Goal: Transaction & Acquisition: Purchase product/service

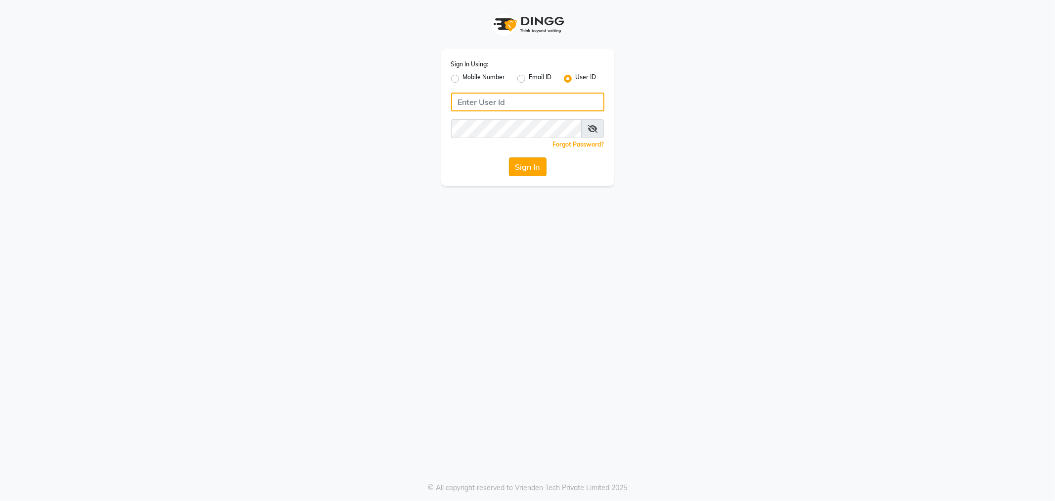
type input "e3838-01"
click at [523, 171] on button "Sign In" at bounding box center [528, 166] width 38 height 19
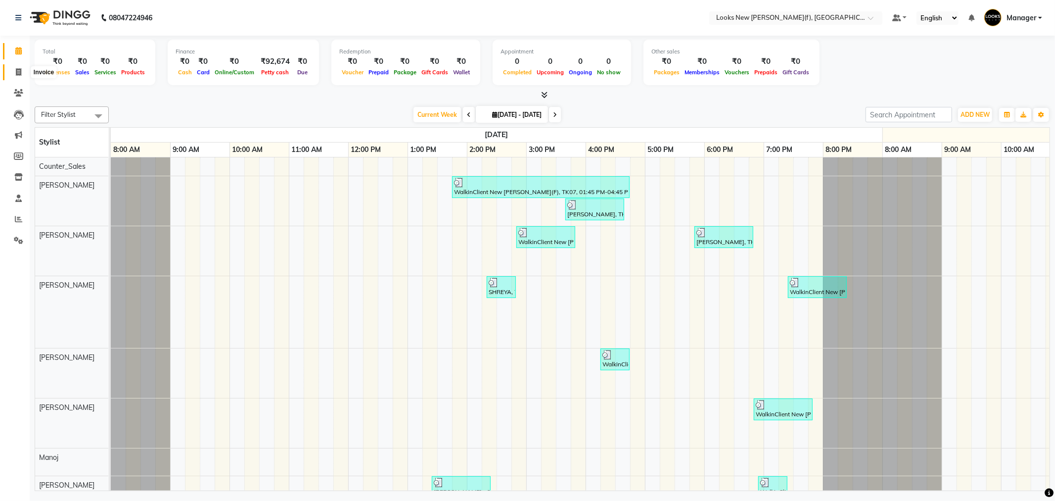
click at [17, 69] on icon at bounding box center [18, 71] width 5 height 7
select select "service"
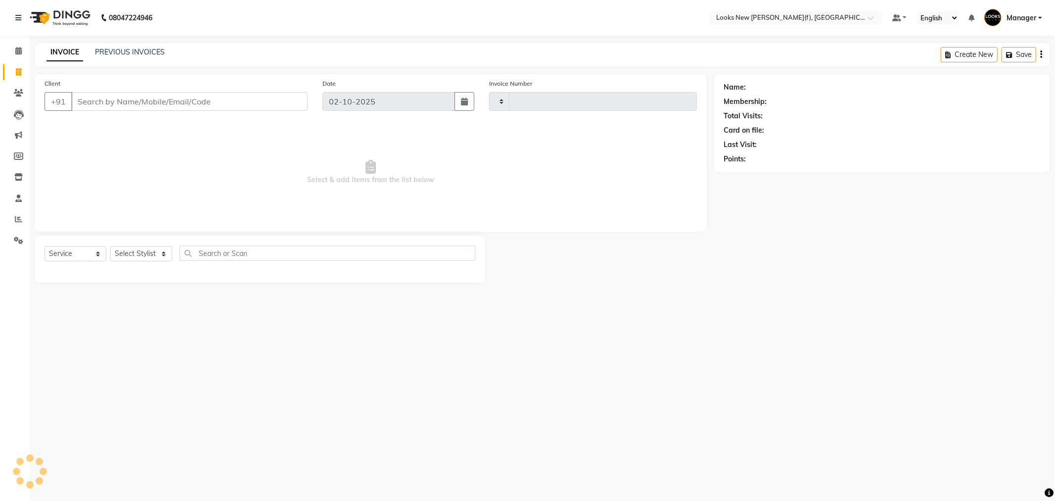
type input "0992"
select select "8659"
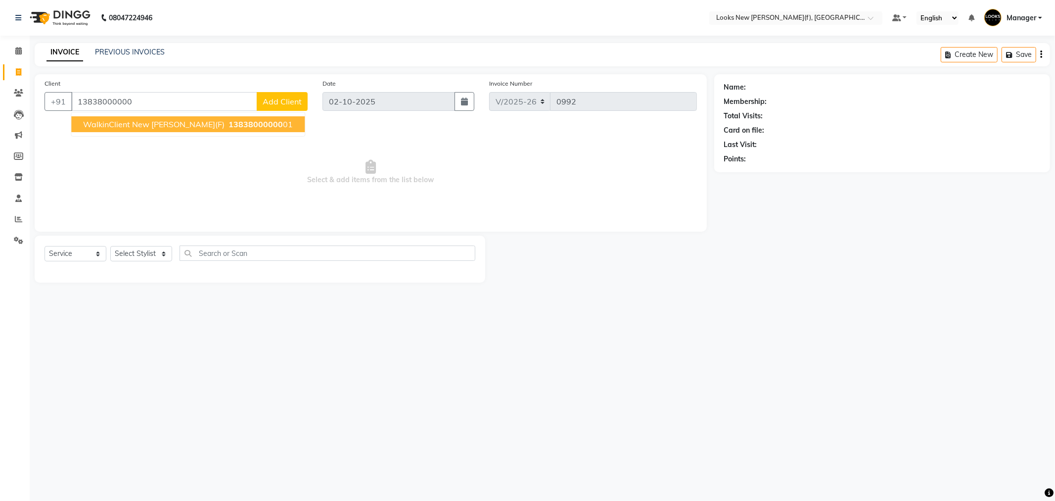
click at [139, 125] on span "WalkinClient New Rajinder Ngr(F)" at bounding box center [153, 124] width 141 height 10
type input "1383800000001"
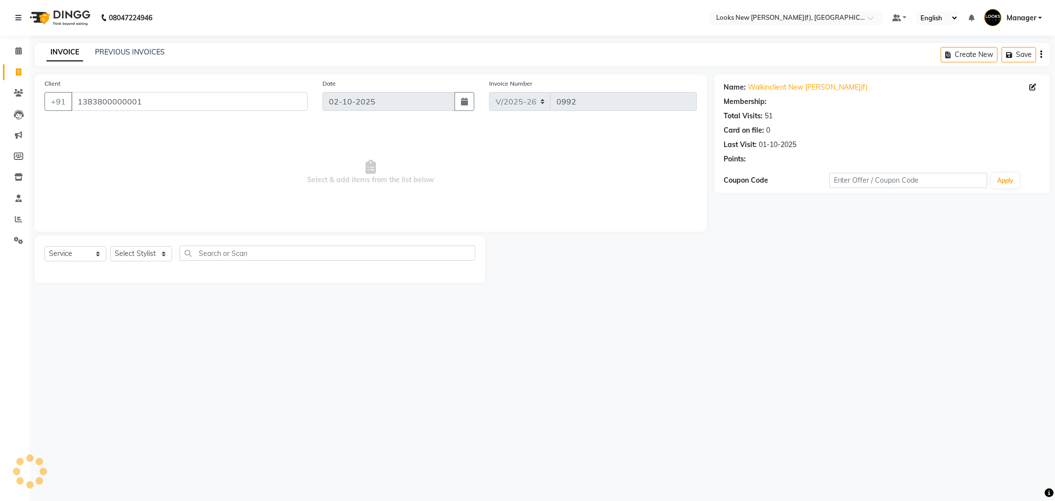
select select "1: Object"
drag, startPoint x: 150, startPoint y: 255, endPoint x: 149, endPoint y: 247, distance: 8.0
click at [150, 255] on select "Select Stylist Aakash_Pdct [PERSON_NAME] [PERSON_NAME] [PERSON_NAME] Counter_Sa…" at bounding box center [141, 253] width 62 height 15
select select "87308"
click at [110, 246] on select "Select Stylist Aakash_Pdct [PERSON_NAME] [PERSON_NAME] [PERSON_NAME] Counter_Sa…" at bounding box center [141, 253] width 62 height 15
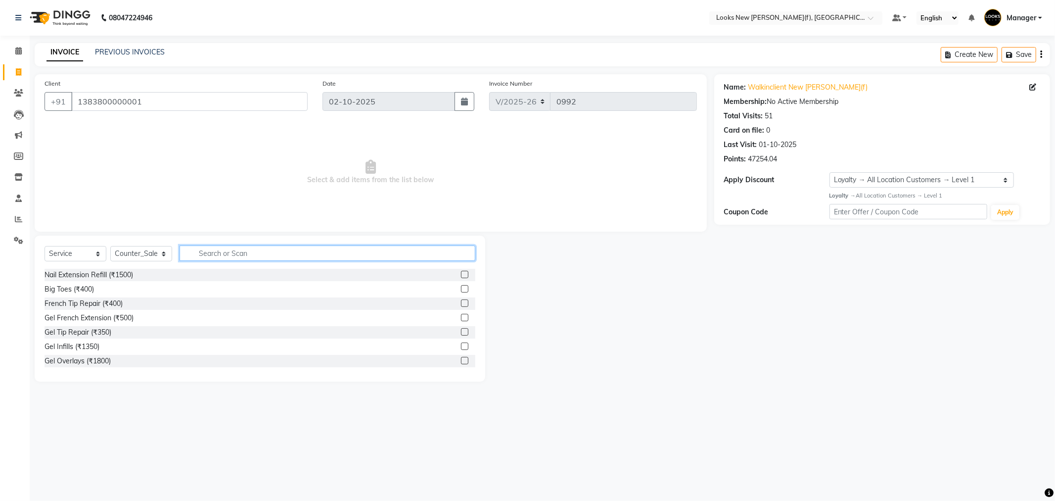
click at [222, 251] on input "text" at bounding box center [328, 252] width 296 height 15
type input "3474637135713"
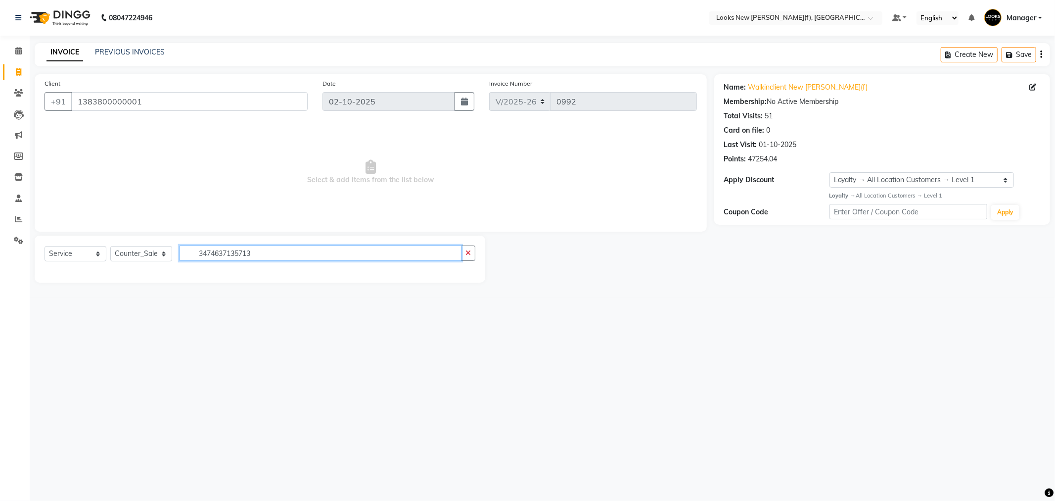
drag, startPoint x: 270, startPoint y: 254, endPoint x: 182, endPoint y: 256, distance: 88.1
click at [185, 256] on input "3474637135713" at bounding box center [321, 252] width 282 height 15
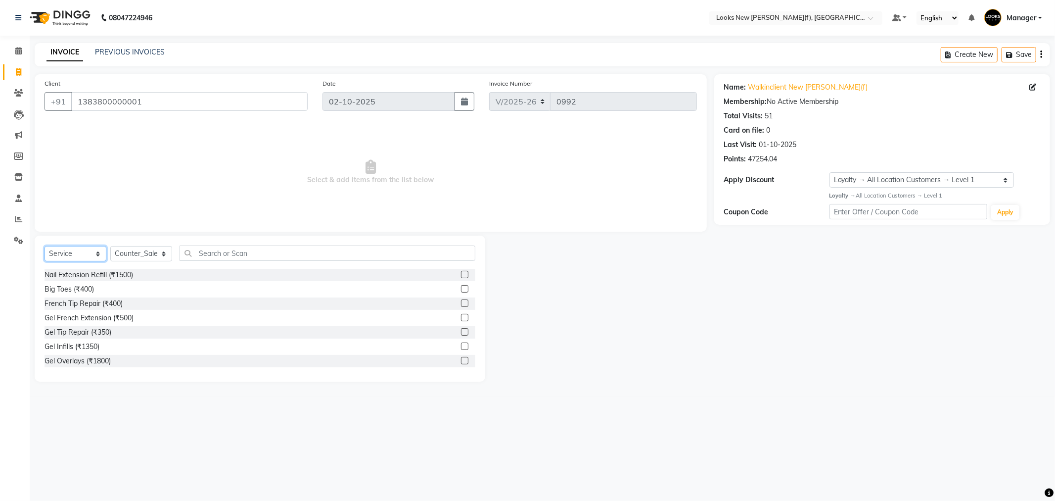
click at [60, 253] on select "Select Service Product Membership Package Voucher Prepaid Gift Card" at bounding box center [76, 253] width 62 height 15
select select "product"
click at [45, 246] on select "Select Service Product Membership Package Voucher Prepaid Gift Card" at bounding box center [76, 253] width 62 height 15
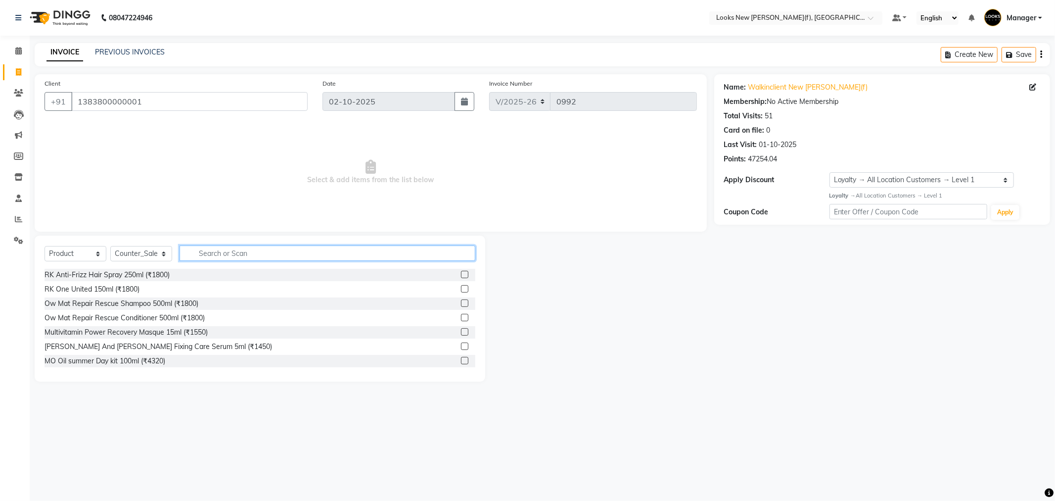
click at [216, 254] on input "text" at bounding box center [328, 252] width 296 height 15
type input "3474637135713"
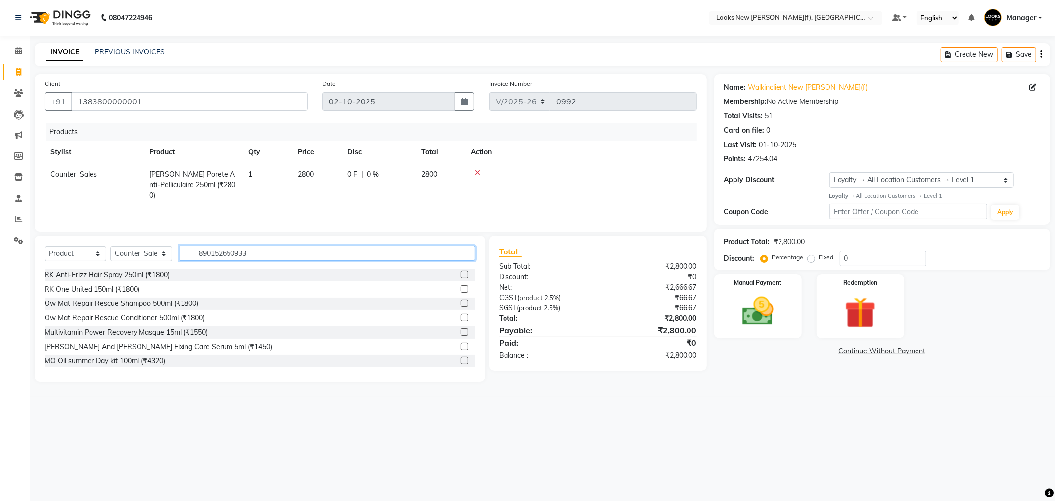
type input "8901526509331"
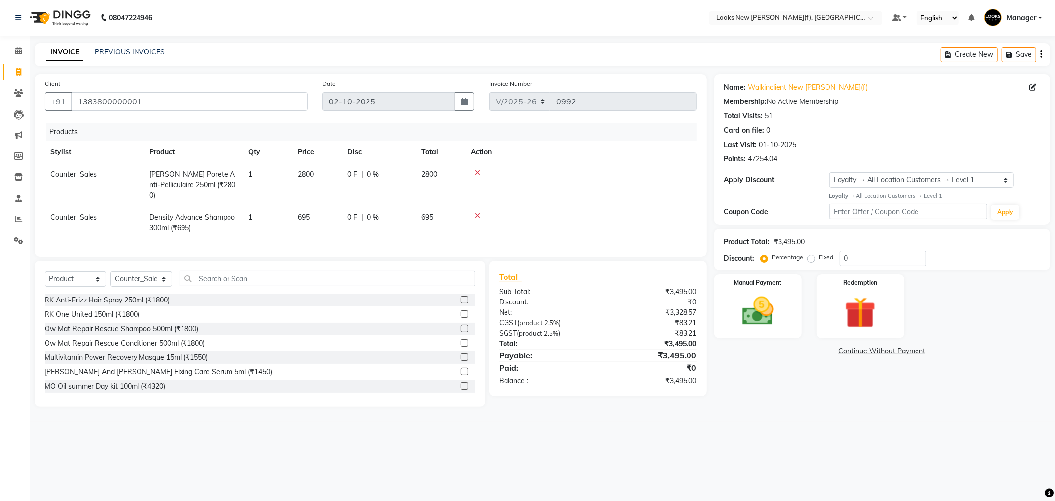
click at [320, 206] on td "695" at bounding box center [316, 222] width 49 height 33
select select "87308"
drag, startPoint x: 310, startPoint y: 210, endPoint x: 288, endPoint y: 211, distance: 22.3
click at [288, 211] on tr "Aakash_Pdct Afsar Ahmad Ashmita Ayesha Bobby_Asst Bobby_Khan Counter_Sales Kama…" at bounding box center [371, 222] width 652 height 33
type input "702"
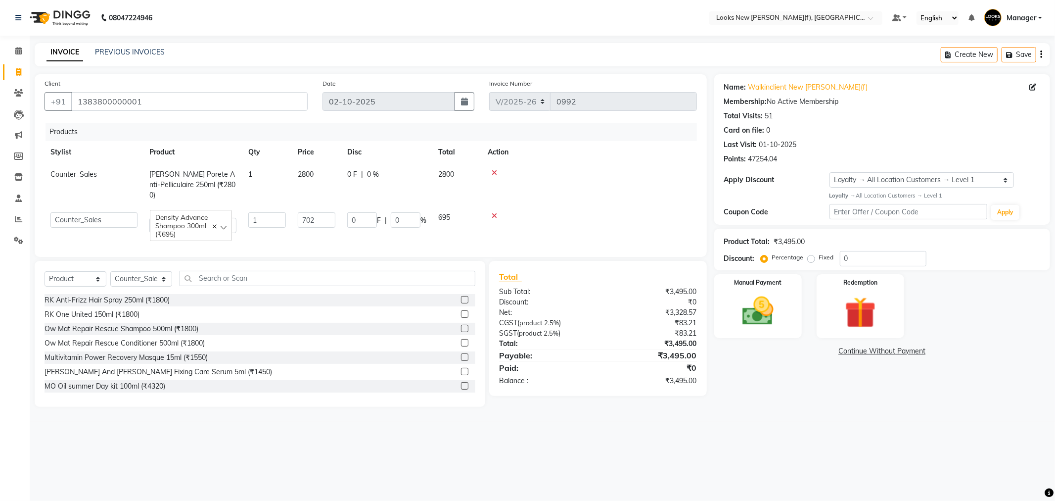
click at [320, 175] on td "2800" at bounding box center [316, 184] width 49 height 43
select select "87308"
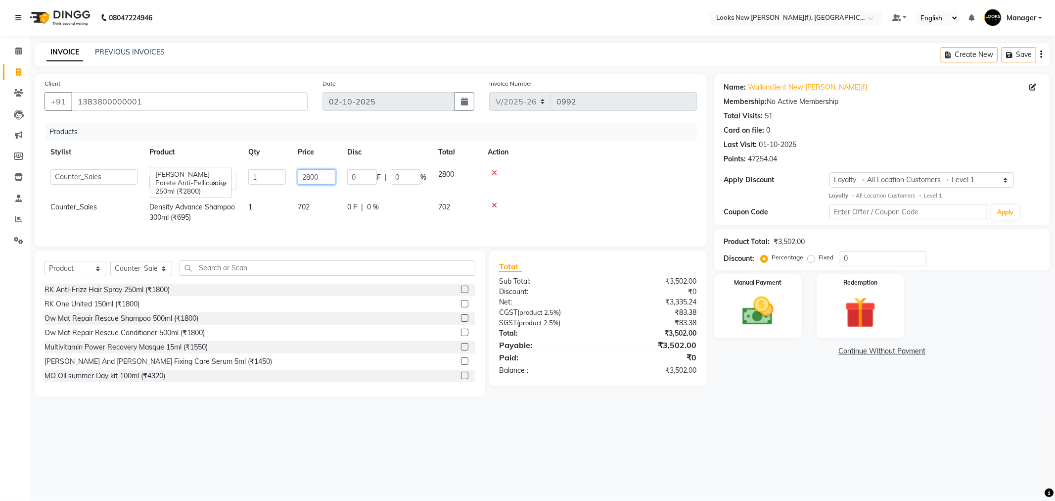
drag, startPoint x: 327, startPoint y: 175, endPoint x: 298, endPoint y: 179, distance: 30.0
click at [298, 179] on input "2800" at bounding box center [317, 176] width 38 height 15
type input "2625"
click at [769, 411] on main "INVOICE PREVIOUS INVOICES Create New Save Client +91 1383800000001 Date 02-10-2…" at bounding box center [542, 227] width 1025 height 368
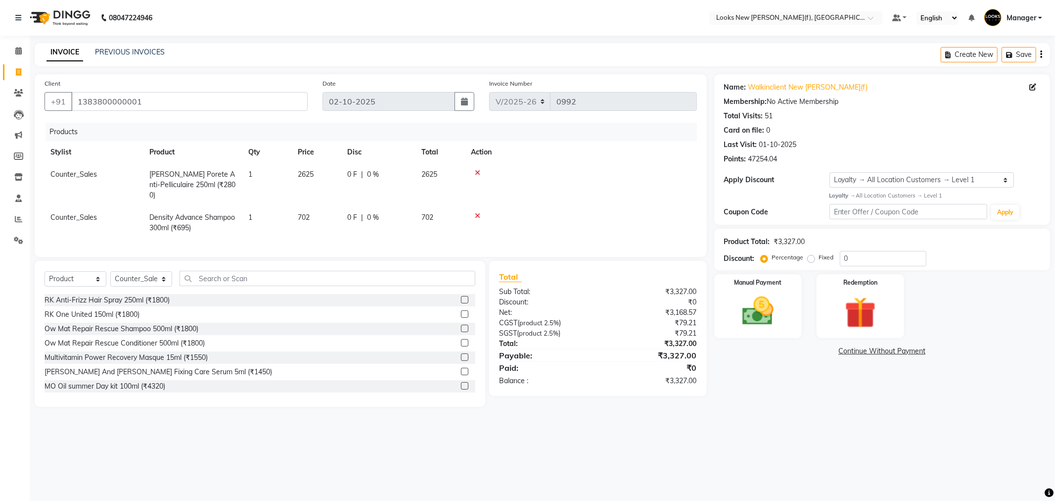
click at [795, 391] on div "Name: Walkinclient New Rajinder Ngr(f) Membership: No Active Membership Total V…" at bounding box center [885, 240] width 343 height 332
click at [758, 293] on img at bounding box center [758, 311] width 53 height 38
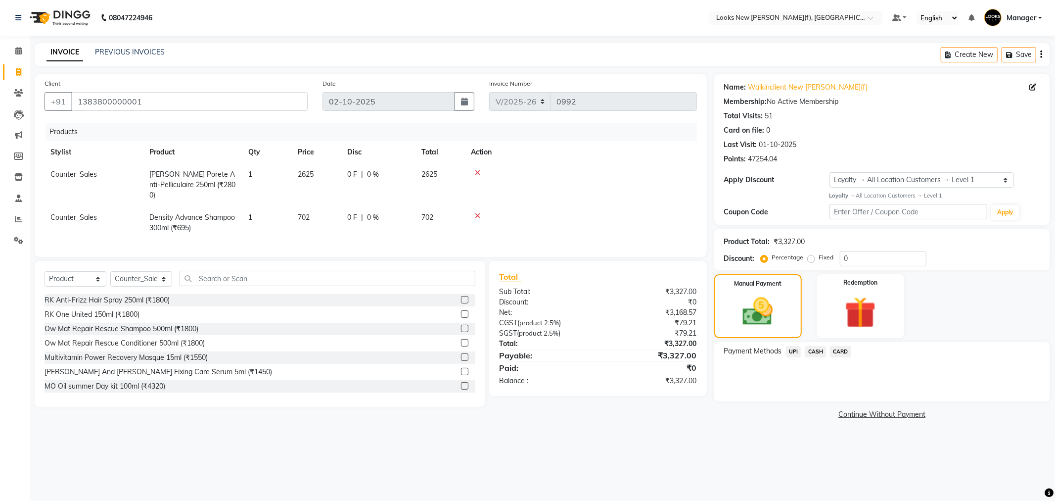
click at [793, 350] on span "UPI" at bounding box center [793, 351] width 15 height 11
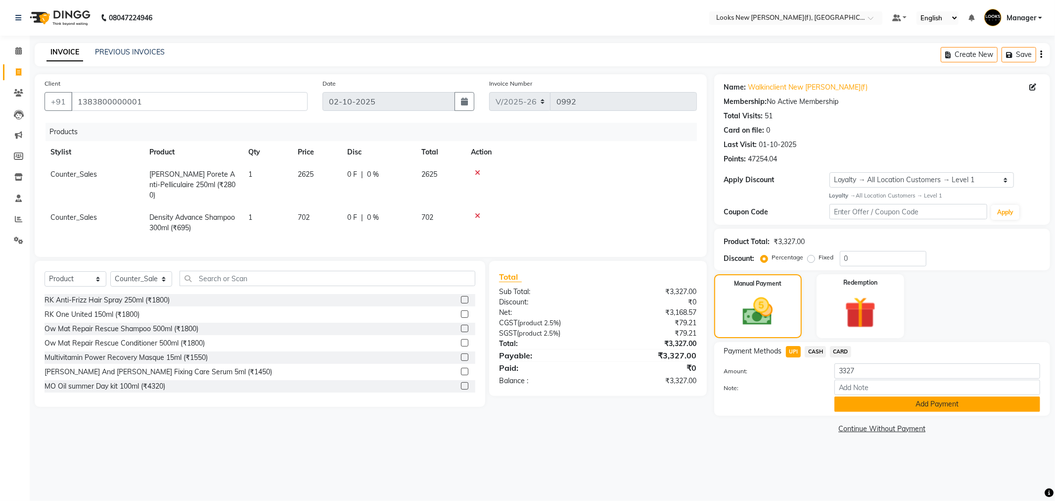
click at [862, 403] on button "Add Payment" at bounding box center [937, 403] width 206 height 15
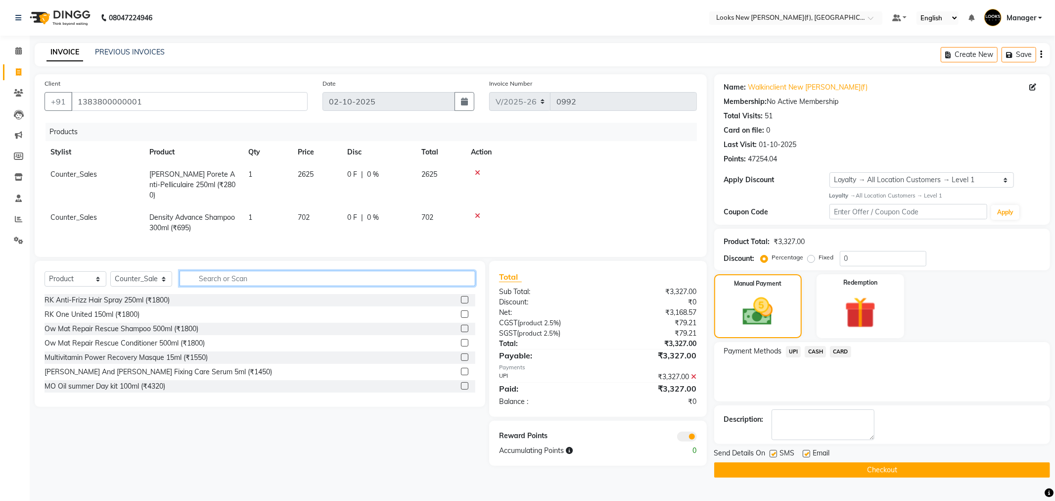
click at [215, 277] on input "text" at bounding box center [328, 278] width 296 height 15
type input "3474637136321"
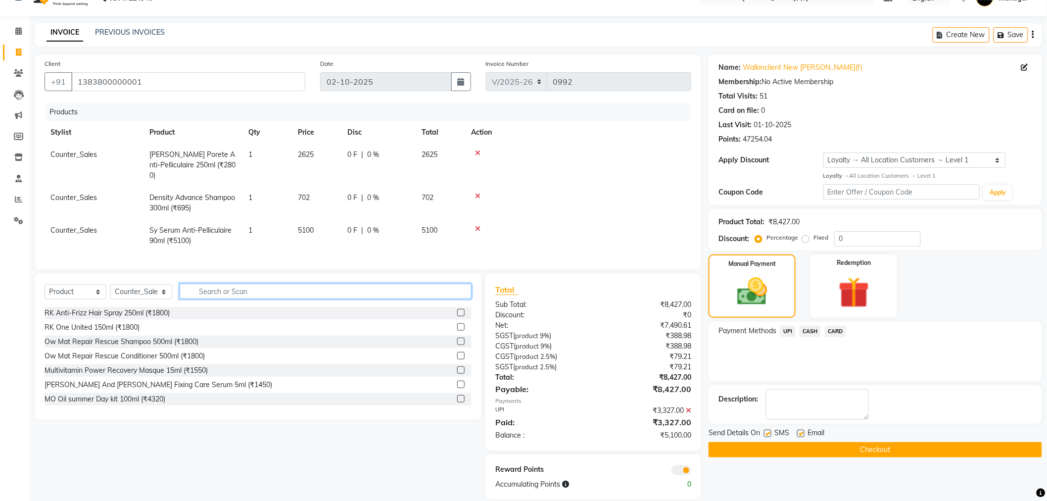
scroll to position [31, 0]
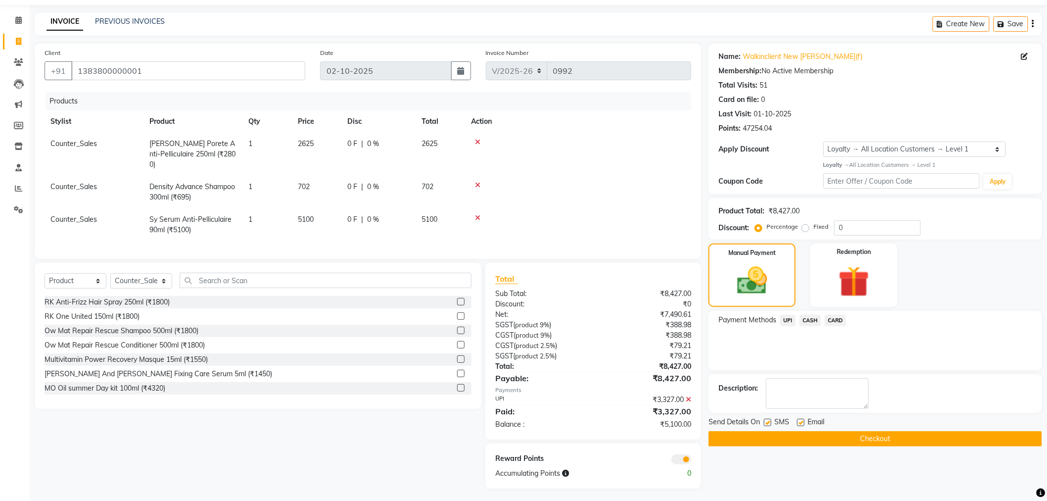
click at [689, 396] on icon at bounding box center [688, 399] width 5 height 7
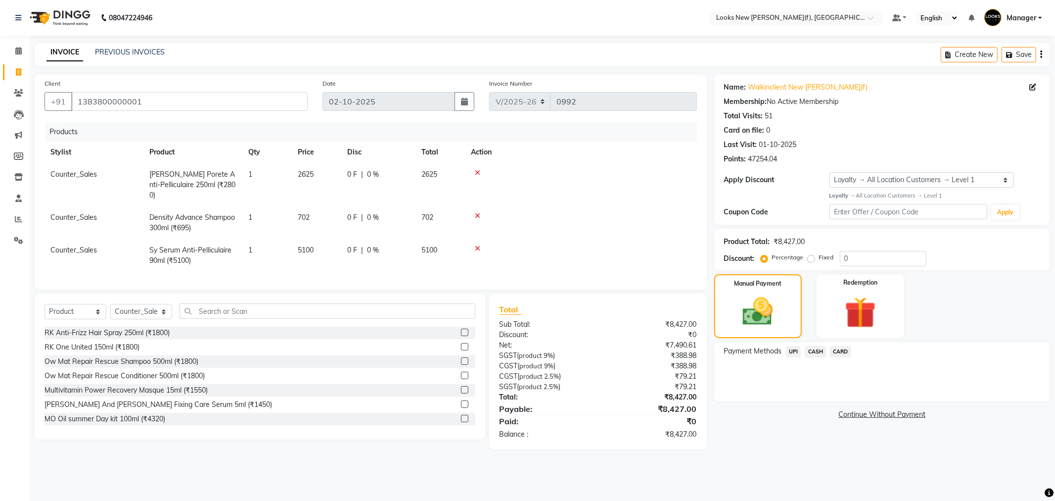
click at [795, 349] on span "UPI" at bounding box center [793, 351] width 15 height 11
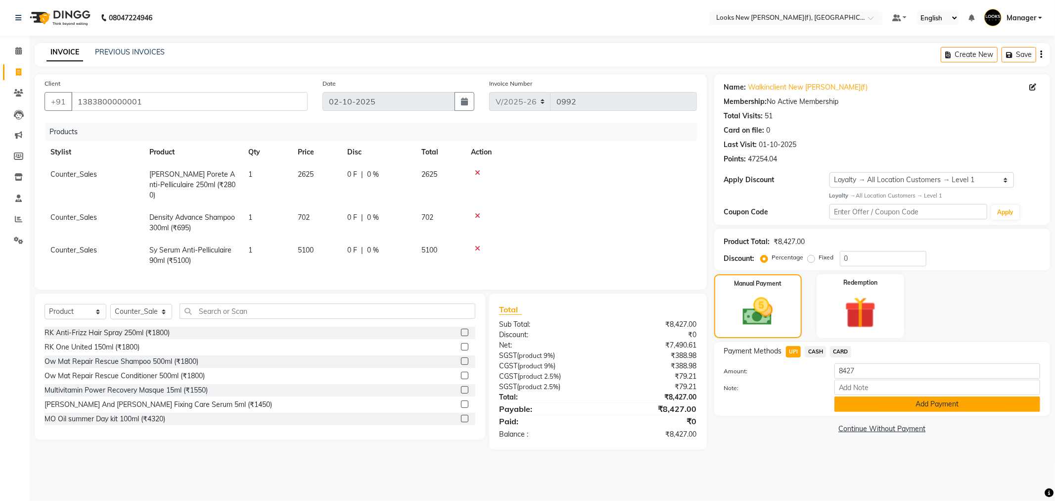
click at [879, 402] on button "Add Payment" at bounding box center [937, 403] width 206 height 15
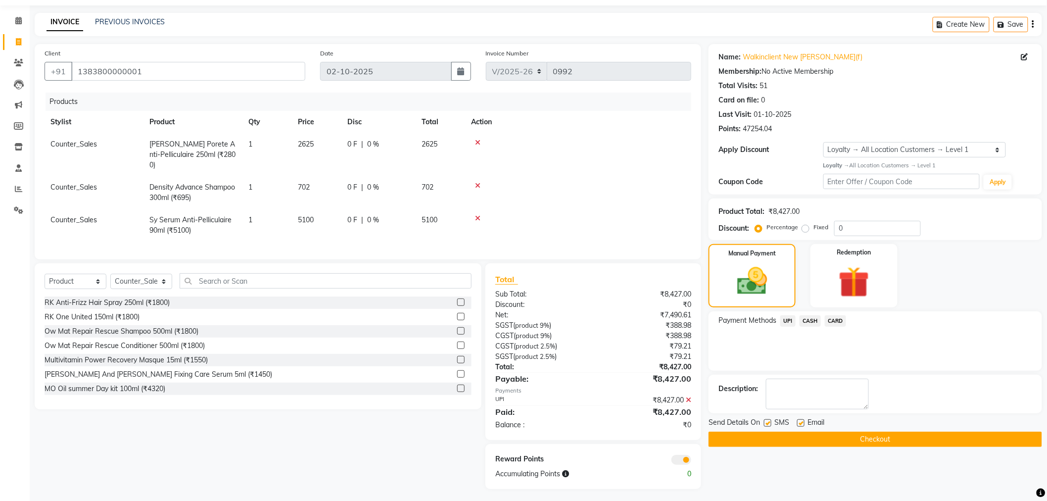
scroll to position [31, 0]
click at [740, 434] on button "Checkout" at bounding box center [874, 438] width 333 height 15
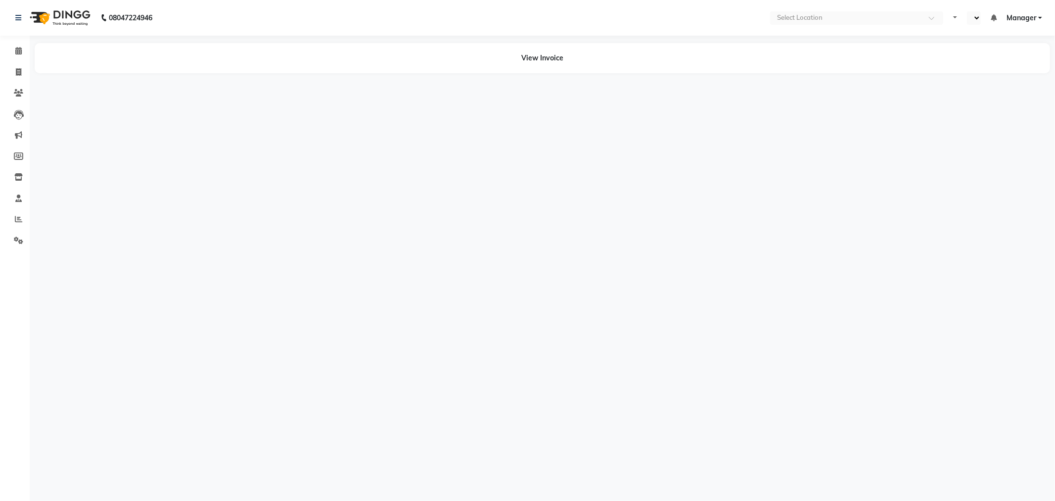
select select "en"
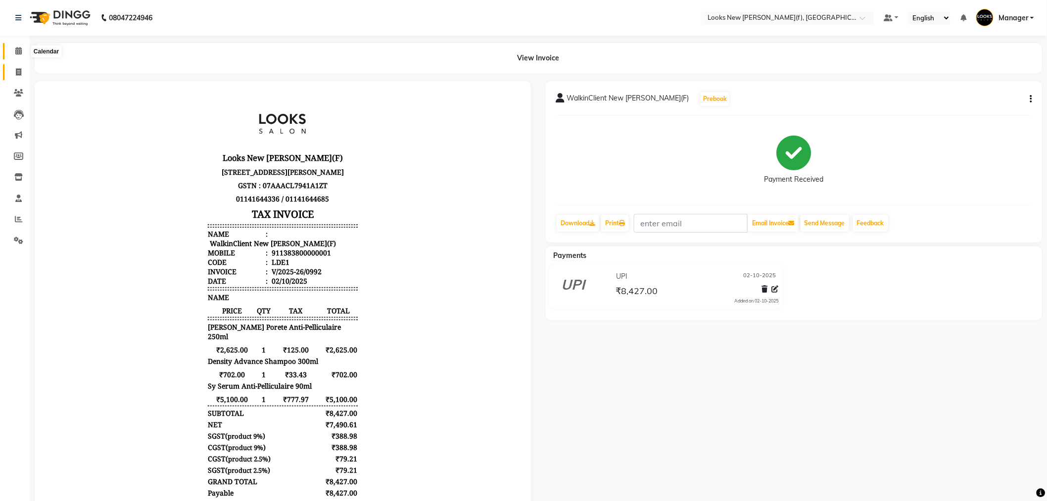
drag, startPoint x: 17, startPoint y: 48, endPoint x: 22, endPoint y: 70, distance: 22.3
click at [17, 48] on icon at bounding box center [18, 50] width 6 height 7
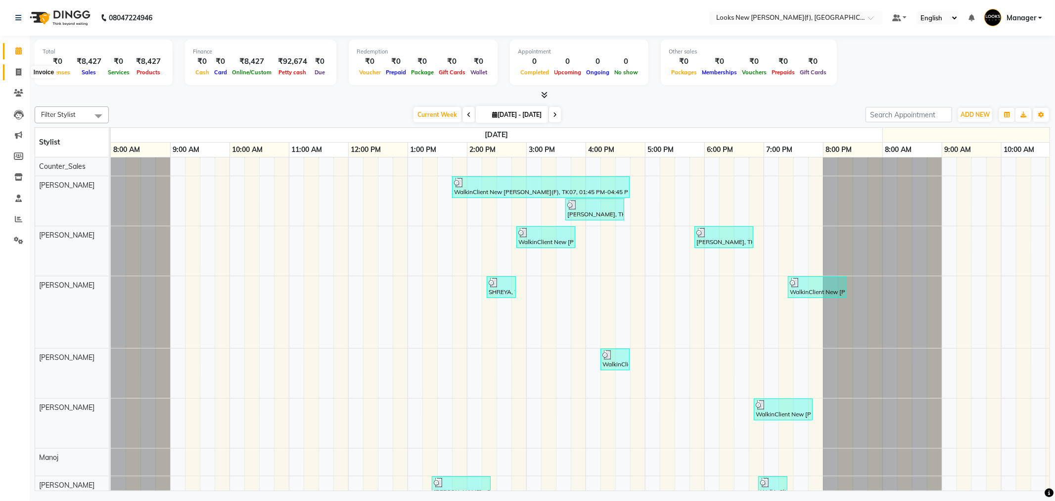
click at [16, 71] on icon at bounding box center [18, 71] width 5 height 7
select select "service"
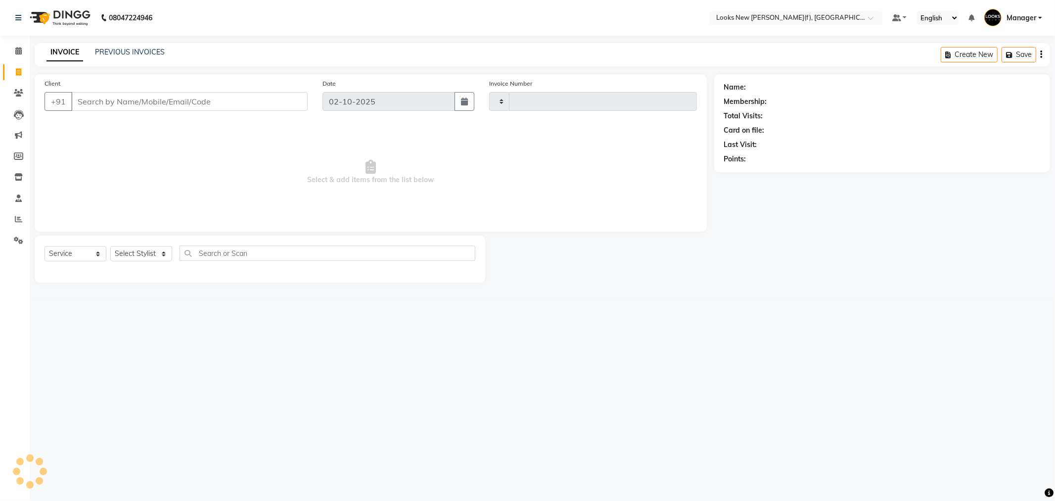
type input "0993"
select select "8659"
click at [125, 52] on link "PREVIOUS INVOICES" at bounding box center [130, 51] width 70 height 9
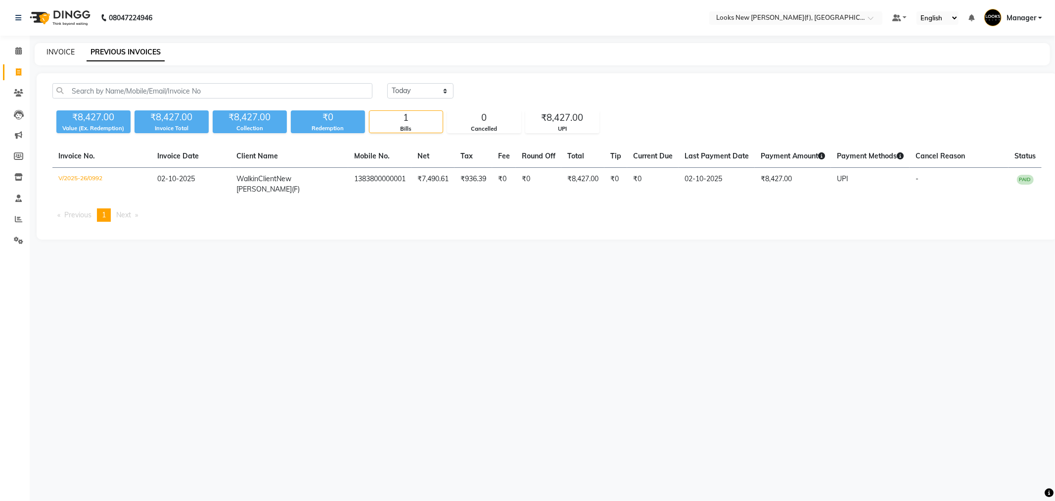
click at [57, 48] on link "INVOICE" at bounding box center [60, 51] width 28 height 9
select select "8659"
select select "service"
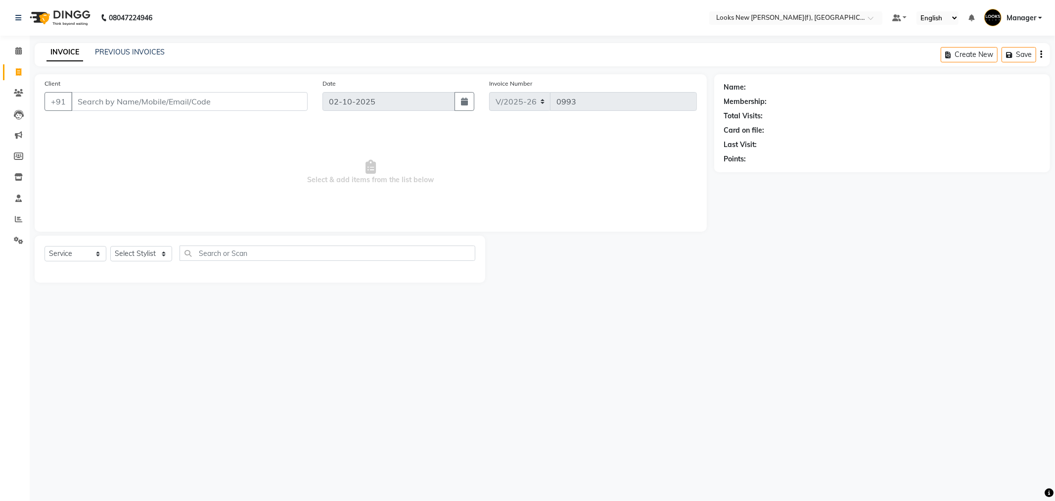
click at [64, 12] on img at bounding box center [59, 18] width 68 height 28
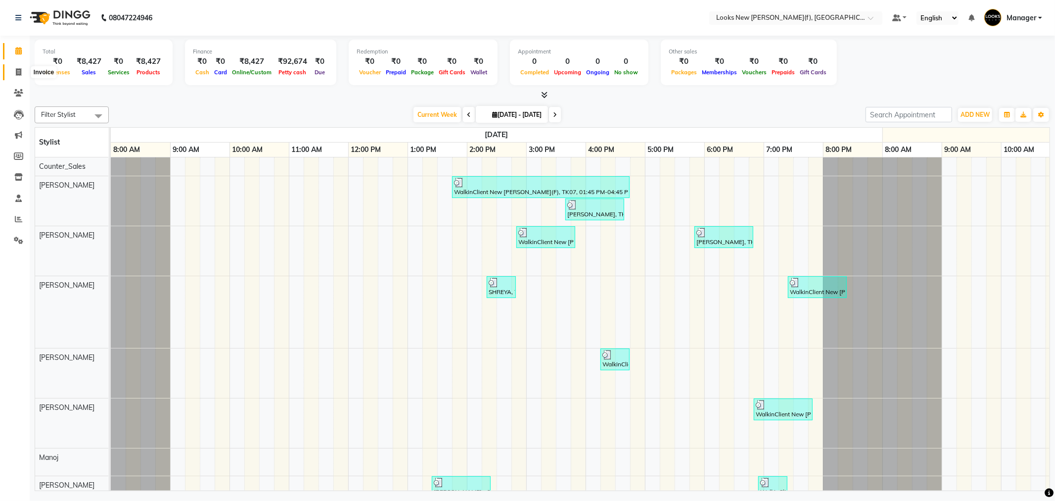
click at [17, 71] on icon at bounding box center [18, 71] width 5 height 7
select select "8659"
select select "service"
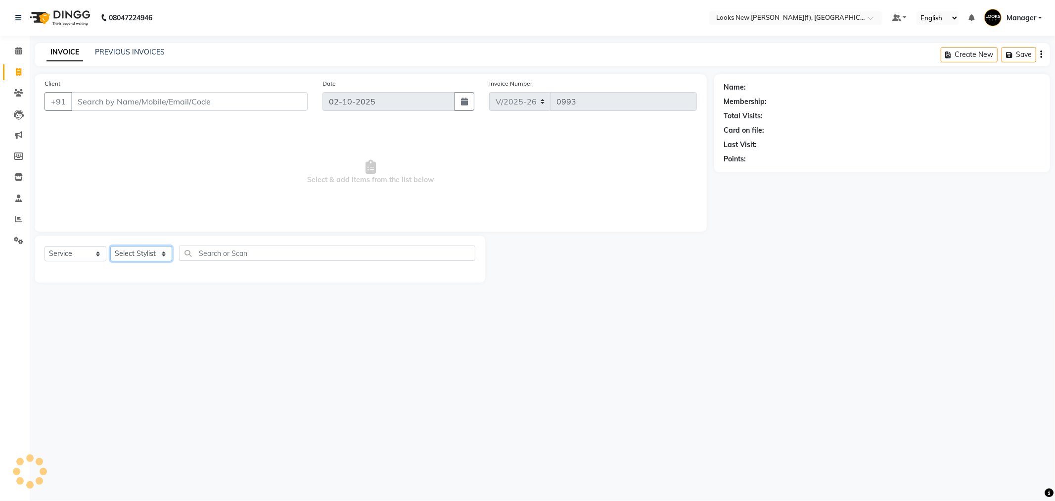
click at [150, 251] on select "Select Stylist" at bounding box center [141, 253] width 62 height 15
click at [144, 247] on select "Select Stylist" at bounding box center [141, 253] width 62 height 15
click at [145, 251] on select "Select Stylist" at bounding box center [141, 253] width 62 height 15
click at [146, 251] on select "Select Stylist Aakash_Pdct [PERSON_NAME] [PERSON_NAME] [PERSON_NAME] Counter_Sa…" at bounding box center [141, 253] width 62 height 15
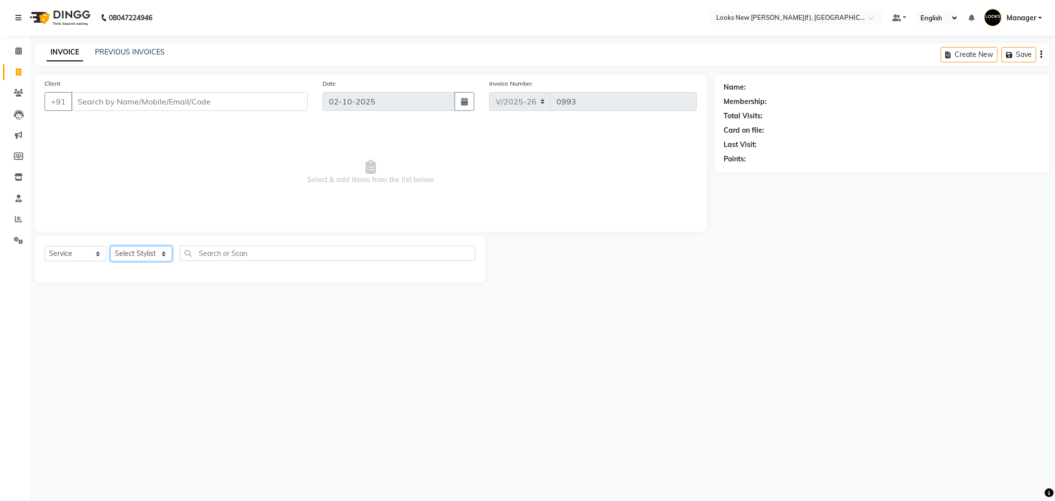
select select "87319"
click at [110, 246] on select "Select Stylist Aakash_Pdct [PERSON_NAME] [PERSON_NAME] [PERSON_NAME] Counter_Sa…" at bounding box center [141, 253] width 62 height 15
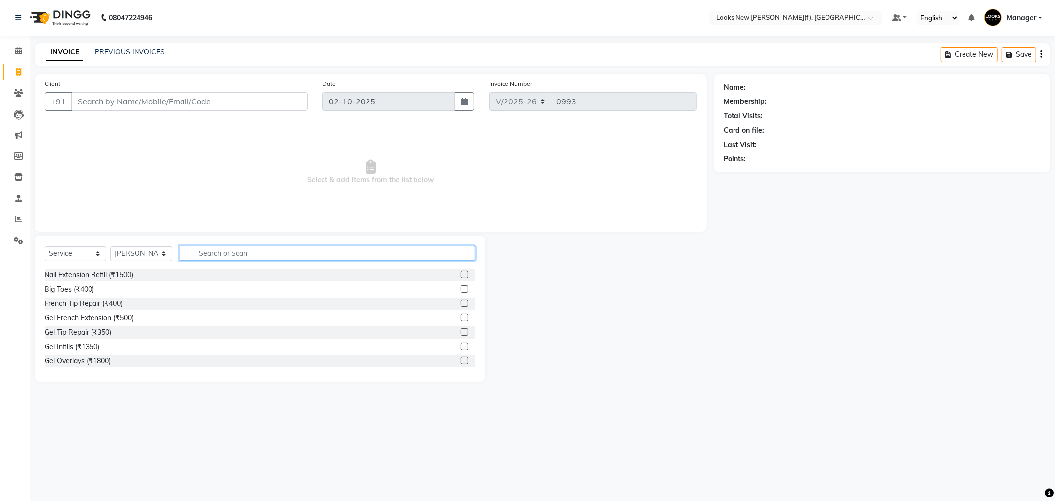
click at [230, 255] on input "text" at bounding box center [328, 252] width 296 height 15
click at [204, 100] on input "Client" at bounding box center [189, 101] width 236 height 19
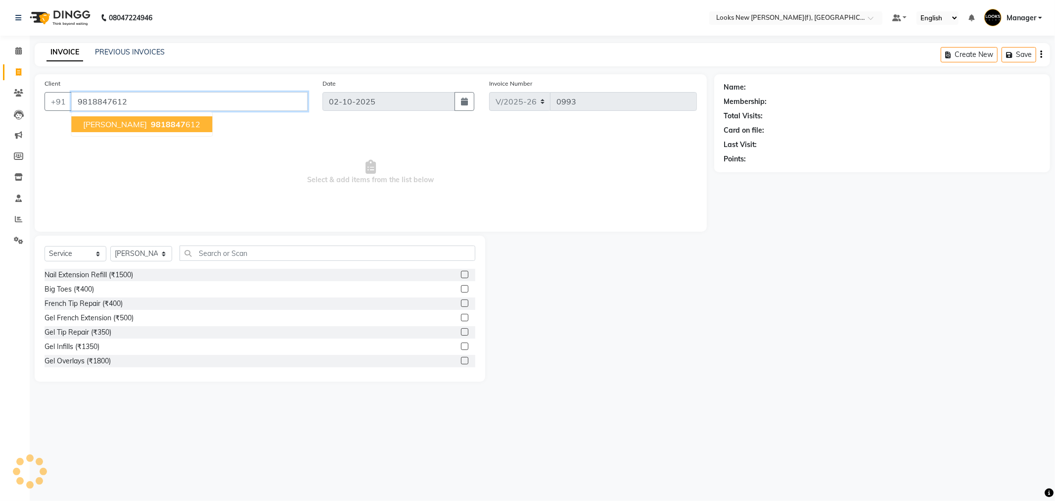
type input "9818847612"
select select "1: Object"
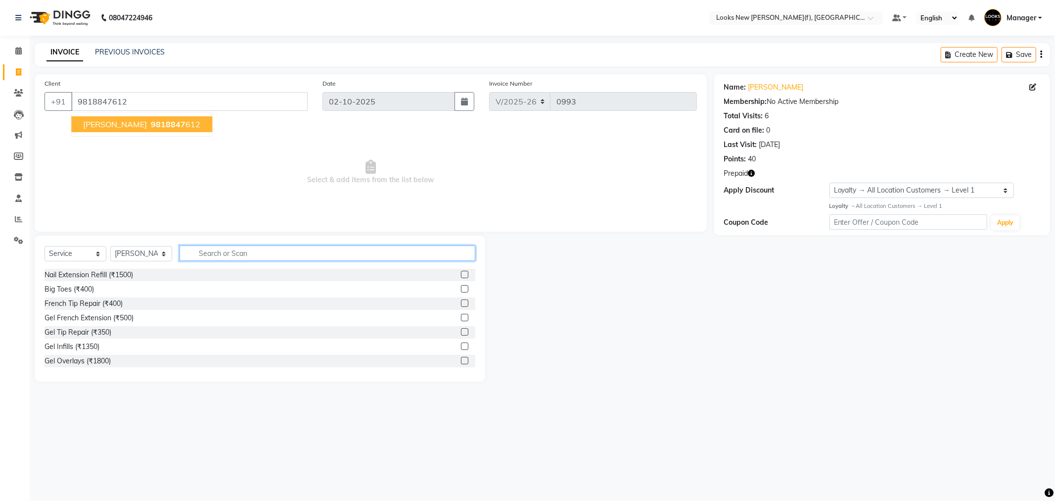
click at [235, 249] on input "text" at bounding box center [328, 252] width 296 height 15
type input "EYE"
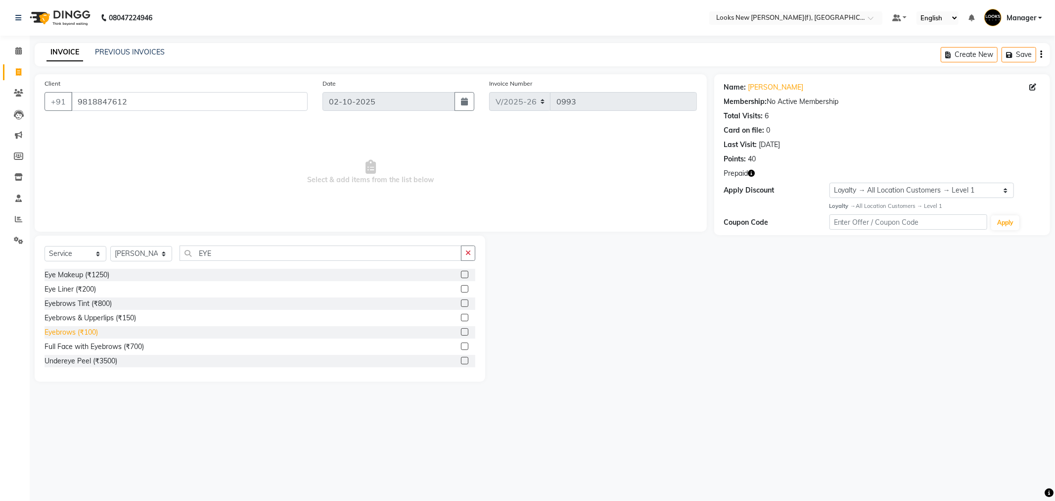
click at [71, 331] on div "Eyebrows (₹100)" at bounding box center [71, 332] width 53 height 10
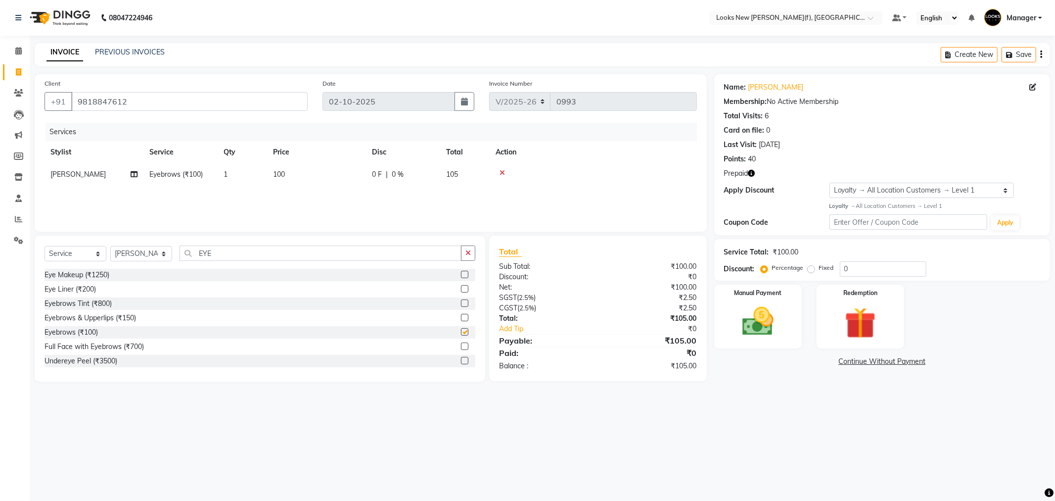
checkbox input "false"
drag, startPoint x: 228, startPoint y: 250, endPoint x: 167, endPoint y: 247, distance: 60.4
click at [167, 247] on div "Select Service Product Membership Package Voucher Prepaid Gift Card Select Styl…" at bounding box center [260, 256] width 431 height 23
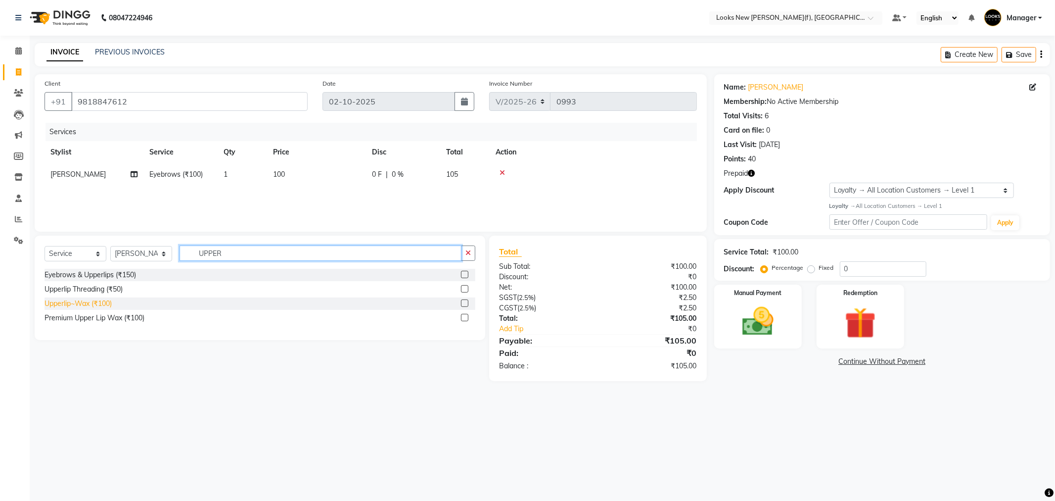
type input "UPPER"
click at [70, 304] on div "Upperlip~Wax (₹100)" at bounding box center [78, 303] width 67 height 10
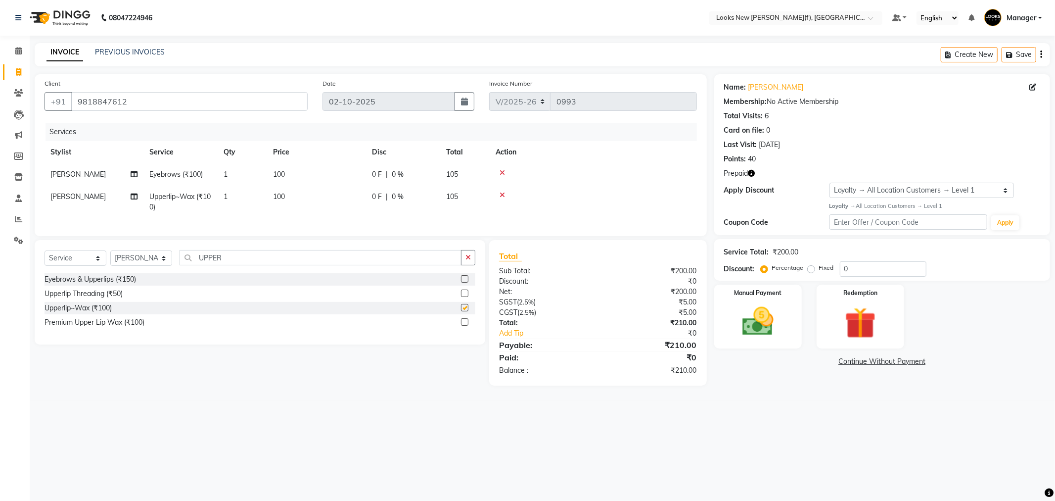
checkbox input "false"
drag, startPoint x: 250, startPoint y: 265, endPoint x: 177, endPoint y: 256, distance: 73.7
click at [181, 255] on div "Select Service Product Membership Package Voucher Prepaid Gift Card Select Styl…" at bounding box center [260, 292] width 451 height 104
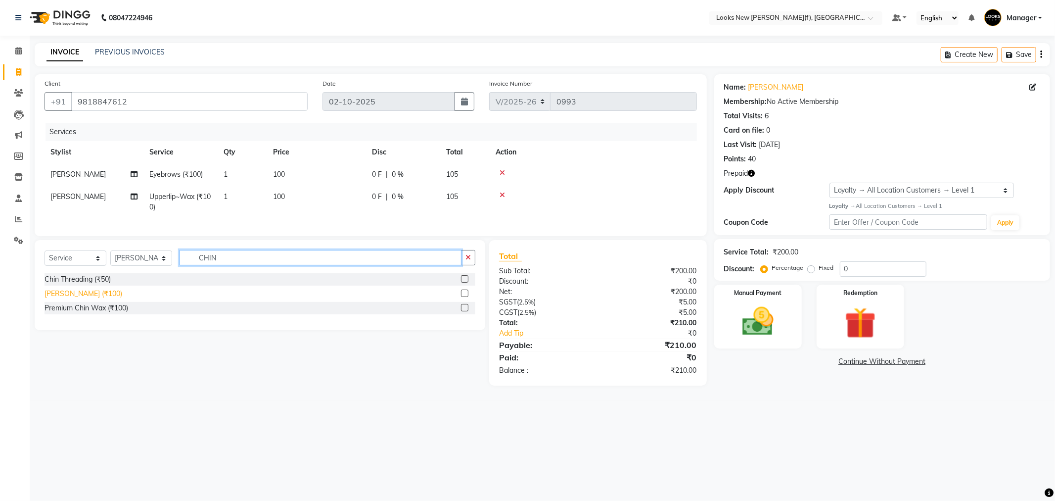
type input "CHIN"
drag, startPoint x: 82, startPoint y: 303, endPoint x: 206, endPoint y: 284, distance: 126.1
click at [90, 299] on div "[PERSON_NAME] (₹100)" at bounding box center [84, 293] width 78 height 10
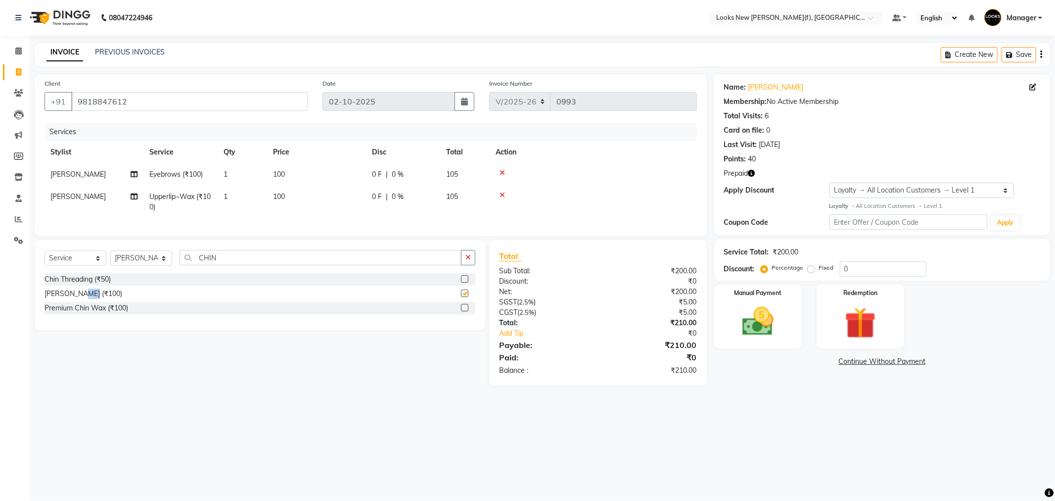
checkbox input "false"
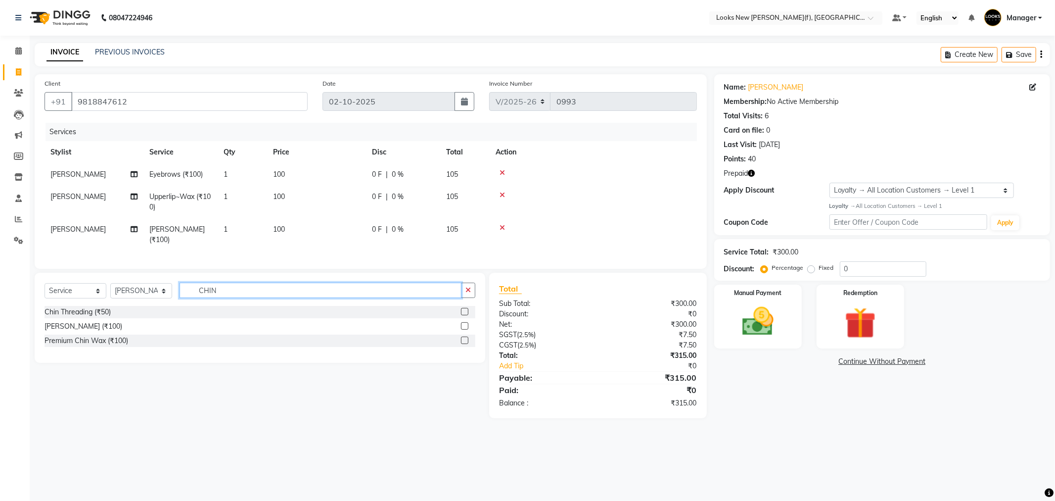
drag, startPoint x: 238, startPoint y: 294, endPoint x: 181, endPoint y: 293, distance: 57.4
click at [181, 293] on input "CHIN" at bounding box center [321, 289] width 282 height 15
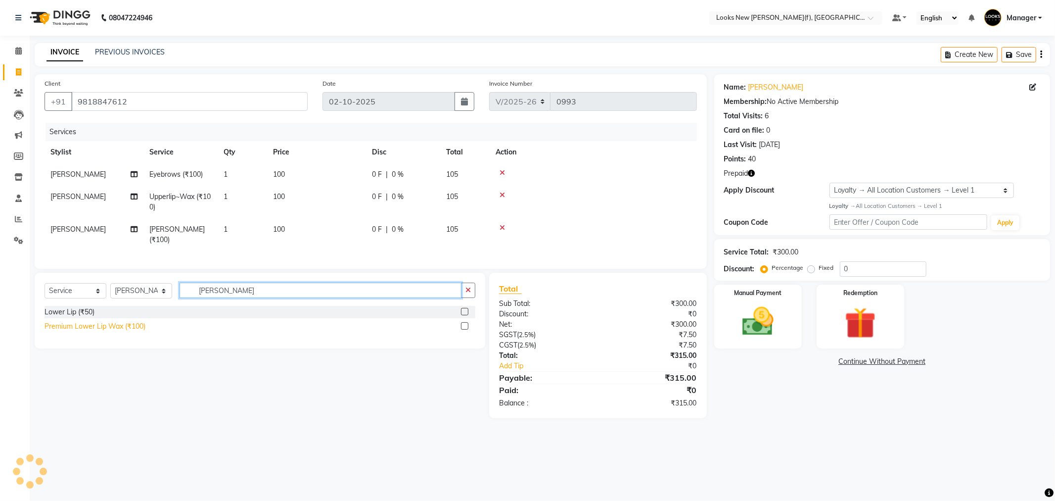
type input "LOWE"
click at [73, 331] on div "Premium Lower Lip Wax (₹100)" at bounding box center [95, 326] width 101 height 10
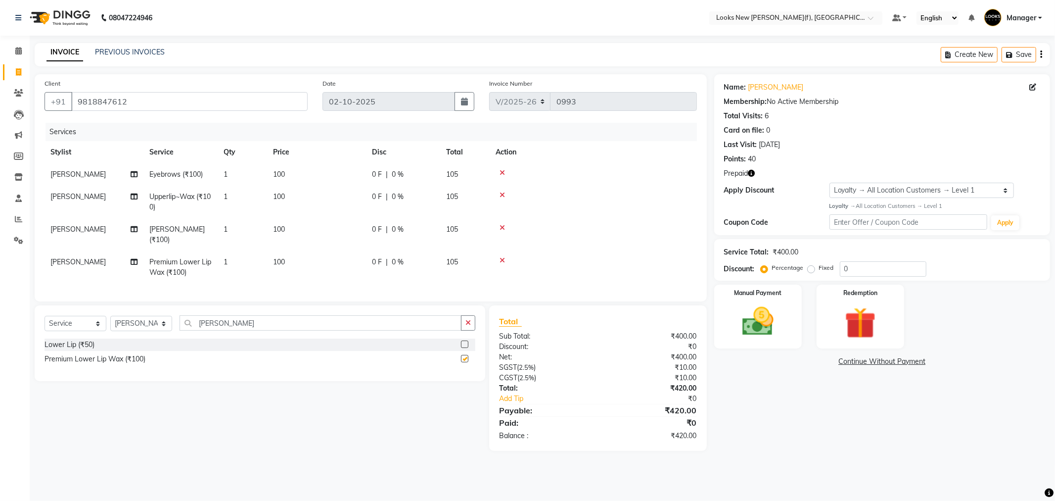
checkbox input "false"
click at [770, 327] on img at bounding box center [758, 322] width 53 height 38
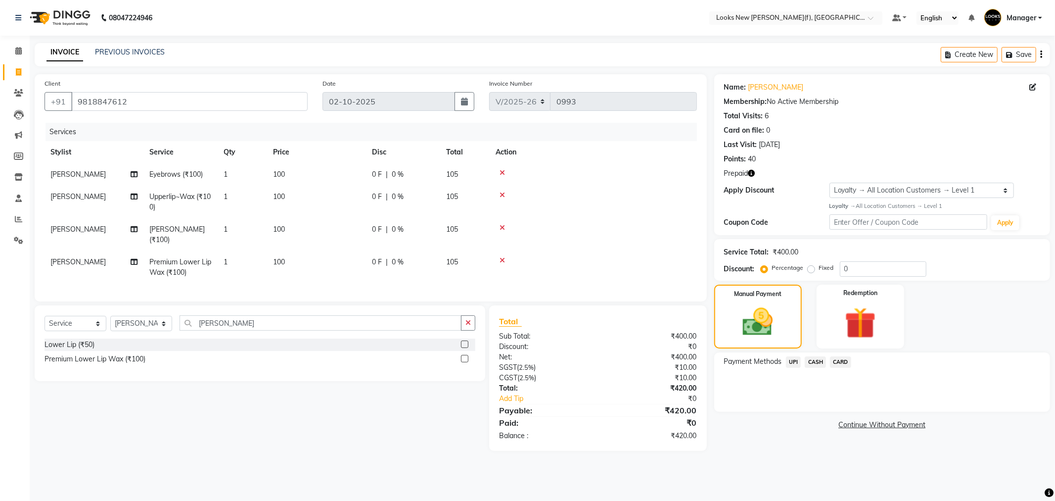
click at [814, 360] on span "CASH" at bounding box center [815, 361] width 21 height 11
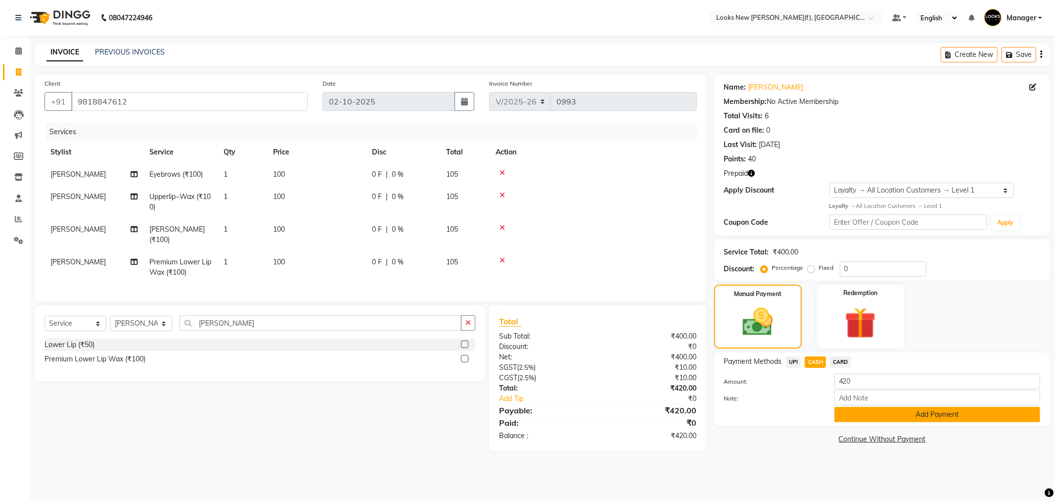
click at [864, 415] on button "Add Payment" at bounding box center [937, 414] width 206 height 15
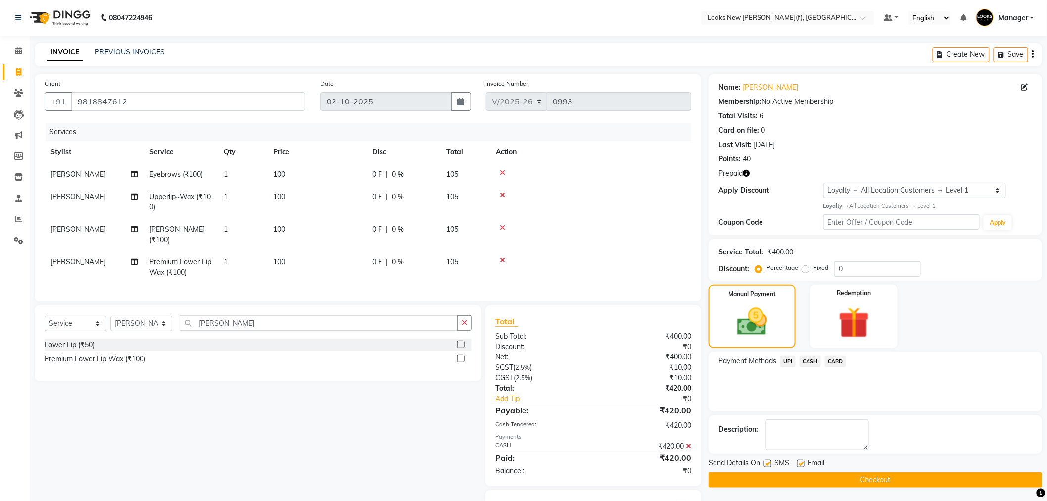
click at [752, 477] on button "Checkout" at bounding box center [874, 479] width 333 height 15
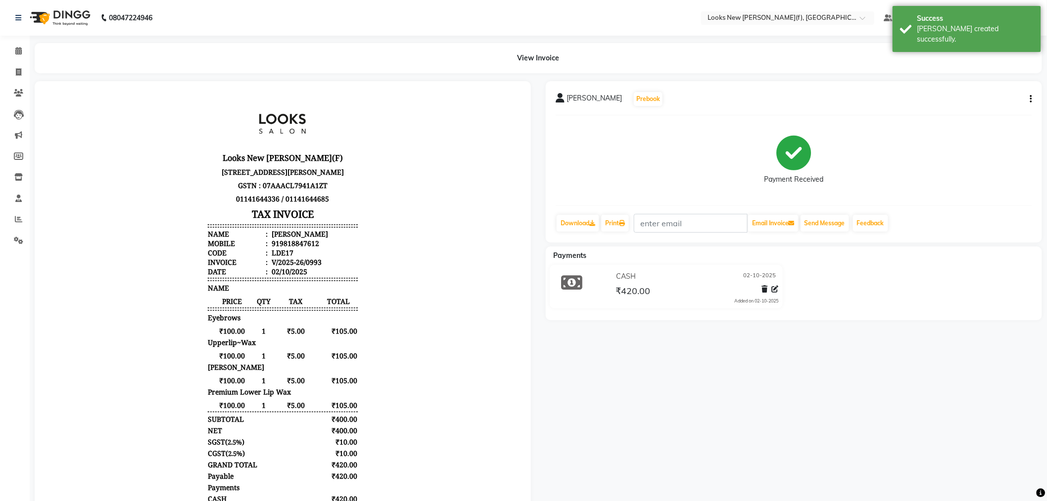
click at [67, 18] on img at bounding box center [59, 18] width 68 height 28
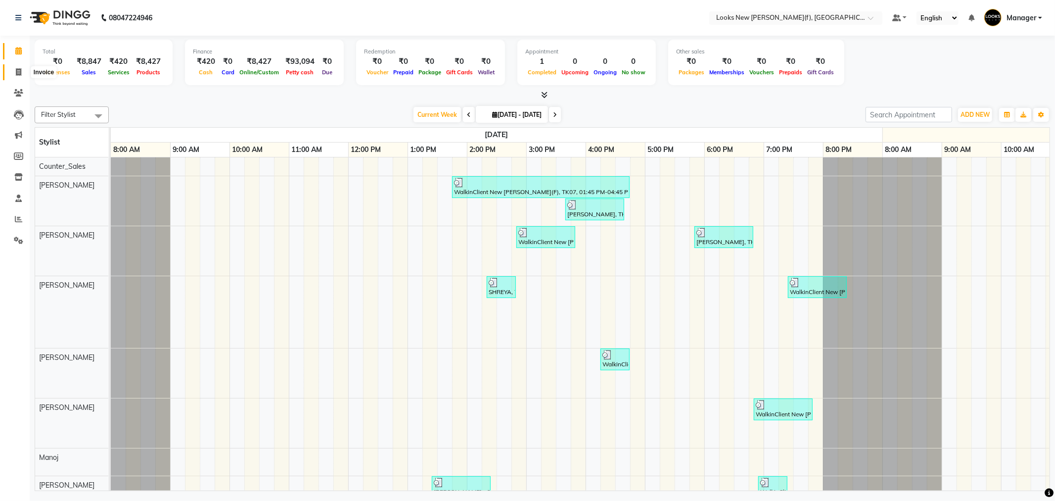
click at [17, 68] on icon at bounding box center [18, 71] width 5 height 7
select select "service"
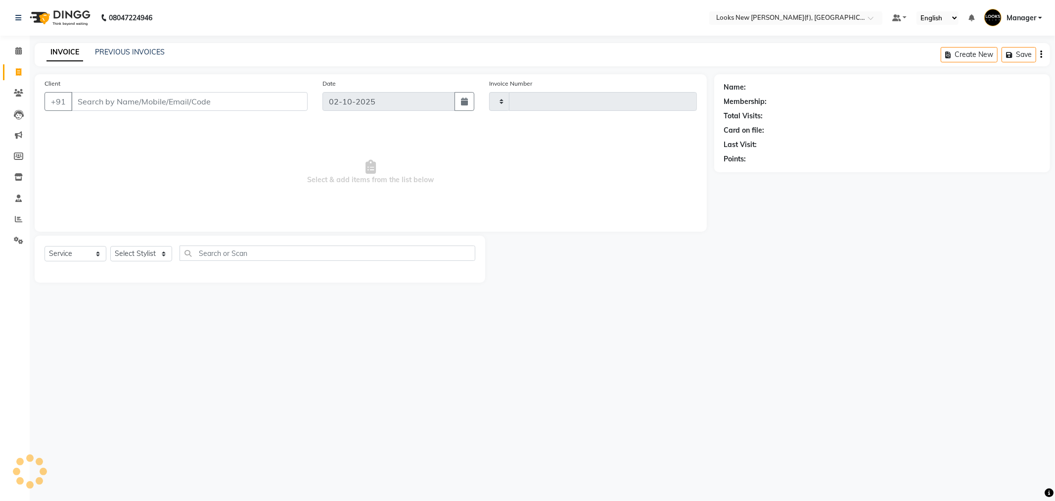
type input "0994"
select select "8659"
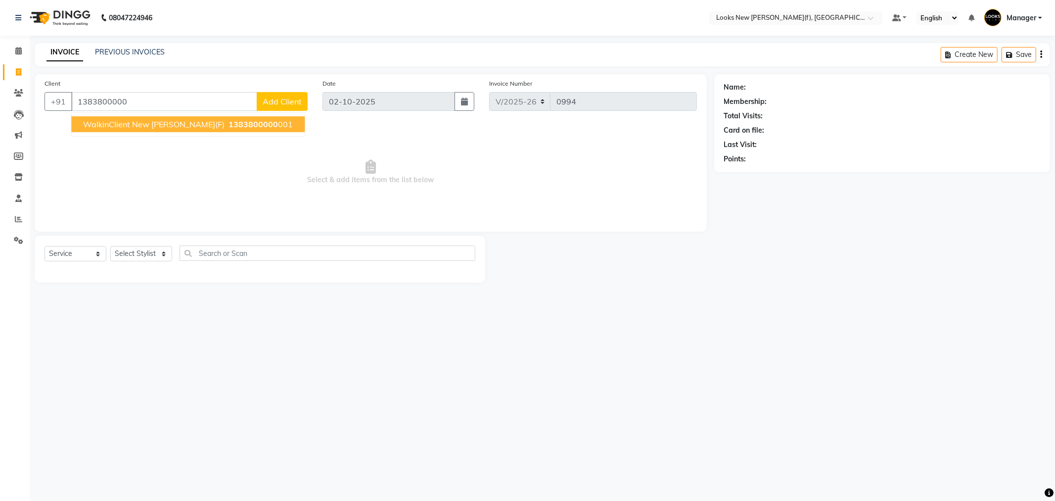
click at [111, 122] on span "WalkinClient New [PERSON_NAME](F)" at bounding box center [153, 124] width 141 height 10
type input "1383800000001"
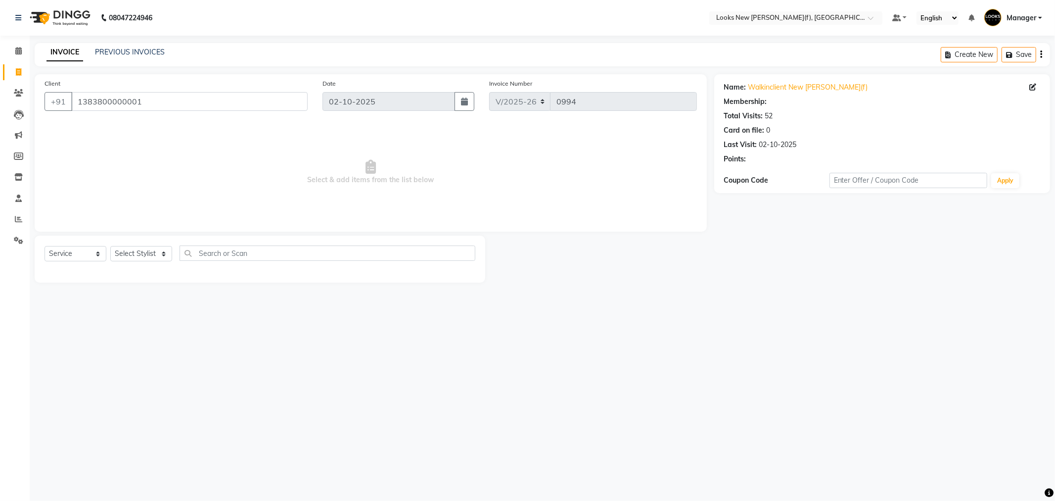
select select "1: Object"
click at [136, 251] on select "Select Stylist Aakash_Pdct [PERSON_NAME] [PERSON_NAME] [PERSON_NAME] Counter_Sa…" at bounding box center [141, 253] width 62 height 15
select select "87330"
click at [110, 246] on select "Select Stylist Aakash_Pdct [PERSON_NAME] [PERSON_NAME] [PERSON_NAME] Counter_Sa…" at bounding box center [141, 253] width 62 height 15
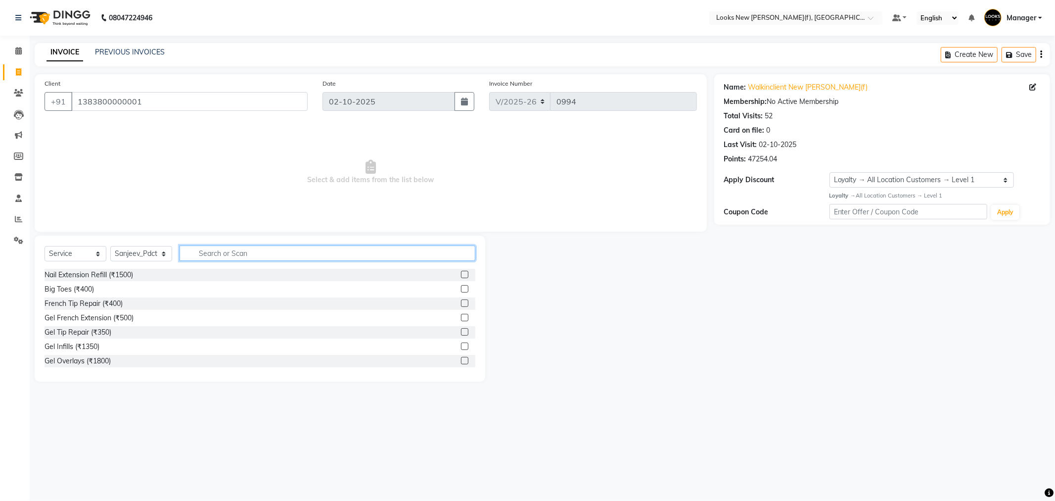
click at [200, 253] on input "text" at bounding box center [328, 252] width 296 height 15
type input "K"
type input "SHAM"
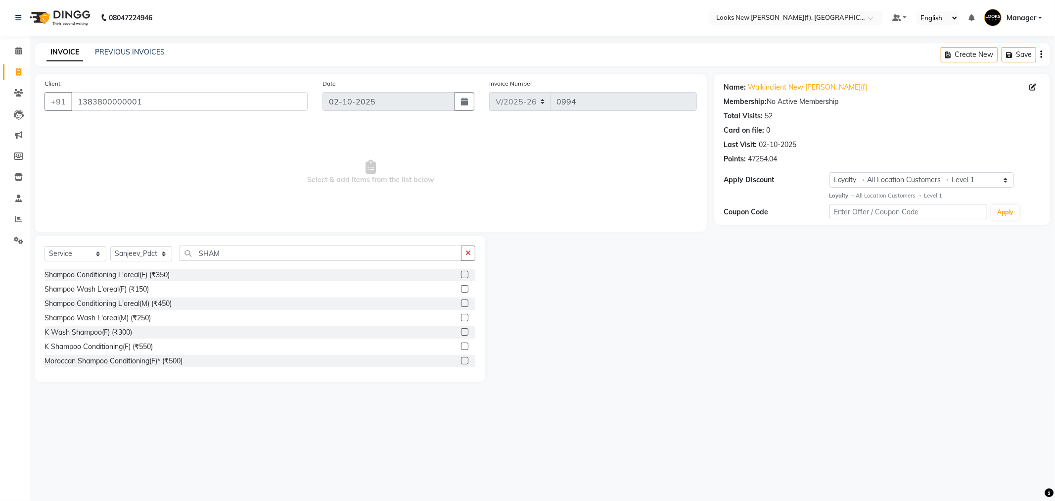
drag, startPoint x: 109, startPoint y: 344, endPoint x: 144, endPoint y: 334, distance: 36.4
click at [108, 344] on div "K Shampoo Conditioning(F) (₹550)" at bounding box center [99, 346] width 108 height 10
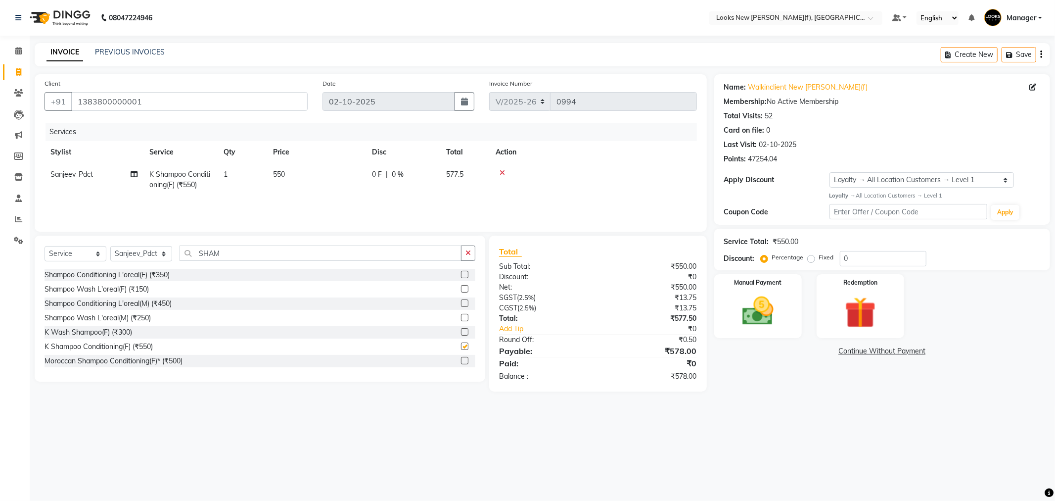
checkbox input "false"
drag, startPoint x: 239, startPoint y: 253, endPoint x: 185, endPoint y: 248, distance: 54.1
click at [185, 248] on input "SHAM" at bounding box center [321, 252] width 282 height 15
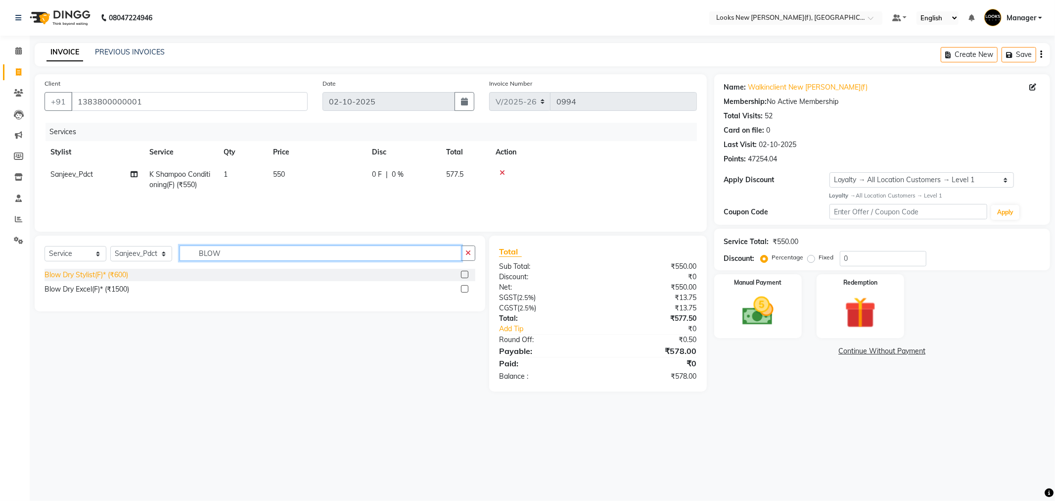
type input "BLOW"
click at [78, 273] on div "Blow Dry Stylist(F)* (₹600)" at bounding box center [87, 275] width 84 height 10
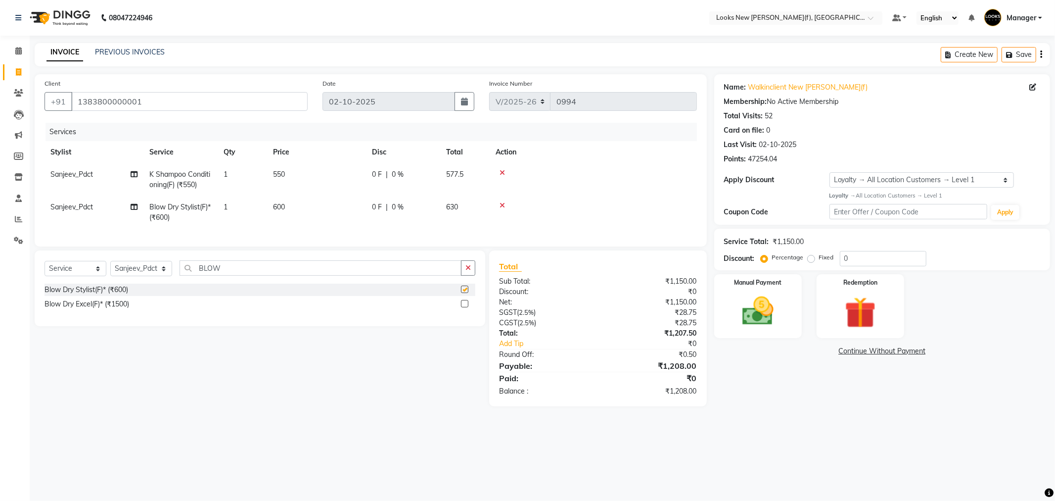
checkbox input "false"
drag, startPoint x: 860, startPoint y: 255, endPoint x: 827, endPoint y: 260, distance: 32.9
click at [827, 260] on div "Percentage Fixed 0" at bounding box center [845, 258] width 164 height 15
type input "50"
click at [824, 462] on div "08047224946 Select Location × Looks New Rajinder Nagar(f), Delhi Default Panel …" at bounding box center [527, 250] width 1055 height 501
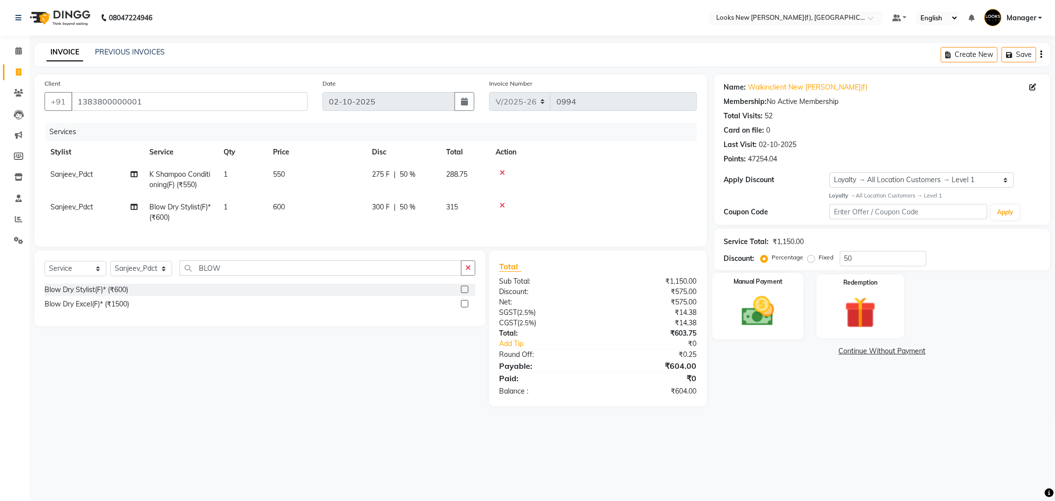
click at [768, 313] on img at bounding box center [758, 311] width 53 height 38
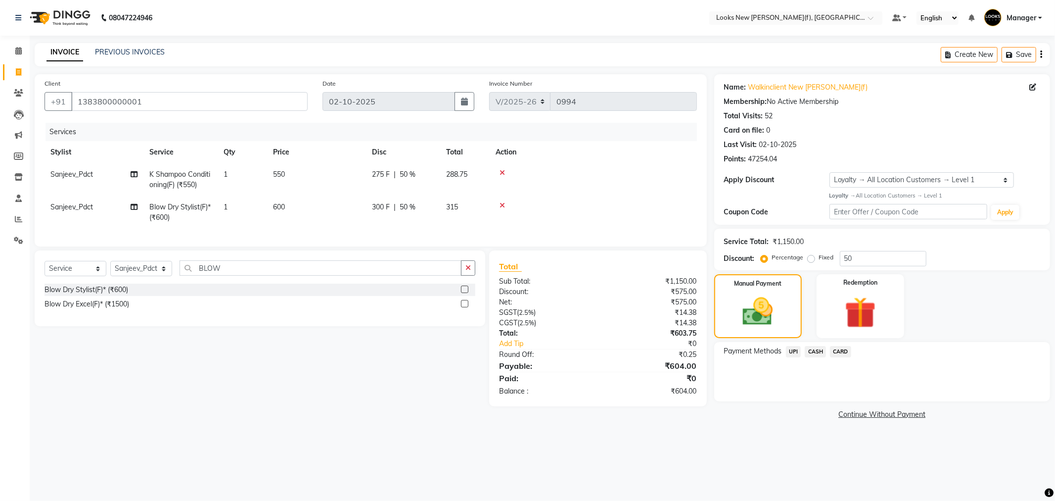
drag, startPoint x: 816, startPoint y: 349, endPoint x: 828, endPoint y: 360, distance: 16.1
click at [816, 349] on span "CASH" at bounding box center [815, 351] width 21 height 11
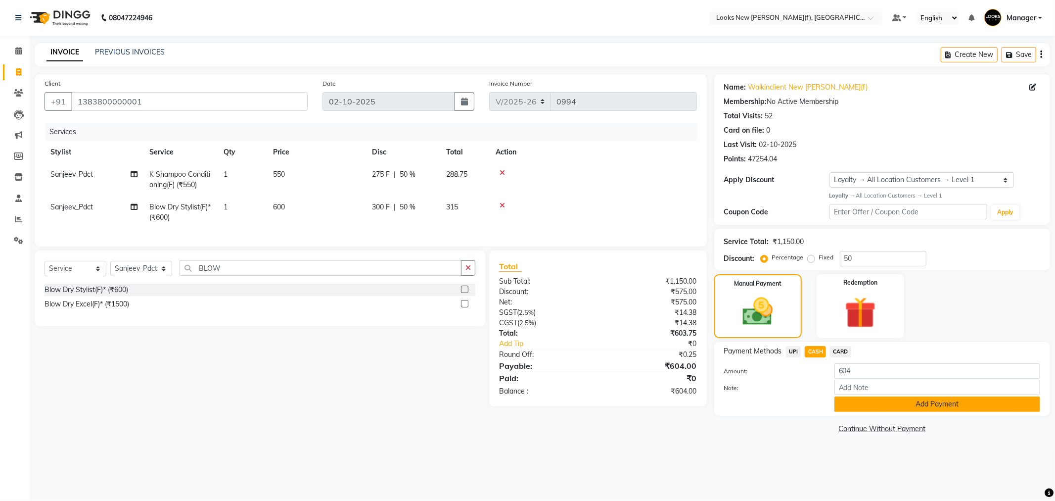
click at [863, 404] on button "Add Payment" at bounding box center [937, 403] width 206 height 15
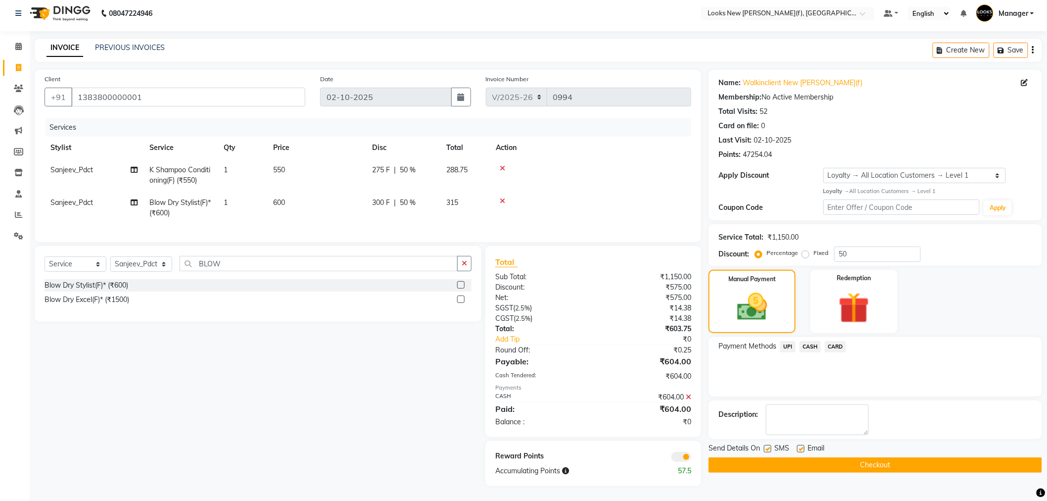
scroll to position [12, 0]
drag, startPoint x: 716, startPoint y: 449, endPoint x: 713, endPoint y: 460, distance: 11.4
click at [714, 457] on button "Checkout" at bounding box center [874, 464] width 333 height 15
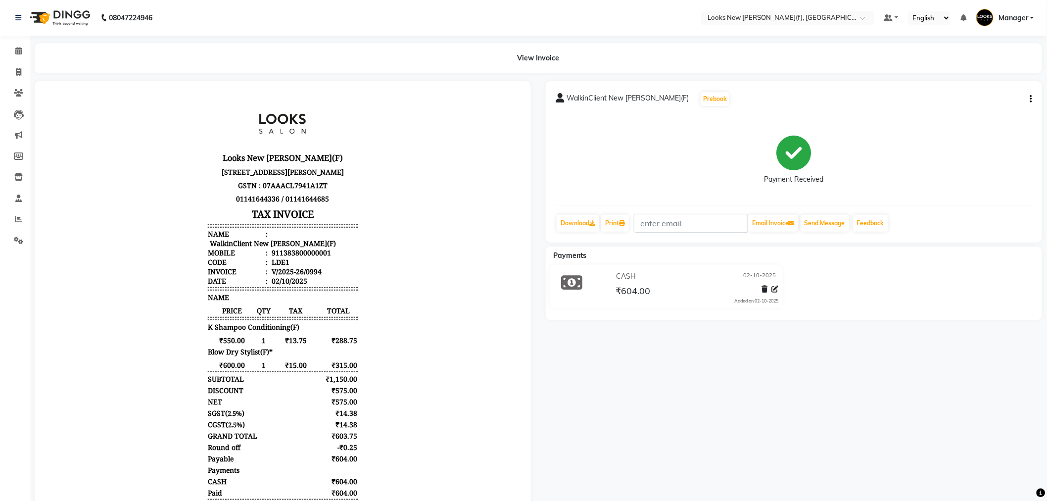
click at [1030, 98] on div "WalkinClient New Rajinder Ngr(F) Prebook Payment Received Download Print Email …" at bounding box center [794, 161] width 496 height 161
click at [1030, 99] on icon "button" at bounding box center [1031, 99] width 2 height 0
click at [990, 102] on div "Edit Item Staff" at bounding box center [982, 105] width 68 height 12
select select
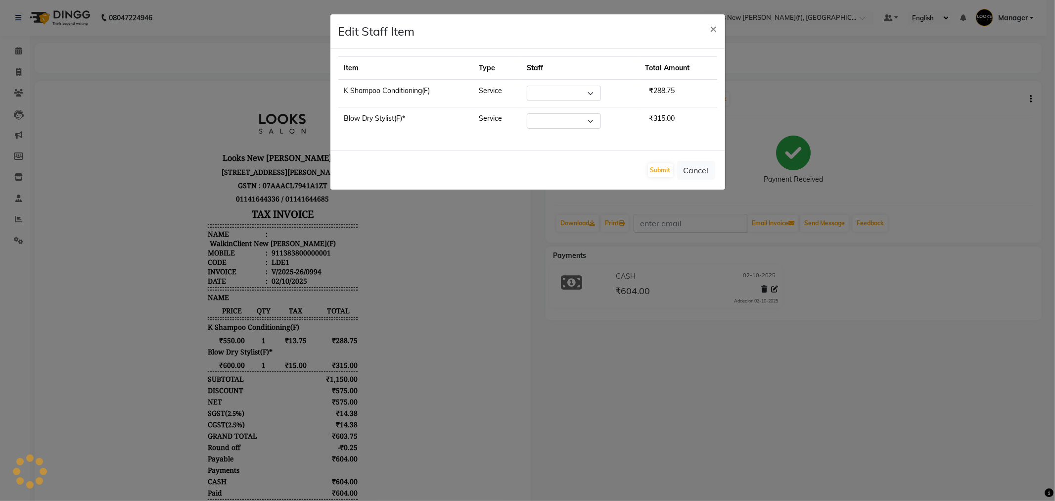
select select "87330"
click at [669, 170] on button "Submit" at bounding box center [660, 170] width 25 height 14
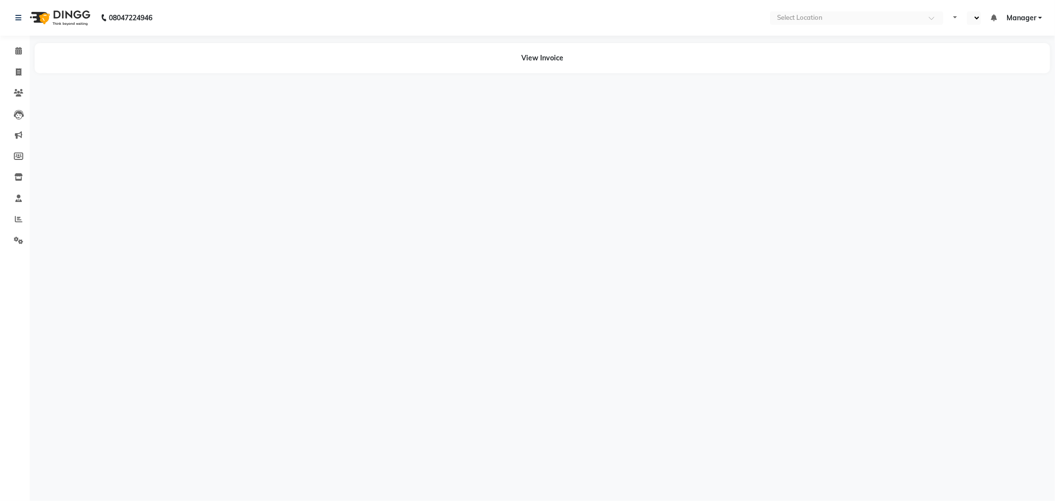
select select "en"
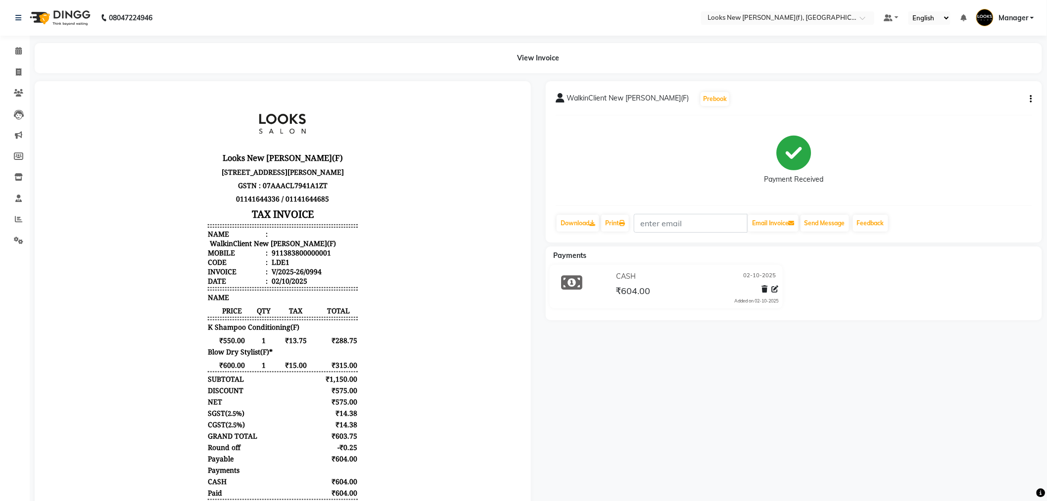
click at [64, 7] on img at bounding box center [59, 18] width 68 height 28
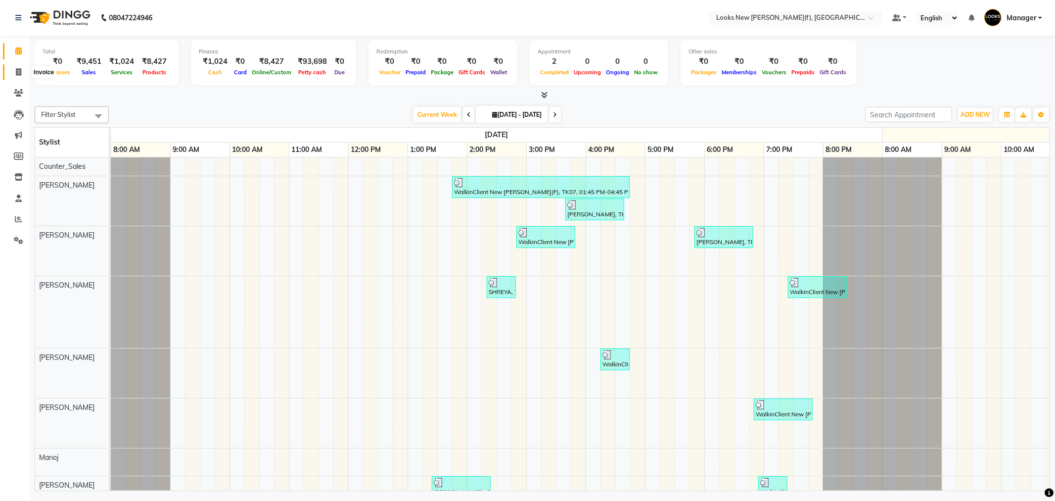
click at [15, 68] on span at bounding box center [18, 72] width 17 height 11
select select "service"
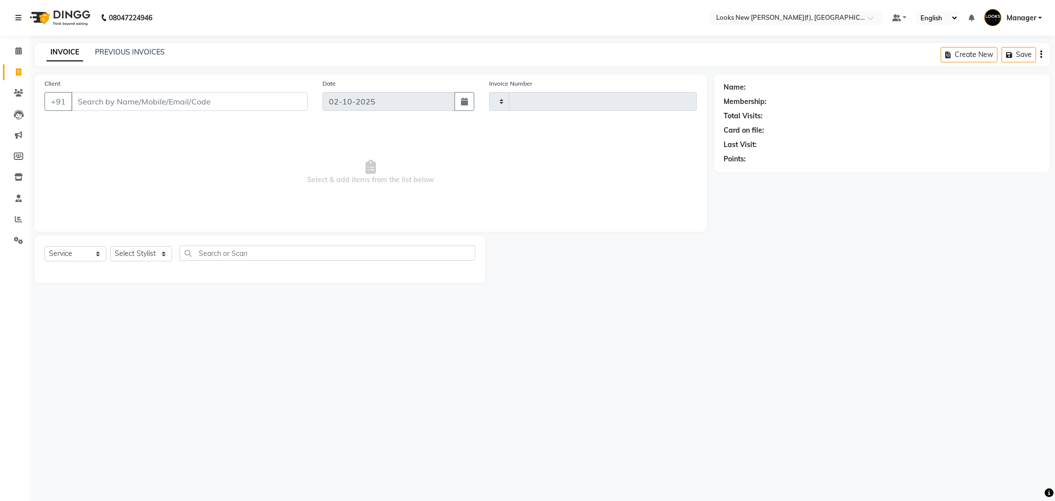
type input "0995"
select select "8659"
click at [141, 253] on select "Select Stylist" at bounding box center [141, 253] width 62 height 15
click at [137, 251] on select "Select Stylist" at bounding box center [141, 253] width 62 height 15
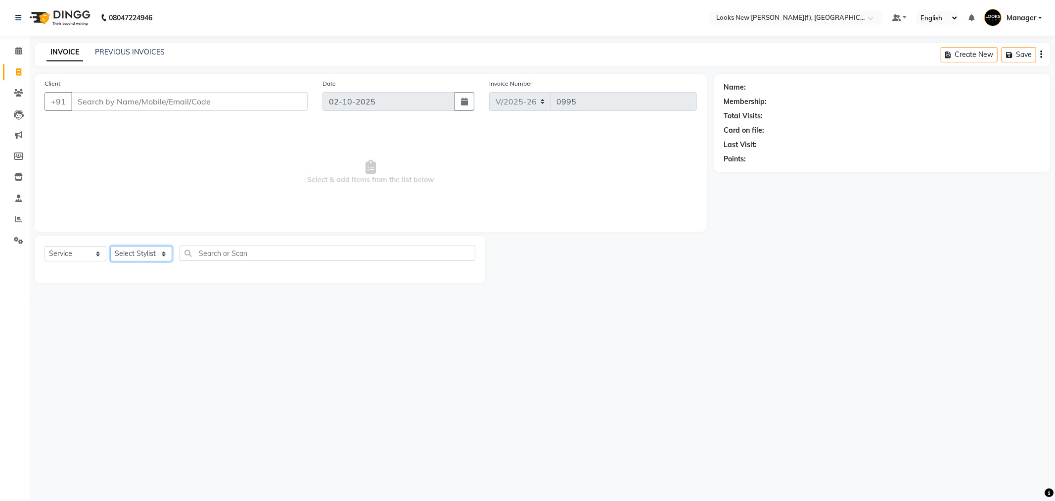
click at [134, 251] on select "Select Stylist" at bounding box center [141, 253] width 62 height 15
click at [134, 251] on select "Select Stylist Aakash_Pdct [PERSON_NAME] [PERSON_NAME] [PERSON_NAME] Counter_Sa…" at bounding box center [141, 253] width 62 height 15
select select "87316"
click at [110, 246] on select "Select Stylist Aakash_Pdct [PERSON_NAME] [PERSON_NAME] [PERSON_NAME] Counter_Sa…" at bounding box center [141, 253] width 62 height 15
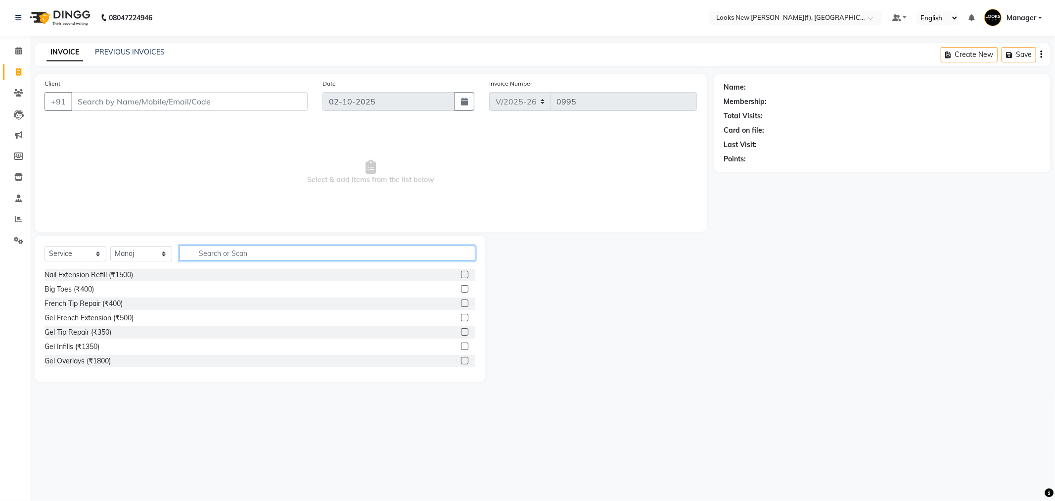
click at [232, 256] on input "text" at bounding box center [328, 252] width 296 height 15
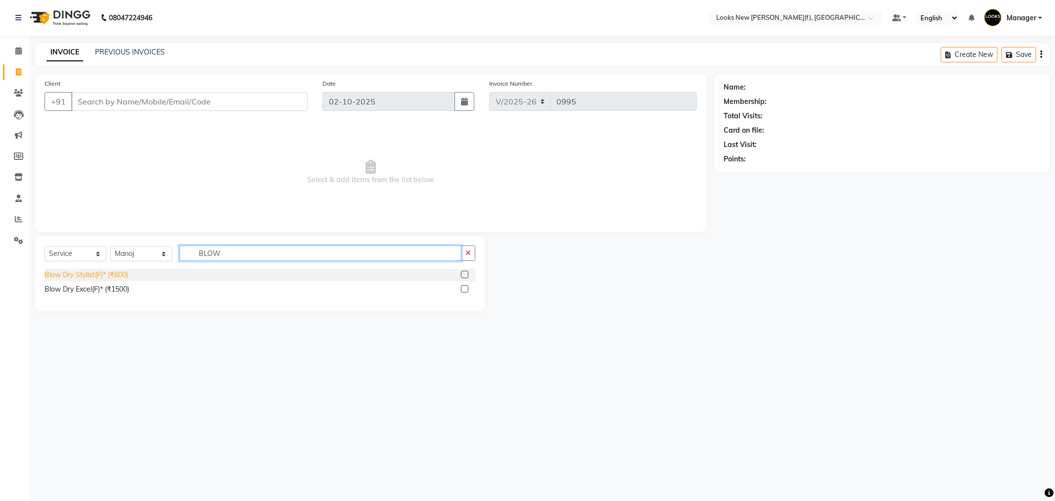
type input "BLOW"
click at [87, 278] on div "Blow Dry Stylist(F)* (₹600)" at bounding box center [87, 275] width 84 height 10
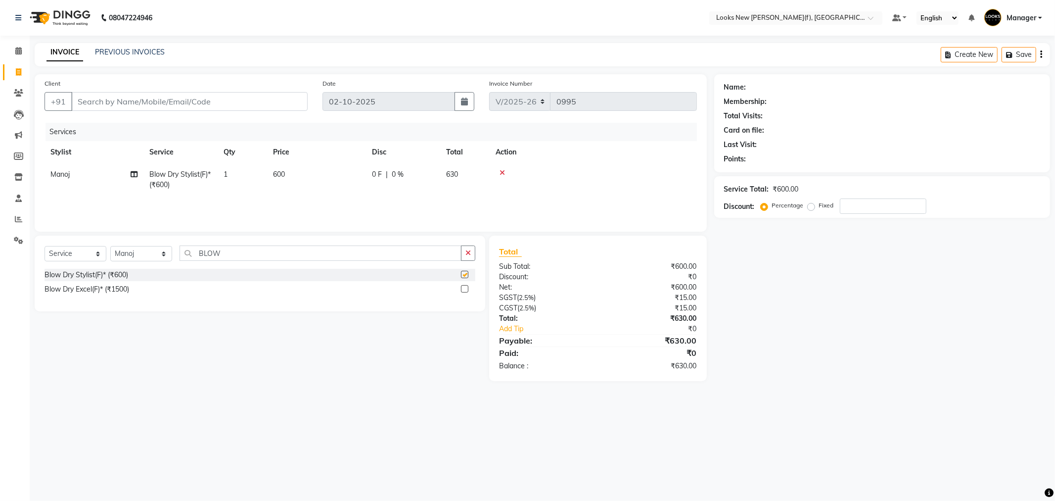
checkbox input "false"
click at [175, 99] on input "Client" at bounding box center [189, 101] width 236 height 19
type input "9"
type input "0"
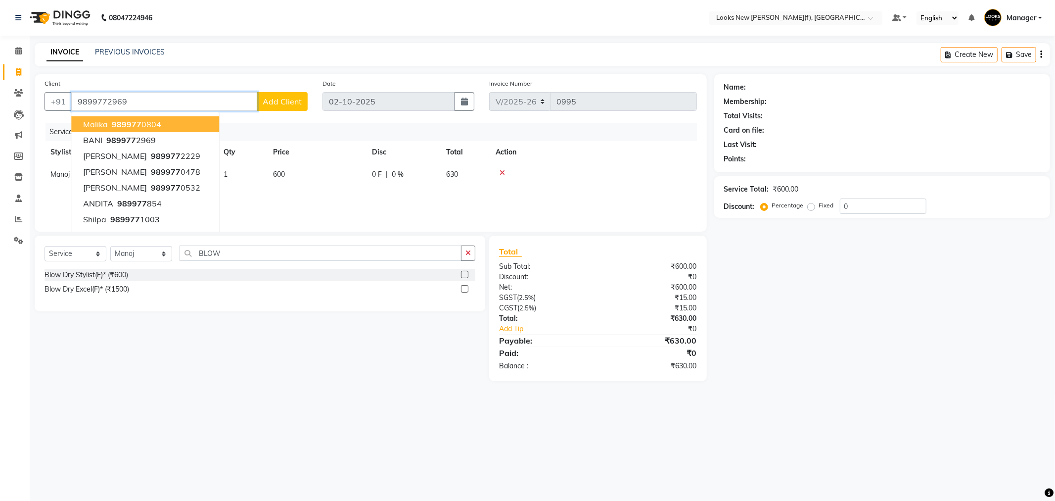
type input "9899772969"
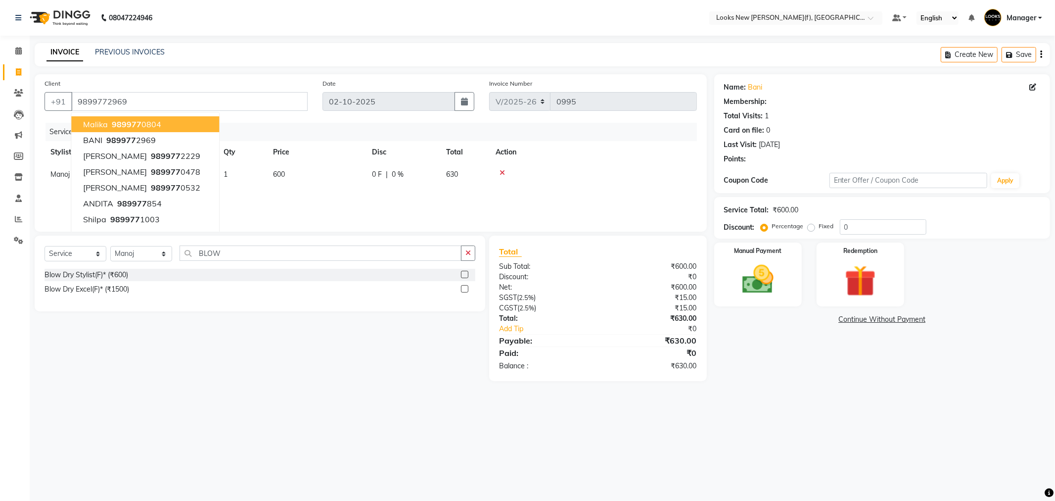
select select "1: Object"
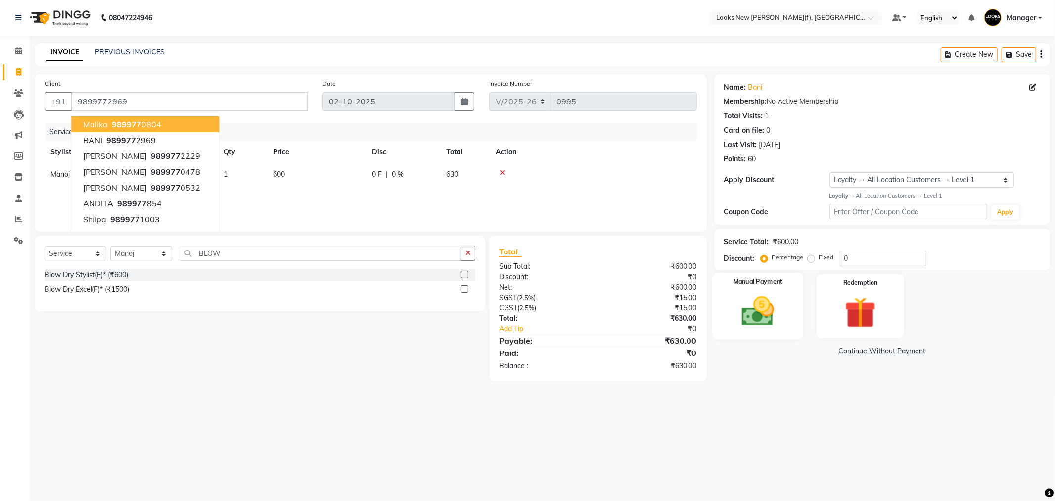
click at [754, 314] on img at bounding box center [758, 311] width 53 height 38
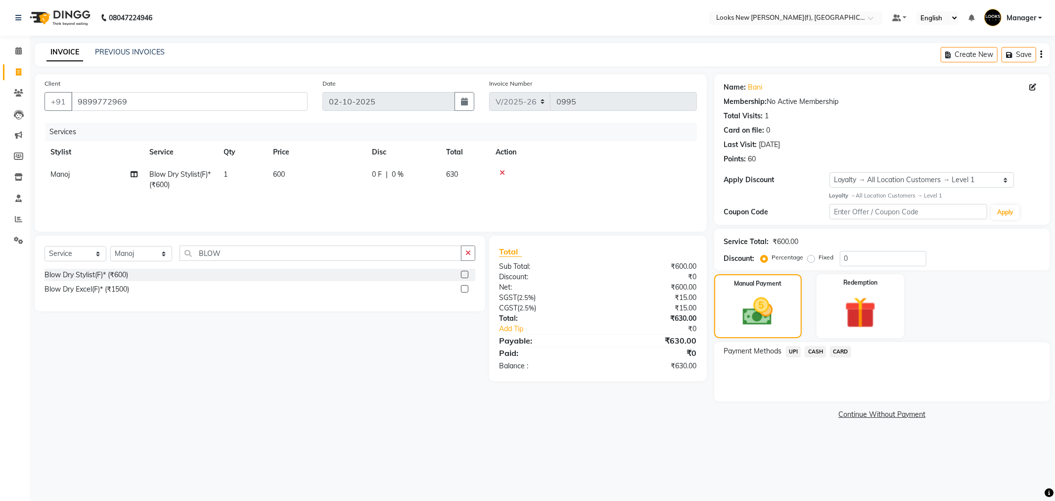
click at [812, 348] on span "CASH" at bounding box center [815, 351] width 21 height 11
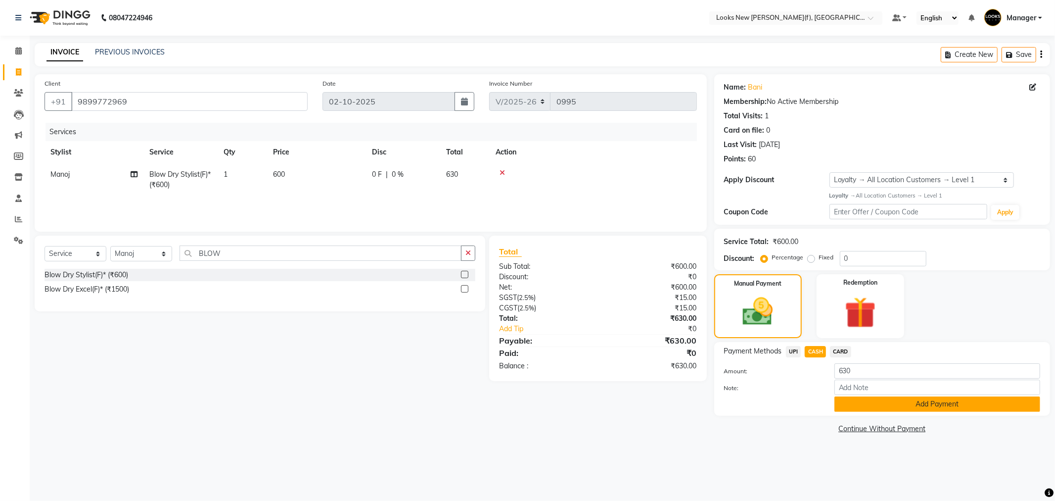
click at [881, 406] on button "Add Payment" at bounding box center [937, 403] width 206 height 15
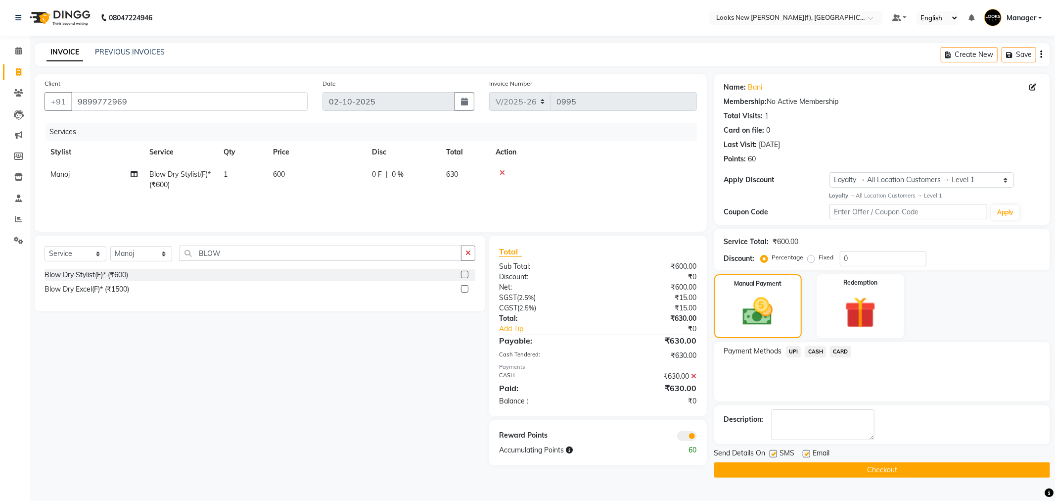
click at [773, 467] on button "Checkout" at bounding box center [882, 469] width 336 height 15
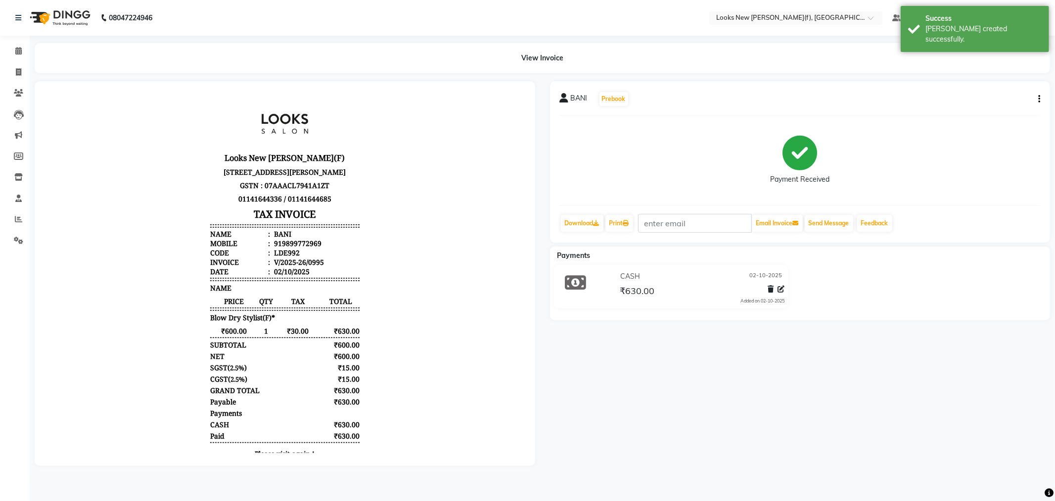
click at [57, 18] on img at bounding box center [59, 18] width 68 height 28
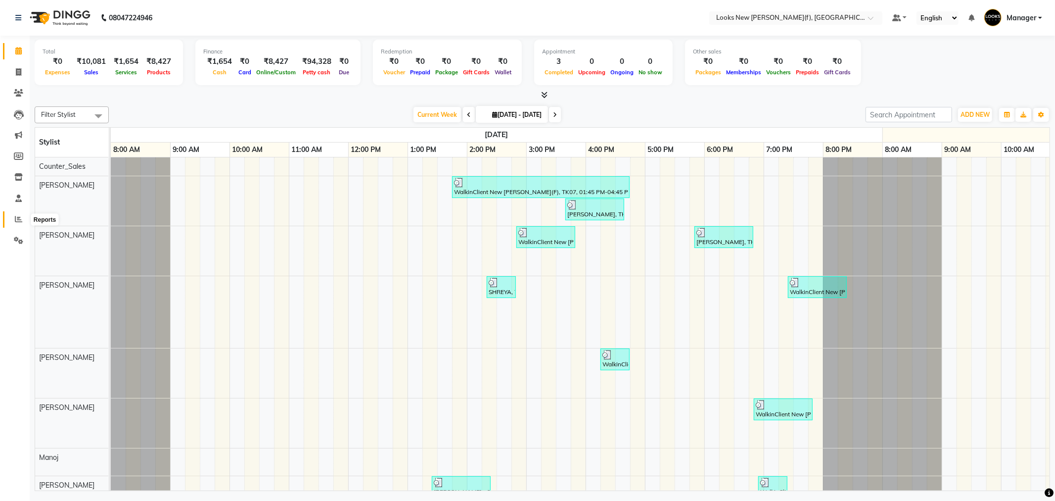
click at [11, 220] on span at bounding box center [18, 219] width 17 height 11
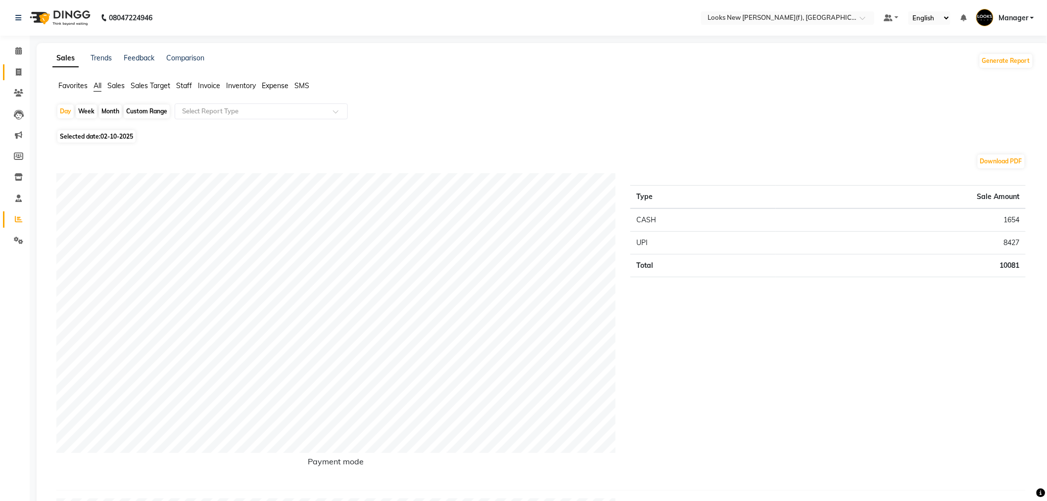
click at [23, 76] on span at bounding box center [18, 72] width 17 height 11
select select "service"
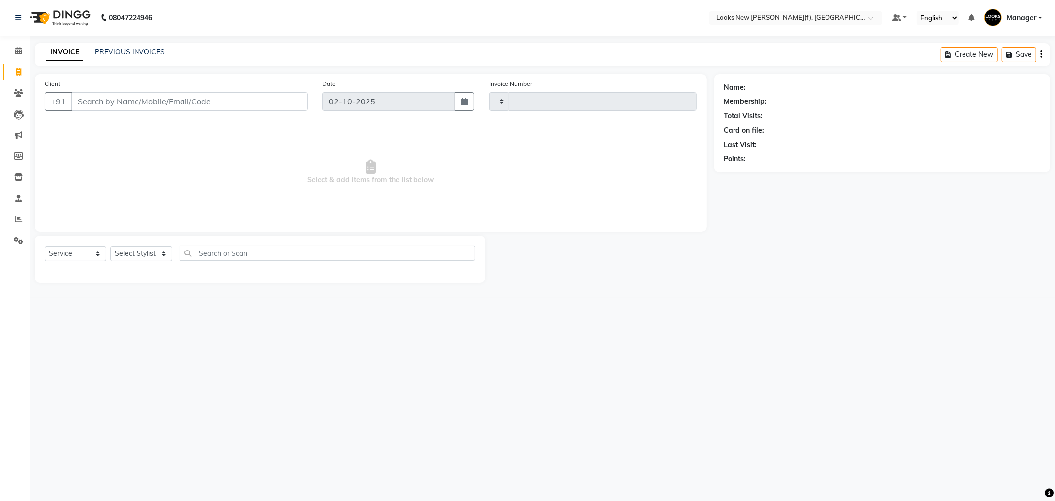
type input "0996"
select select "8659"
click at [133, 51] on link "PREVIOUS INVOICES" at bounding box center [130, 51] width 70 height 9
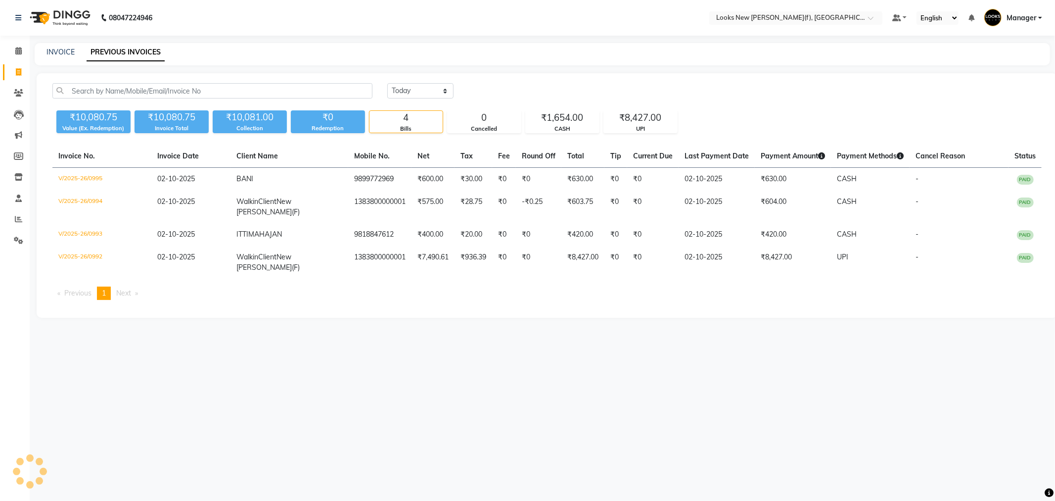
click at [52, 14] on img at bounding box center [59, 18] width 68 height 28
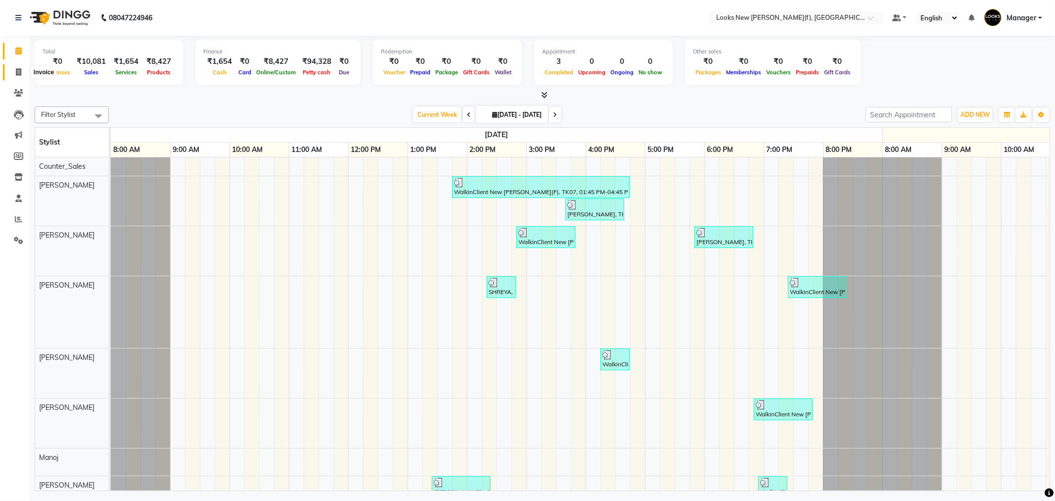
click at [19, 77] on span at bounding box center [18, 72] width 17 height 11
select select "8659"
select select "service"
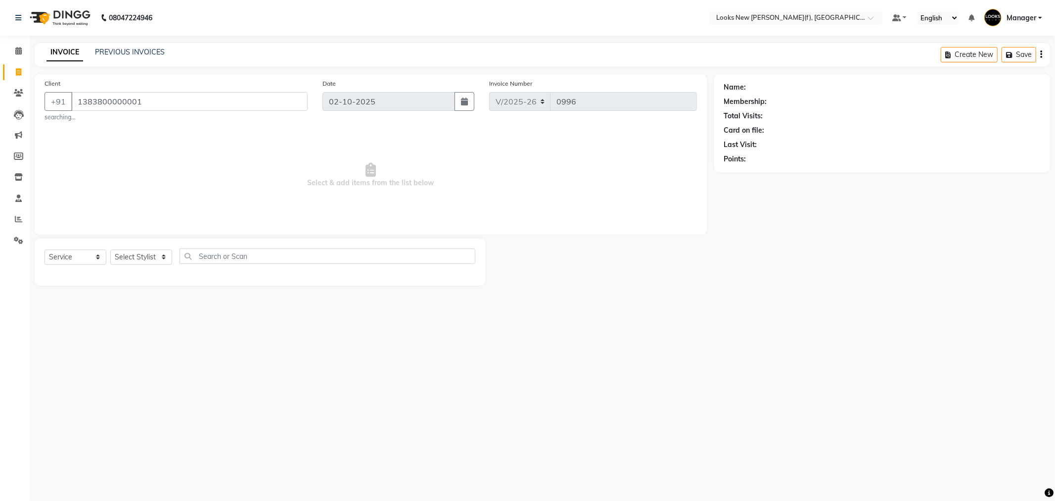
type input "1383800000001"
select select "1: Object"
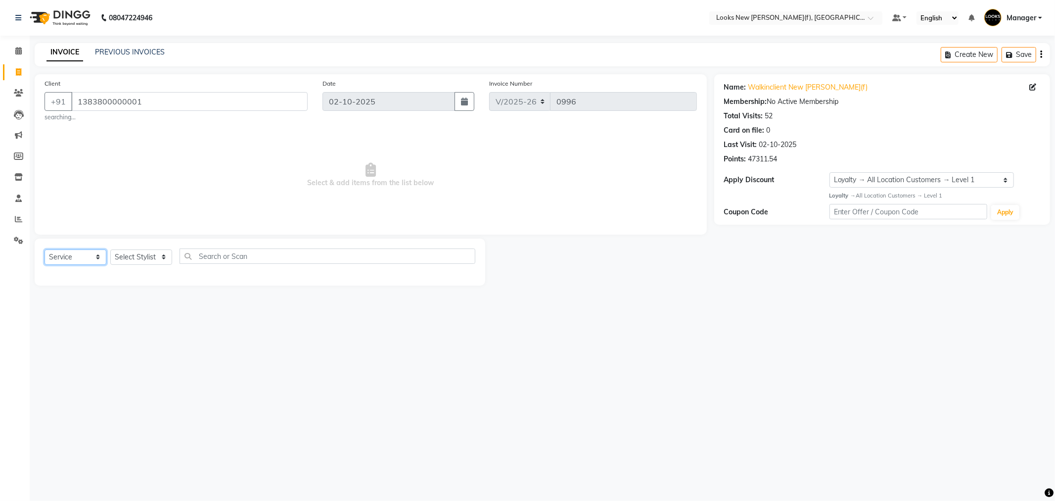
drag, startPoint x: 77, startPoint y: 253, endPoint x: 81, endPoint y: 264, distance: 11.3
click at [77, 253] on select "Select Service Product Membership Package Voucher Prepaid Gift Card" at bounding box center [76, 256] width 62 height 15
click at [115, 289] on main "INVOICE PREVIOUS INVOICES Create New Save Client +91 1383800000001 searching...…" at bounding box center [542, 171] width 1025 height 257
click at [77, 260] on select "Select Service Product Membership Package Voucher Prepaid Gift Card" at bounding box center [76, 256] width 62 height 15
select select "product"
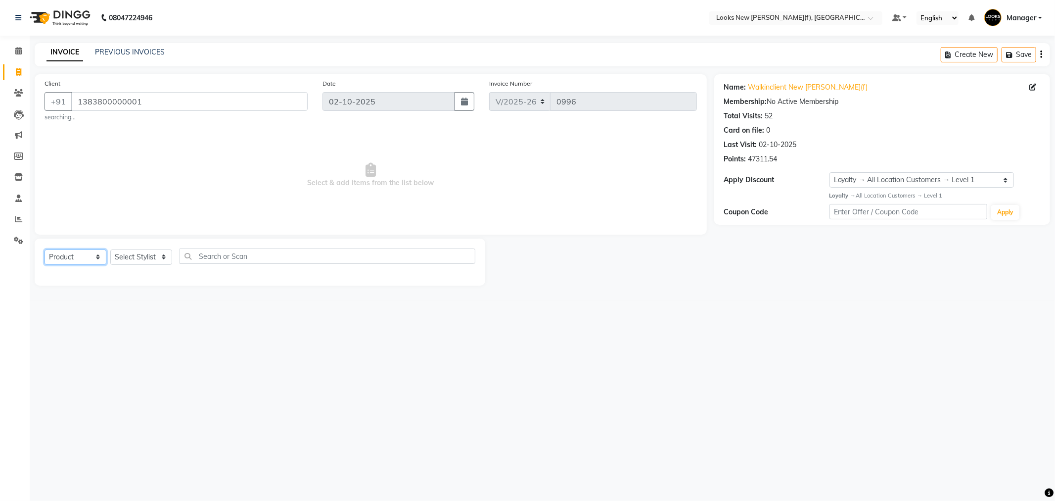
click at [45, 249] on select "Select Service Product Membership Package Voucher Prepaid Gift Card" at bounding box center [76, 256] width 62 height 15
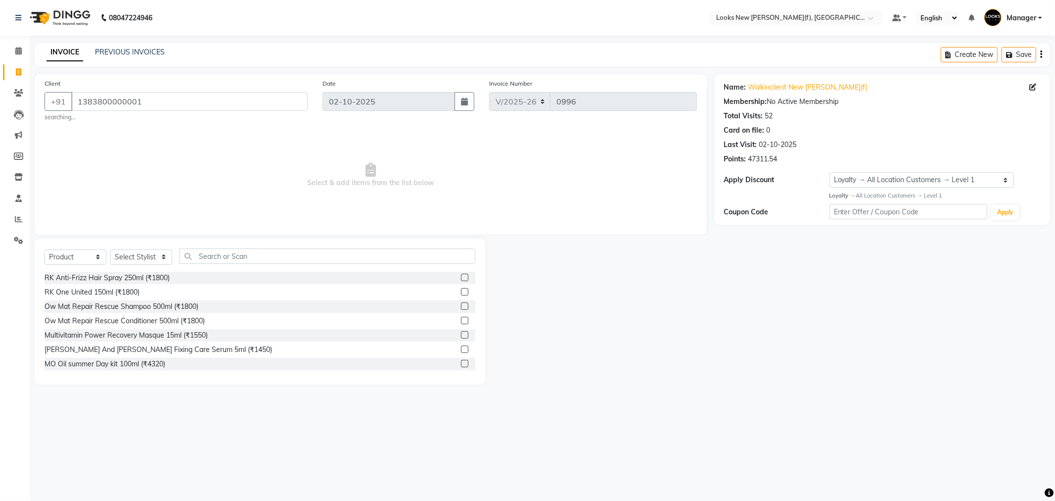
click at [137, 267] on div "Select Service Product Membership Package Voucher Prepaid Gift Card Select Styl…" at bounding box center [260, 259] width 431 height 23
click at [140, 253] on select "Select Stylist Aakash_Pdct [PERSON_NAME] [PERSON_NAME] [PERSON_NAME] Counter_Sa…" at bounding box center [141, 256] width 62 height 15
select select "87316"
click at [110, 249] on select "Select Stylist Aakash_Pdct [PERSON_NAME] [PERSON_NAME] [PERSON_NAME] Counter_Sa…" at bounding box center [141, 256] width 62 height 15
drag, startPoint x: 226, startPoint y: 266, endPoint x: 220, endPoint y: 265, distance: 5.5
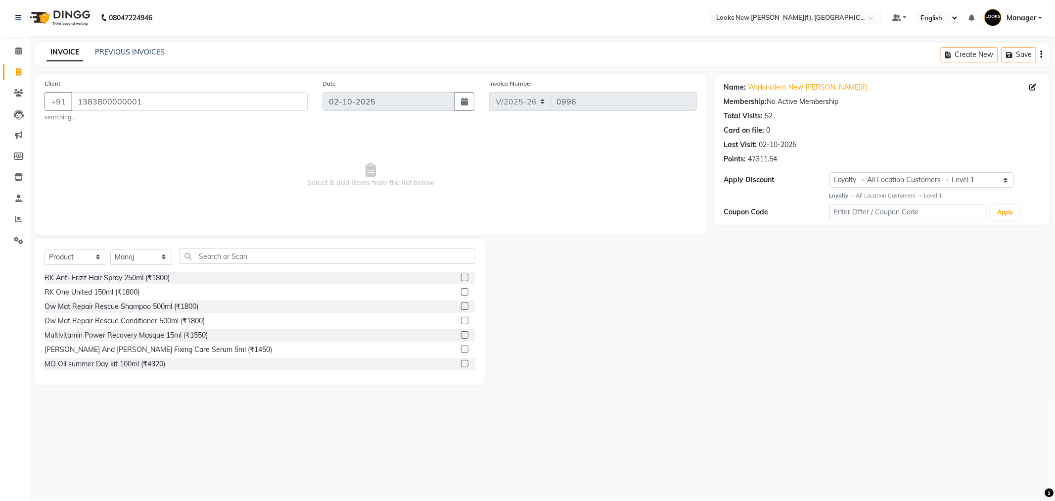
click at [223, 266] on div "Select Service Product Membership Package Voucher Prepaid Gift Card Select Styl…" at bounding box center [260, 259] width 431 height 23
click at [239, 266] on div "Select Service Product Membership Package Voucher Prepaid Gift Card Select Styl…" at bounding box center [260, 259] width 431 height 23
click at [241, 260] on input "text" at bounding box center [328, 255] width 296 height 15
type input "3474637106461"
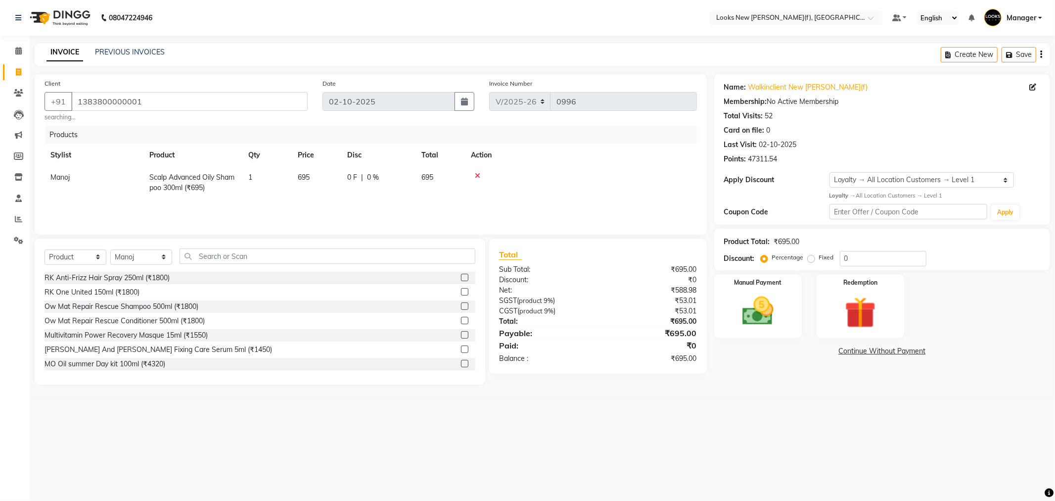
click at [305, 178] on span "695" at bounding box center [304, 177] width 12 height 9
select select "87316"
drag, startPoint x: 371, startPoint y: 179, endPoint x: 312, endPoint y: 179, distance: 59.4
click at [313, 179] on tr "Aakash_Pdct Afsar Ahmad Ashmita Ayesha Bobby_Asst Bobby_Khan Counter_Sales Kama…" at bounding box center [371, 182] width 652 height 33
drag, startPoint x: 319, startPoint y: 181, endPoint x: 275, endPoint y: 185, distance: 44.2
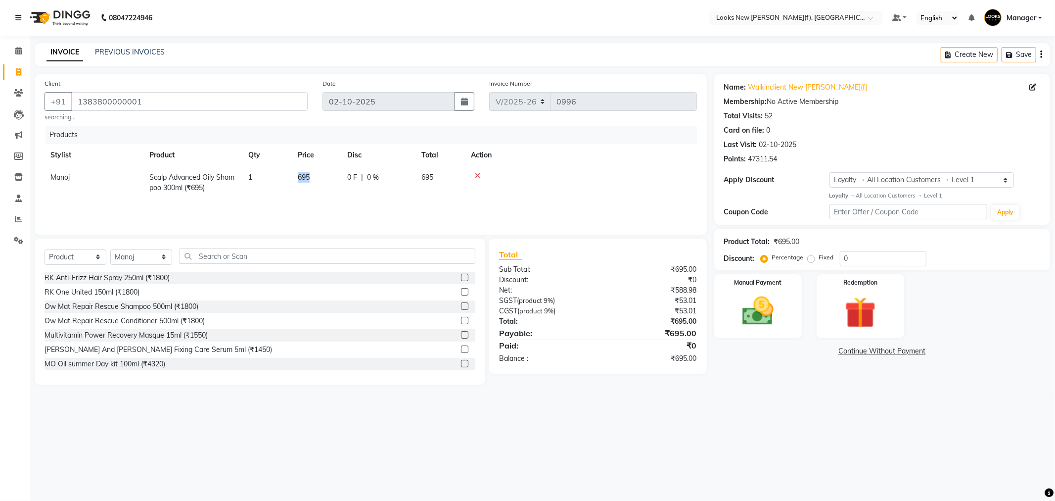
click at [275, 185] on td "1" at bounding box center [266, 182] width 49 height 33
select select "87316"
drag, startPoint x: 307, startPoint y: 180, endPoint x: 241, endPoint y: 177, distance: 66.4
click at [263, 177] on tr "Aakash_Pdct Afsar Ahmad Ashmita Ayesha Bobby_Asst Bobby_Khan Counter_Sales Kama…" at bounding box center [371, 182] width 652 height 33
type input "845"
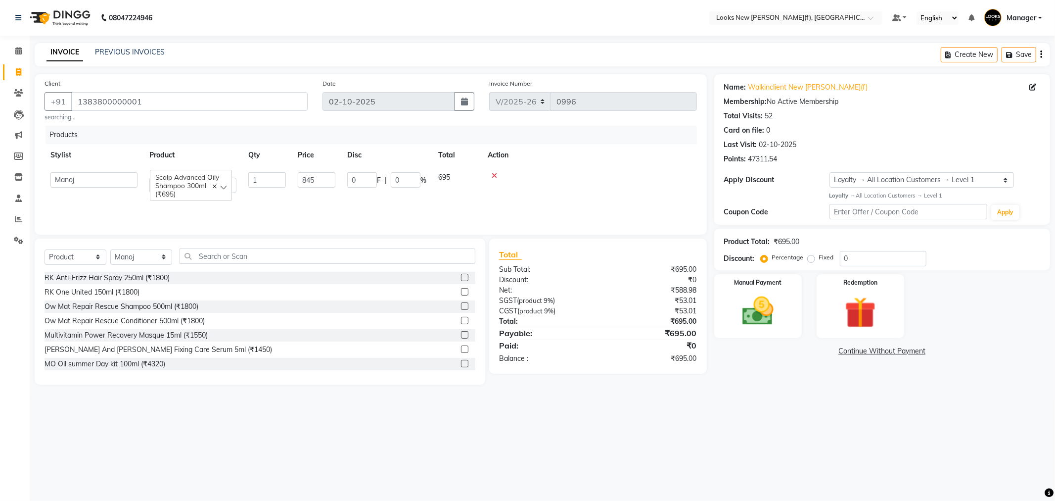
drag, startPoint x: 744, startPoint y: 408, endPoint x: 340, endPoint y: 40, distance: 546.9
click at [744, 408] on div "08047224946 Select Location × Looks New Rajinder Nagar(f), Delhi Default Panel …" at bounding box center [527, 250] width 1055 height 501
click at [767, 300] on img at bounding box center [758, 311] width 53 height 38
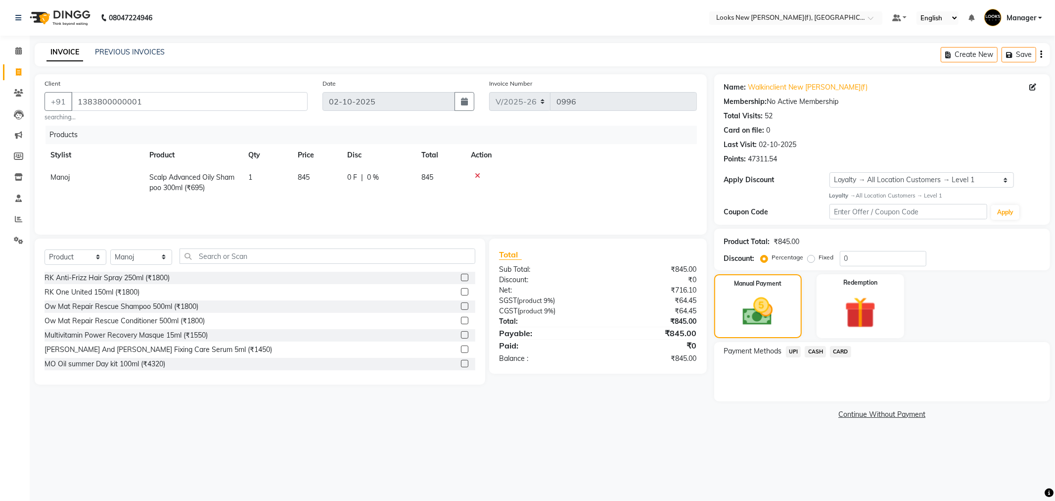
click at [814, 351] on span "CASH" at bounding box center [815, 351] width 21 height 11
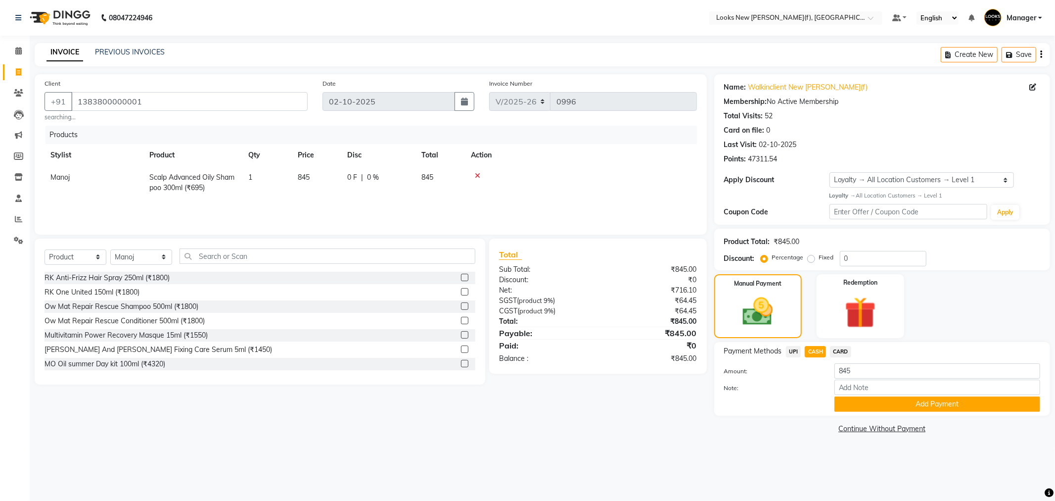
click at [791, 353] on span "UPI" at bounding box center [793, 351] width 15 height 11
click at [883, 400] on button "Add Payment" at bounding box center [937, 403] width 206 height 15
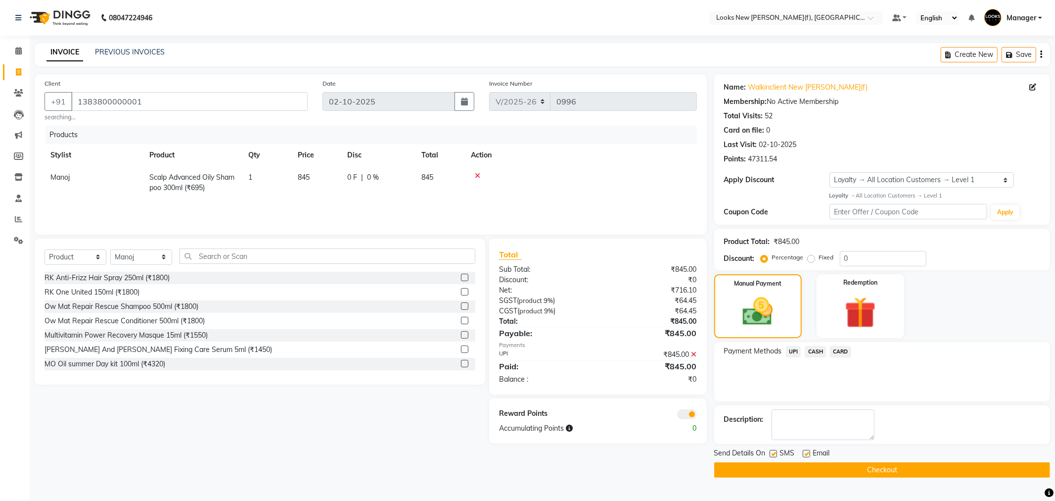
click at [803, 469] on button "Checkout" at bounding box center [882, 469] width 336 height 15
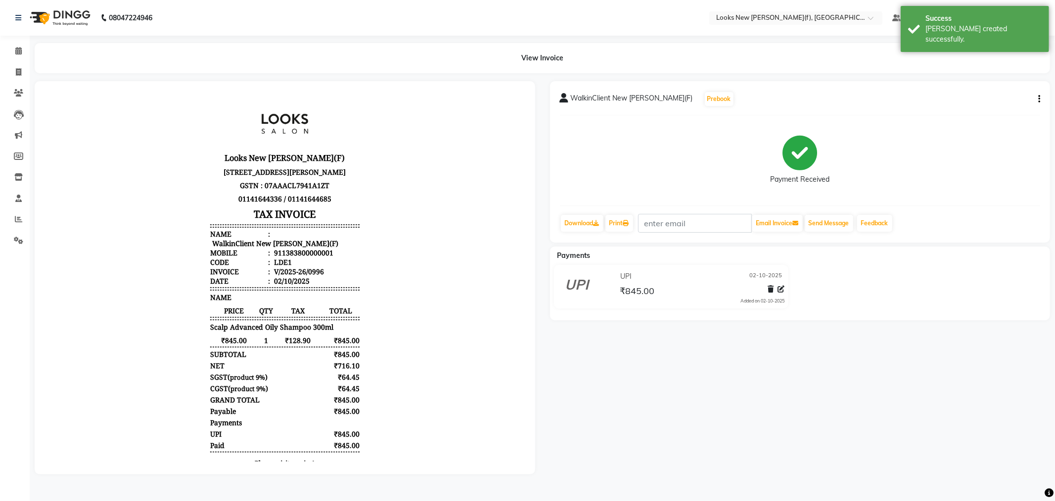
click at [71, 16] on img at bounding box center [59, 18] width 68 height 28
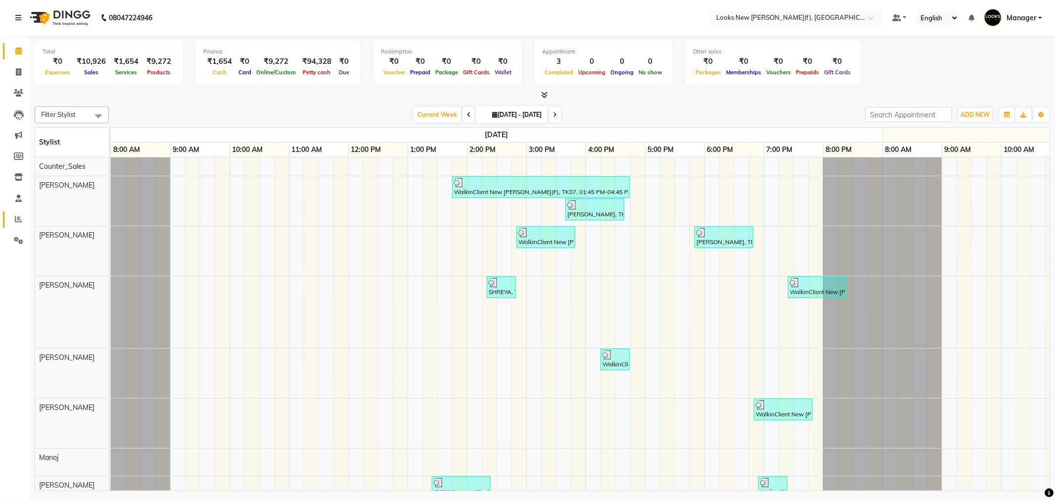
drag, startPoint x: 6, startPoint y: 218, endPoint x: 27, endPoint y: 204, distance: 24.6
click at [7, 218] on link "Reports" at bounding box center [15, 219] width 24 height 16
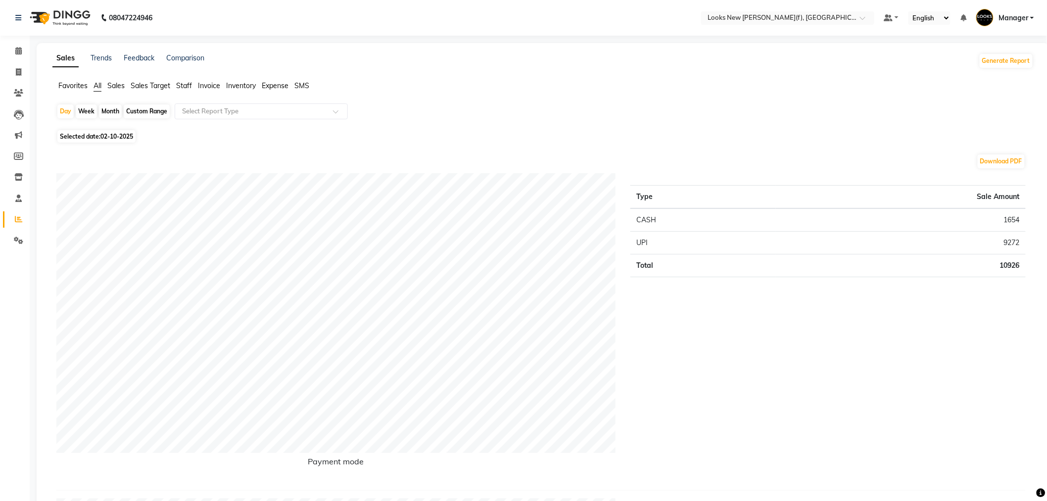
click at [177, 85] on span "Staff" at bounding box center [184, 85] width 16 height 9
drag, startPoint x: 185, startPoint y: 102, endPoint x: 194, endPoint y: 117, distance: 17.1
click at [190, 106] on input "text" at bounding box center [251, 111] width 142 height 10
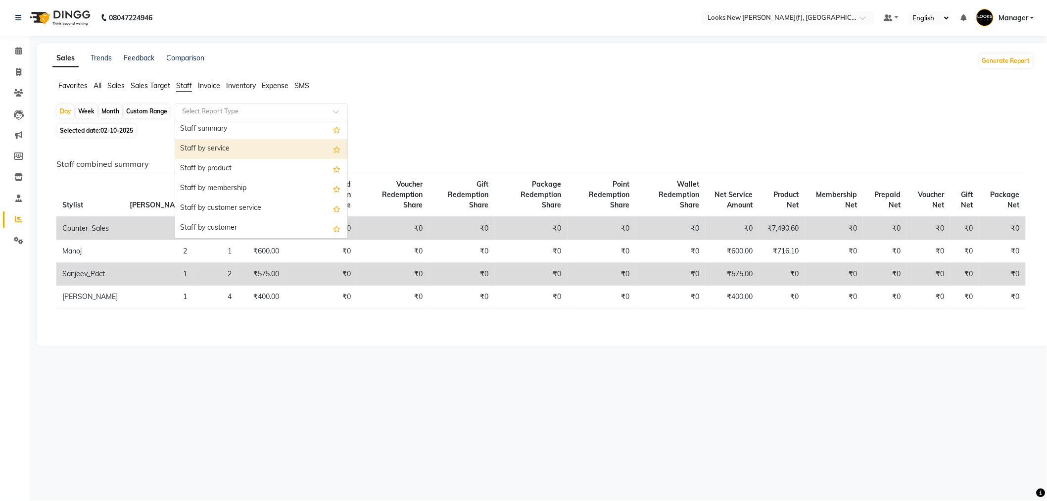
click at [201, 142] on div "Staff by service" at bounding box center [261, 149] width 172 height 20
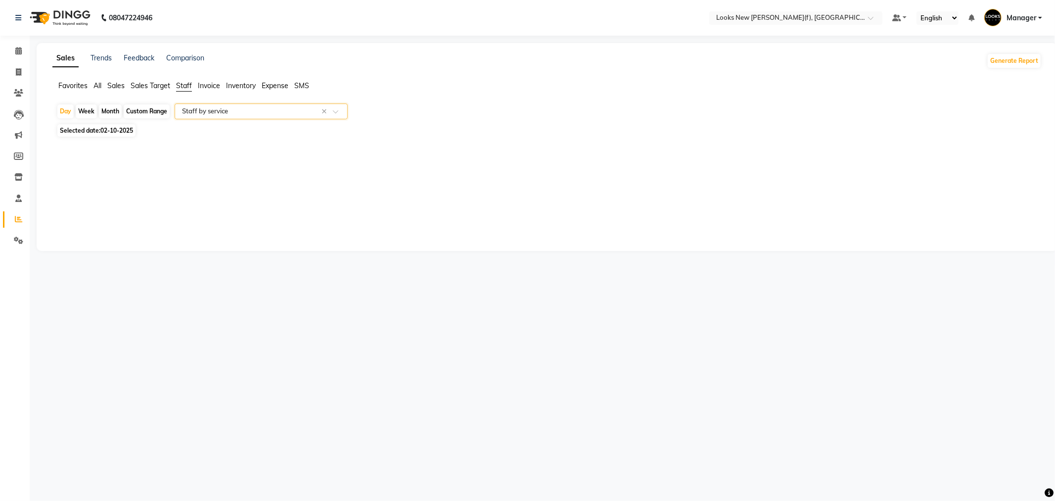
select select "full_report"
select select "csv"
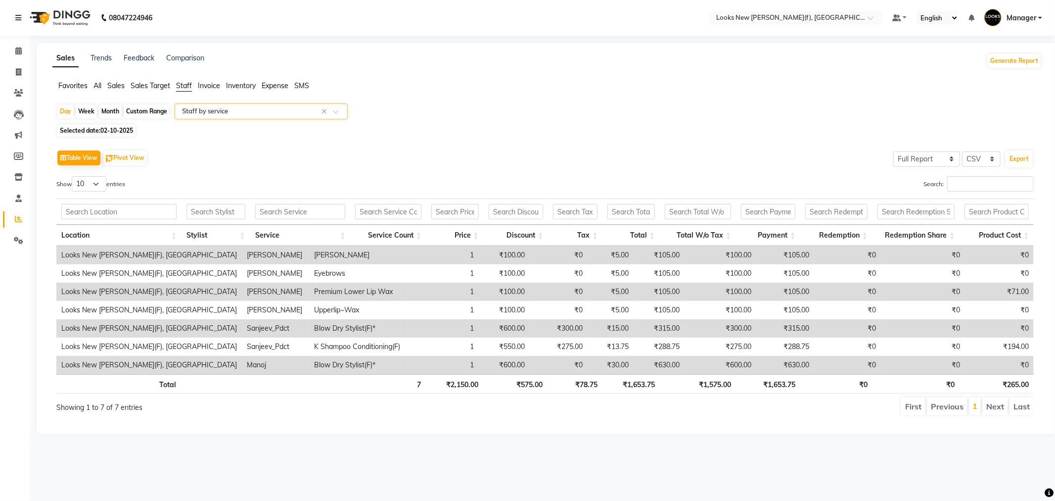
click at [97, 124] on div "Day Week Month Custom Range Select Report Type × Staff by service × Selected da…" at bounding box center [546, 263] width 989 height 321
click at [98, 129] on span "Selected date: 02-10-2025" at bounding box center [96, 130] width 78 height 12
select select "10"
select select "2025"
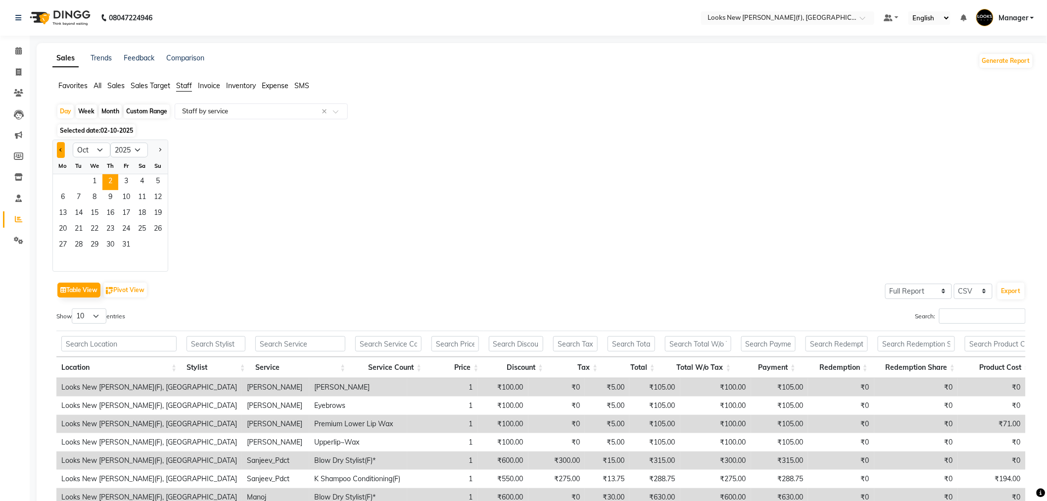
click at [60, 146] on button "Previous month" at bounding box center [61, 150] width 8 height 16
select select "9"
click at [71, 244] on span "30" at bounding box center [79, 245] width 16 height 16
click at [68, 244] on span "29" at bounding box center [63, 245] width 16 height 16
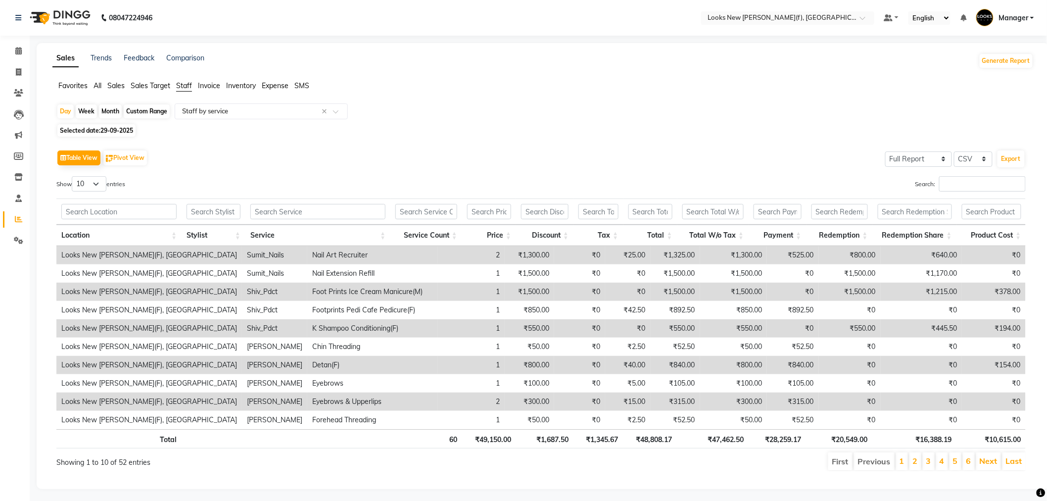
click at [78, 13] on img at bounding box center [59, 18] width 68 height 28
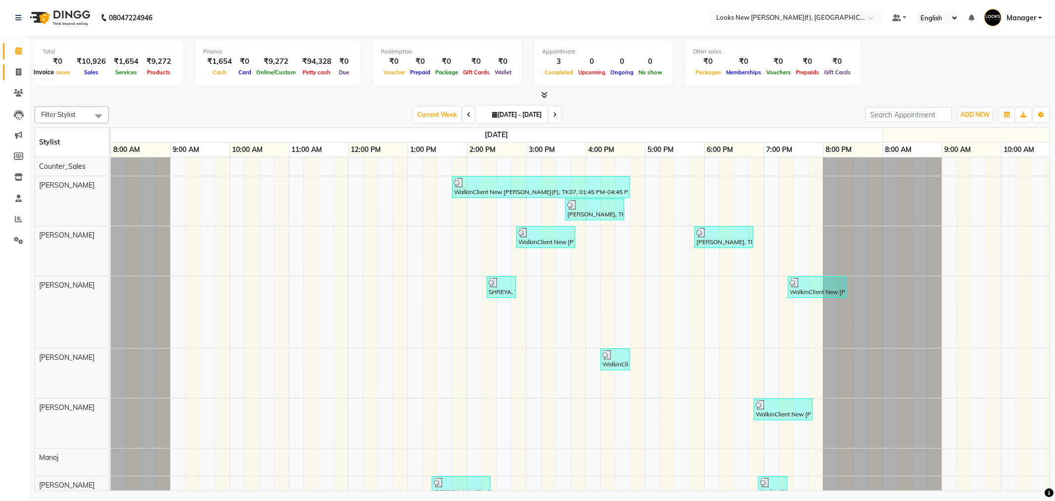
drag, startPoint x: 11, startPoint y: 71, endPoint x: 17, endPoint y: 76, distance: 7.8
click at [11, 71] on span at bounding box center [18, 72] width 17 height 11
select select "8659"
select select "service"
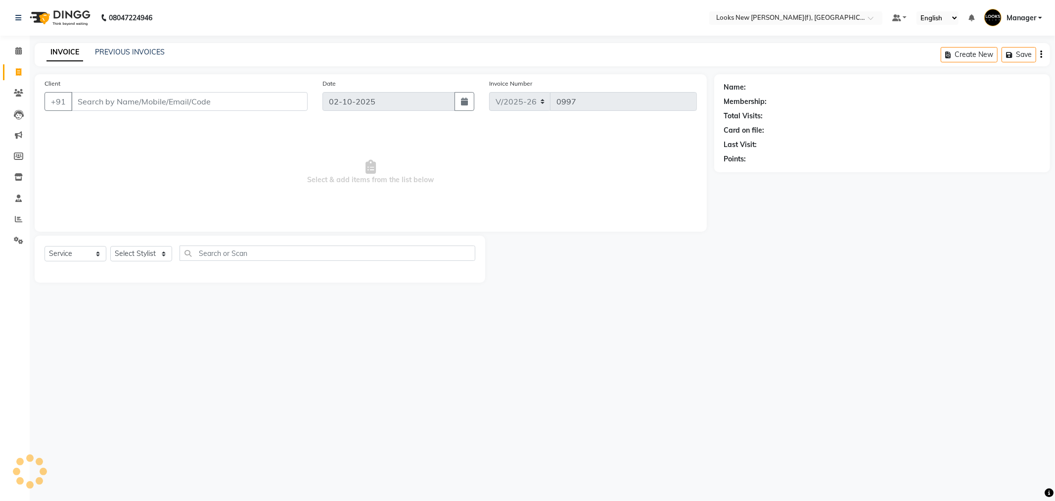
click at [102, 97] on input "Client" at bounding box center [189, 101] width 236 height 19
type input "8010555888"
click at [285, 96] on span "Add Client" at bounding box center [282, 101] width 39 height 10
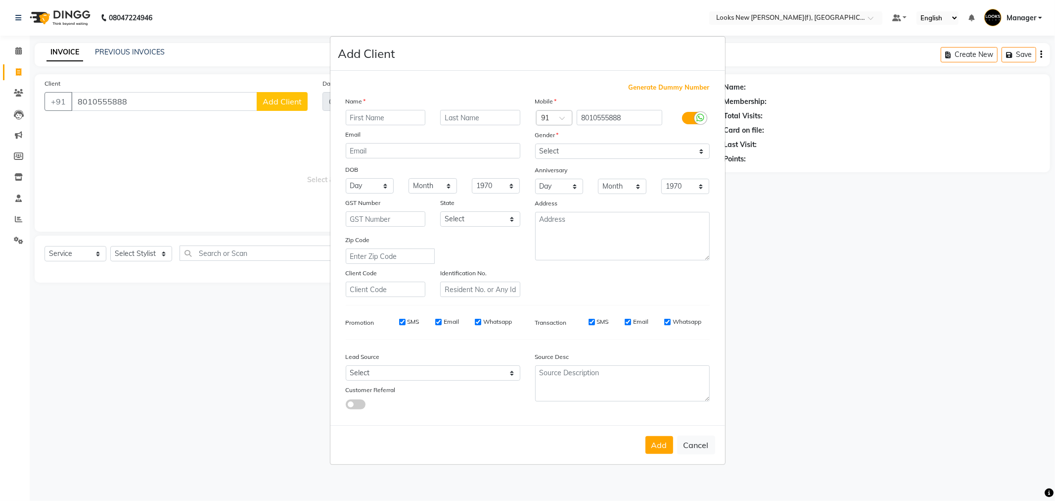
click at [367, 118] on input "text" at bounding box center [386, 117] width 80 height 15
type input "TANVI"
click at [574, 144] on select "Select Male Female Other Prefer Not To Say" at bounding box center [622, 150] width 175 height 15
click at [535, 143] on select "Select Male Female Other Prefer Not To Say" at bounding box center [622, 150] width 175 height 15
click at [562, 152] on select "Select Male Female Other Prefer Not To Say" at bounding box center [622, 150] width 175 height 15
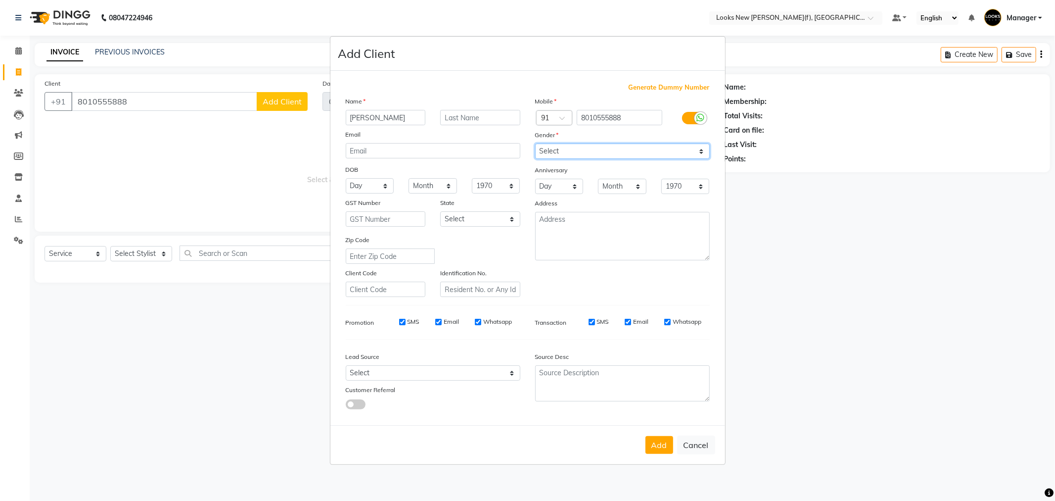
select select "female"
click at [535, 143] on select "Select Male Female Other Prefer Not To Say" at bounding box center [622, 150] width 175 height 15
click at [477, 223] on select "Select Andaman and Nicobar Islands Andhra Pradesh Arunachal Pradesh Assam Bihar…" at bounding box center [480, 218] width 80 height 15
select select "10"
click at [440, 211] on select "Select Andaman and Nicobar Islands Andhra Pradesh Arunachal Pradesh Assam Bihar…" at bounding box center [480, 218] width 80 height 15
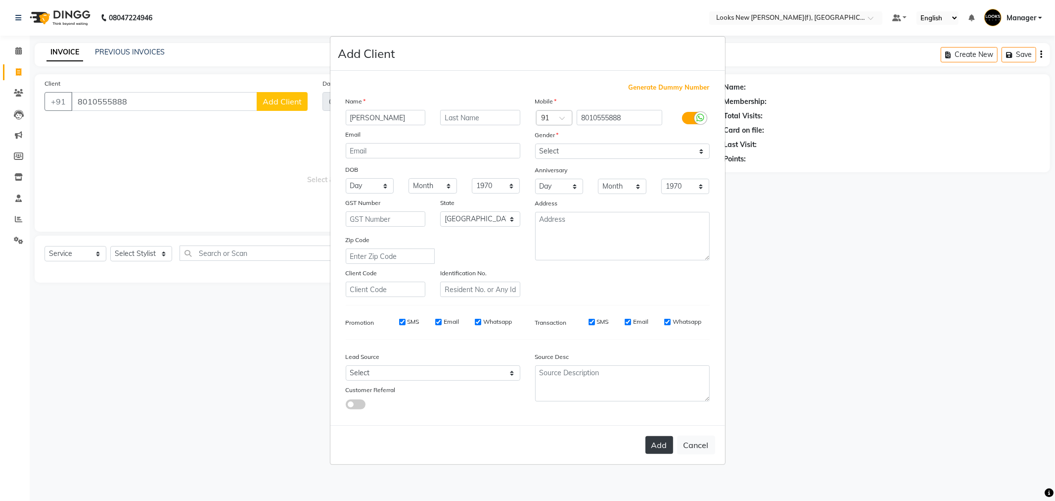
click at [656, 442] on button "Add" at bounding box center [660, 445] width 28 height 18
select select
select select "null"
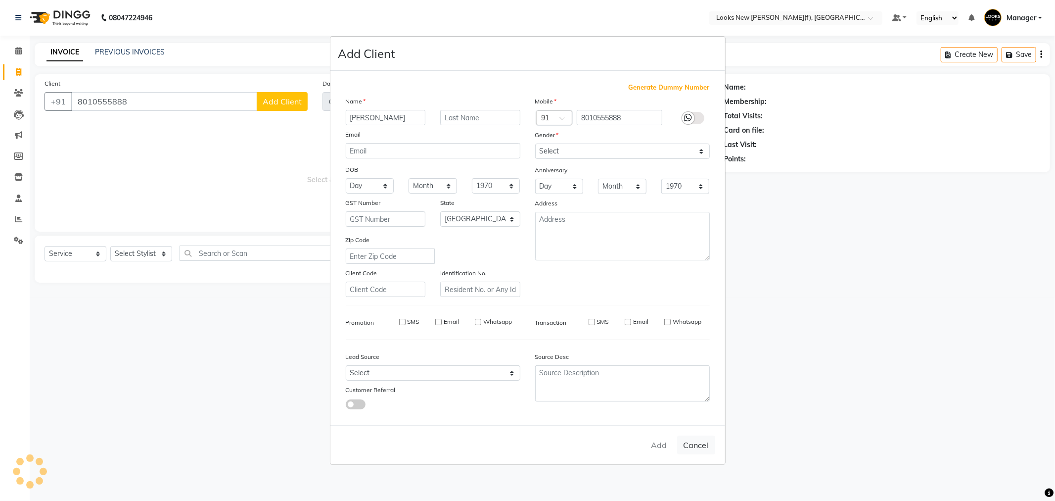
select select
checkbox input "false"
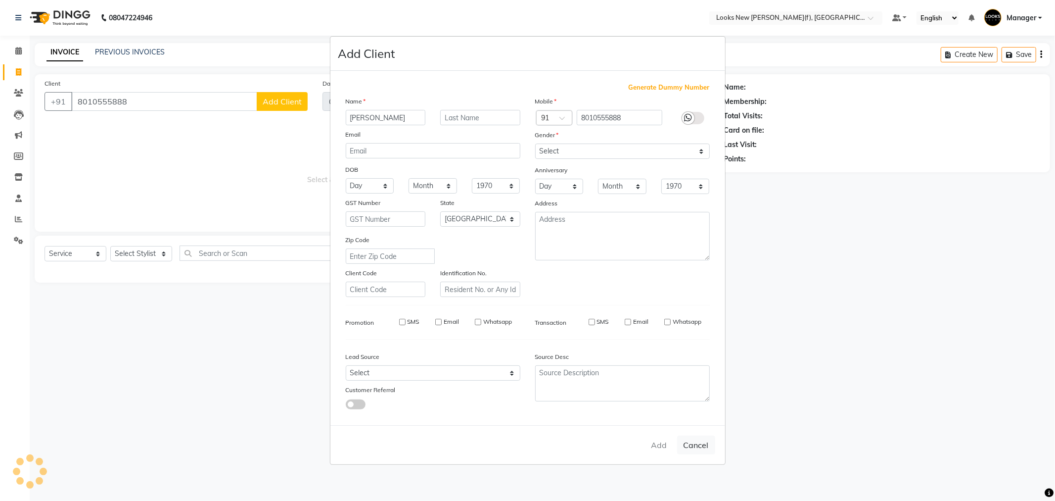
checkbox input "false"
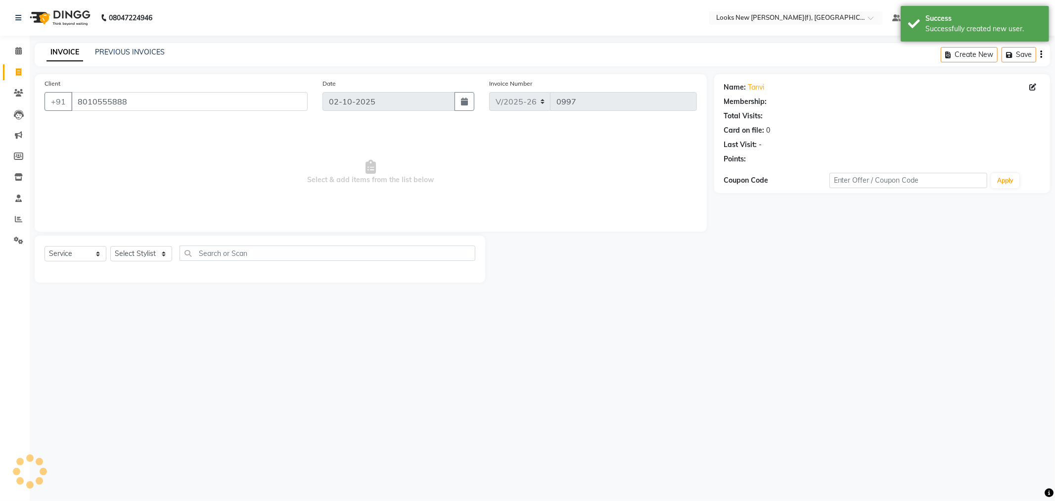
select select "1: Object"
click at [137, 259] on select "Select Stylist Aakash_Pdct [PERSON_NAME] [PERSON_NAME] [PERSON_NAME] Counter_Sa…" at bounding box center [141, 253] width 62 height 15
select select "87319"
click at [110, 246] on select "Select Stylist Aakash_Pdct [PERSON_NAME] [PERSON_NAME] [PERSON_NAME] Counter_Sa…" at bounding box center [141, 253] width 62 height 15
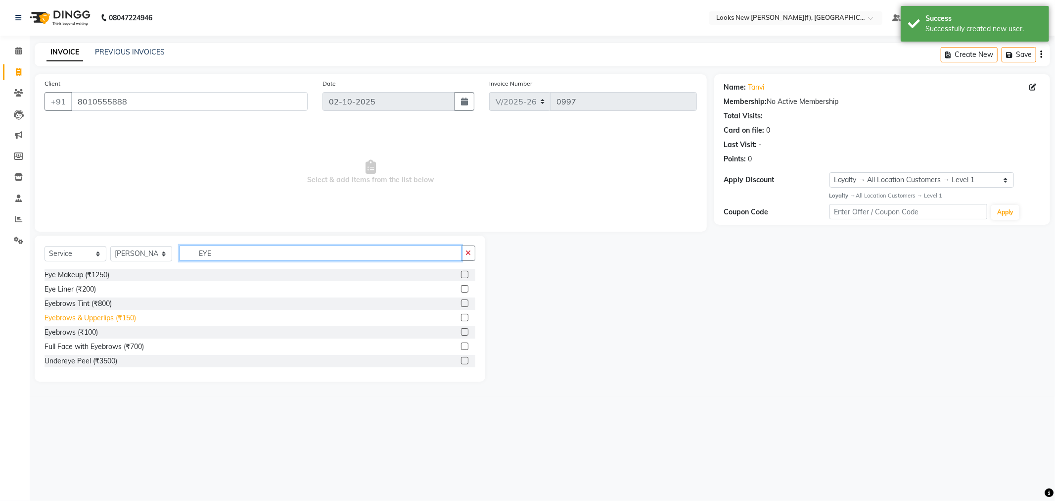
type input "EYE"
click at [132, 318] on div "Eyebrows & Upperlips (₹150)" at bounding box center [91, 318] width 92 height 10
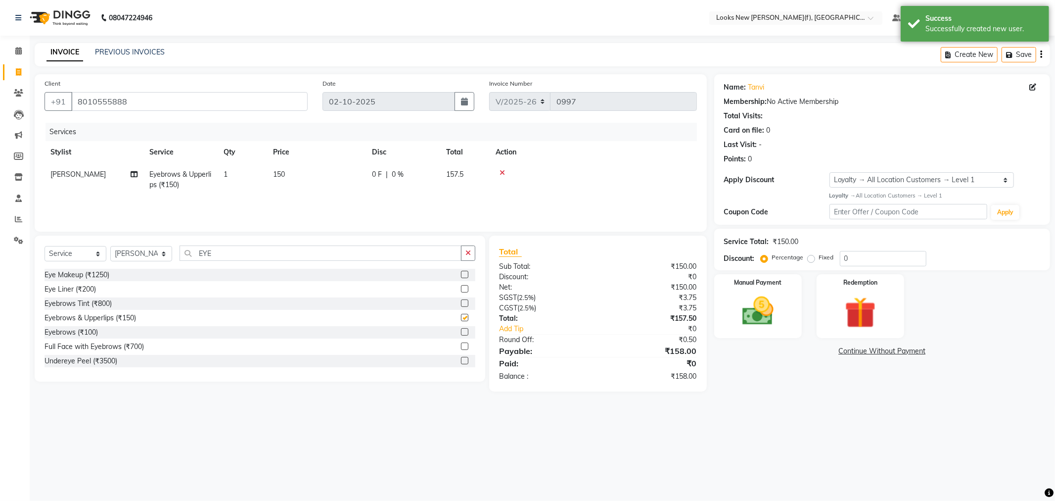
checkbox input "false"
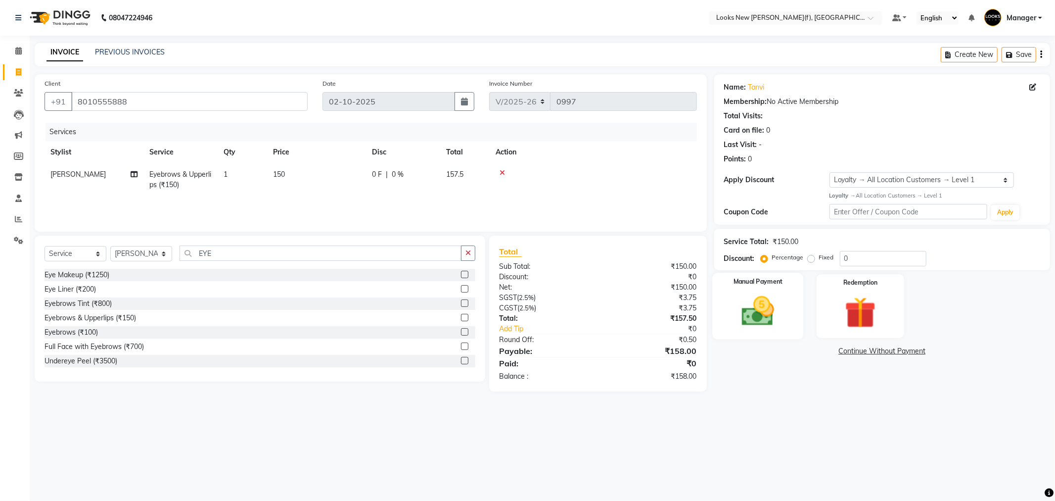
click at [753, 317] on img at bounding box center [758, 311] width 53 height 38
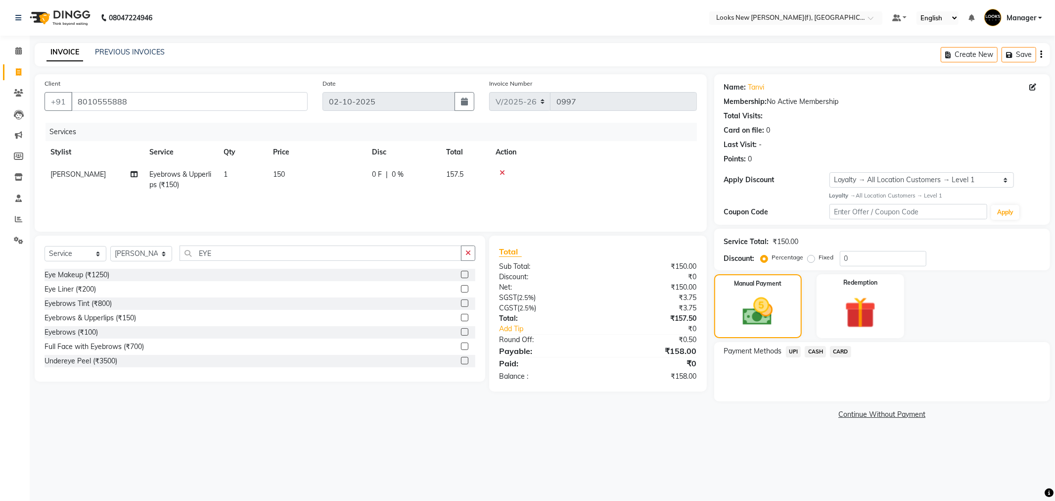
click at [818, 353] on span "CASH" at bounding box center [815, 351] width 21 height 11
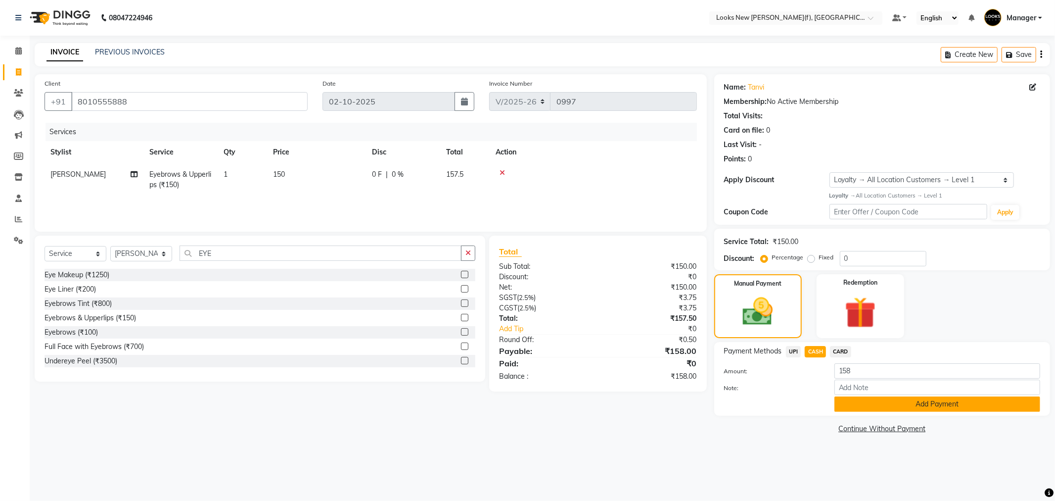
click at [915, 401] on button "Add Payment" at bounding box center [937, 403] width 206 height 15
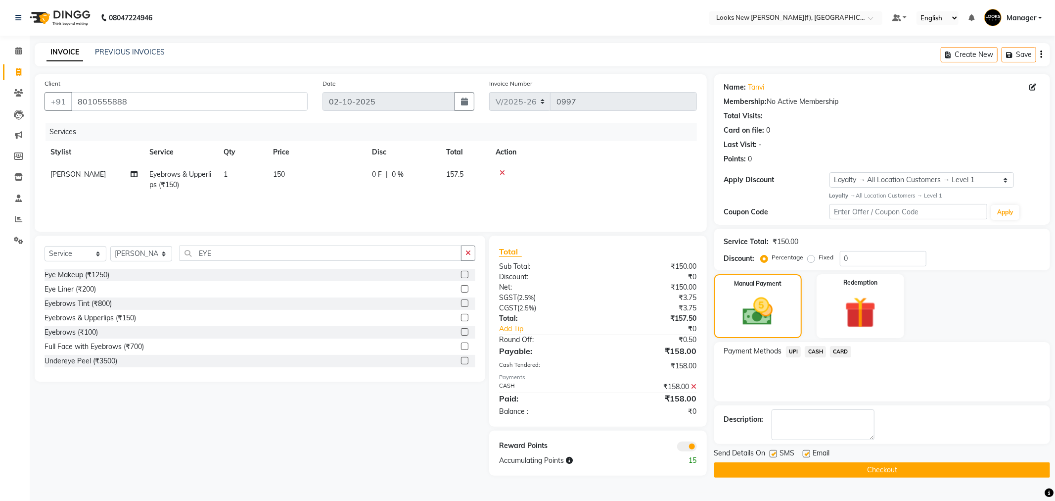
click at [874, 465] on button "Checkout" at bounding box center [882, 469] width 336 height 15
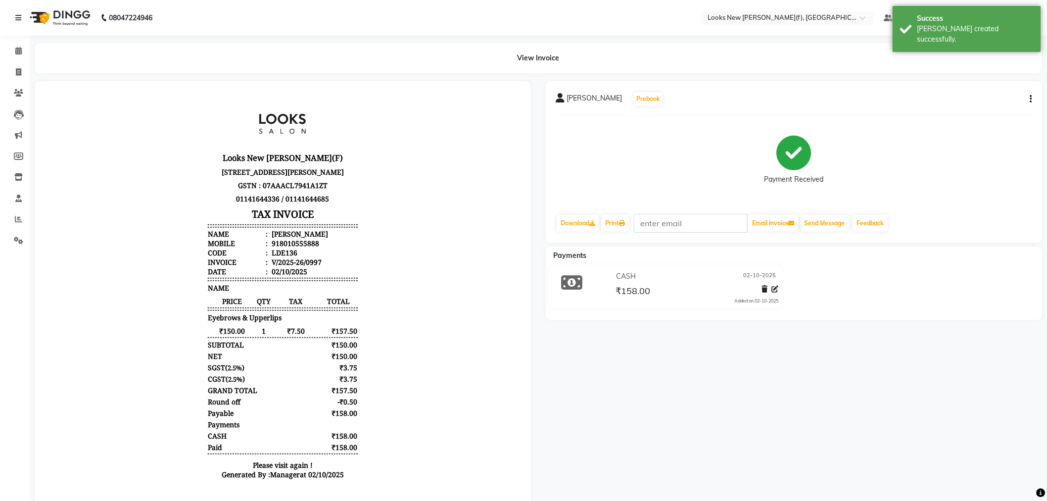
click at [71, 16] on img at bounding box center [59, 18] width 68 height 28
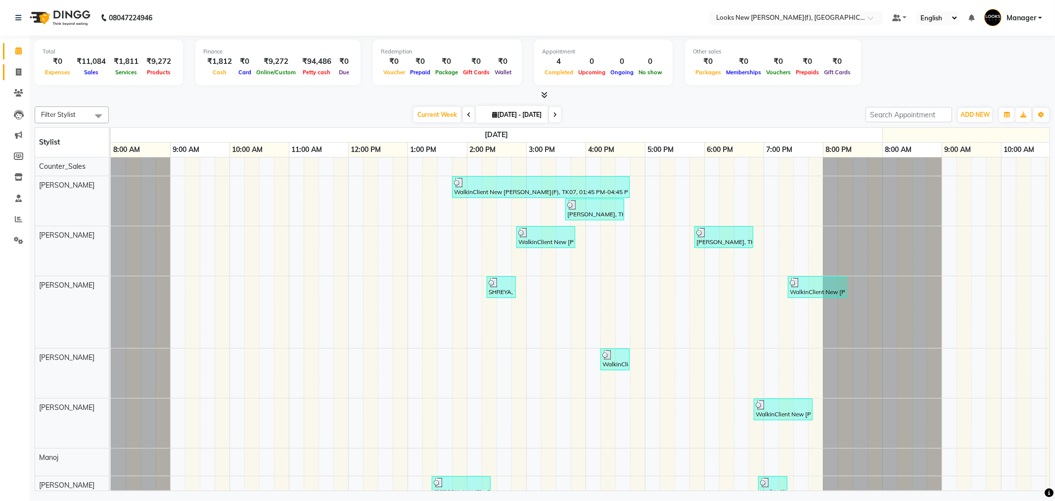
drag, startPoint x: 3, startPoint y: 65, endPoint x: 18, endPoint y: 74, distance: 17.3
click at [3, 65] on link "Invoice" at bounding box center [15, 72] width 24 height 16
select select "service"
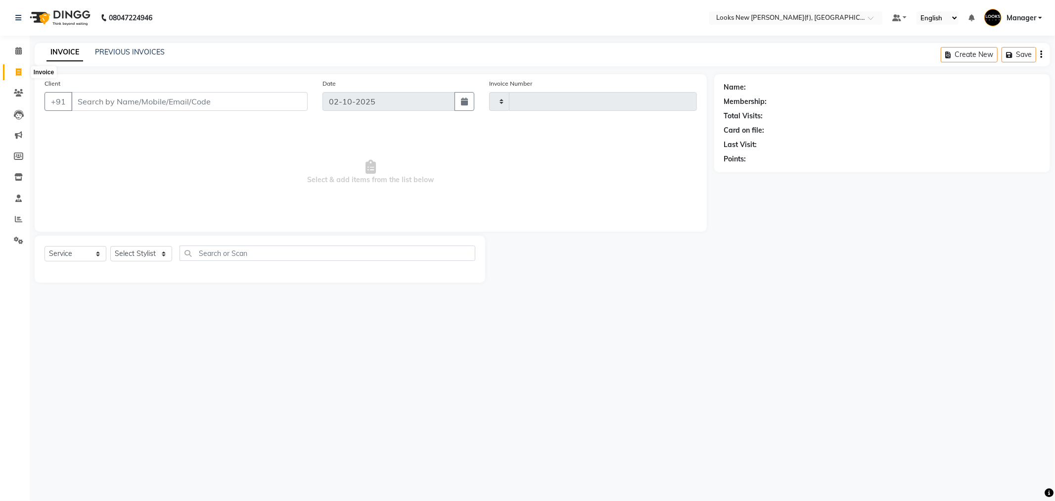
type input "0998"
click at [19, 75] on icon at bounding box center [18, 71] width 5 height 7
select select "service"
type input "0998"
select select "8659"
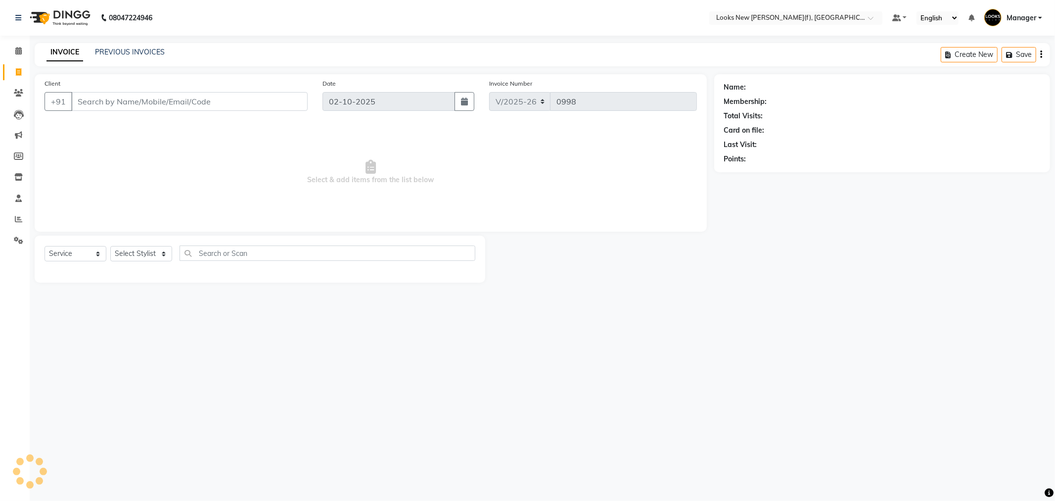
click at [115, 107] on input "Client" at bounding box center [189, 101] width 236 height 19
click at [139, 102] on input "Client" at bounding box center [189, 101] width 236 height 19
drag, startPoint x: 89, startPoint y: 100, endPoint x: 28, endPoint y: 100, distance: 61.3
click at [35, 97] on div "Client +91 9811411338 Add Client Date 02-10-2025 Invoice Number V/2025 V/2025-2…" at bounding box center [371, 152] width 672 height 157
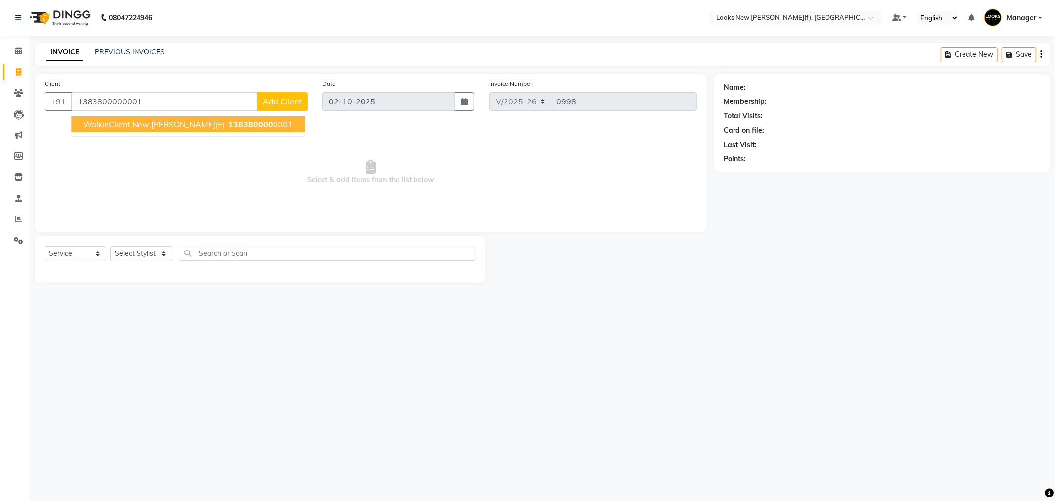
type input "1383800000001"
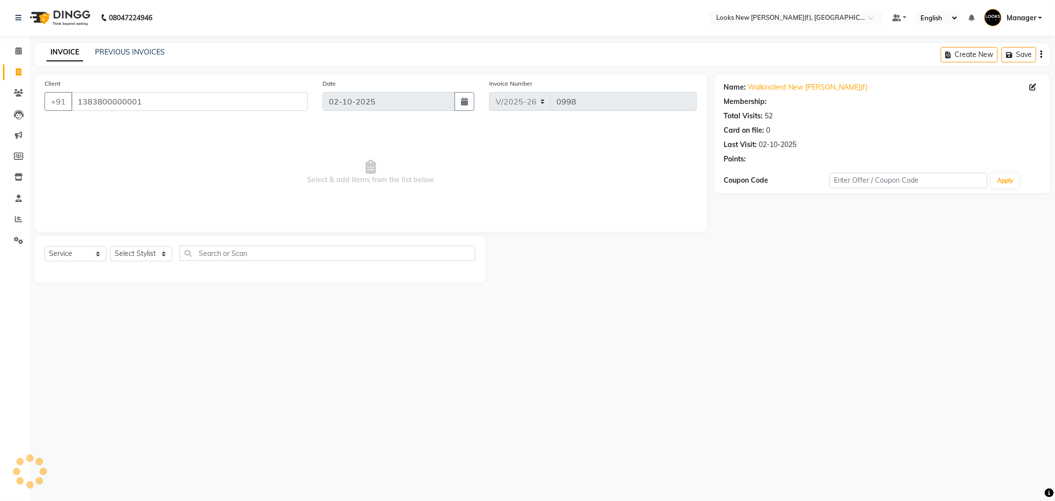
select select "1: Object"
click at [135, 254] on select "Select Stylist Aakash_Pdct [PERSON_NAME] [PERSON_NAME] [PERSON_NAME] Counter_Sa…" at bounding box center [141, 253] width 62 height 15
select select "87330"
click at [110, 246] on select "Select Stylist Aakash_Pdct [PERSON_NAME] [PERSON_NAME] [PERSON_NAME] Counter_Sa…" at bounding box center [141, 253] width 62 height 15
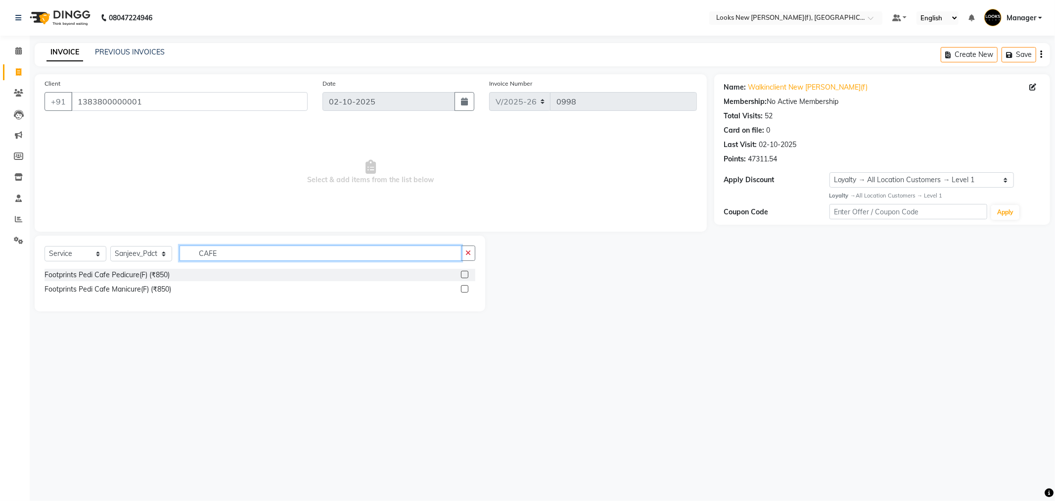
type input "CAFE"
drag, startPoint x: 151, startPoint y: 269, endPoint x: 151, endPoint y: 278, distance: 9.9
click at [151, 276] on div "Footprints Pedi Cafe Pedicure(F) (₹850)" at bounding box center [260, 275] width 431 height 12
click at [151, 278] on div "Footprints Pedi Cafe Pedicure(F) (₹850)" at bounding box center [107, 275] width 125 height 10
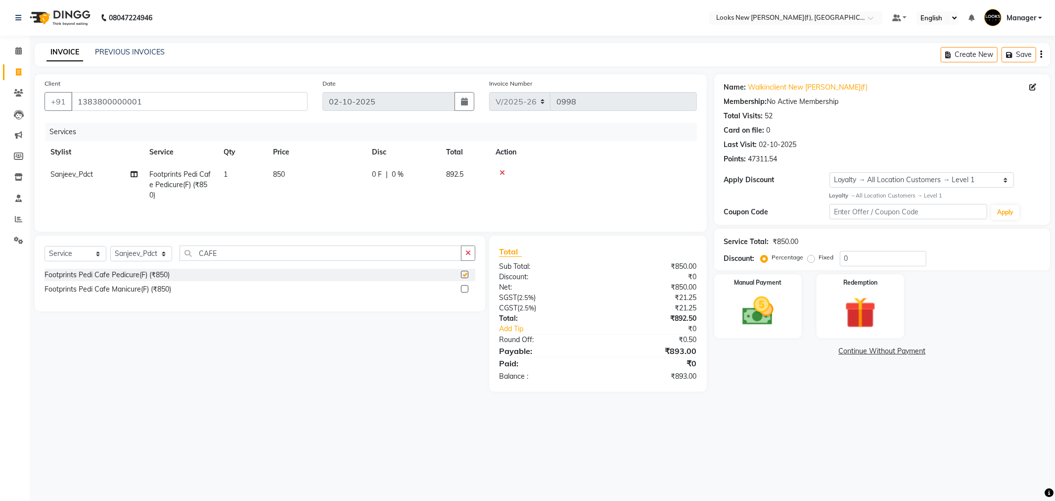
checkbox input "false"
drag, startPoint x: 846, startPoint y: 258, endPoint x: 790, endPoint y: 240, distance: 58.8
click at [783, 270] on div "Name: Walkinclient New Rajinder Ngr(f) Membership: No Active Membership Total V…" at bounding box center [885, 232] width 343 height 317
type input "1"
type input "30"
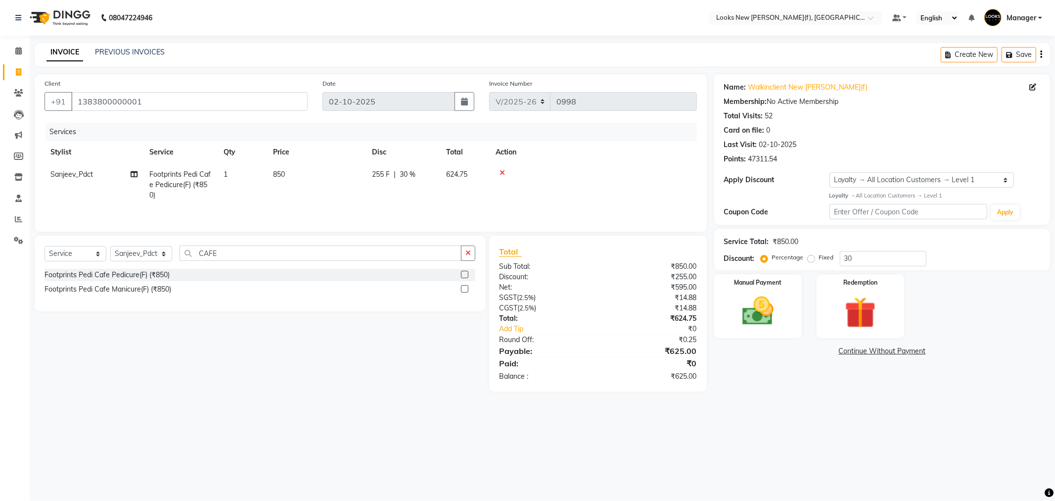
click at [865, 387] on div "Name: Walkinclient New Rajinder Ngr(f) Membership: No Active Membership Total V…" at bounding box center [885, 232] width 343 height 317
click at [768, 306] on img at bounding box center [758, 311] width 53 height 38
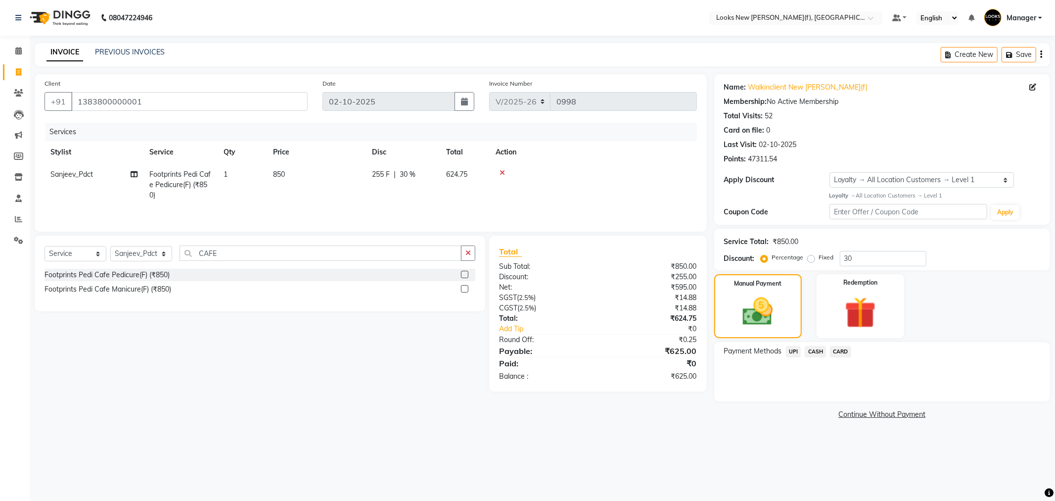
click at [819, 351] on span "CASH" at bounding box center [815, 351] width 21 height 11
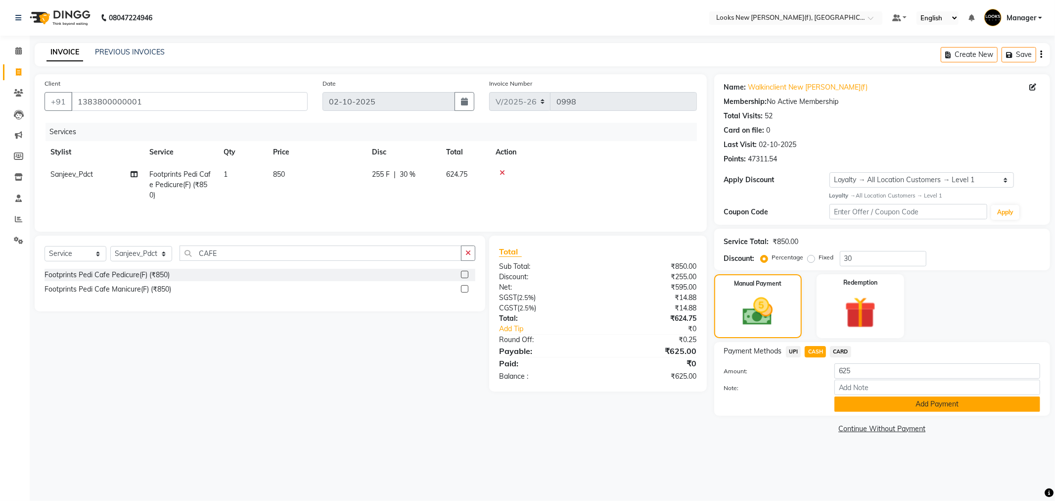
click at [933, 409] on button "Add Payment" at bounding box center [937, 403] width 206 height 15
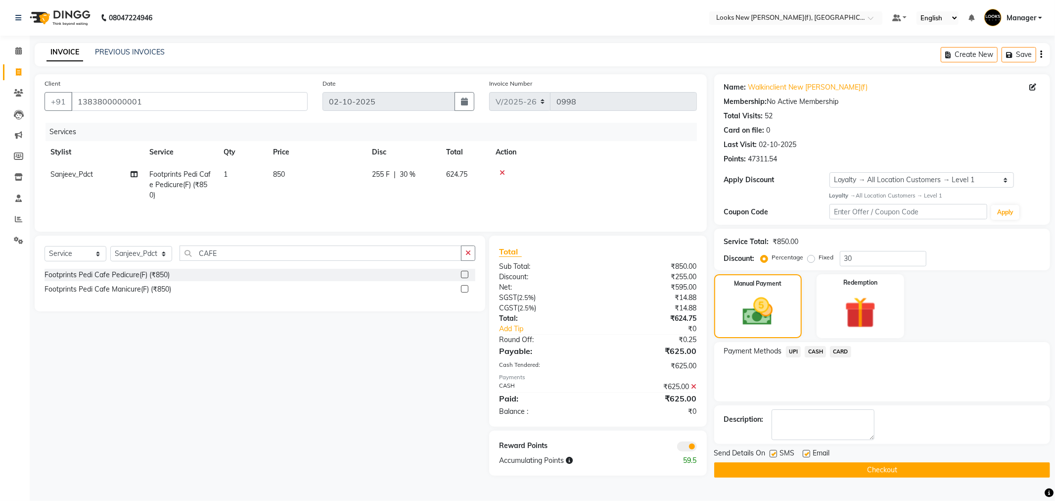
click at [897, 470] on button "Checkout" at bounding box center [882, 469] width 336 height 15
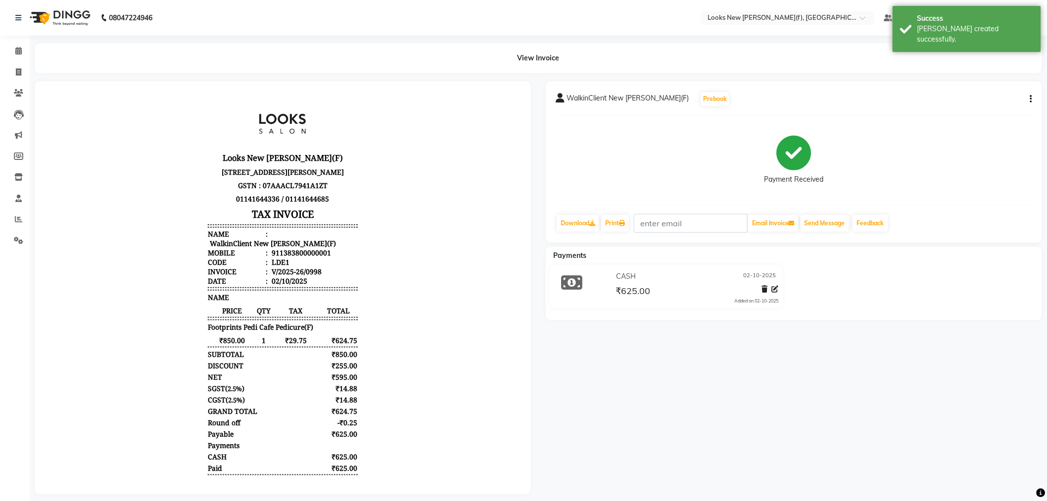
click at [77, 16] on img at bounding box center [59, 18] width 68 height 28
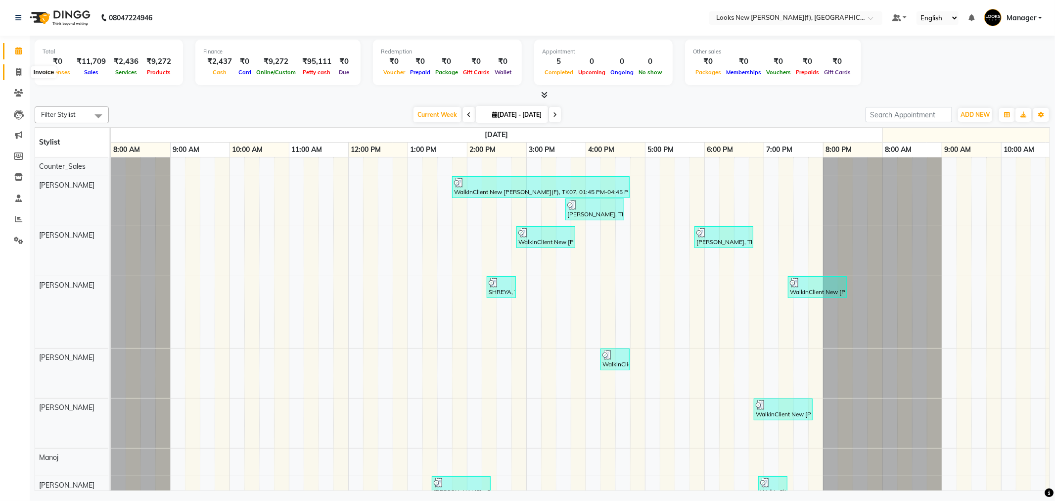
click at [23, 68] on span at bounding box center [18, 72] width 17 height 11
select select "service"
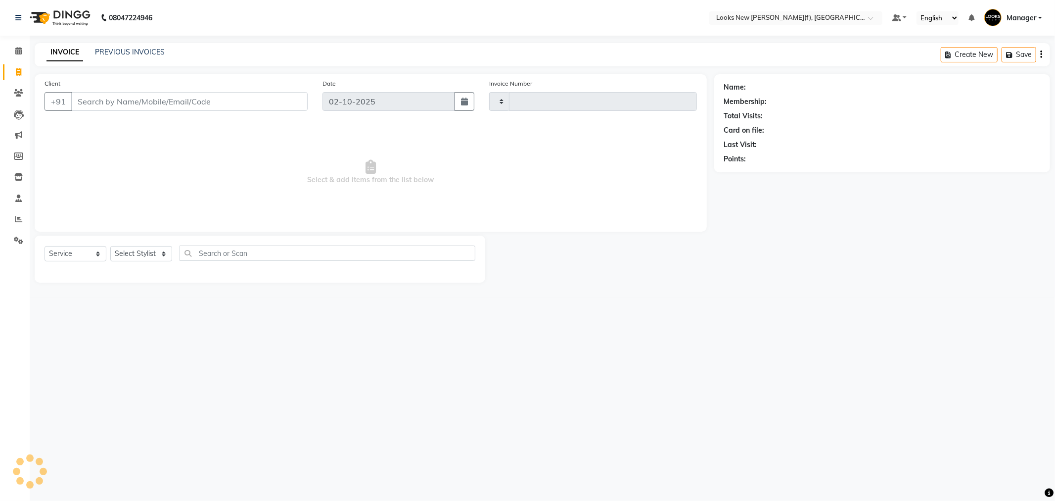
type input "0999"
select select "8659"
click at [141, 258] on select "Select Stylist Aakash_Pdct [PERSON_NAME] [PERSON_NAME] [PERSON_NAME] Counter_Sa…" at bounding box center [141, 253] width 62 height 15
select select "87318"
click at [110, 246] on select "Select Stylist Aakash_Pdct [PERSON_NAME] [PERSON_NAME] [PERSON_NAME] Counter_Sa…" at bounding box center [141, 253] width 62 height 15
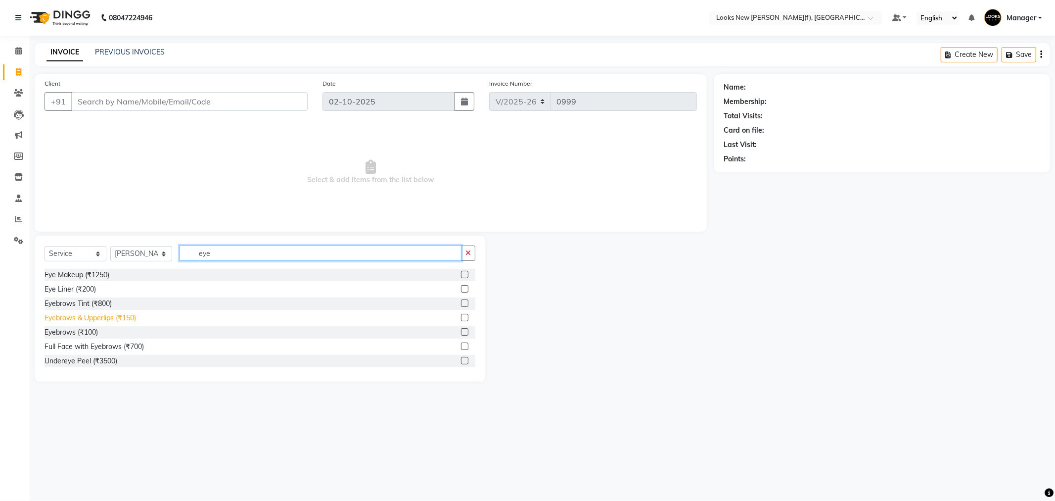
type input "eye"
click at [130, 317] on div "Eyebrows & Upperlips (₹150)" at bounding box center [91, 318] width 92 height 10
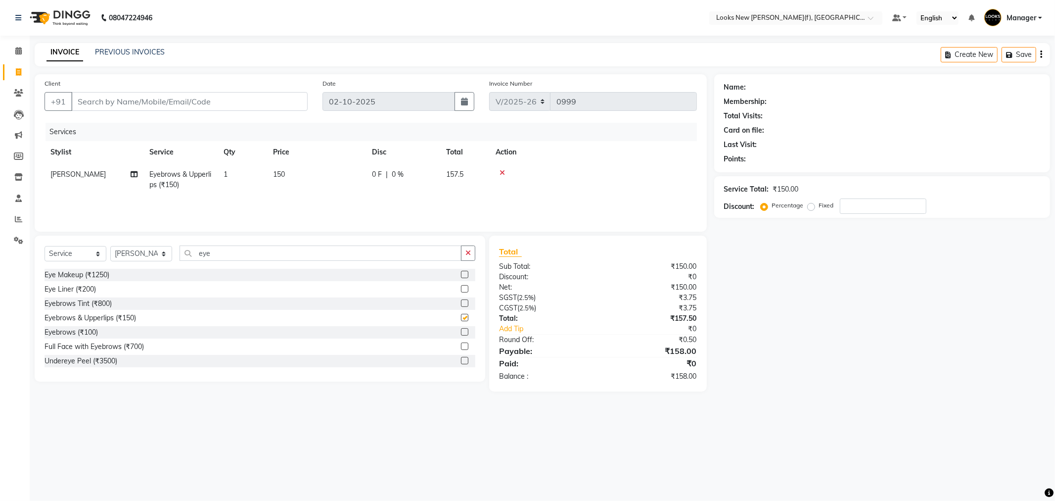
checkbox input "false"
drag, startPoint x: 216, startPoint y: 254, endPoint x: 125, endPoint y: 225, distance: 95.9
click at [139, 250] on div "Select Service Product Membership Package Voucher Prepaid Gift Card Select Styl…" at bounding box center [260, 256] width 431 height 23
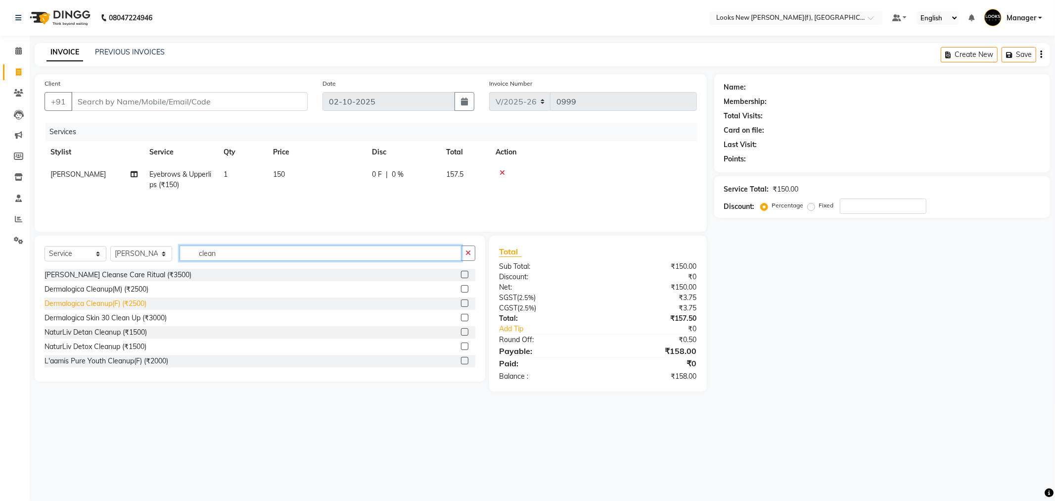
type input "clean"
click at [136, 305] on div "Dermalogica Cleanup(F) (₹2500)" at bounding box center [96, 303] width 102 height 10
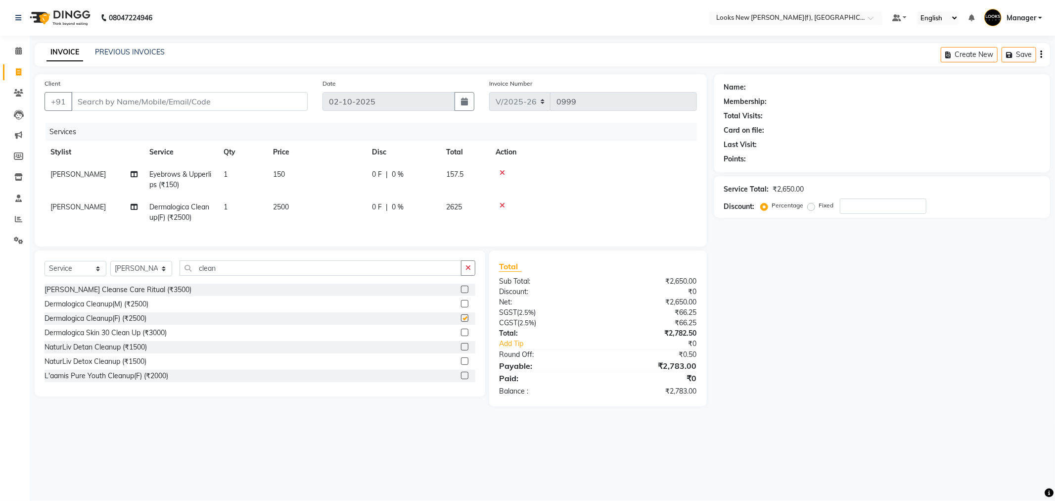
checkbox input "false"
drag, startPoint x: 220, startPoint y: 273, endPoint x: 184, endPoint y: 278, distance: 36.4
click at [184, 276] on input "clean" at bounding box center [321, 267] width 282 height 15
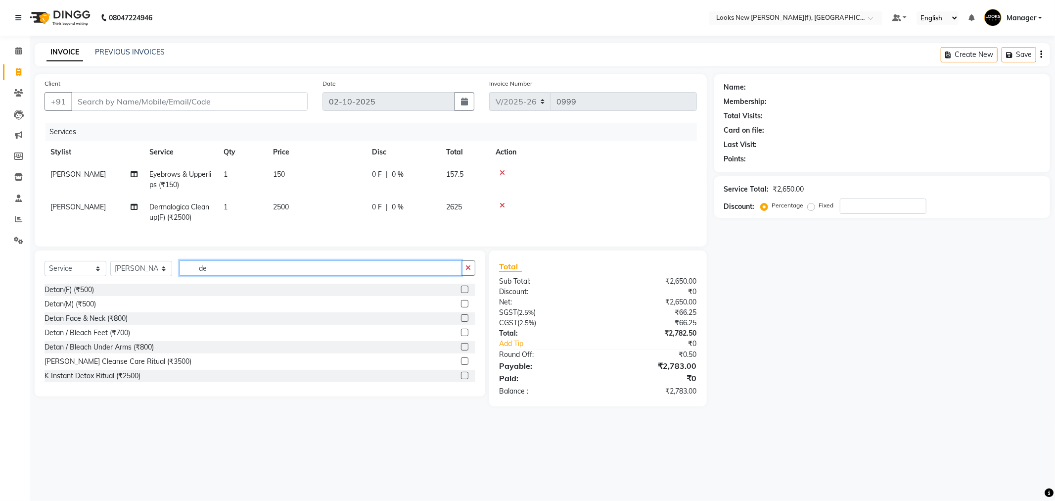
type input "d"
type input "bleach"
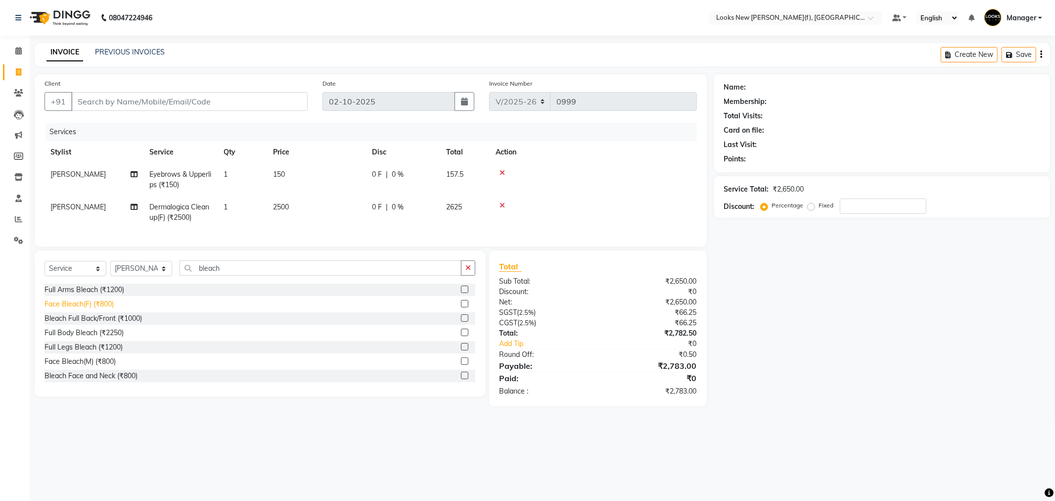
click at [99, 309] on div "Face Bleach(F) (₹800)" at bounding box center [79, 304] width 69 height 10
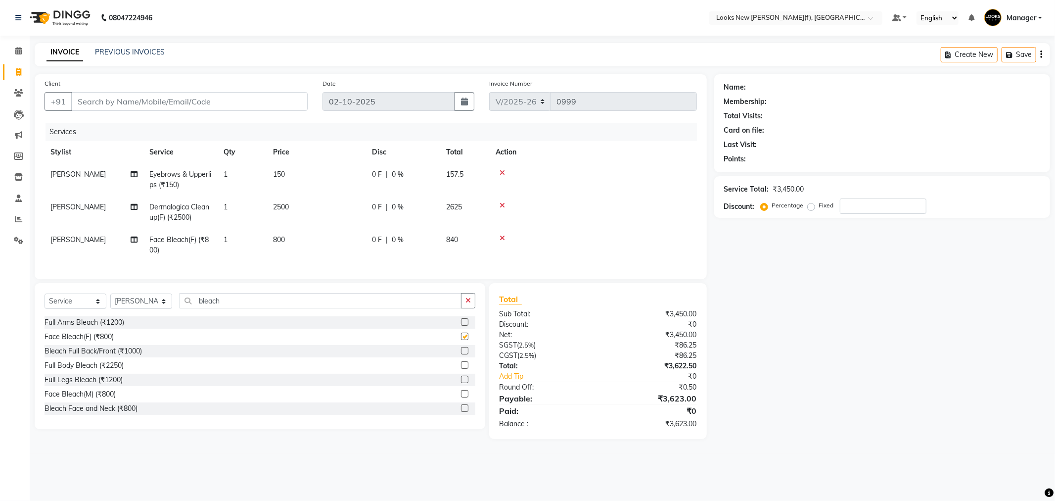
checkbox input "false"
click at [120, 107] on input "Client" at bounding box center [189, 101] width 236 height 19
type input "1"
type input "0"
type input "1383800000001"
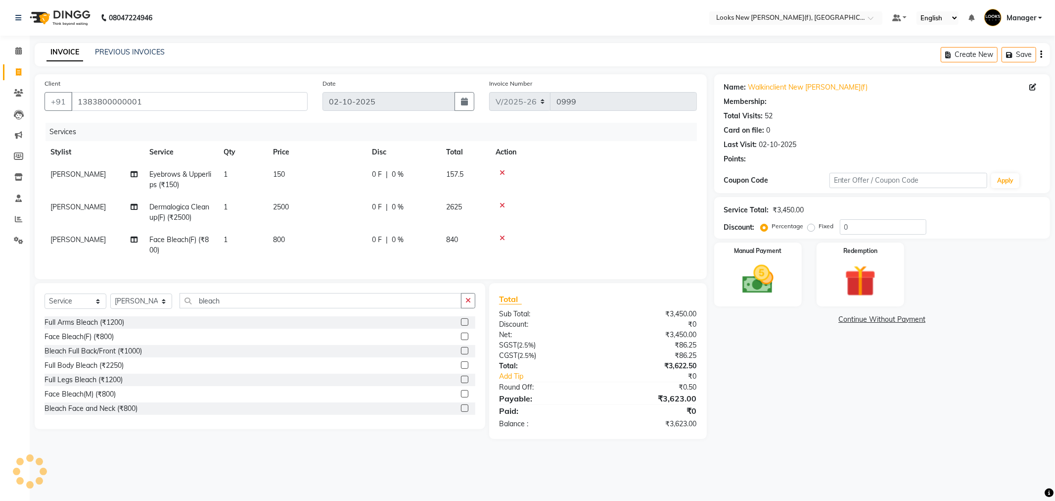
select select "1: Object"
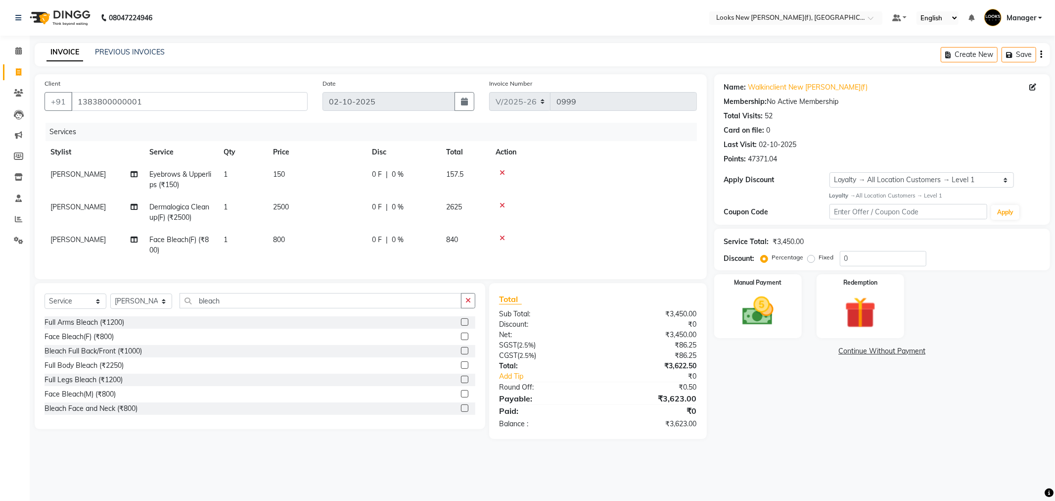
drag, startPoint x: 831, startPoint y: 258, endPoint x: 779, endPoint y: 255, distance: 52.0
click at [780, 256] on div "Percentage Fixed" at bounding box center [801, 257] width 77 height 13
click at [894, 260] on input "0" at bounding box center [883, 258] width 87 height 15
drag, startPoint x: 829, startPoint y: 259, endPoint x: 748, endPoint y: 255, distance: 80.8
click at [765, 259] on div "Percentage Fixed 0" at bounding box center [845, 258] width 164 height 15
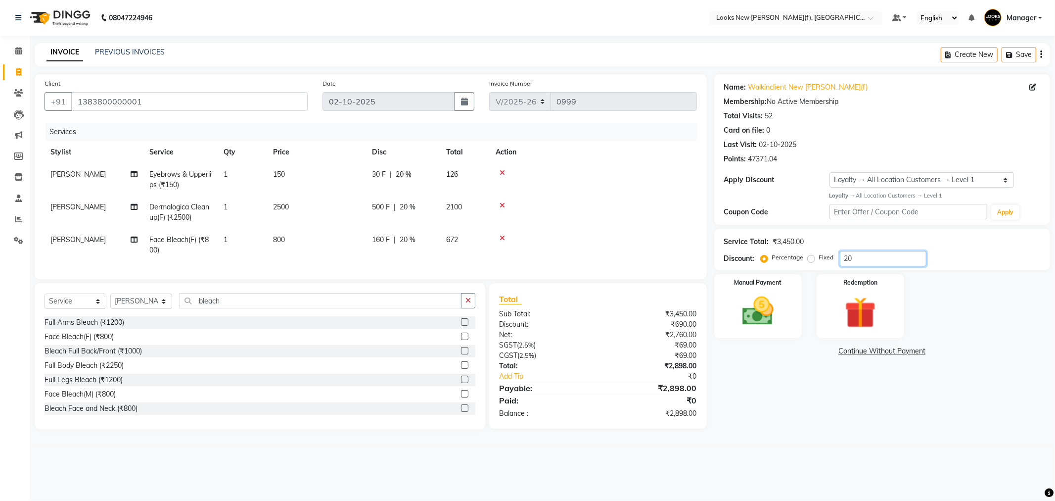
type input "20"
click at [827, 442] on main "INVOICE PREVIOUS INVOICES Create New Save Client +91 1383800000001 Date 02-10-2…" at bounding box center [542, 243] width 1025 height 401
click at [757, 304] on img at bounding box center [758, 311] width 53 height 38
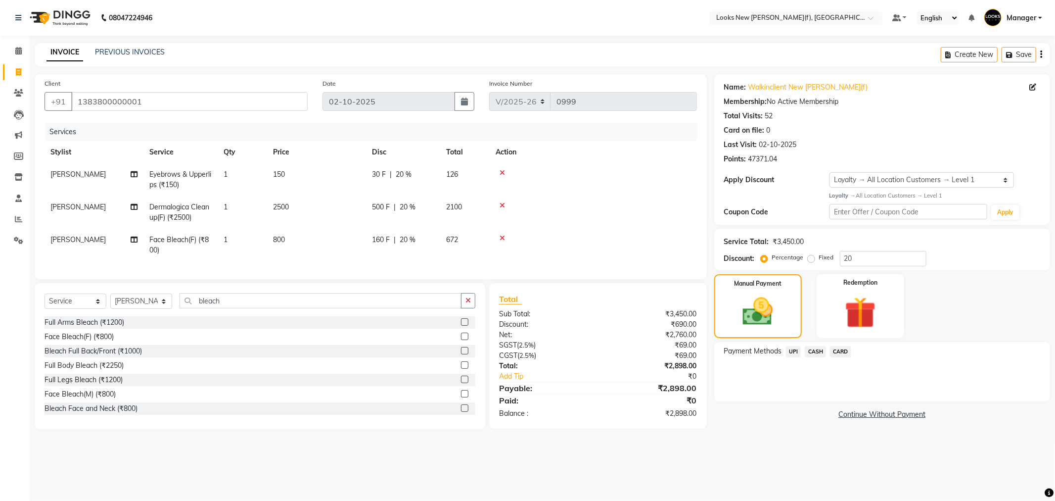
click at [818, 348] on span "CASH" at bounding box center [815, 351] width 21 height 11
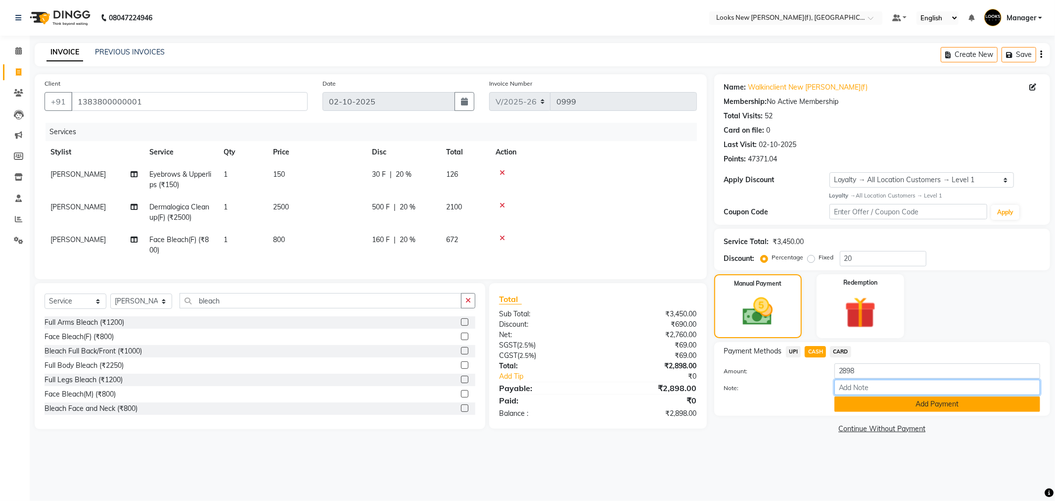
click at [863, 396] on div "Amount: 2898 Note: Add Payment" at bounding box center [882, 387] width 316 height 48
click at [867, 402] on button "Add Payment" at bounding box center [937, 403] width 206 height 15
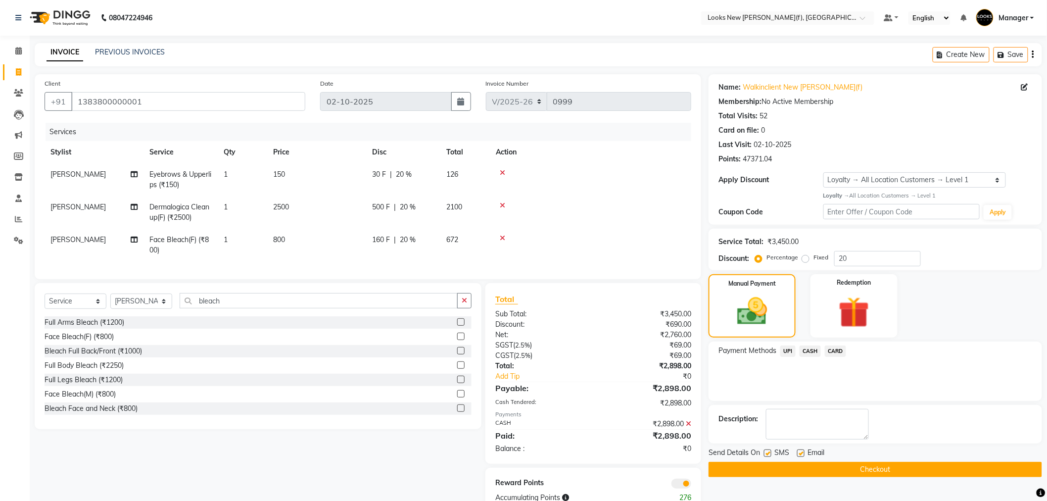
click at [796, 470] on button "Checkout" at bounding box center [874, 469] width 333 height 15
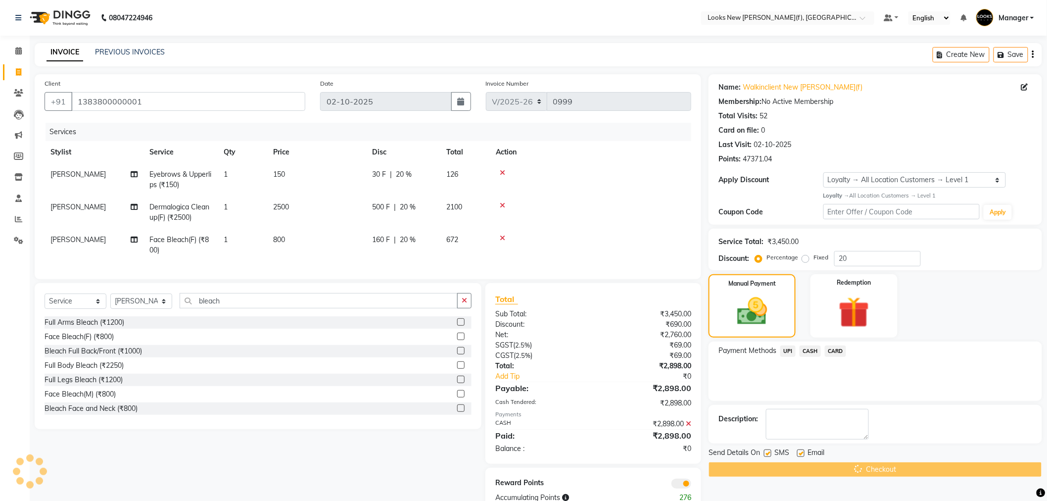
drag, startPoint x: 72, startPoint y: 16, endPoint x: 618, endPoint y: 59, distance: 547.8
click at [72, 16] on img at bounding box center [59, 18] width 68 height 28
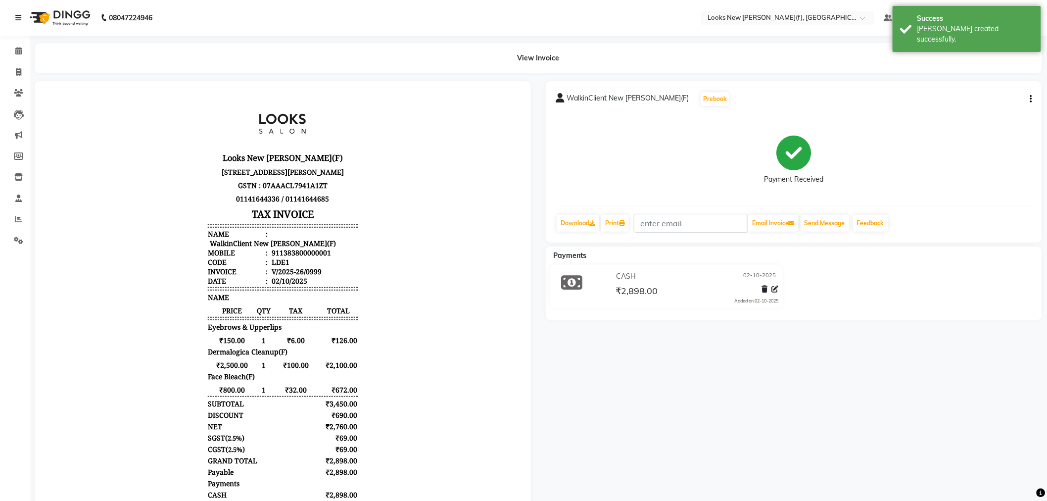
click at [74, 19] on img at bounding box center [59, 18] width 68 height 28
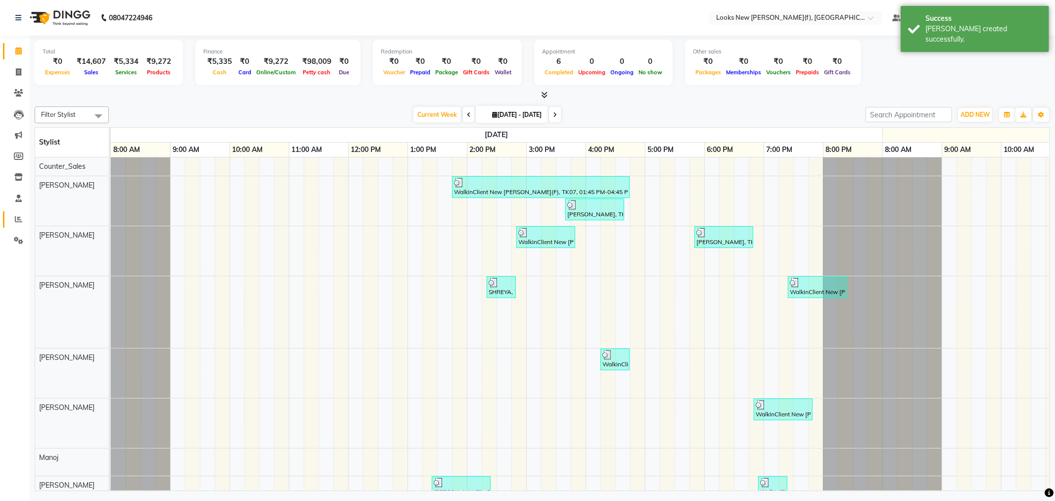
drag, startPoint x: 15, startPoint y: 227, endPoint x: 26, endPoint y: 221, distance: 12.6
click at [15, 227] on link "Reports" at bounding box center [15, 219] width 24 height 16
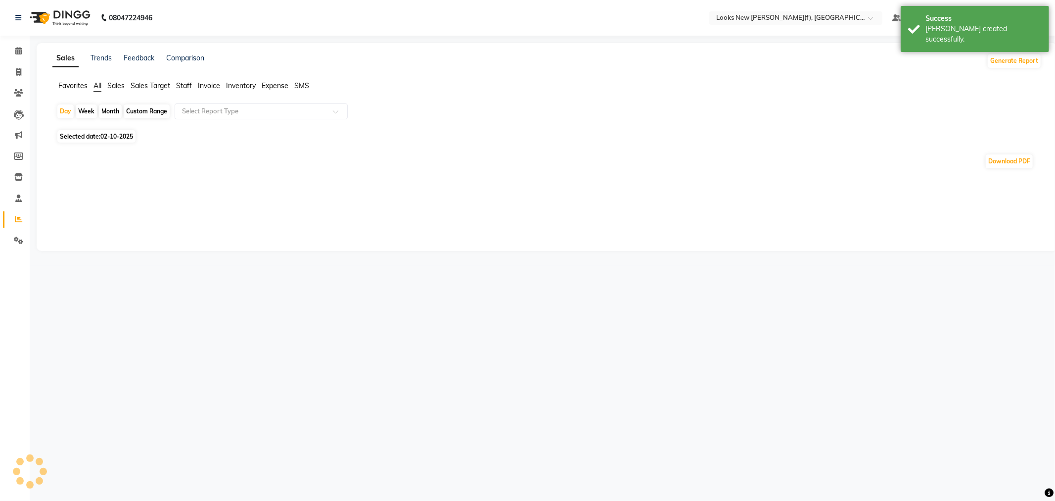
click at [188, 84] on span "Staff" at bounding box center [184, 85] width 16 height 9
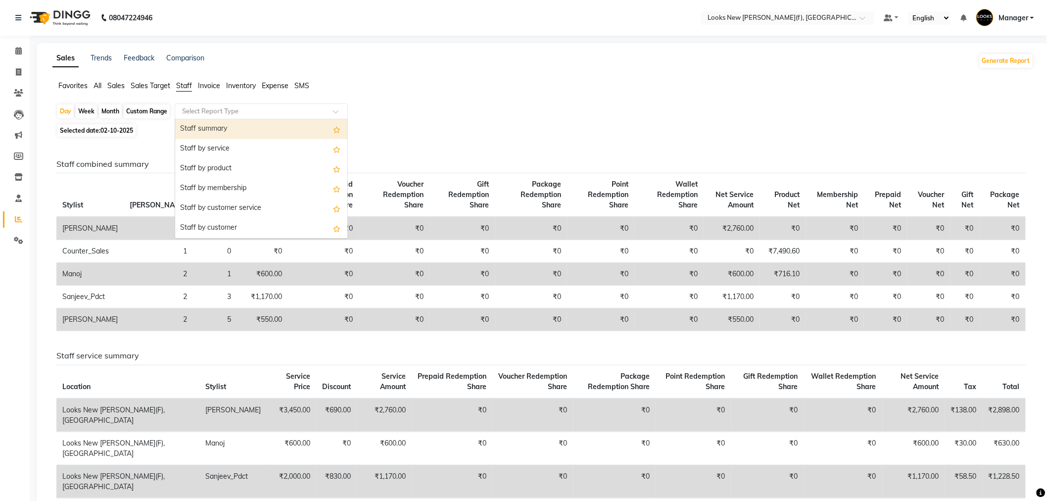
click at [210, 107] on input "text" at bounding box center [251, 111] width 142 height 10
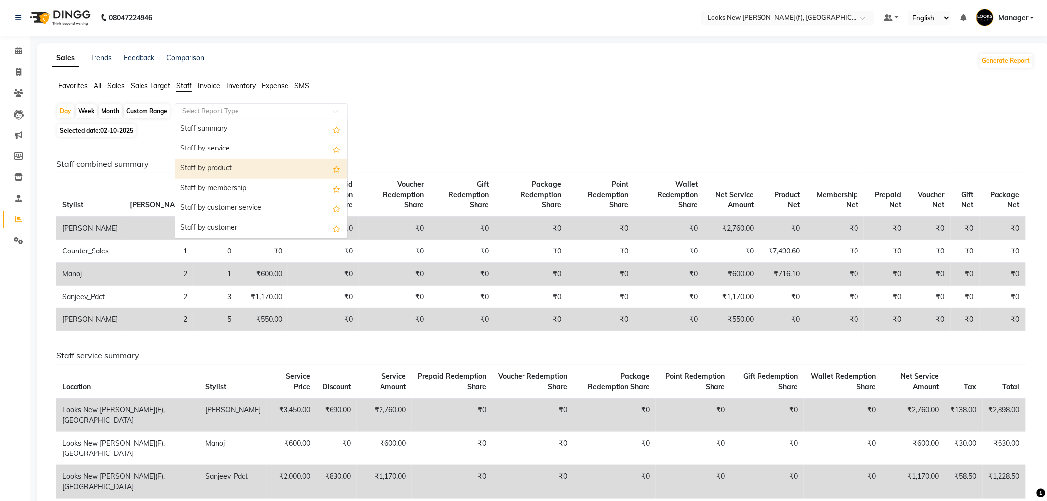
click at [223, 162] on div "Staff by product" at bounding box center [261, 169] width 172 height 20
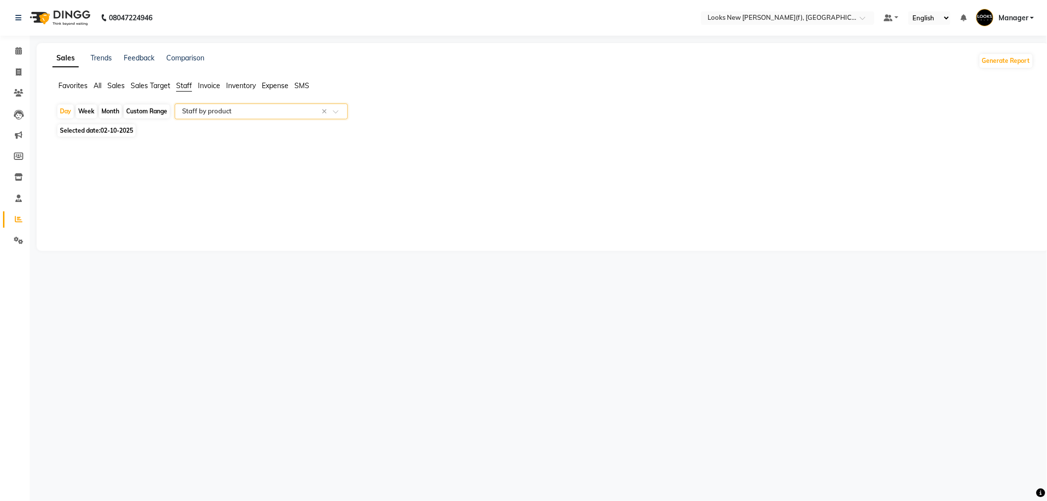
select select "full_report"
select select "csv"
click at [73, 25] on img at bounding box center [59, 18] width 68 height 28
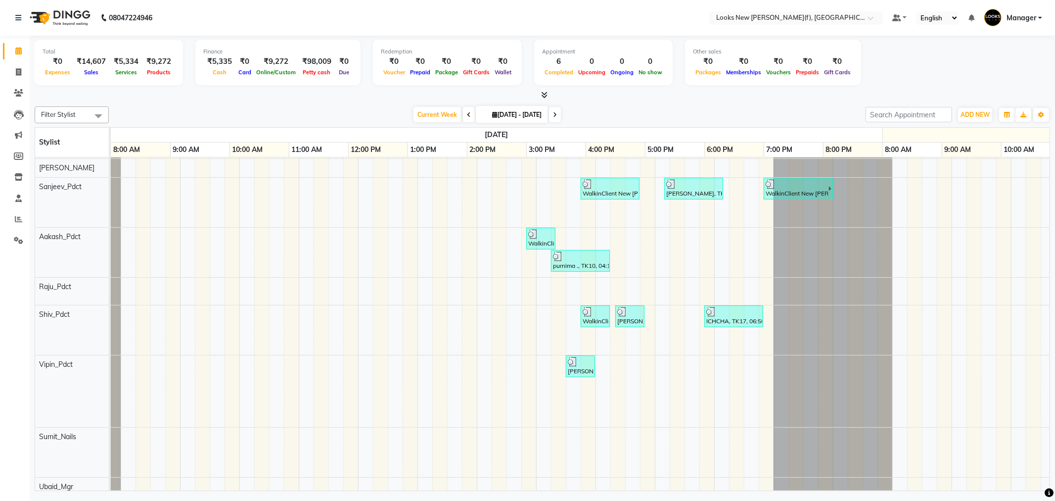
scroll to position [744, 0]
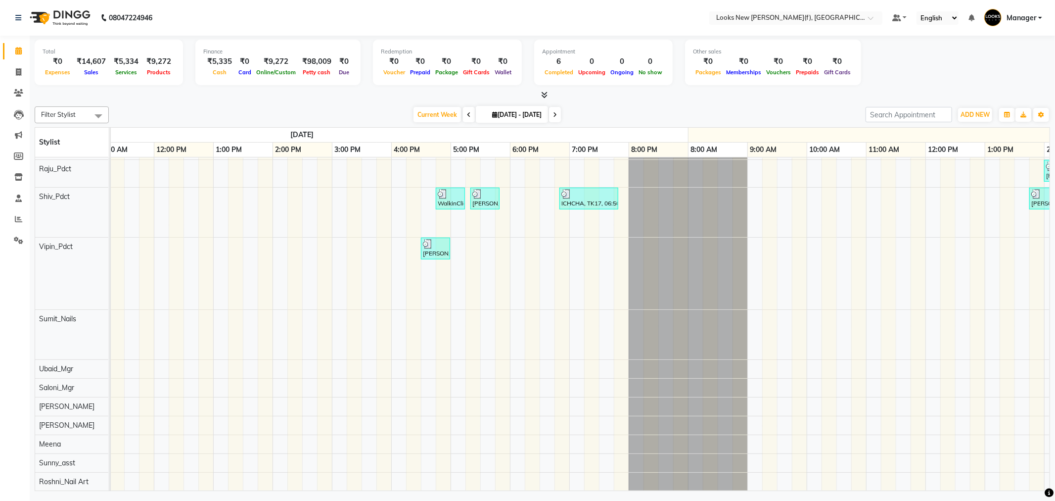
drag, startPoint x: 788, startPoint y: 526, endPoint x: 1055, endPoint y: 526, distance: 266.6
click at [1055, 500] on html "08047224946 Select Location × Looks New Rajinder Nagar(f), Delhi Default Panel …" at bounding box center [527, 250] width 1055 height 501
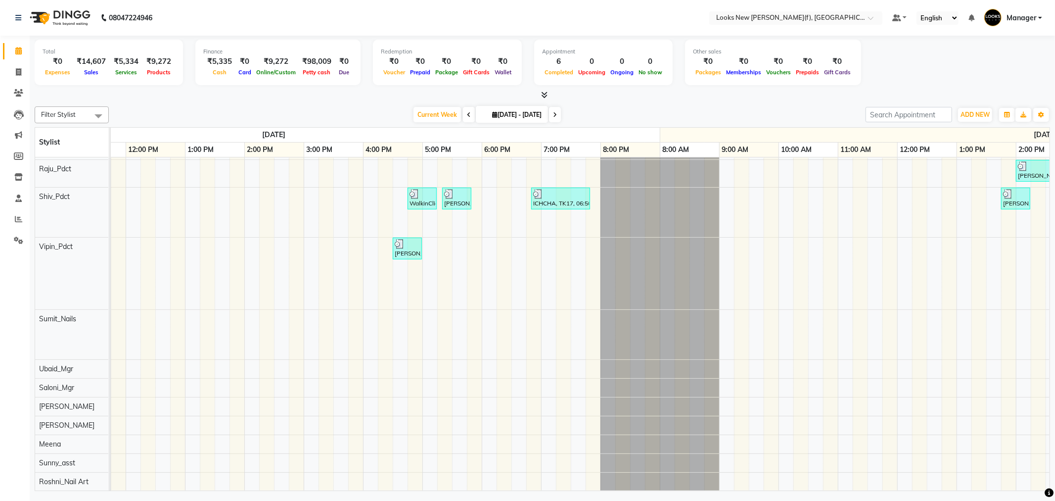
click at [181, 114] on div "Current Week 2025-10-02 29-09-2025 - 05-10-2025" at bounding box center [487, 114] width 747 height 15
drag, startPoint x: 12, startPoint y: 222, endPoint x: 22, endPoint y: 205, distance: 19.3
click at [12, 222] on span at bounding box center [18, 219] width 17 height 11
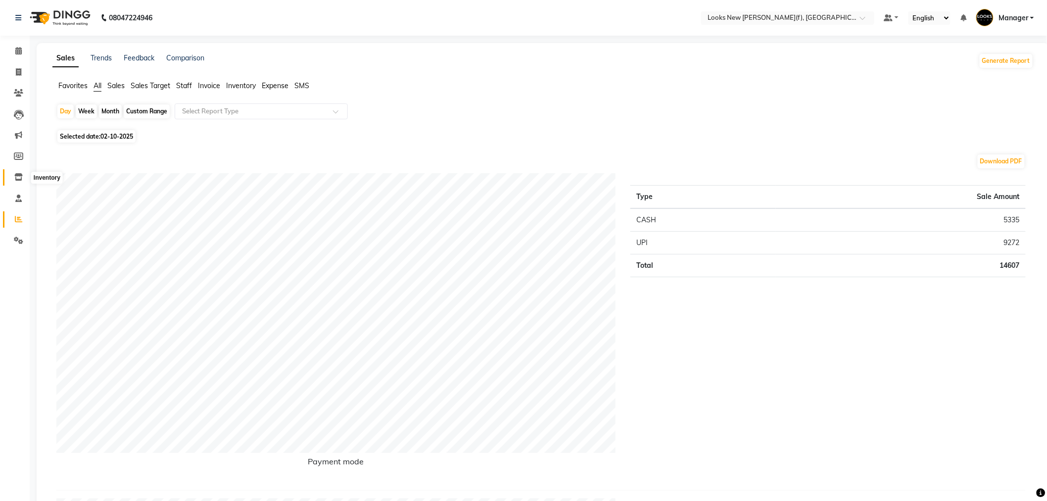
click at [17, 176] on icon at bounding box center [18, 176] width 8 height 7
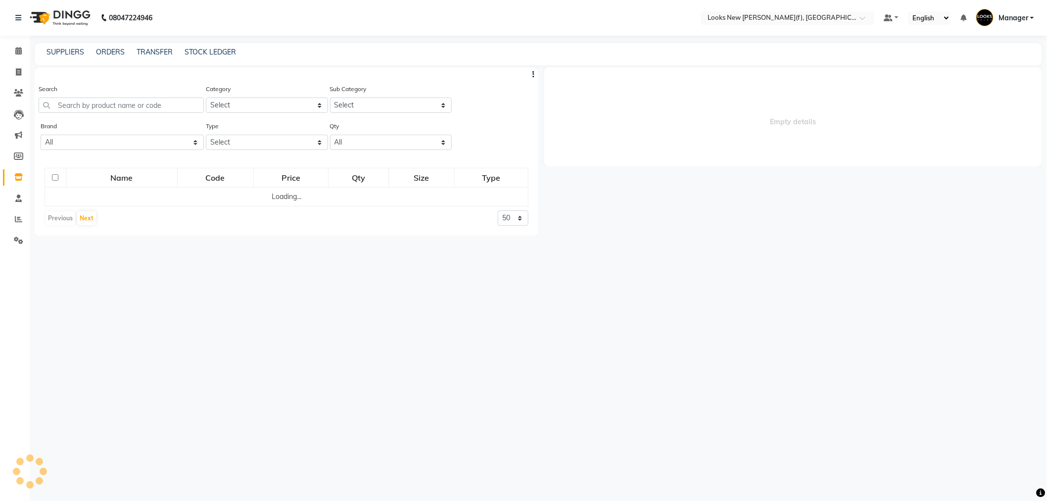
select select
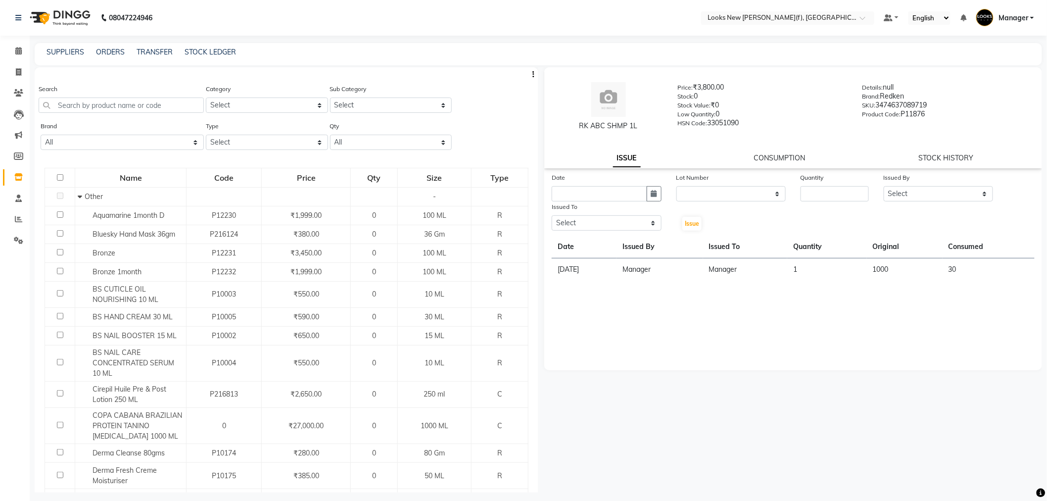
click at [72, 95] on div "Search" at bounding box center [121, 98] width 165 height 29
click at [78, 105] on input "text" at bounding box center [121, 104] width 165 height 15
click at [75, 17] on img at bounding box center [59, 18] width 68 height 28
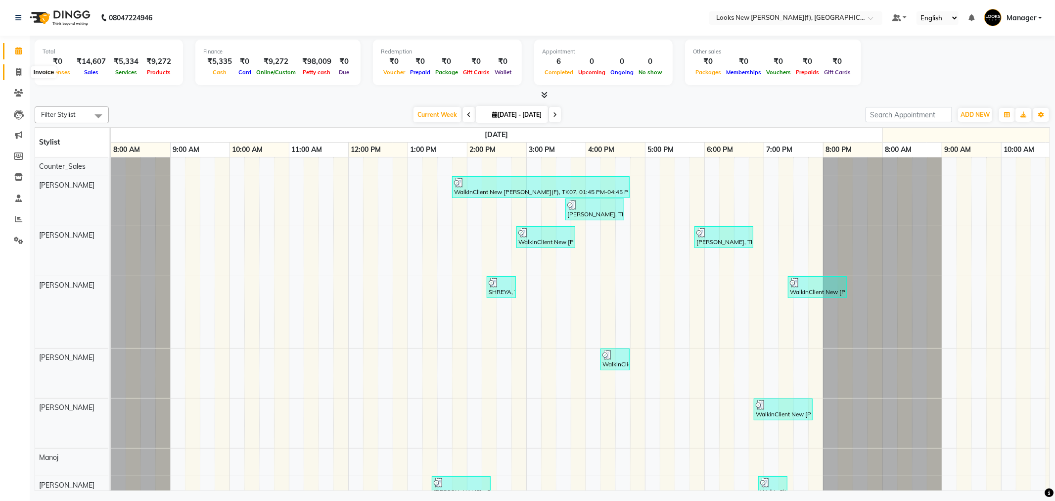
click at [13, 68] on span at bounding box center [18, 72] width 17 height 11
select select "8659"
select select "service"
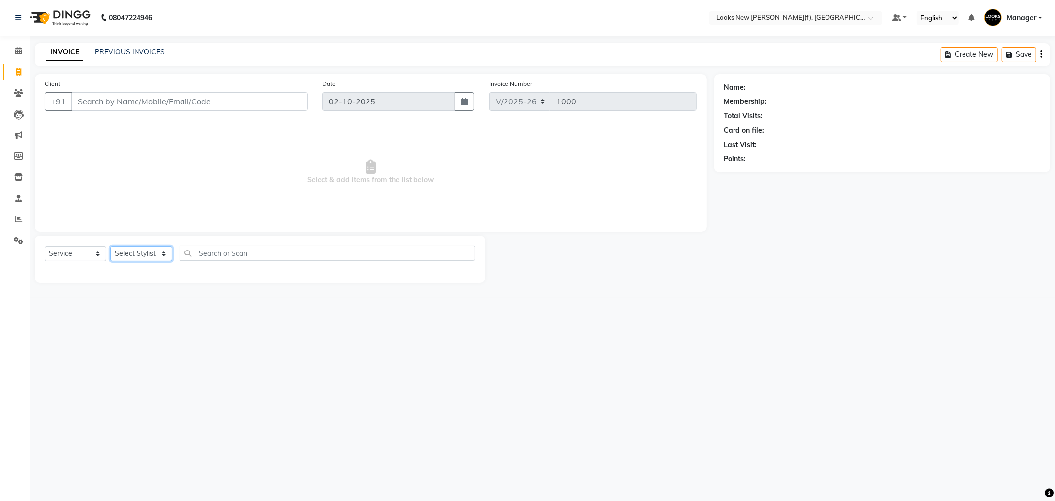
click at [152, 251] on select "Select Stylist Aakash_Pdct [PERSON_NAME] [PERSON_NAME] [PERSON_NAME] Counter_Sa…" at bounding box center [141, 253] width 62 height 15
select select "87322"
click at [110, 246] on select "Select Stylist Aakash_Pdct [PERSON_NAME] [PERSON_NAME] [PERSON_NAME] Counter_Sa…" at bounding box center [141, 253] width 62 height 15
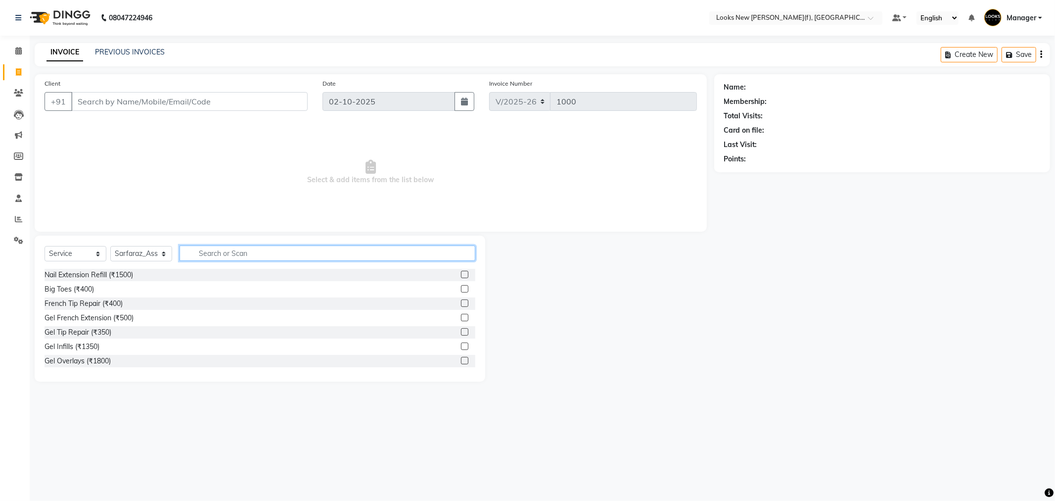
click at [238, 246] on input "text" at bounding box center [328, 252] width 296 height 15
type input "w"
type input "sham"
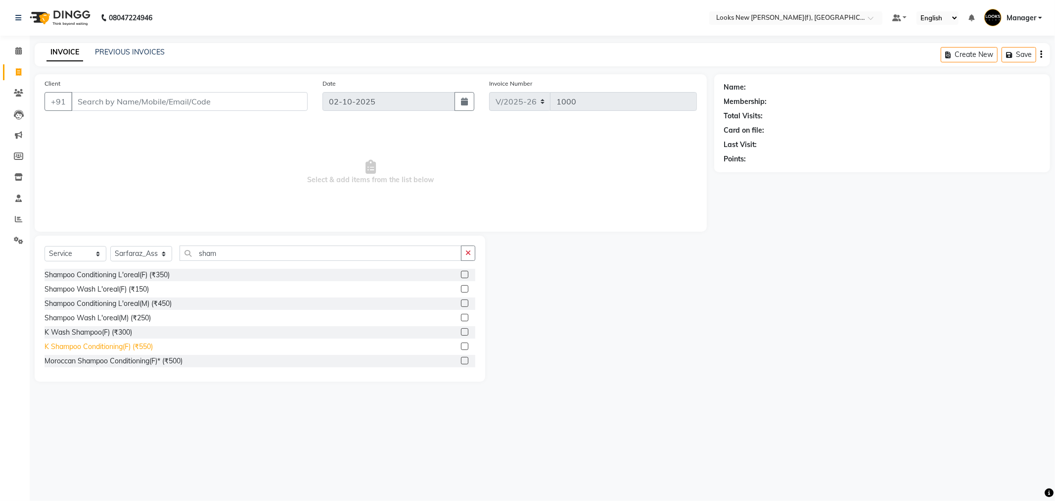
click at [112, 346] on div "K Shampoo Conditioning(F) (₹550)" at bounding box center [99, 346] width 108 height 10
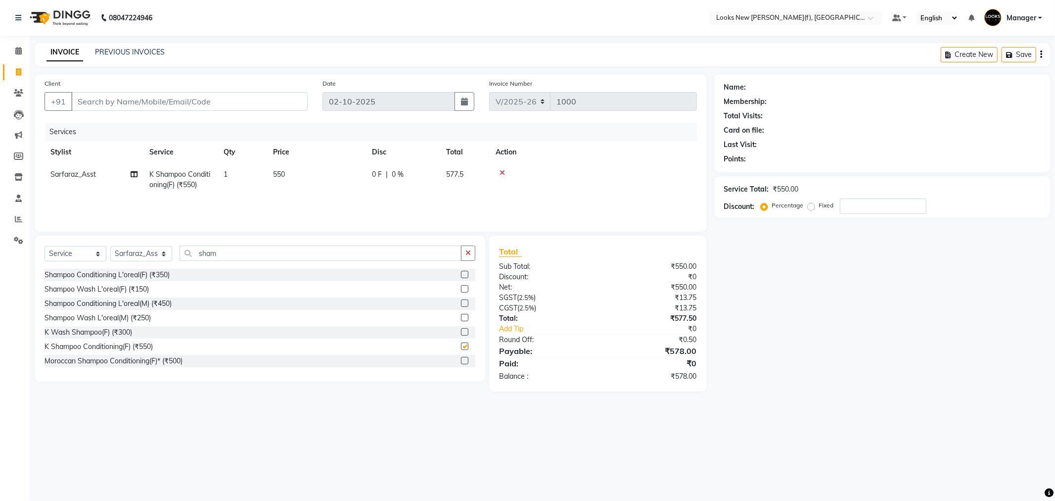
checkbox input "false"
drag, startPoint x: 211, startPoint y: 255, endPoint x: 160, endPoint y: 257, distance: 51.0
click at [160, 257] on div "Select Service Product Membership Package Voucher Prepaid Gift Card Select Styl…" at bounding box center [260, 256] width 431 height 23
click at [141, 250] on select "Select Stylist Aakash_Pdct [PERSON_NAME] [PERSON_NAME] [PERSON_NAME] Counter_Sa…" at bounding box center [141, 253] width 62 height 15
select select "87319"
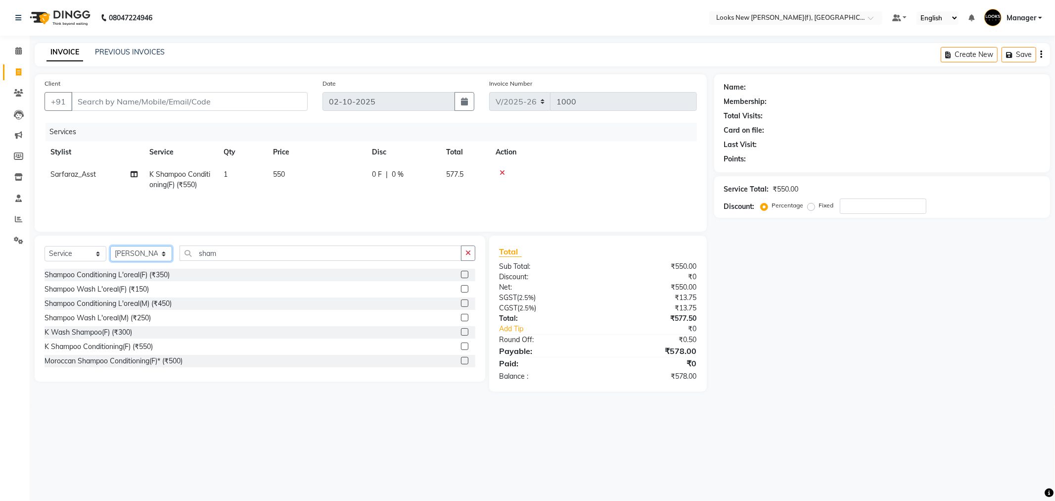
click at [110, 246] on select "Select Stylist Aakash_Pdct [PERSON_NAME] [PERSON_NAME] [PERSON_NAME] Counter_Sa…" at bounding box center [141, 253] width 62 height 15
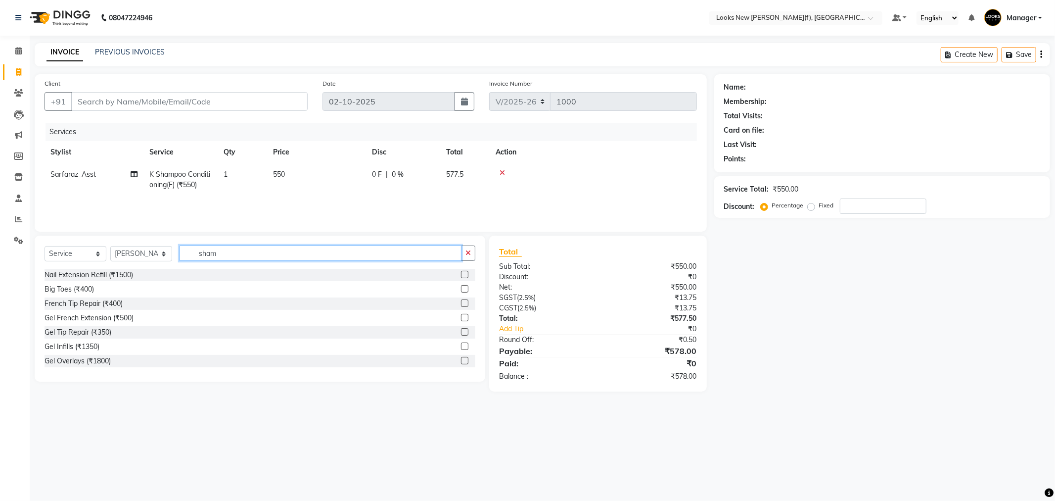
drag, startPoint x: 238, startPoint y: 246, endPoint x: 149, endPoint y: 263, distance: 91.2
click at [149, 263] on div "Select Service Product Membership Package Voucher Prepaid Gift Card Select Styl…" at bounding box center [260, 256] width 431 height 23
type input "eye"
click at [94, 318] on div "Eyebrows & Upperlips (₹150)" at bounding box center [91, 318] width 92 height 10
checkbox input "false"
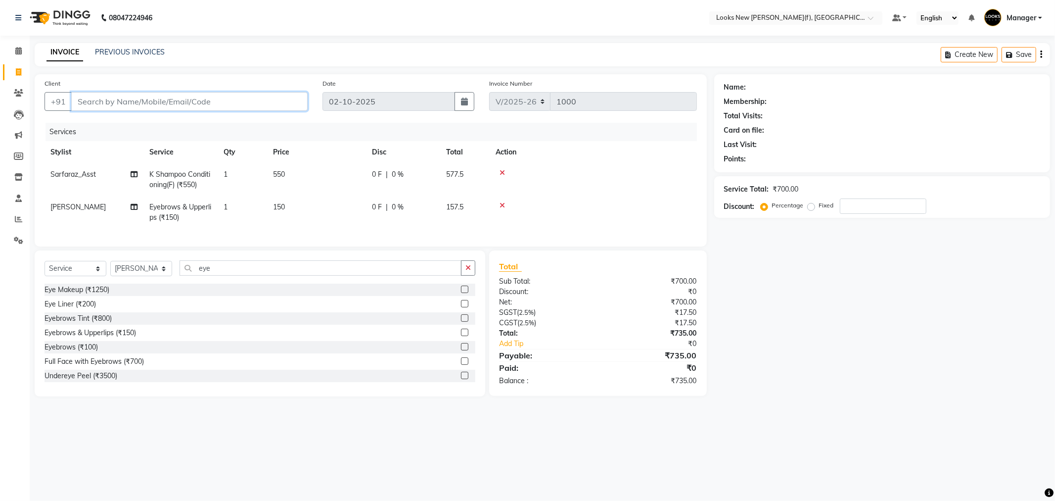
click at [134, 97] on input "Client" at bounding box center [189, 101] width 236 height 19
type input "1"
type input "0"
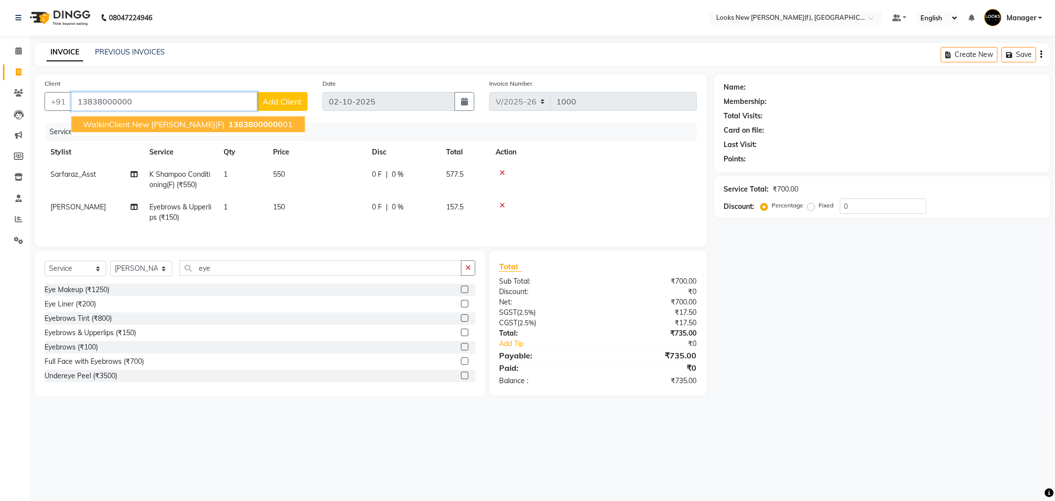
click at [172, 127] on span "WalkinClient New Rajinder Ngr(F)" at bounding box center [153, 124] width 141 height 10
type input "1383800000001"
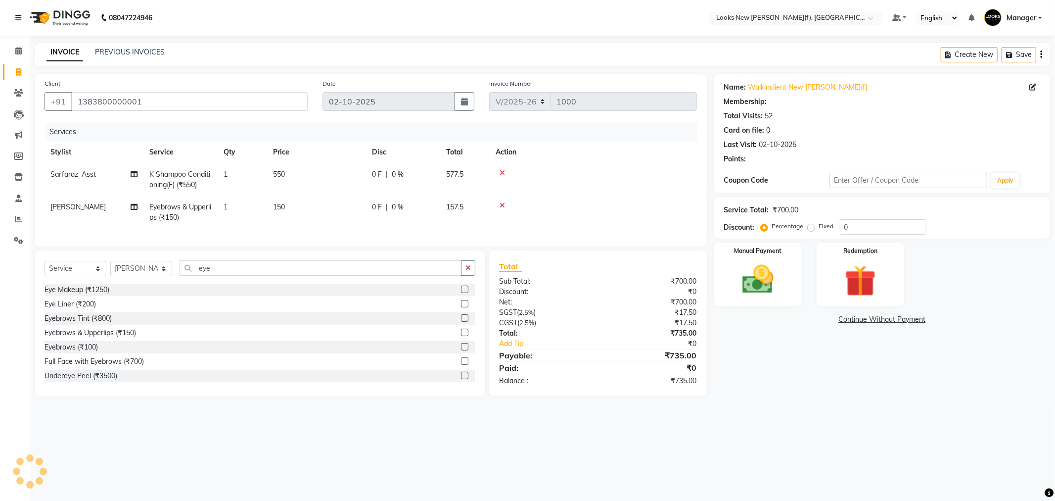
select select "1: Object"
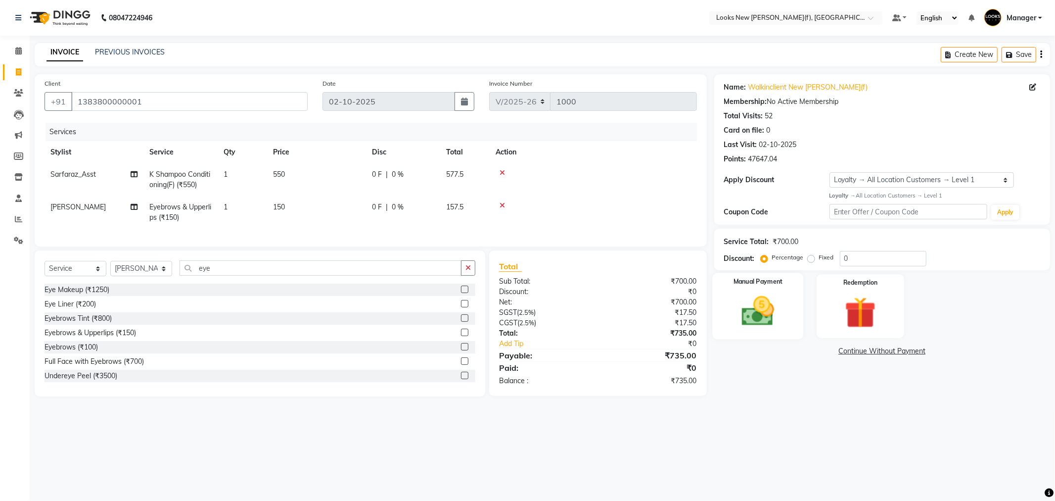
click at [750, 292] on img at bounding box center [758, 311] width 53 height 38
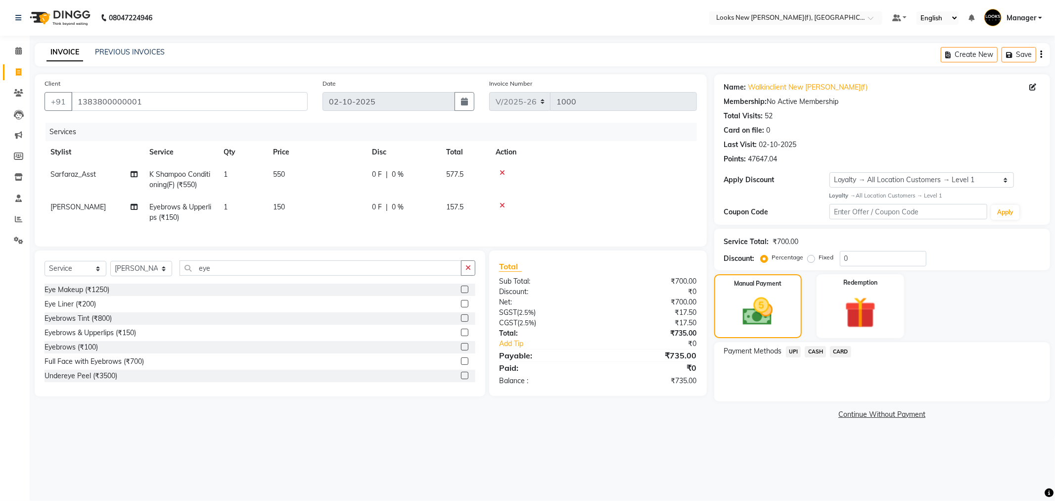
click at [793, 350] on span "UPI" at bounding box center [793, 351] width 15 height 11
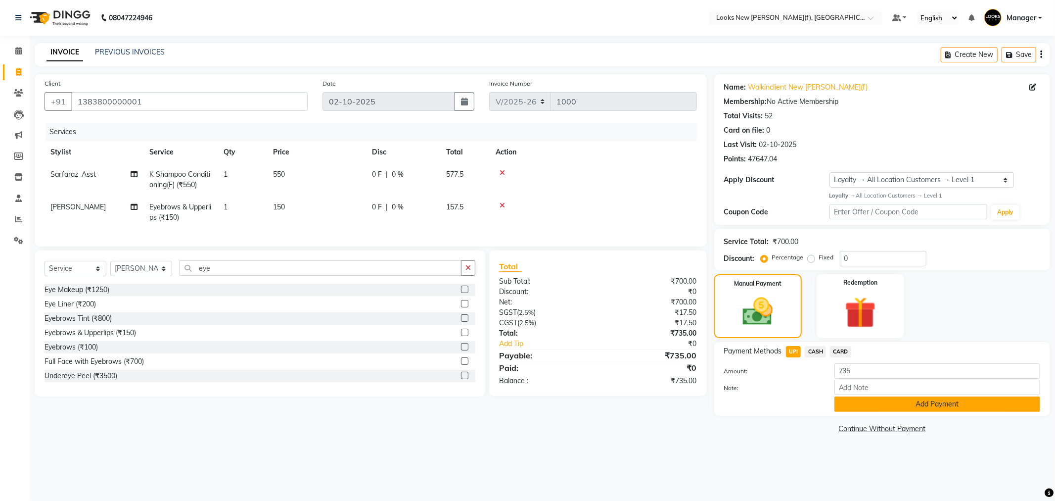
click at [894, 402] on button "Add Payment" at bounding box center [937, 403] width 206 height 15
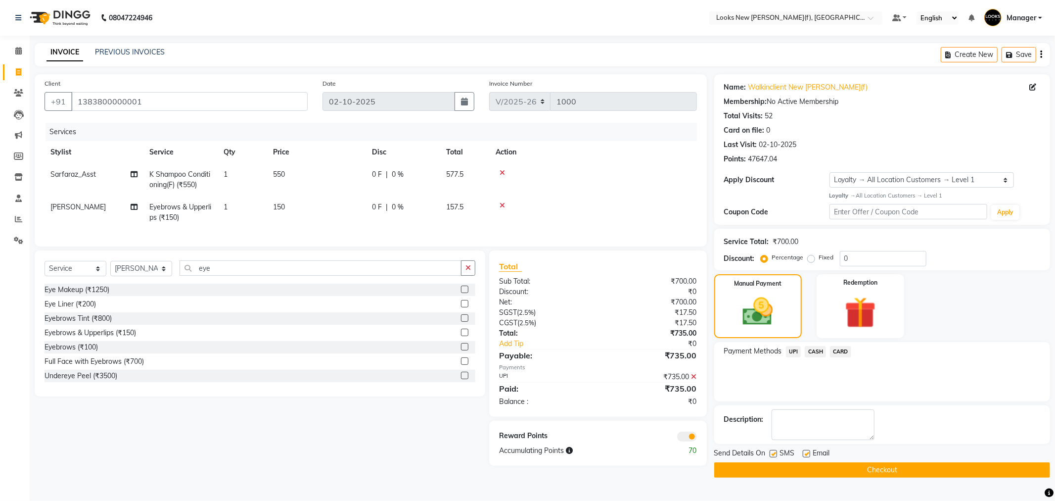
click at [761, 465] on button "Checkout" at bounding box center [882, 469] width 336 height 15
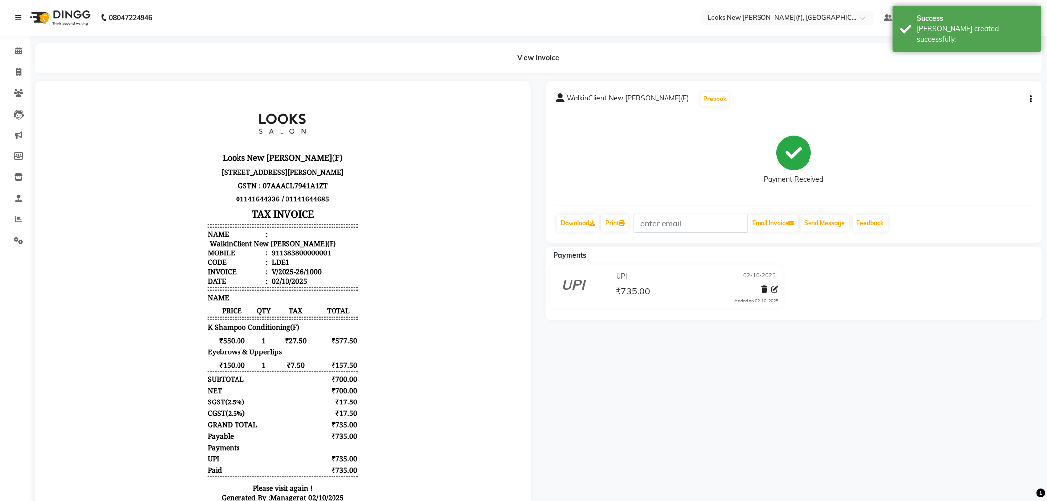
click at [72, 19] on img at bounding box center [59, 18] width 68 height 28
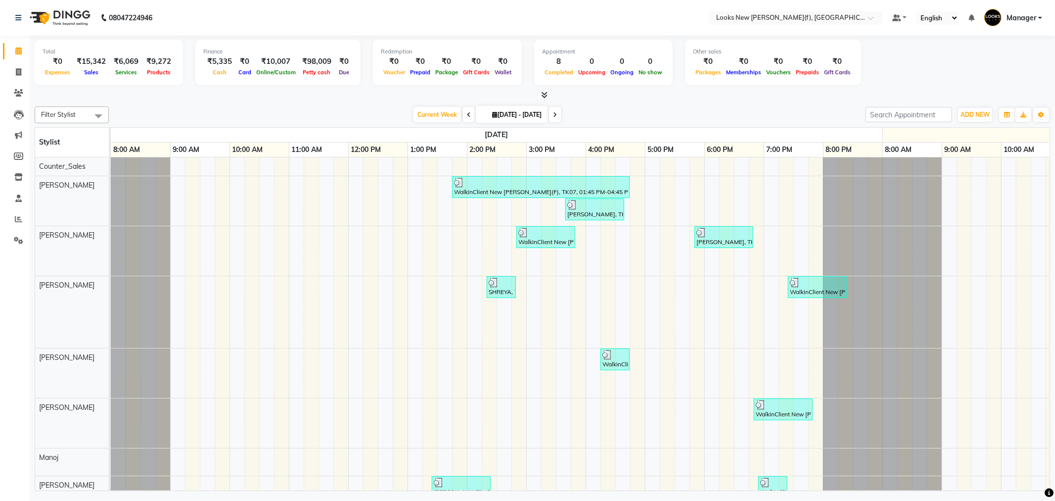
click at [17, 167] on li "Inventory" at bounding box center [15, 177] width 30 height 21
click at [16, 175] on icon at bounding box center [18, 176] width 8 height 7
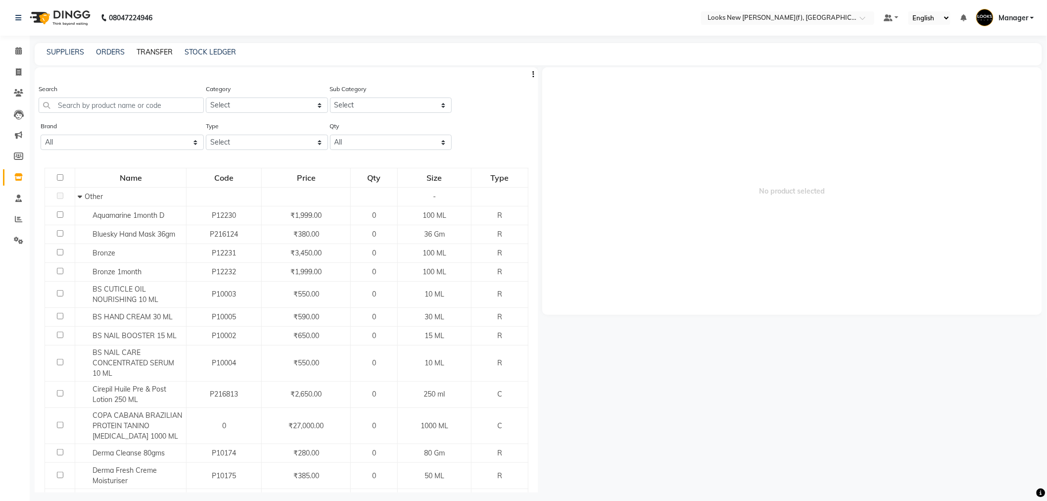
click at [148, 54] on link "TRANSFER" at bounding box center [155, 51] width 36 height 9
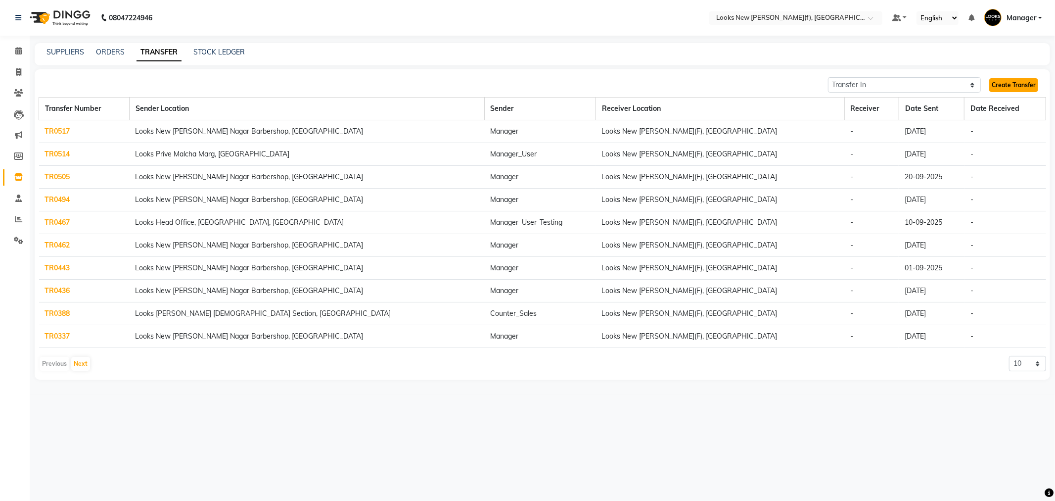
click at [1017, 81] on link "Create Transfer" at bounding box center [1013, 85] width 49 height 14
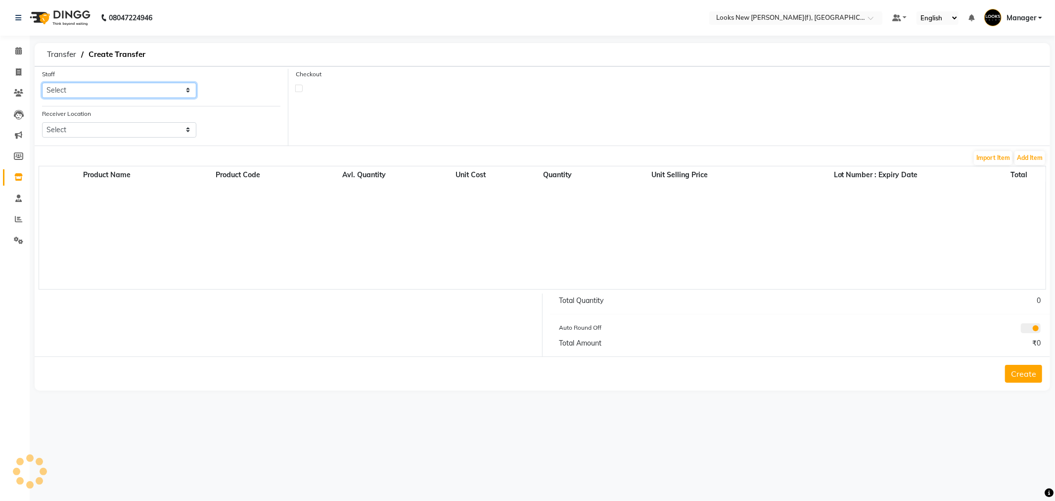
click at [69, 97] on select "Select Aakash_Pdct Afsar Ahmad Ashmita Ayesha Bobby_Asst Bobby_Khan Counter_Sal…" at bounding box center [119, 90] width 154 height 15
select select "87308"
click at [42, 83] on select "Select Aakash_Pdct Afsar Ahmad Ashmita Ayesha Bobby_Asst Bobby_Khan Counter_Sal…" at bounding box center [119, 90] width 154 height 15
drag, startPoint x: 53, startPoint y: 129, endPoint x: 58, endPoint y: 136, distance: 7.8
click at [53, 129] on select "Select Looks Prive Rajouri Garden, New Delhi Looks Golf Avenue, Gurgaon Sector-…" at bounding box center [119, 129] width 154 height 15
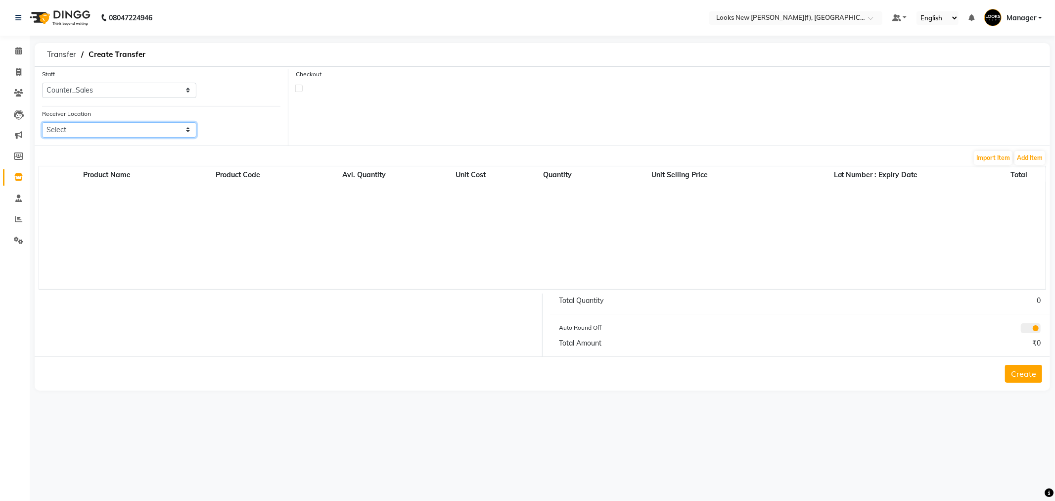
select select "3839"
click at [42, 122] on select "Select Looks Prive Rajouri Garden, New Delhi Looks Golf Avenue, Gurgaon Sector-…" at bounding box center [119, 129] width 154 height 15
click at [1022, 154] on button "Add Item" at bounding box center [1030, 158] width 31 height 14
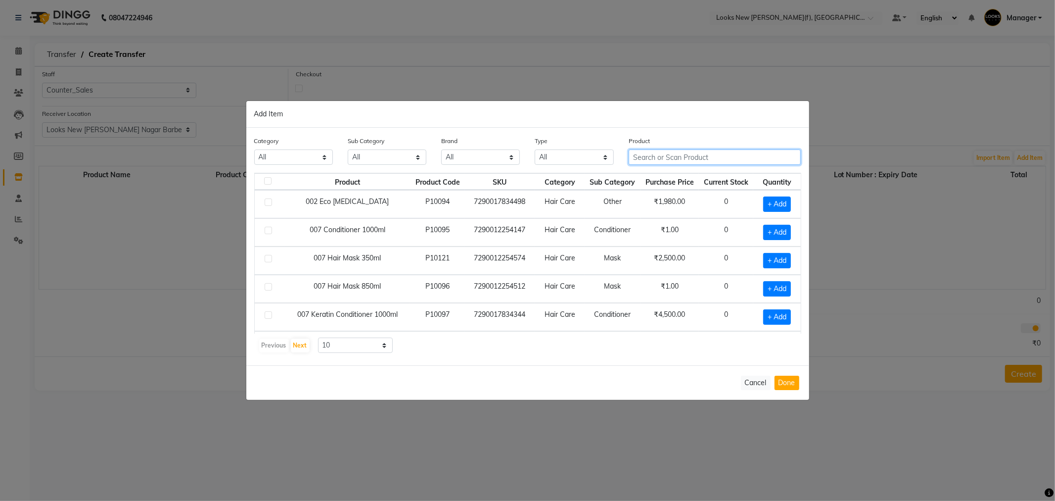
click at [718, 156] on input "text" at bounding box center [715, 156] width 173 height 15
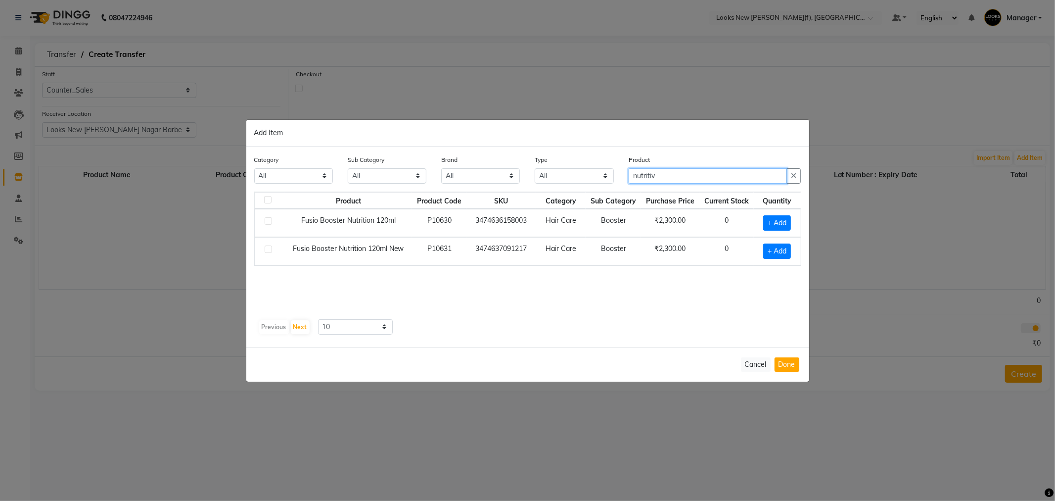
drag, startPoint x: 684, startPoint y: 181, endPoint x: 591, endPoint y: 180, distance: 92.5
click at [598, 181] on div "Category All Skin Personal Care Hair Threading Loreal Bio Top Cons. Bio Top Ret…" at bounding box center [528, 172] width 562 height 37
paste input "masquintense"
type input "masquintense rich"
click at [783, 251] on span "+ Add" at bounding box center [777, 250] width 28 height 15
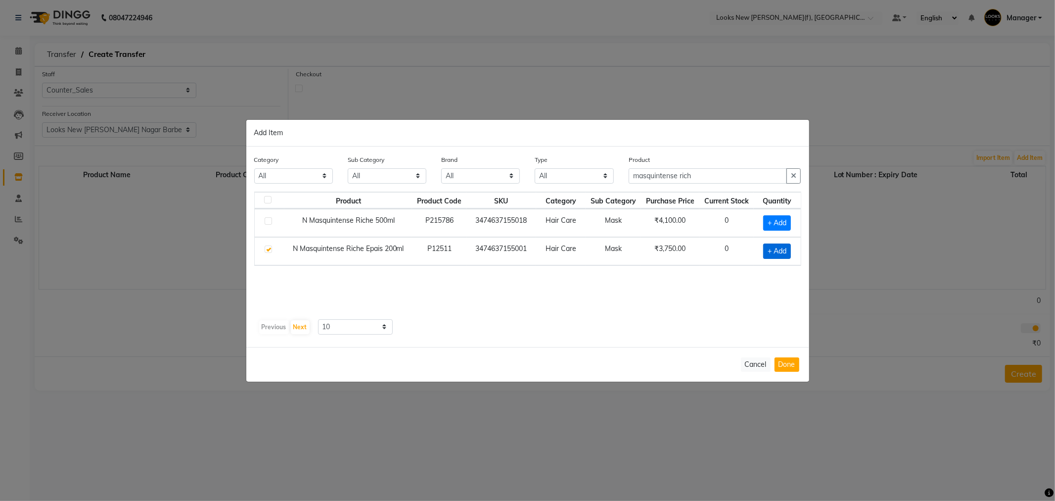
checkbox input "true"
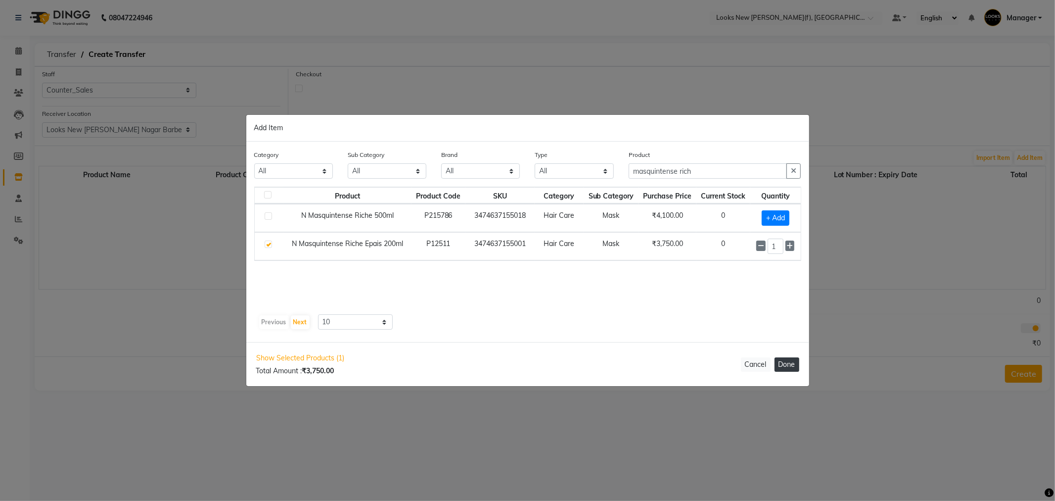
click at [786, 364] on button "Done" at bounding box center [787, 364] width 25 height 14
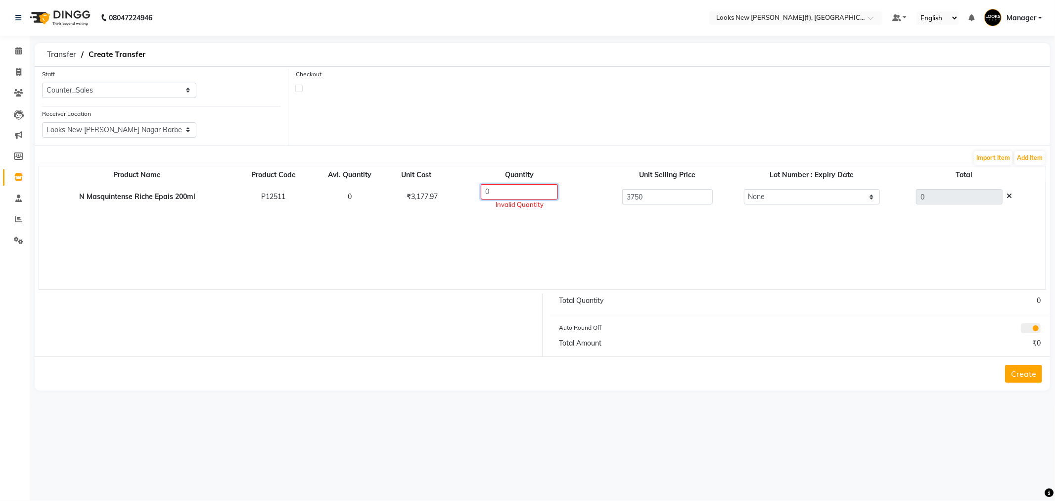
drag, startPoint x: 508, startPoint y: 192, endPoint x: 441, endPoint y: 211, distance: 69.5
click at [444, 209] on div "0 Invalid Quantity" at bounding box center [520, 197] width 158 height 26
type input "1"
click at [782, 332] on div "Auto Round Off" at bounding box center [676, 329] width 248 height 14
click at [1012, 194] on icon at bounding box center [1009, 195] width 5 height 7
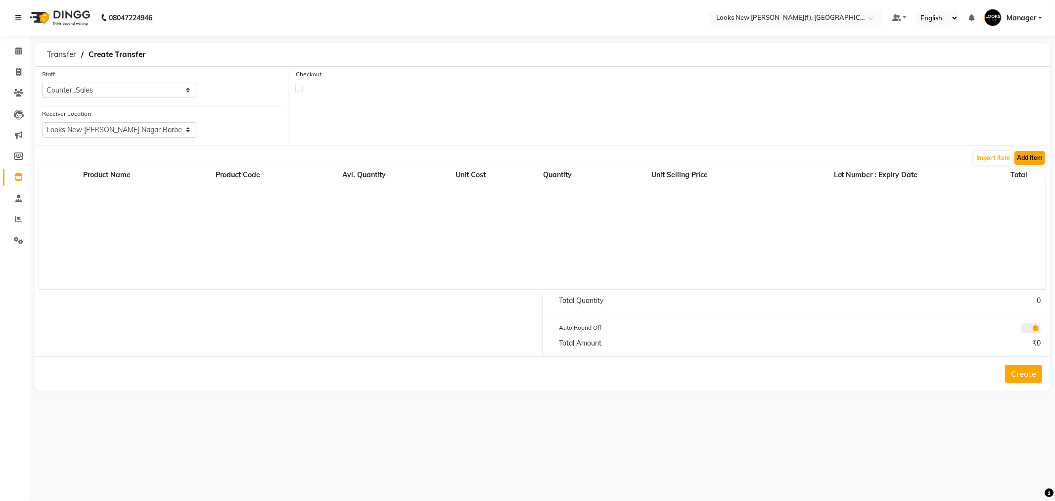
click at [1036, 161] on button "Add Item" at bounding box center [1030, 158] width 31 height 14
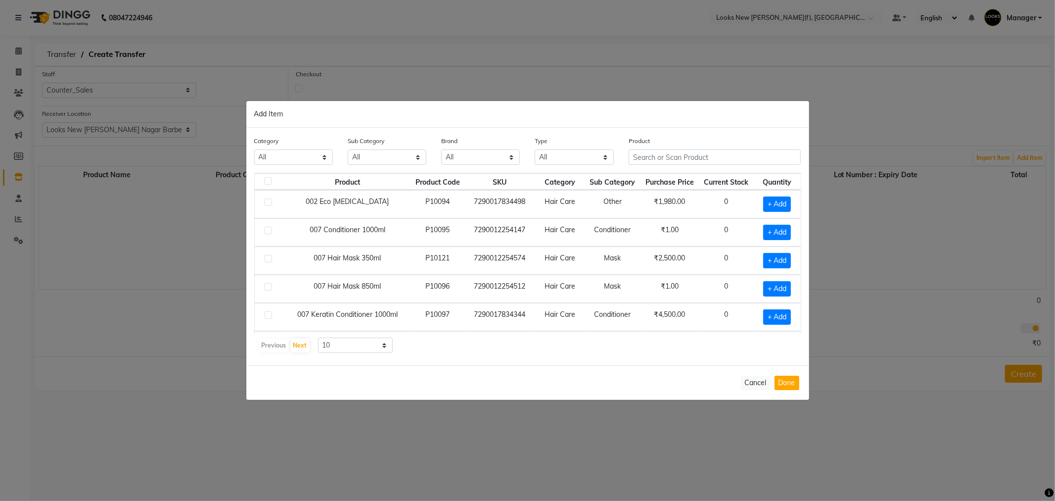
click at [663, 146] on div "Product" at bounding box center [715, 150] width 173 height 29
click at [665, 157] on input "text" at bounding box center [715, 156] width 173 height 15
paste input "masquintense"
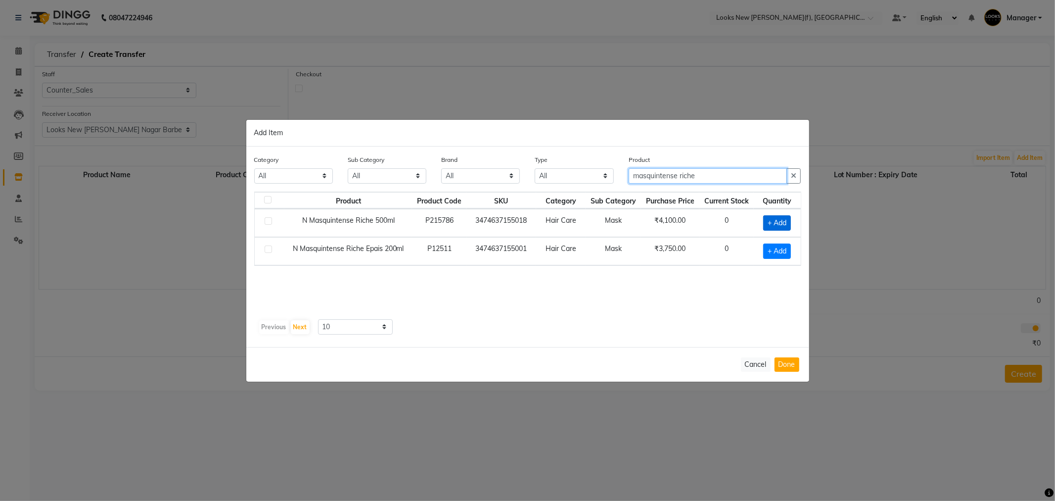
type input "masquintense riche"
click at [789, 220] on span "+ Add" at bounding box center [777, 222] width 28 height 15
checkbox input "true"
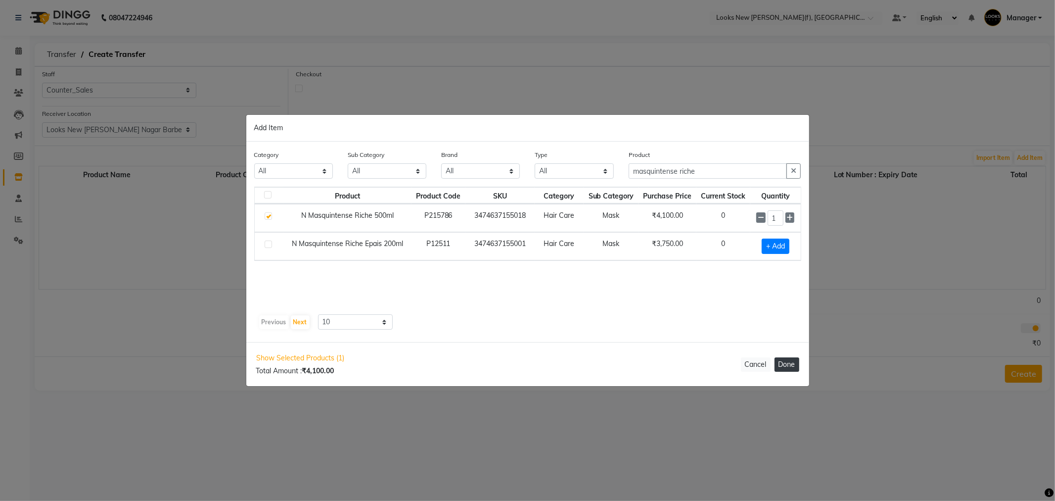
click at [783, 360] on button "Done" at bounding box center [787, 364] width 25 height 14
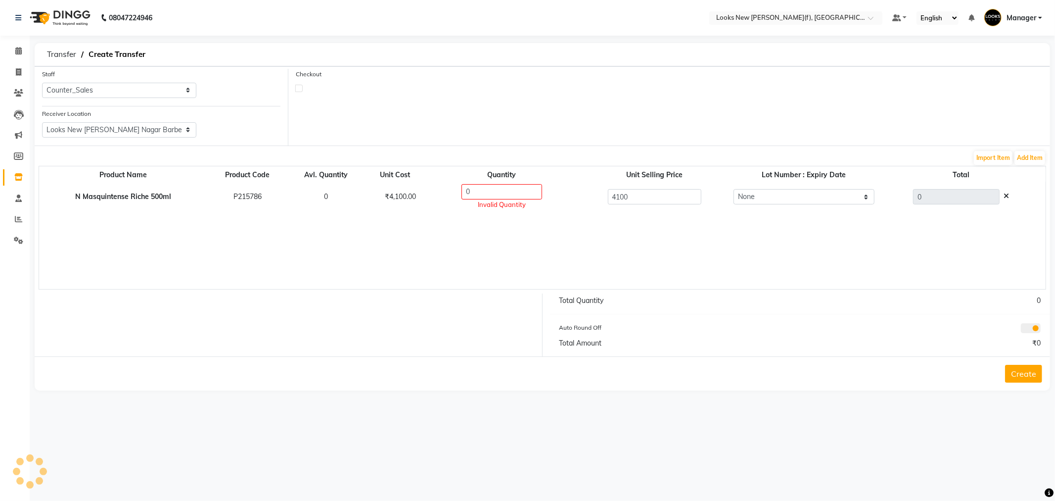
click at [1008, 195] on icon at bounding box center [1006, 195] width 5 height 7
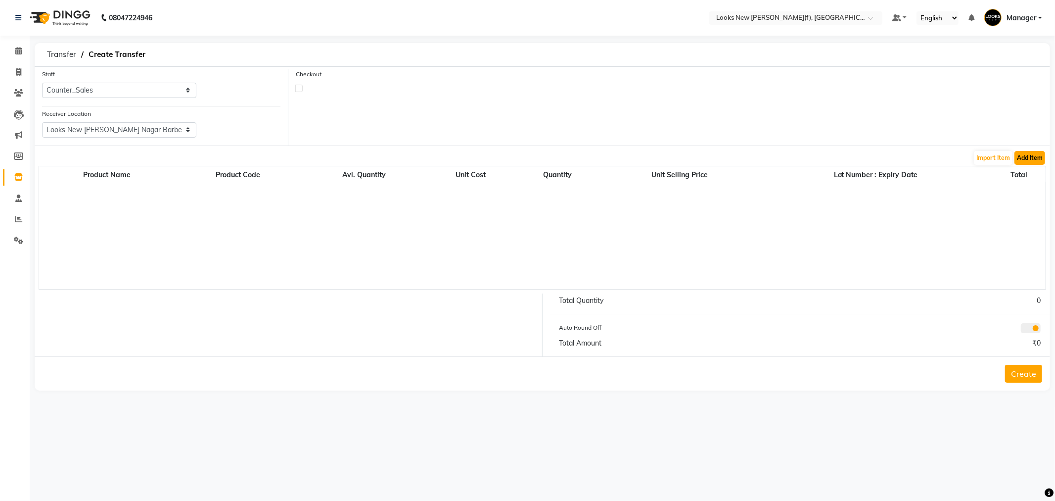
click at [1035, 160] on button "Add Item" at bounding box center [1030, 158] width 31 height 14
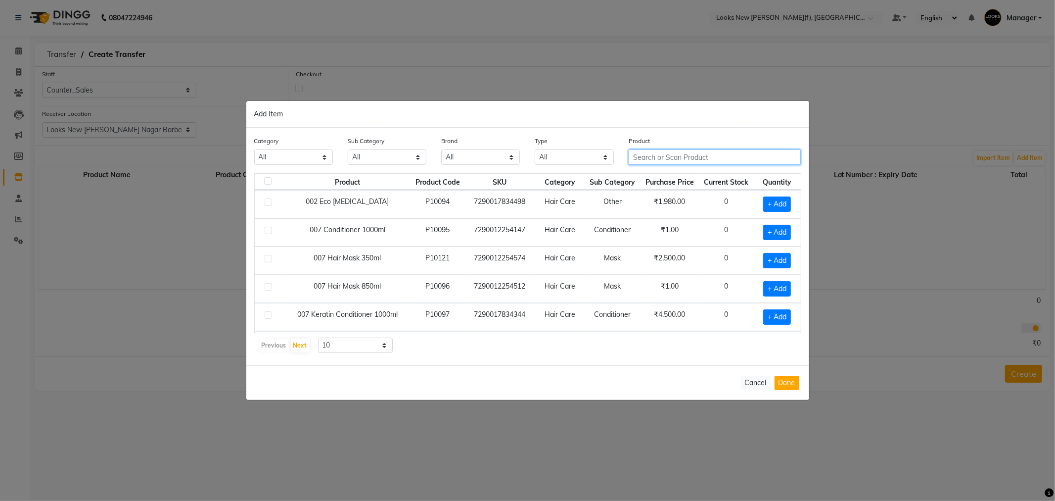
click at [673, 155] on input "text" at bounding box center [715, 156] width 173 height 15
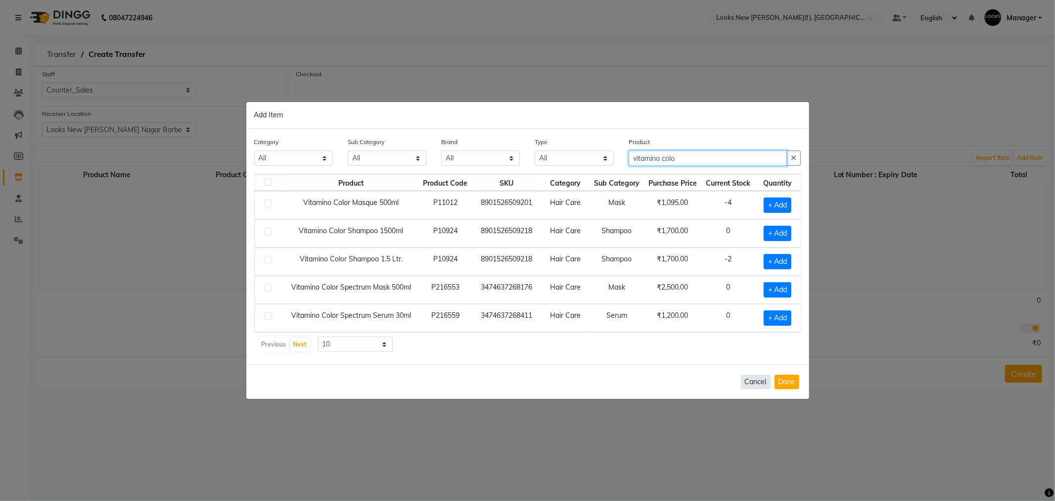
type input "vitamino colo"
click at [757, 387] on button "Cancel" at bounding box center [756, 381] width 30 height 14
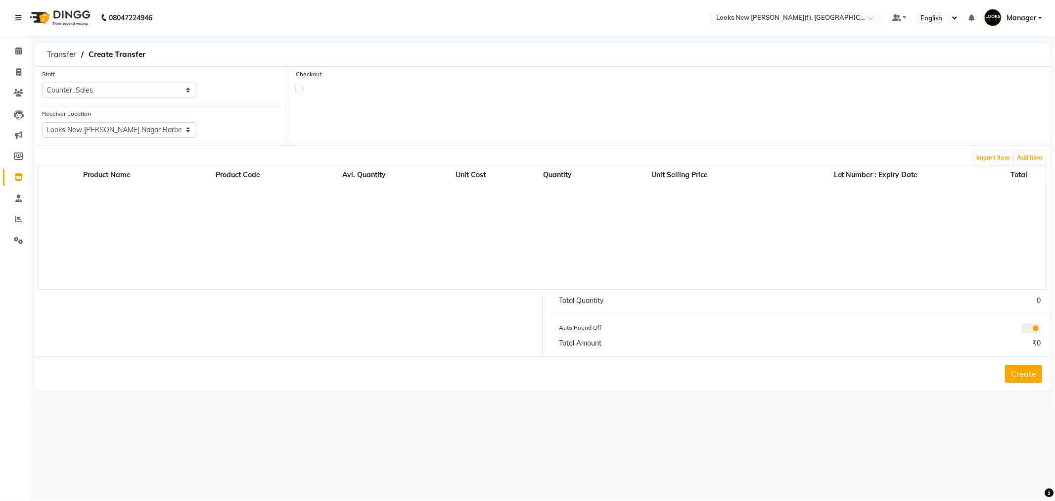
drag, startPoint x: 77, startPoint y: 20, endPoint x: 85, endPoint y: 23, distance: 8.3
click at [77, 21] on img at bounding box center [59, 18] width 68 height 28
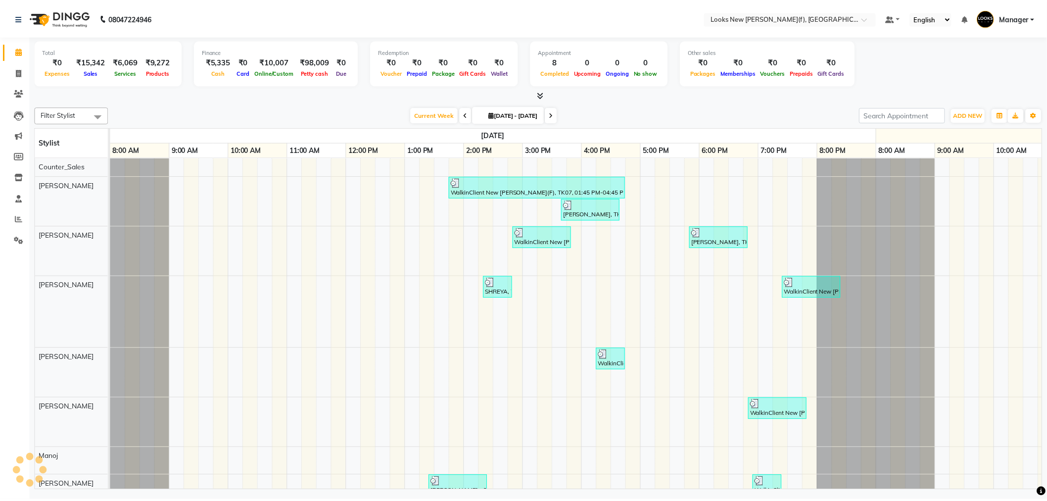
scroll to position [0, 297]
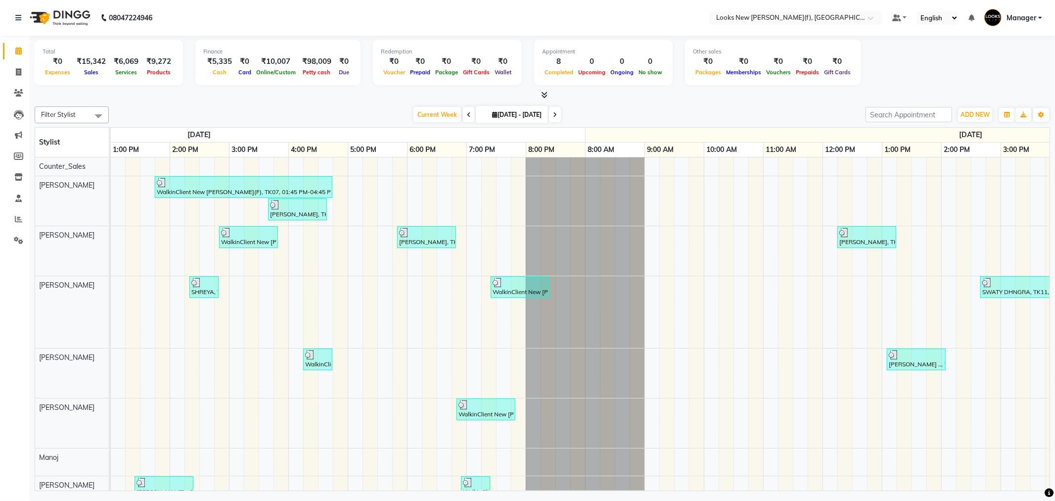
click at [65, 23] on img at bounding box center [59, 18] width 68 height 28
click at [20, 72] on icon at bounding box center [18, 71] width 5 height 7
select select "8659"
select select "service"
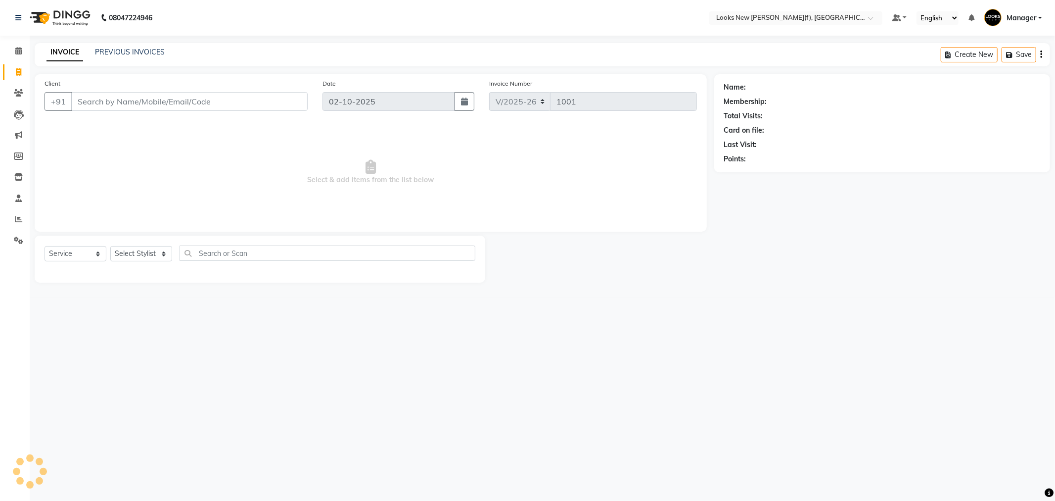
click at [113, 101] on input "Client" at bounding box center [189, 101] width 236 height 19
click at [145, 259] on select "Select Stylist Aakash_Pdct [PERSON_NAME] [PERSON_NAME] [PERSON_NAME] Counter_Sa…" at bounding box center [141, 253] width 62 height 15
select select "87315"
click at [110, 246] on select "Select Stylist Aakash_Pdct [PERSON_NAME] [PERSON_NAME] [PERSON_NAME] Counter_Sa…" at bounding box center [141, 253] width 62 height 15
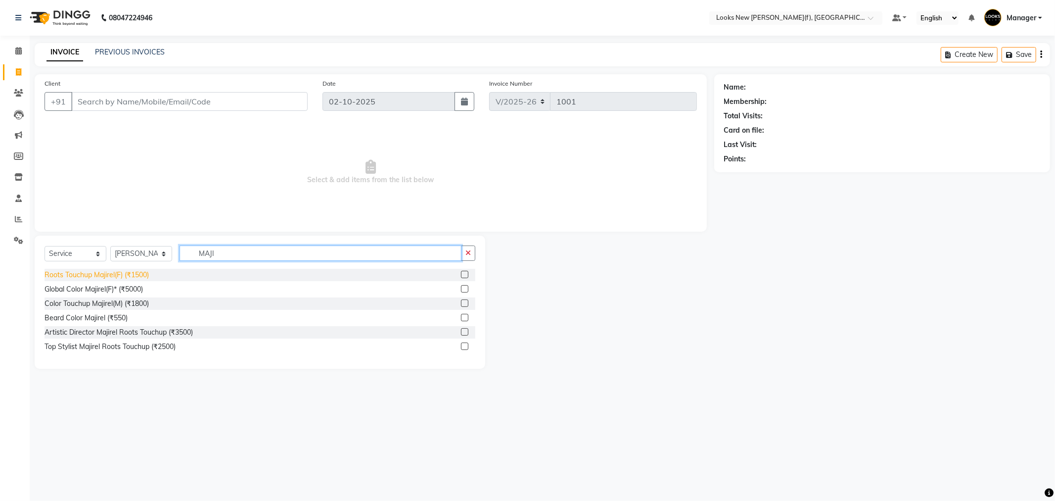
type input "MAJI"
click at [125, 273] on div "Roots Touchup Majirel(F) (₹1500)" at bounding box center [97, 275] width 104 height 10
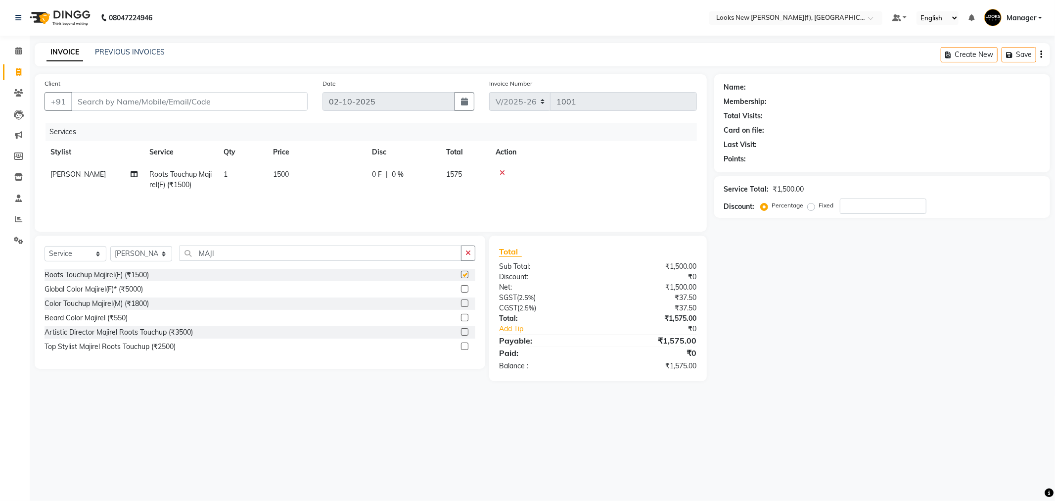
checkbox input "false"
click at [141, 253] on select "Select Stylist Aakash_Pdct [PERSON_NAME] [PERSON_NAME] [PERSON_NAME] Counter_Sa…" at bounding box center [141, 253] width 62 height 15
click at [110, 246] on select "Select Stylist Aakash_Pdct [PERSON_NAME] [PERSON_NAME] [PERSON_NAME] Counter_Sa…" at bounding box center [141, 253] width 62 height 15
select select "87331"
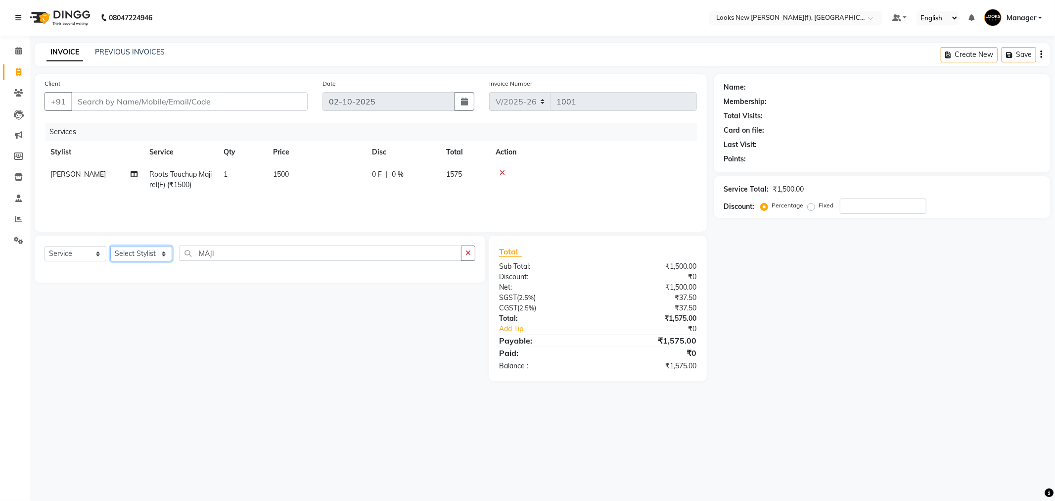
select select "87331"
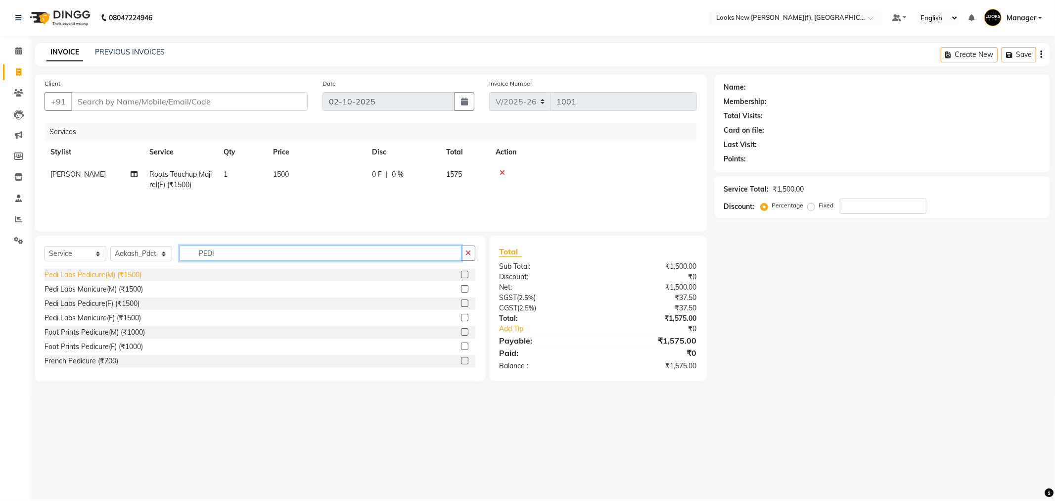
type input "PEDI"
click at [105, 277] on div "Pedi Labs Pedicure(M) (₹1500)" at bounding box center [93, 275] width 97 height 10
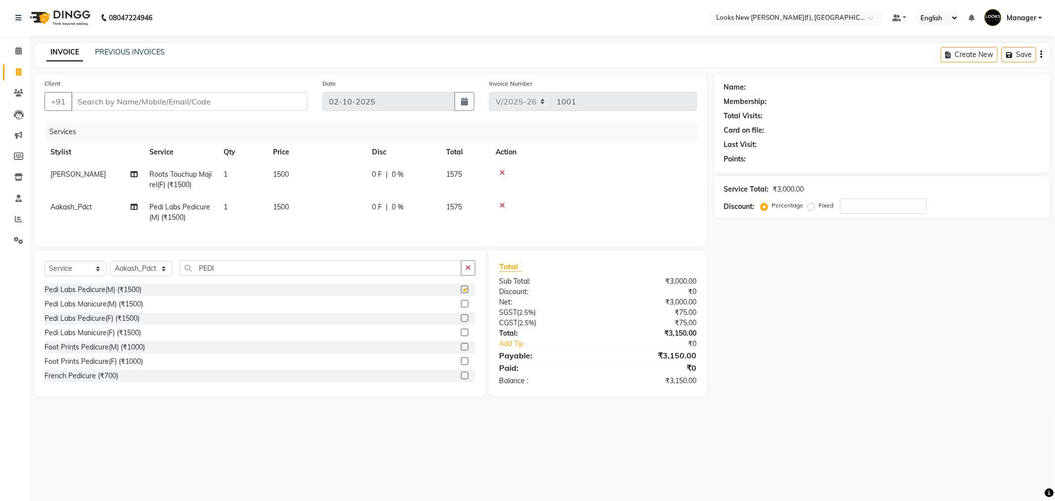
checkbox input "false"
click at [150, 274] on select "Select Stylist Aakash_Pdct [PERSON_NAME] [PERSON_NAME] [PERSON_NAME] Counter_Sa…" at bounding box center [141, 268] width 62 height 15
select select "87318"
click at [110, 269] on select "Select Stylist Aakash_Pdct [PERSON_NAME] [PERSON_NAME] [PERSON_NAME] Counter_Sa…" at bounding box center [141, 268] width 62 height 15
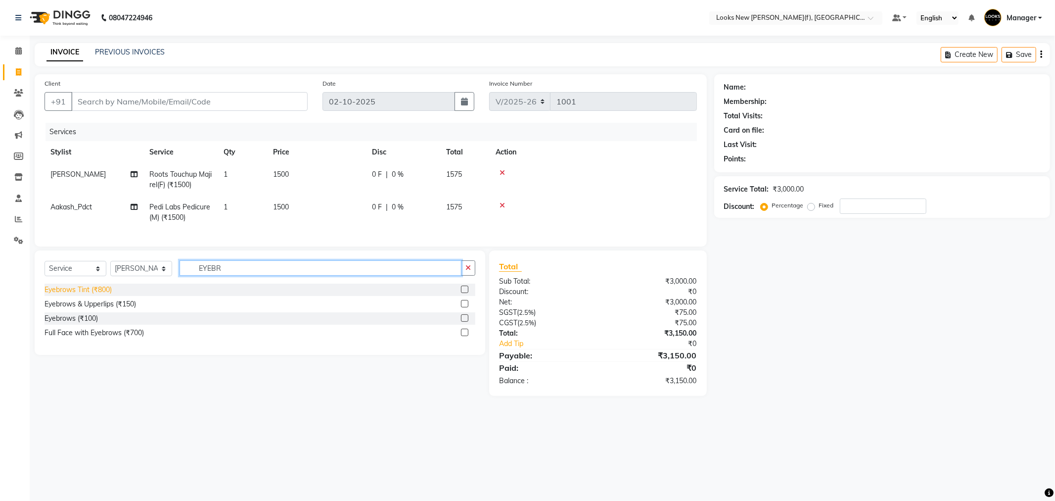
type input "EYEBR"
click at [97, 295] on div "Eyebrows Tint (₹800)" at bounding box center [78, 289] width 67 height 10
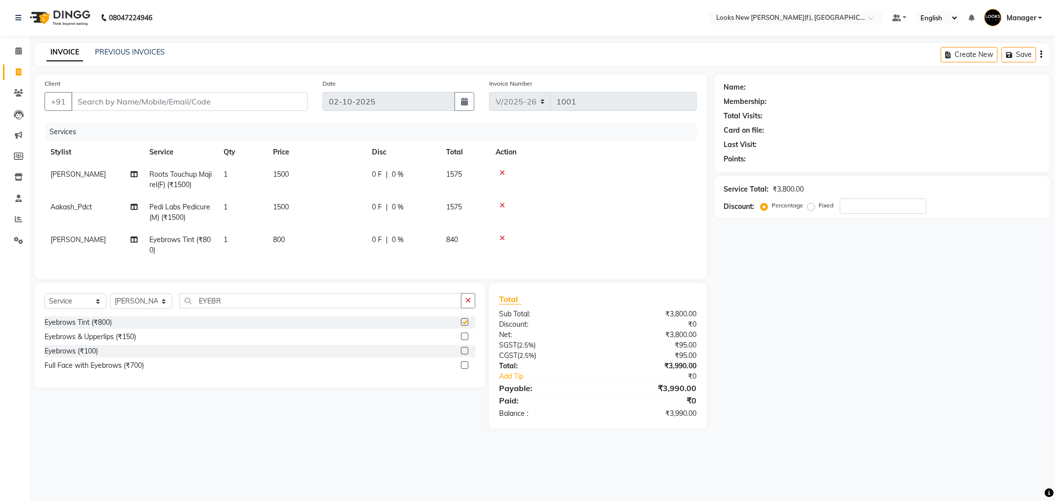
checkbox input "false"
click at [119, 98] on input "Client" at bounding box center [189, 101] width 236 height 19
type input "9"
type input "0"
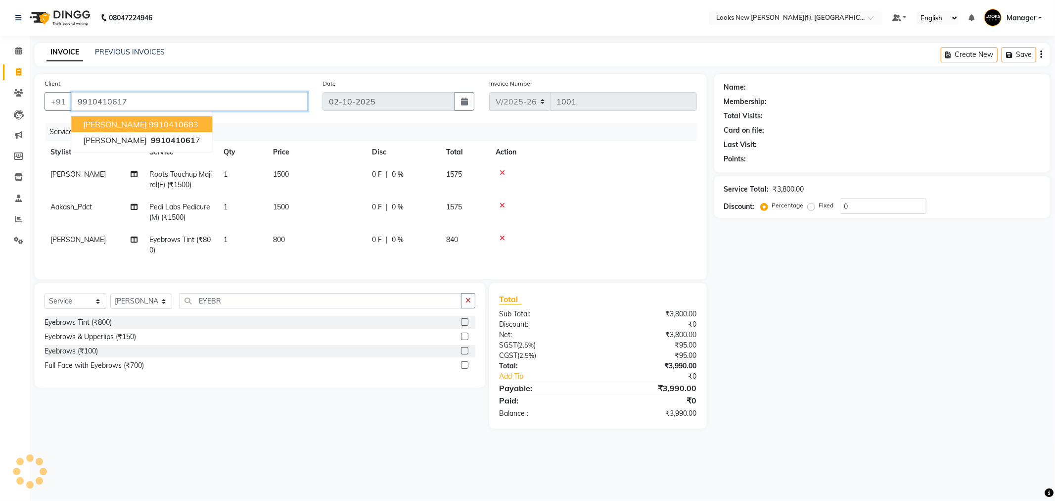
type input "9910410617"
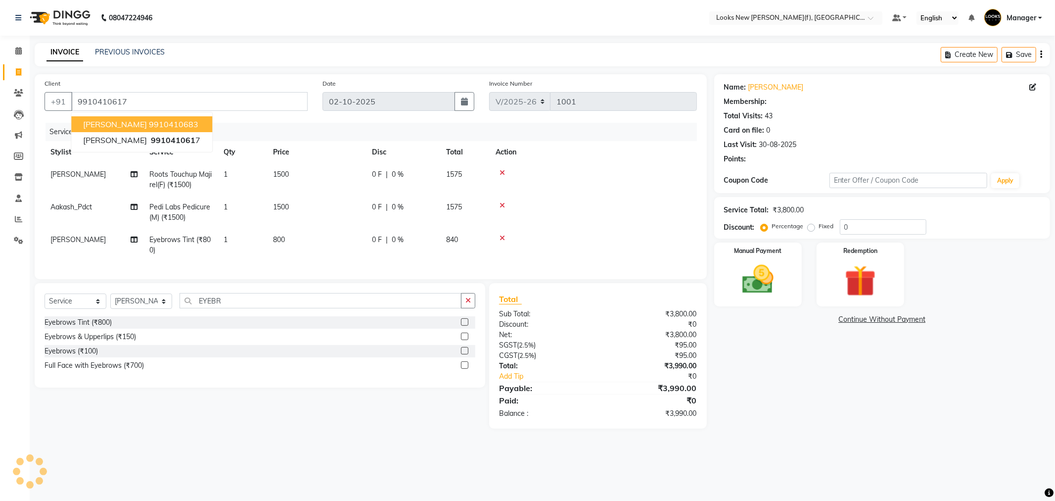
select select "1: Object"
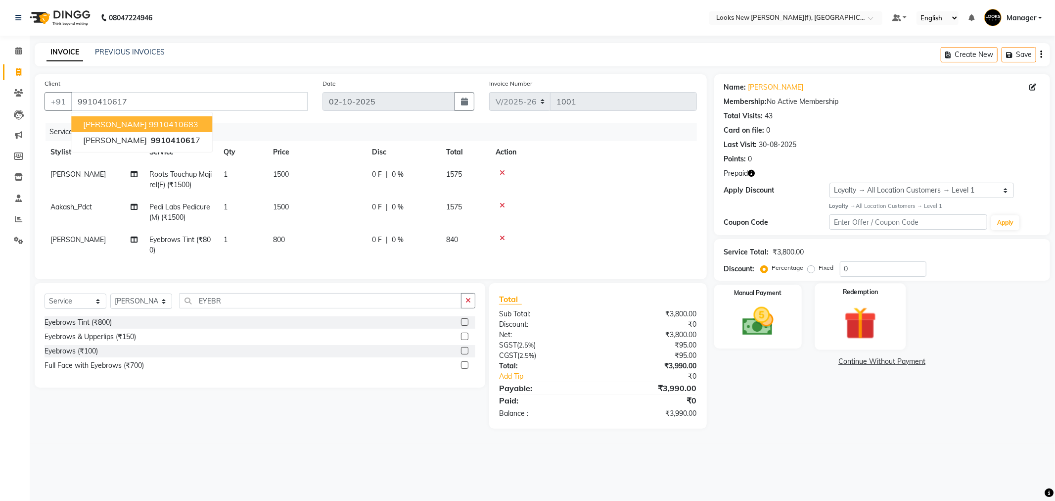
click at [893, 327] on div "Redemption" at bounding box center [860, 316] width 91 height 66
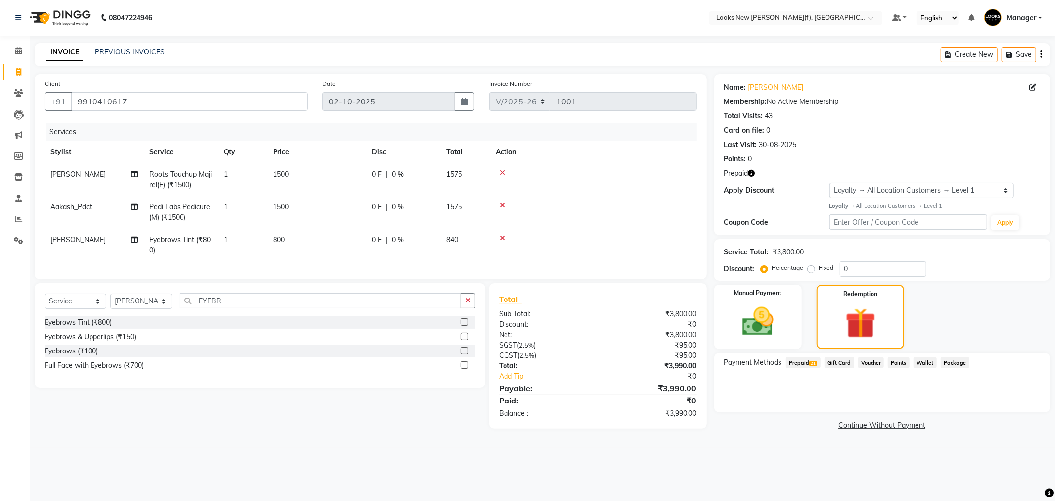
click at [795, 362] on span "Prepaid 21" at bounding box center [803, 362] width 35 height 11
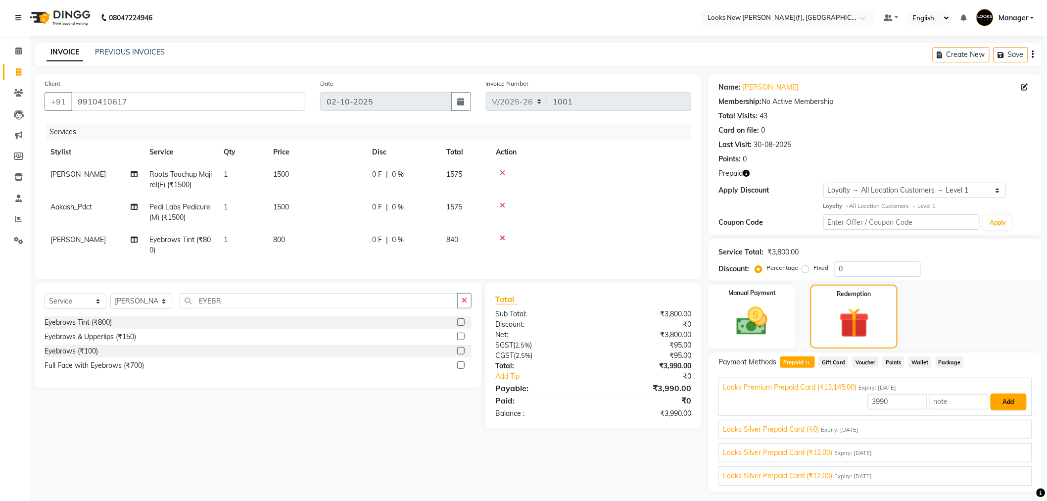
click at [993, 400] on button "Add" at bounding box center [1008, 401] width 36 height 17
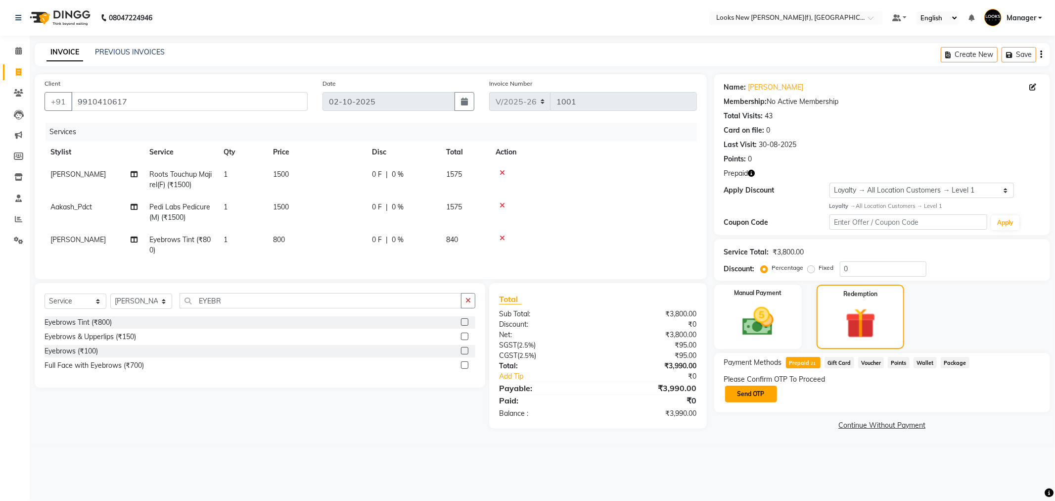
click at [744, 401] on button "Send OTP" at bounding box center [751, 393] width 52 height 17
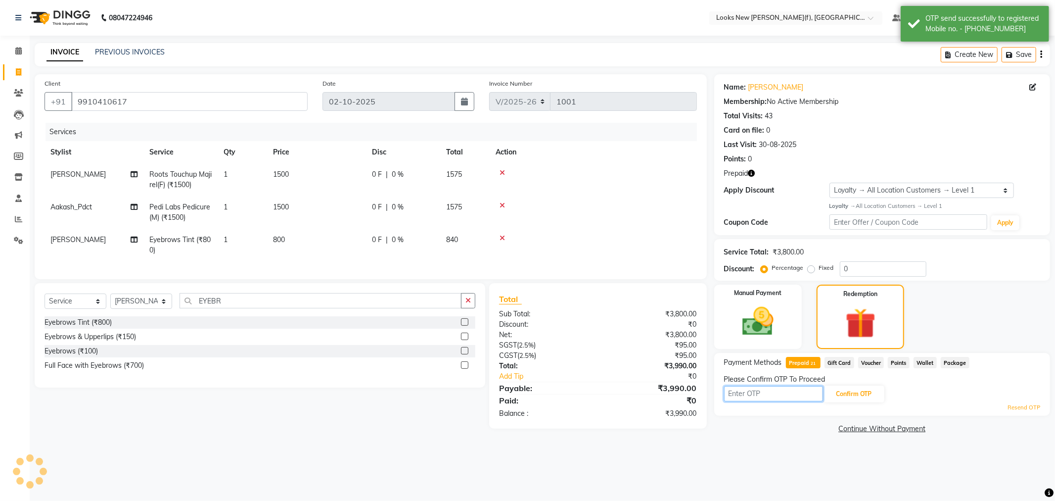
click at [767, 400] on input "text" at bounding box center [773, 393] width 99 height 15
click at [1031, 86] on icon at bounding box center [1032, 87] width 7 height 7
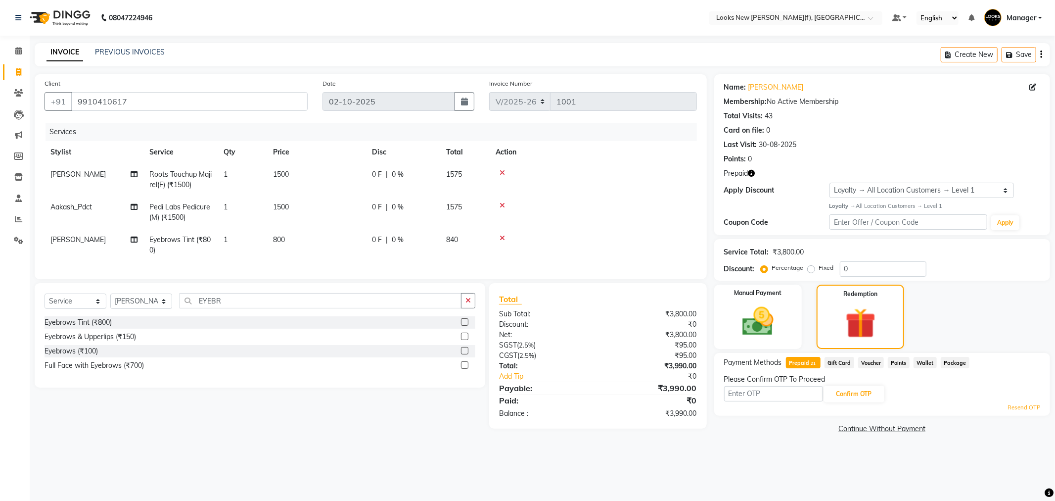
click at [1033, 91] on icon at bounding box center [1032, 87] width 7 height 7
click at [1033, 89] on icon at bounding box center [1032, 87] width 7 height 7
drag, startPoint x: 177, startPoint y: 105, endPoint x: 0, endPoint y: 116, distance: 176.9
click at [0, 116] on app-home "08047224946 Select Location × Looks New Rajinder Nagar(f), Delhi Default Panel …" at bounding box center [527, 225] width 1055 height 451
click at [1025, 66] on main "INVOICE PREVIOUS INVOICES Create New Save Client +91 9910410617 Date 02-10-2025…" at bounding box center [542, 247] width 1025 height 408
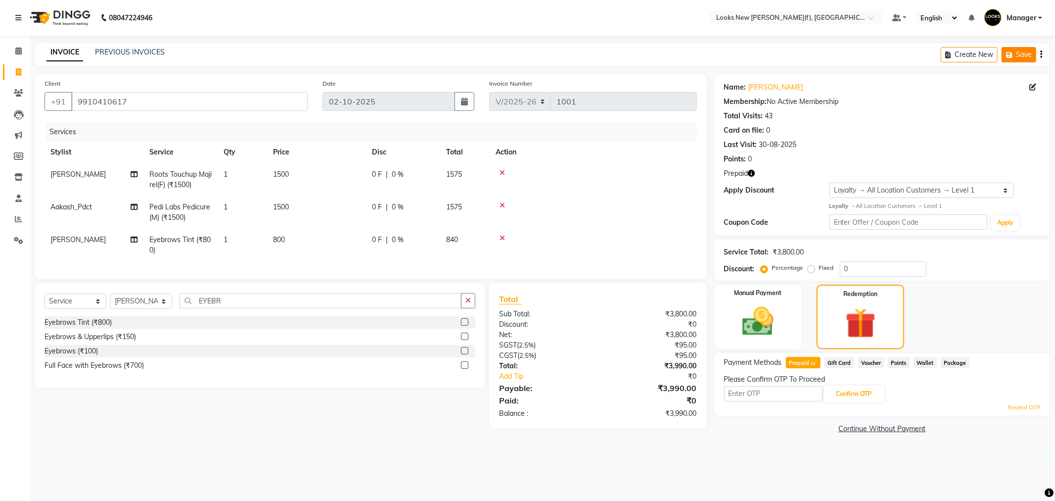
click at [1022, 58] on button "Save" at bounding box center [1019, 54] width 35 height 15
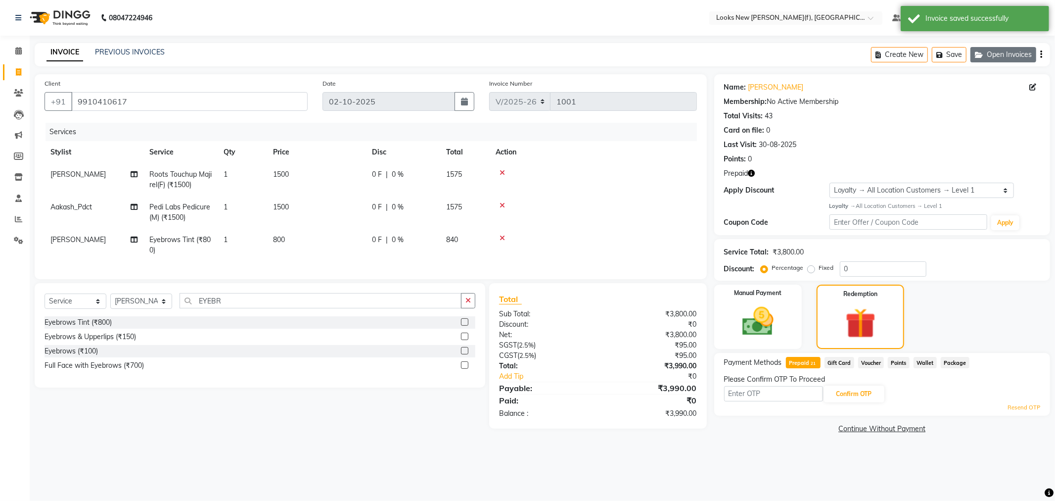
click at [1000, 58] on button "Open Invoices" at bounding box center [1004, 54] width 66 height 15
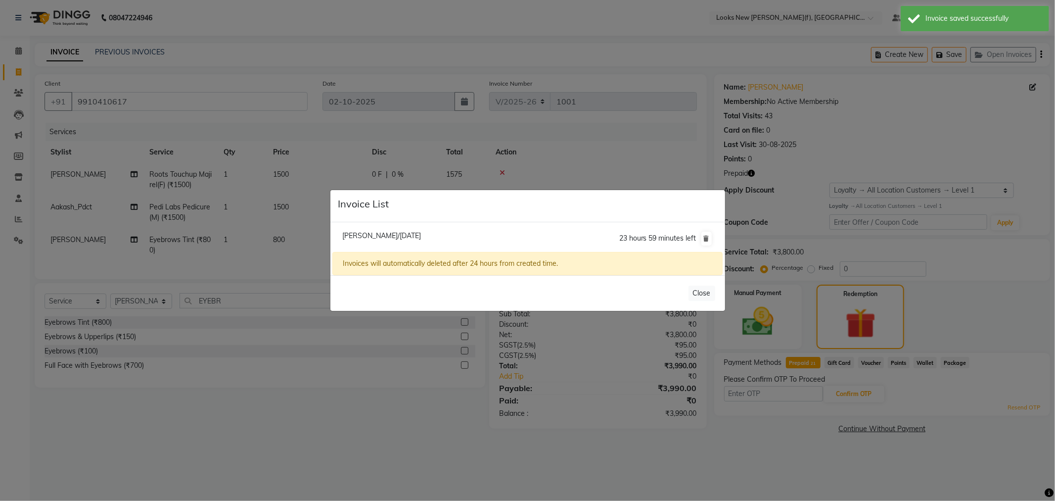
click at [383, 236] on span "Archana Sood/02 October 2025" at bounding box center [381, 235] width 79 height 9
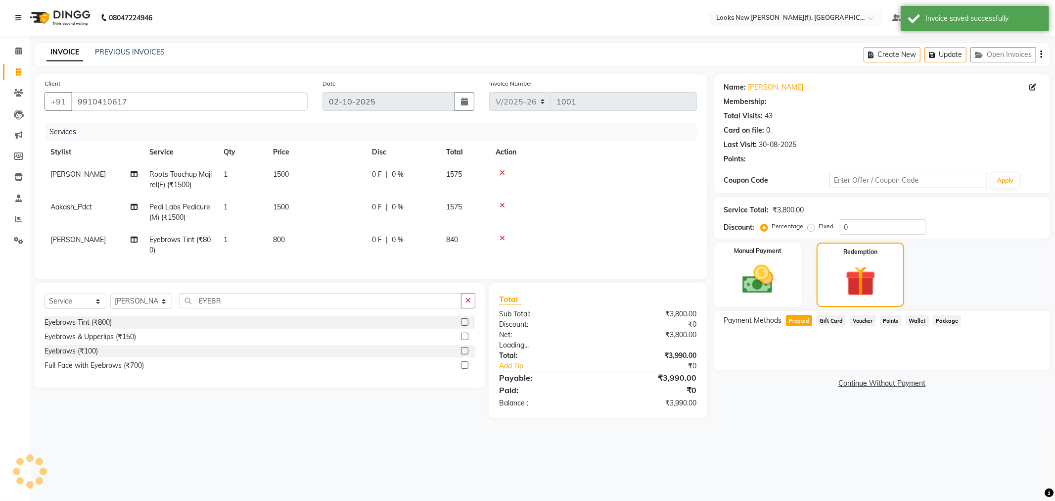
select select "1: Object"
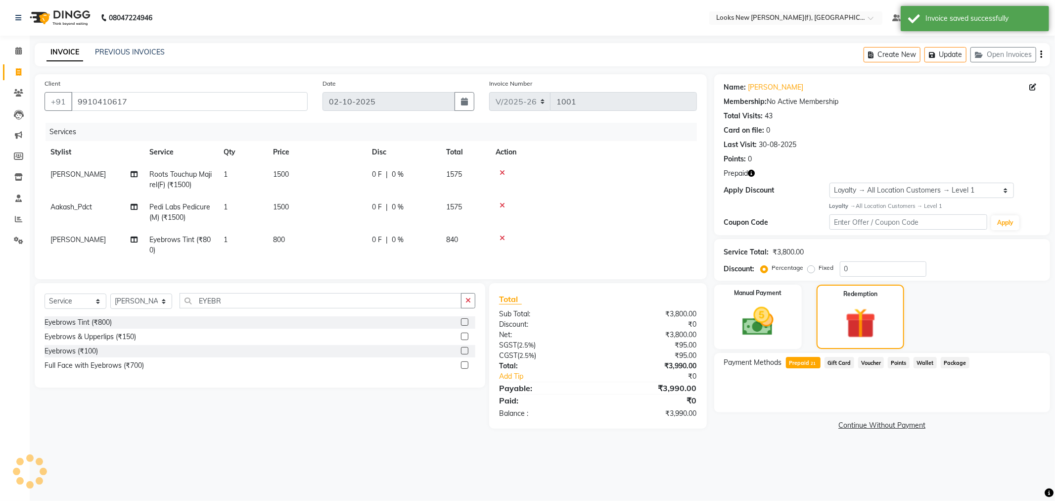
click at [929, 58] on button "Update" at bounding box center [946, 54] width 42 height 15
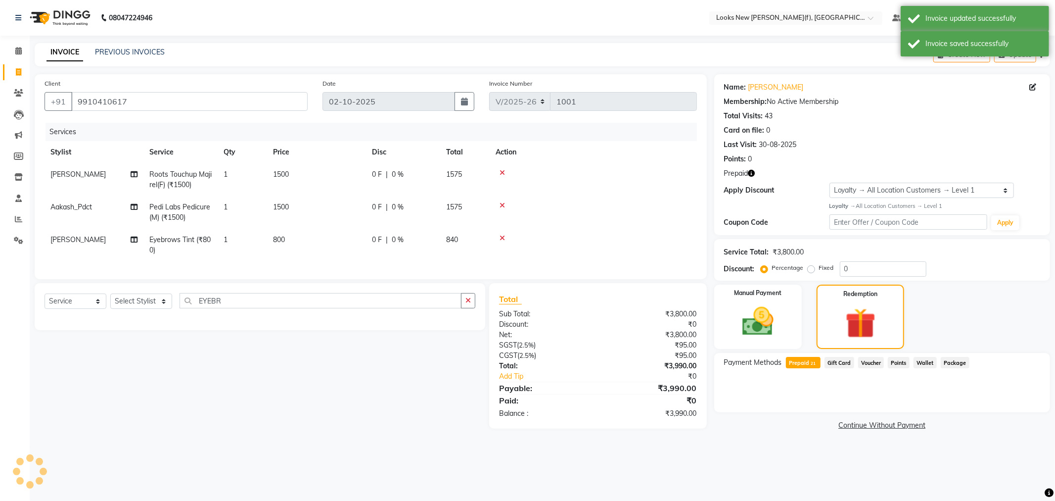
select select
click at [790, 314] on div "Manual Payment" at bounding box center [757, 316] width 91 height 67
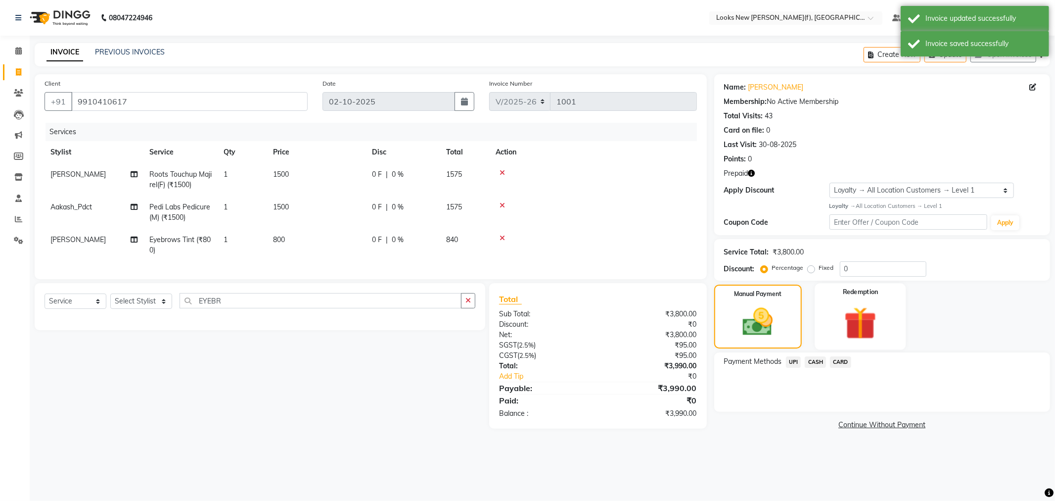
drag, startPoint x: 871, startPoint y: 309, endPoint x: 866, endPoint y: 349, distance: 40.3
click at [871, 309] on img at bounding box center [860, 323] width 53 height 41
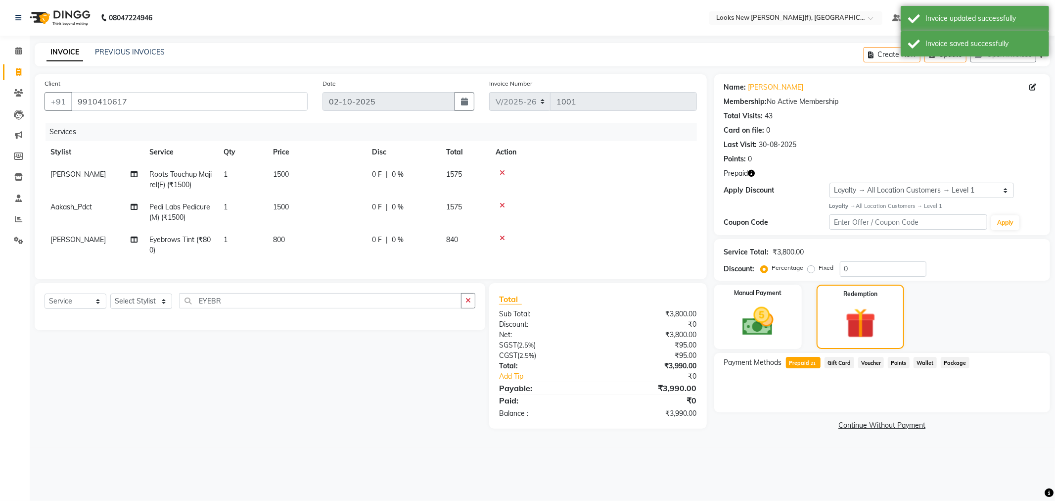
click at [800, 364] on span "Prepaid 21" at bounding box center [803, 362] width 35 height 11
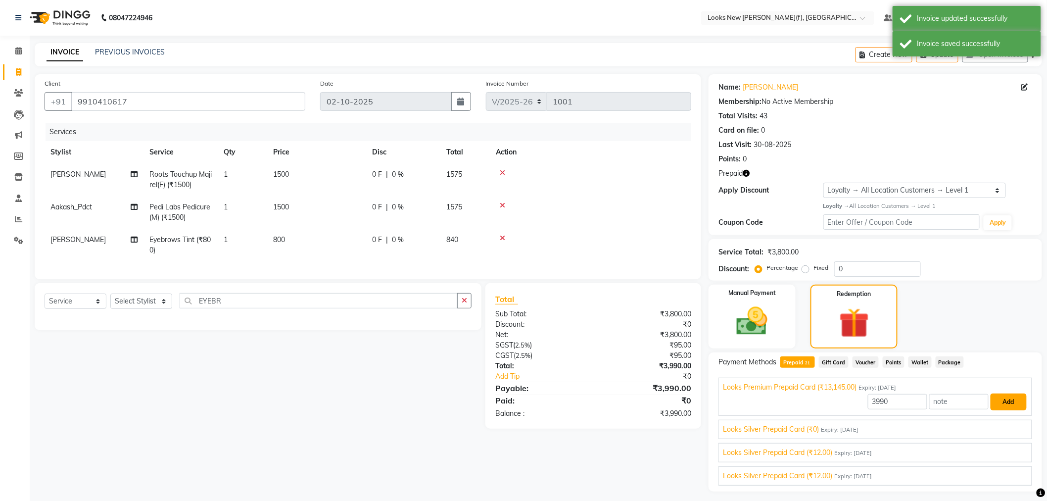
click at [998, 401] on button "Add" at bounding box center [1008, 401] width 36 height 17
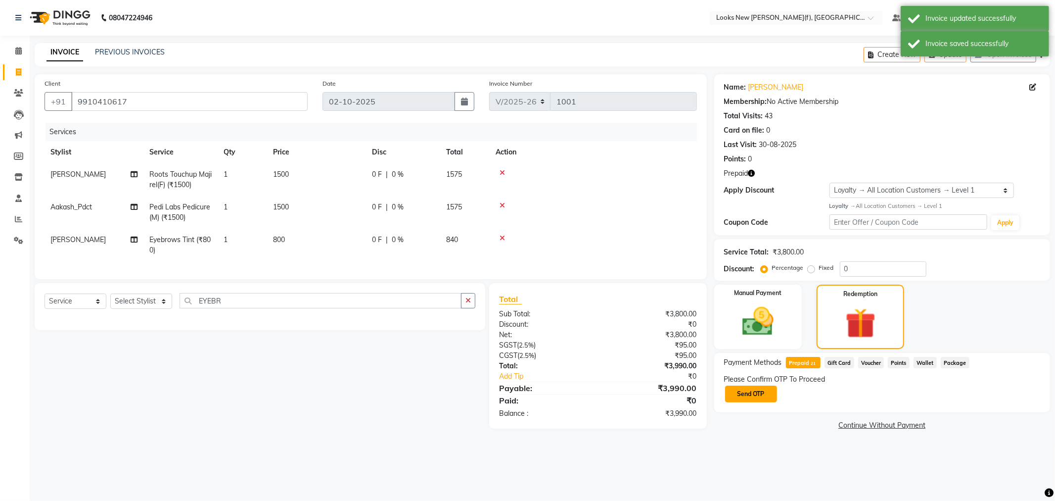
click at [753, 396] on button "Send OTP" at bounding box center [751, 393] width 52 height 17
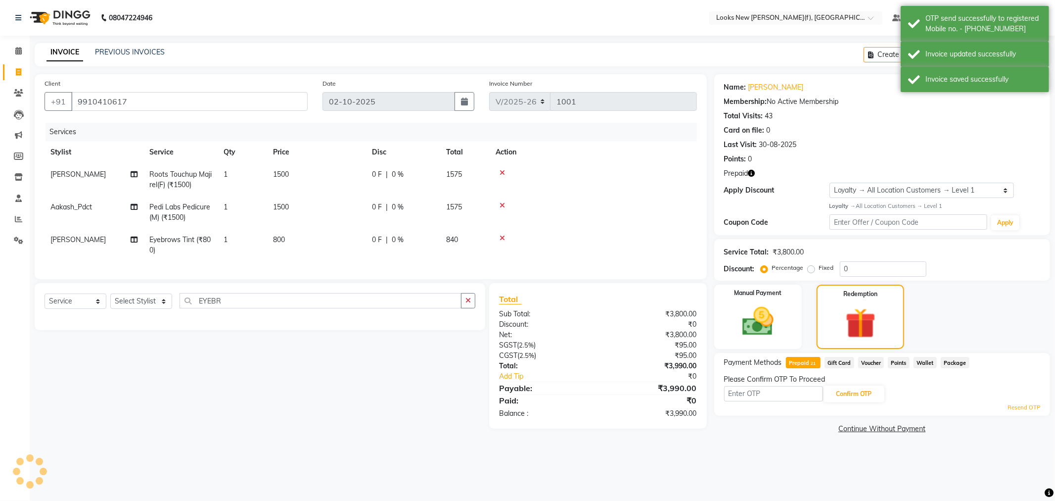
click at [775, 401] on div "Confirm OTP" at bounding box center [882, 393] width 316 height 19
click at [775, 394] on input "text" at bounding box center [773, 393] width 99 height 15
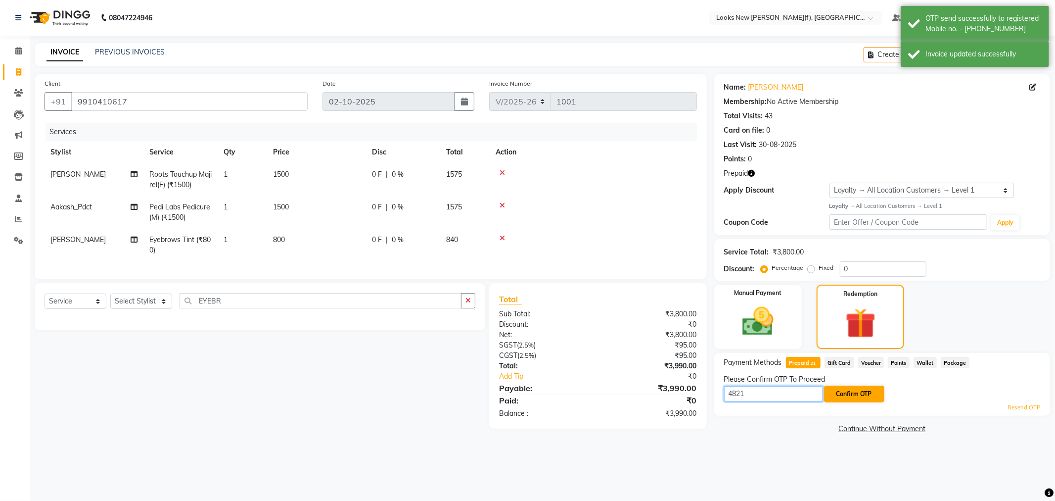
type input "4821"
click at [849, 389] on button "Confirm OTP" at bounding box center [854, 393] width 60 height 17
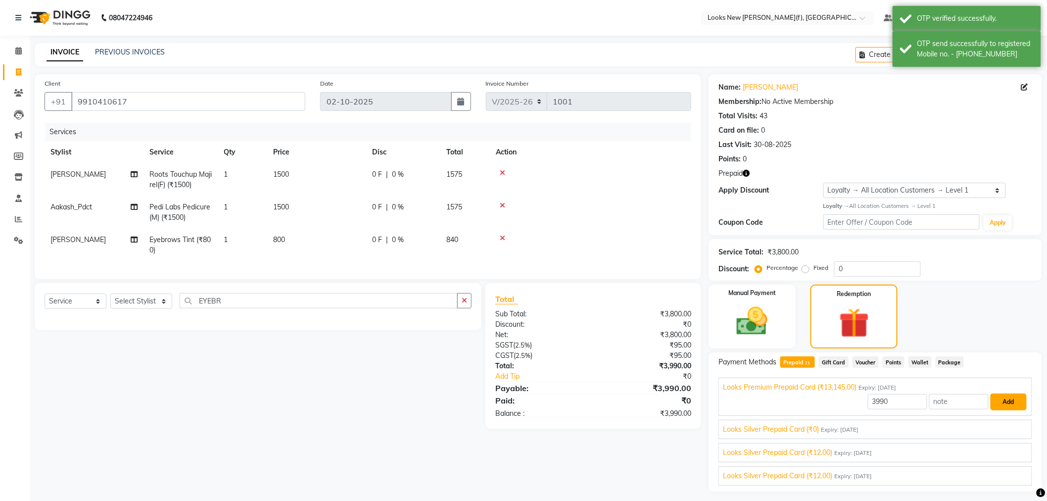
click at [1008, 406] on button "Add" at bounding box center [1008, 401] width 36 height 17
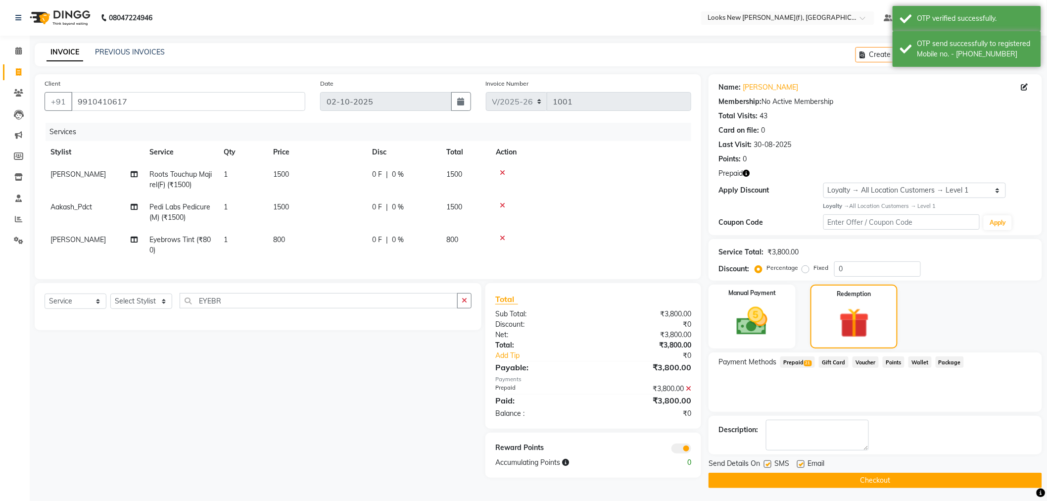
click at [814, 483] on button "Checkout" at bounding box center [874, 479] width 333 height 15
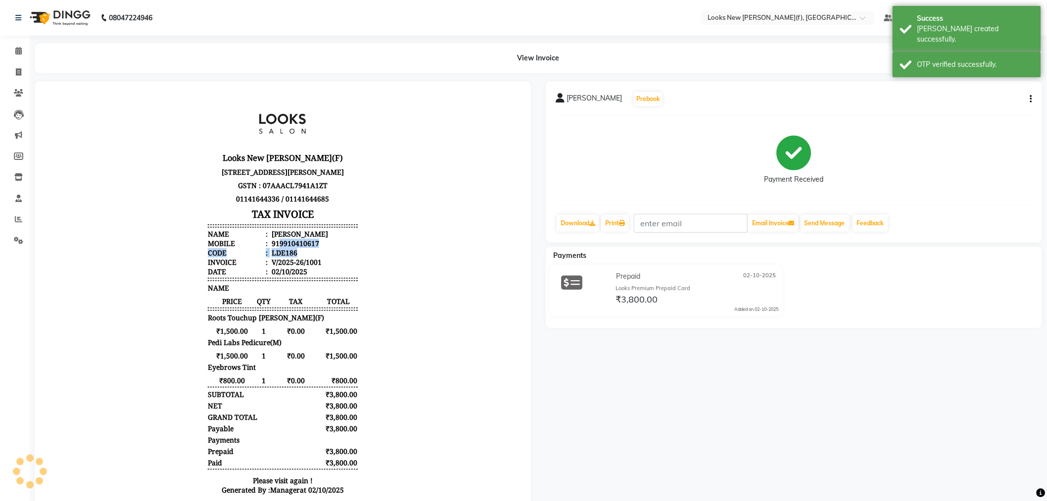
drag, startPoint x: 270, startPoint y: 249, endPoint x: 313, endPoint y: 256, distance: 43.5
click at [313, 256] on ul "Name : ARCHANA SOOD Mobile : 919910410617 Code : LDE186 Invoice : V/2025-26/100…" at bounding box center [281, 252] width 149 height 47
click at [316, 238] on div "ARCHANA SOOD" at bounding box center [298, 233] width 58 height 9
drag, startPoint x: 309, startPoint y: 254, endPoint x: 272, endPoint y: 253, distance: 37.1
click at [272, 247] on div "919910410617" at bounding box center [293, 242] width 49 height 9
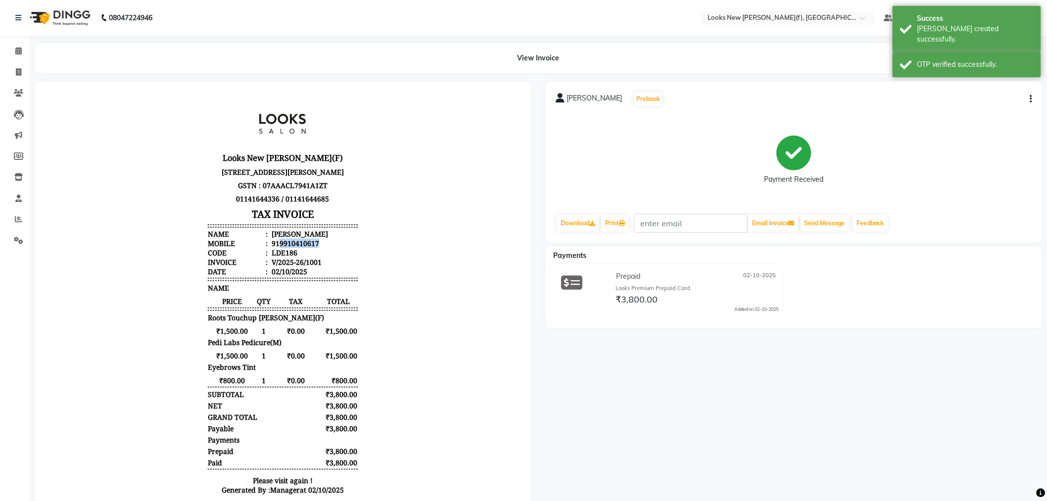
copy div "9910410617"
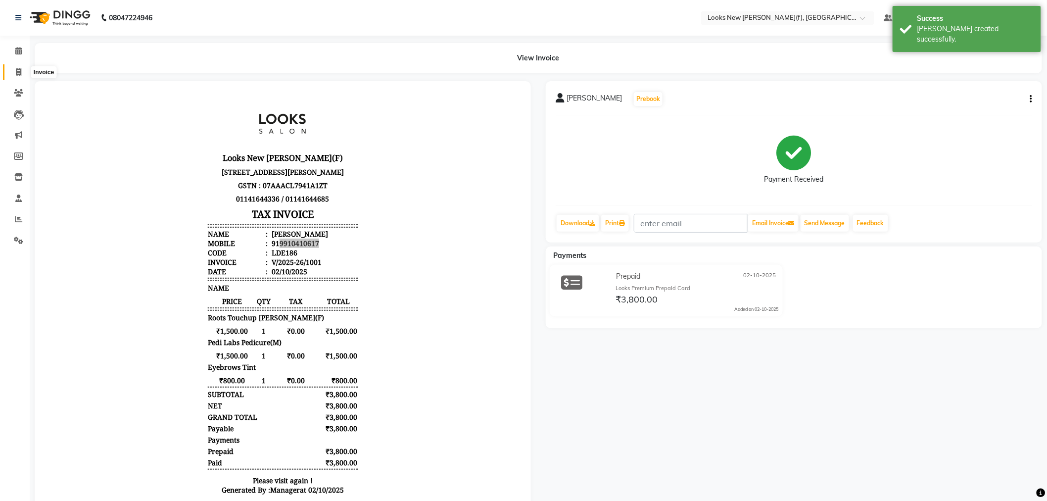
click at [22, 70] on span at bounding box center [18, 72] width 17 height 11
select select "8659"
select select "service"
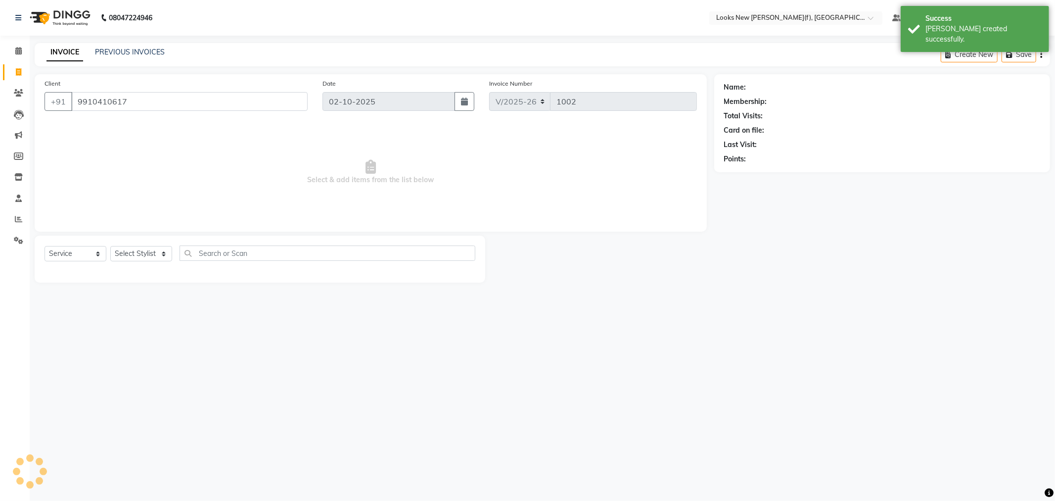
type input "9910410617"
select select "1: Object"
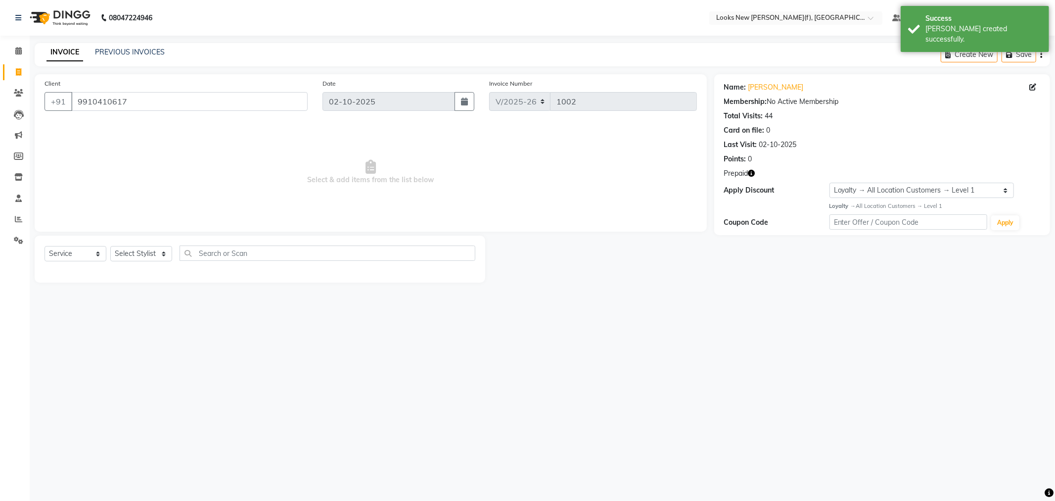
click at [749, 170] on icon "button" at bounding box center [751, 173] width 7 height 7
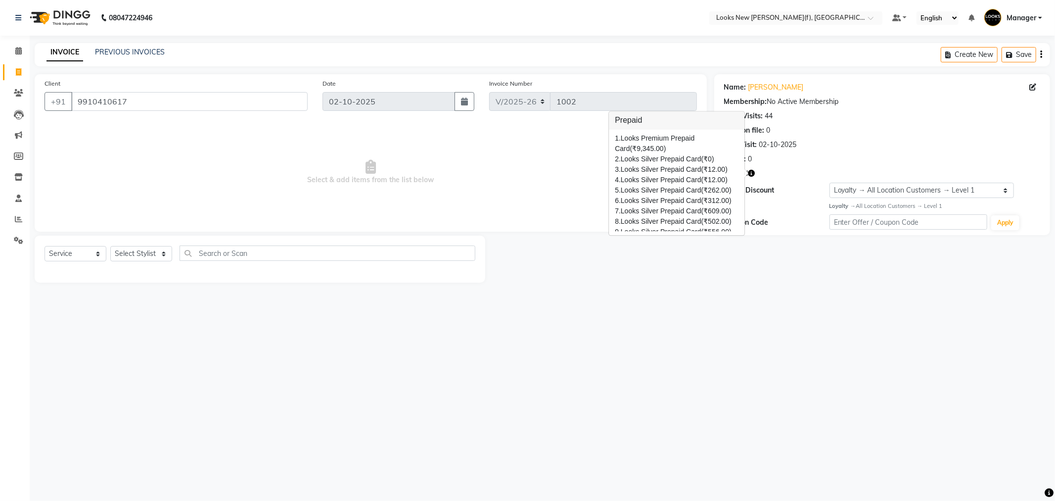
click at [71, 5] on img at bounding box center [59, 18] width 68 height 28
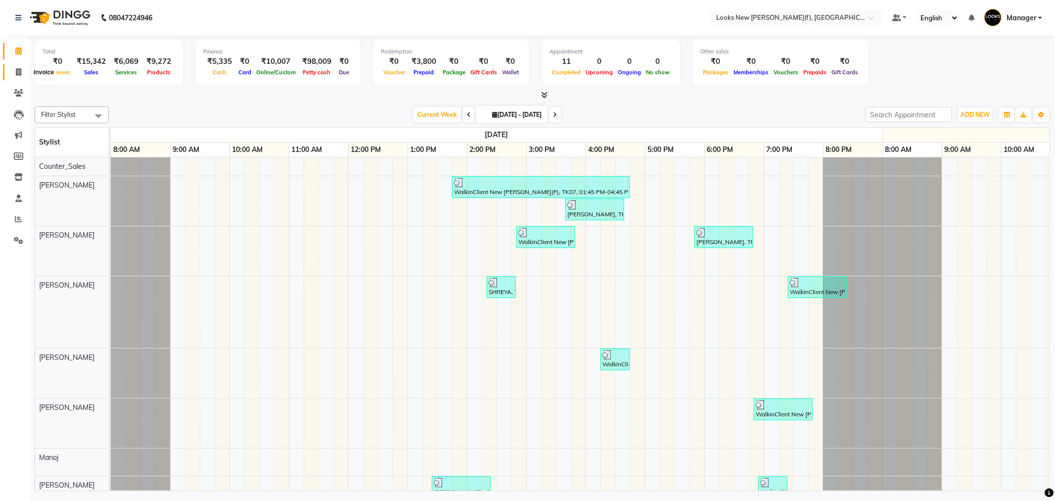
click at [16, 70] on icon at bounding box center [18, 71] width 5 height 7
select select "service"
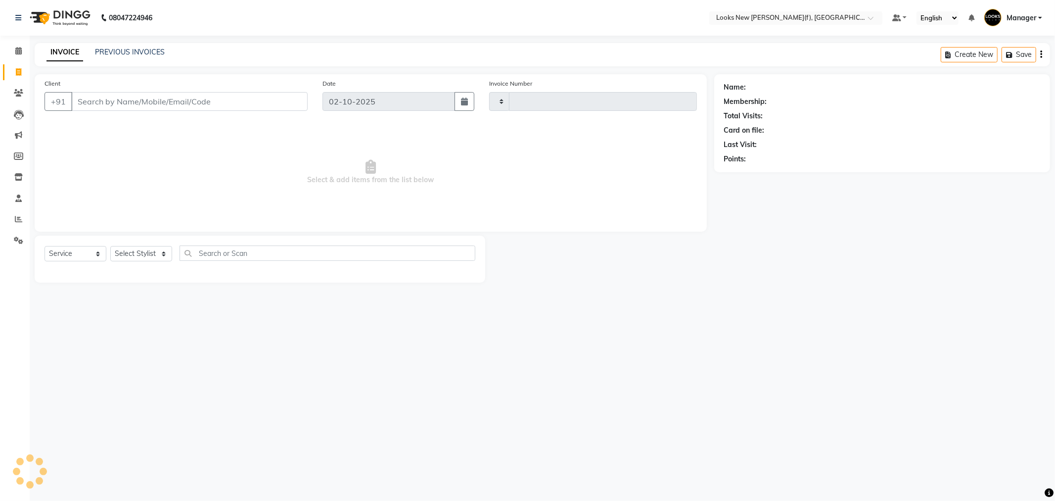
type input "1002"
select select "8659"
click at [143, 251] on select "Select Stylist Aakash_Pdct [PERSON_NAME] [PERSON_NAME] [PERSON_NAME] Counter_Sa…" at bounding box center [141, 253] width 62 height 15
select select "87315"
click at [110, 246] on select "Select Stylist Aakash_Pdct [PERSON_NAME] [PERSON_NAME] [PERSON_NAME] Counter_Sa…" at bounding box center [141, 253] width 62 height 15
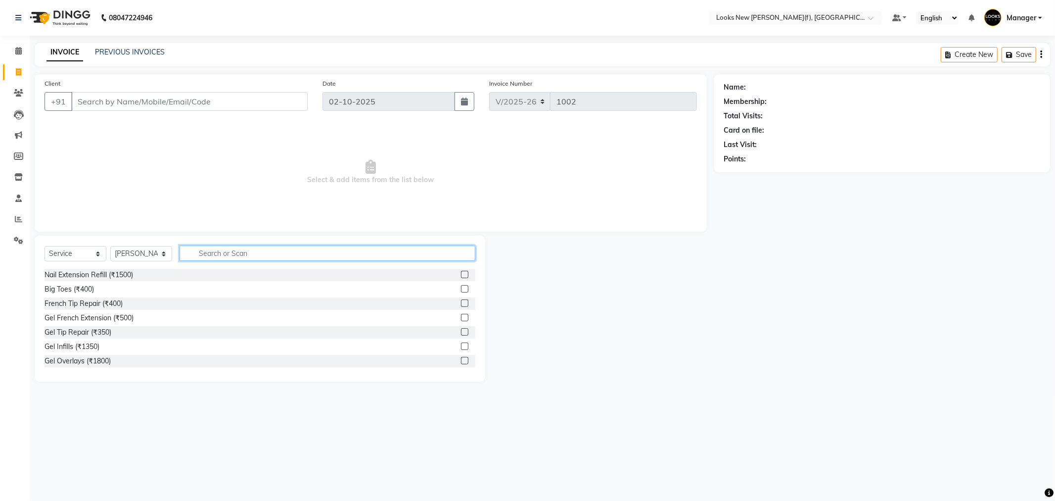
drag, startPoint x: 218, startPoint y: 258, endPoint x: 218, endPoint y: 249, distance: 8.4
click at [218, 258] on input "text" at bounding box center [328, 252] width 296 height 15
click at [177, 100] on input "Client" at bounding box center [189, 101] width 236 height 19
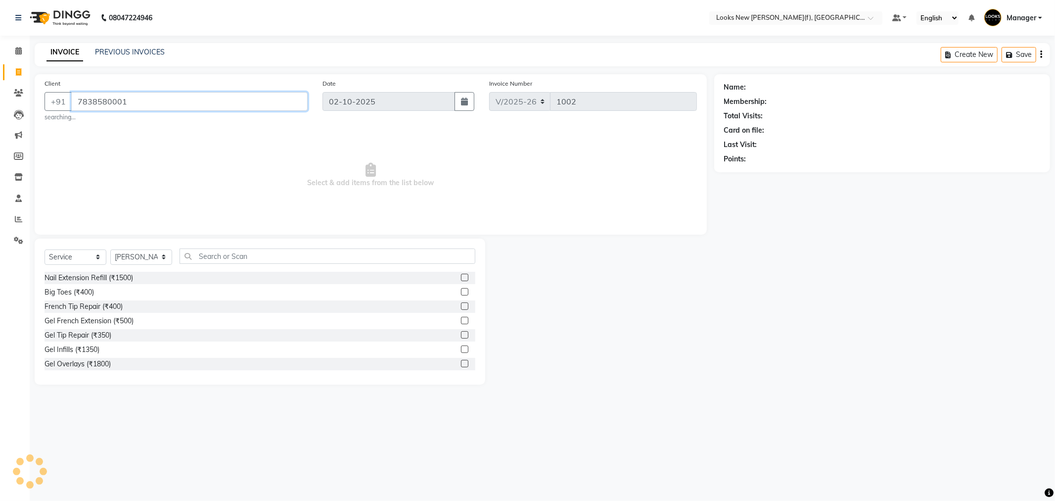
type input "7838580001"
select select "1: Object"
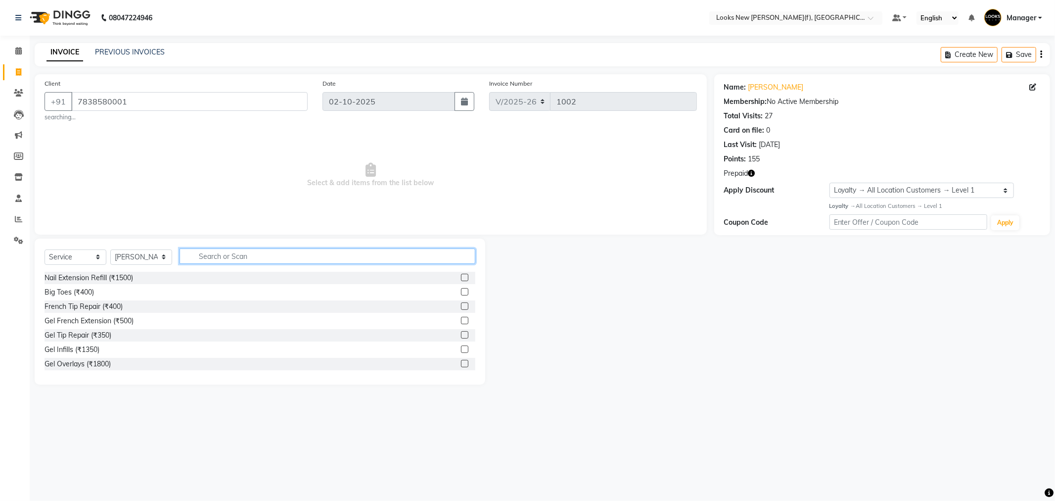
click at [218, 259] on input "text" at bounding box center [328, 255] width 296 height 15
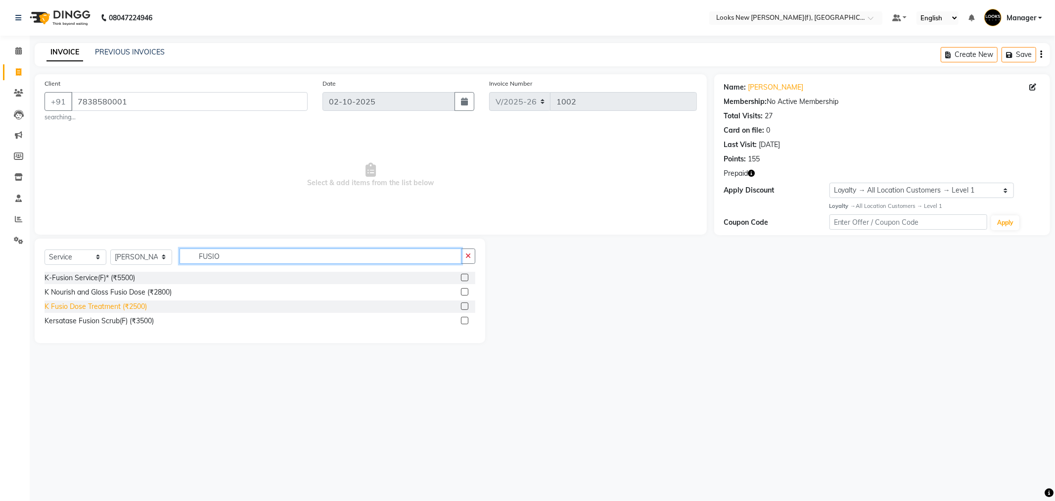
type input "FUSIO"
drag, startPoint x: 99, startPoint y: 308, endPoint x: 105, endPoint y: 302, distance: 8.4
click at [99, 309] on div "K Fusio Dose Treatment (₹2500)" at bounding box center [96, 306] width 102 height 10
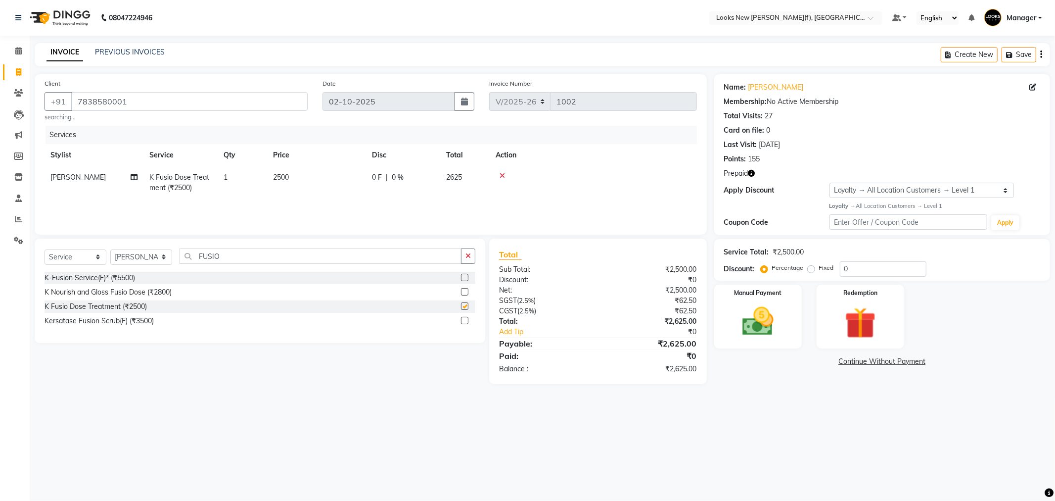
checkbox input "false"
click at [857, 312] on img at bounding box center [860, 323] width 53 height 41
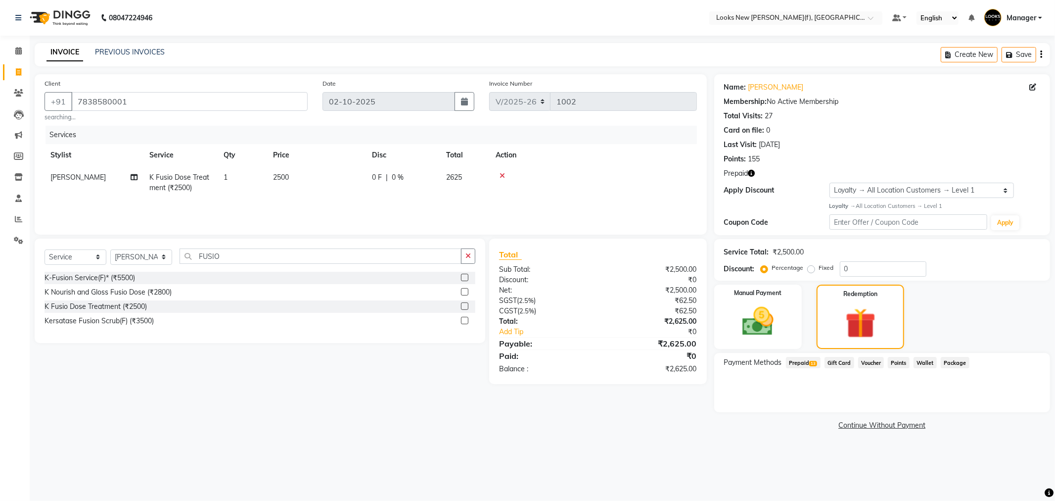
click at [651, 428] on div "Client +91 7838580001 searching... Date 02-10-2025 Invoice Number V/2025 V/2025…" at bounding box center [370, 253] width 687 height 358
click at [801, 359] on span "Prepaid 13" at bounding box center [803, 362] width 35 height 11
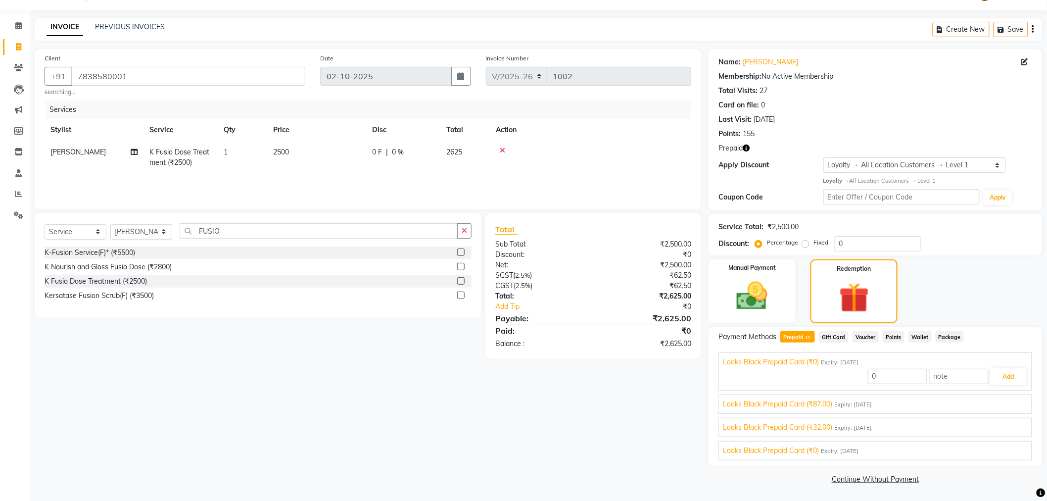
click at [571, 431] on div "Client +91 7838580001 searching... Date 02-10-2025 Invoice Number V/2025 V/2025…" at bounding box center [367, 267] width 681 height 437
click at [726, 297] on img at bounding box center [752, 295] width 52 height 37
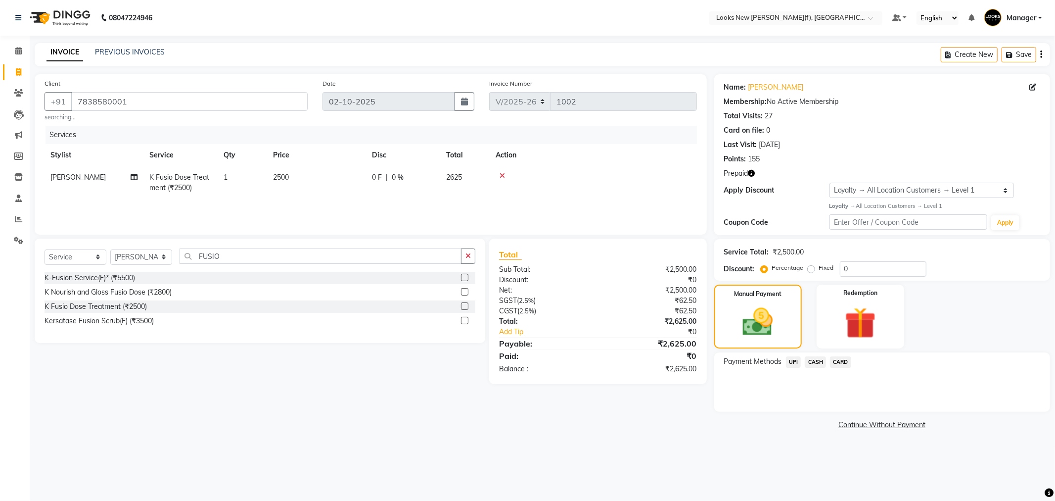
click at [818, 360] on span "CASH" at bounding box center [815, 361] width 21 height 11
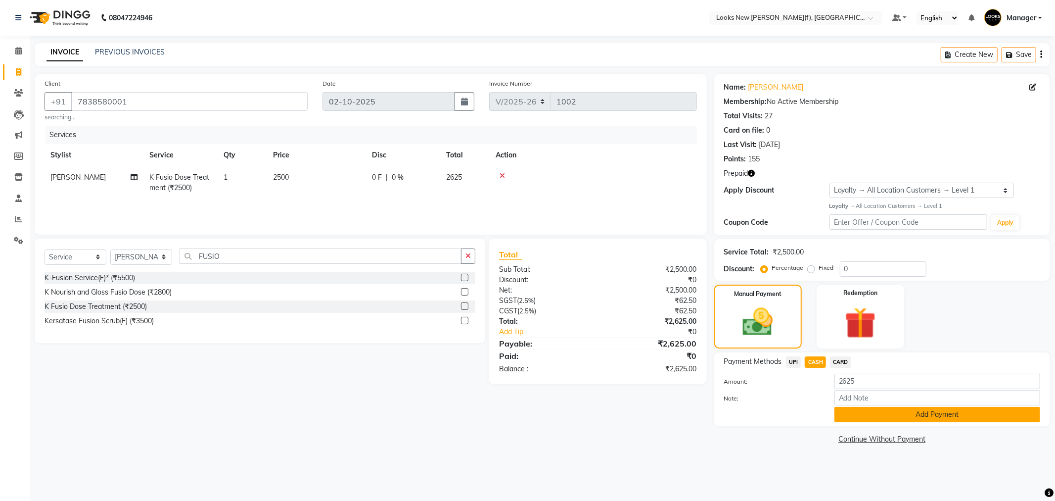
click at [864, 416] on button "Add Payment" at bounding box center [937, 414] width 206 height 15
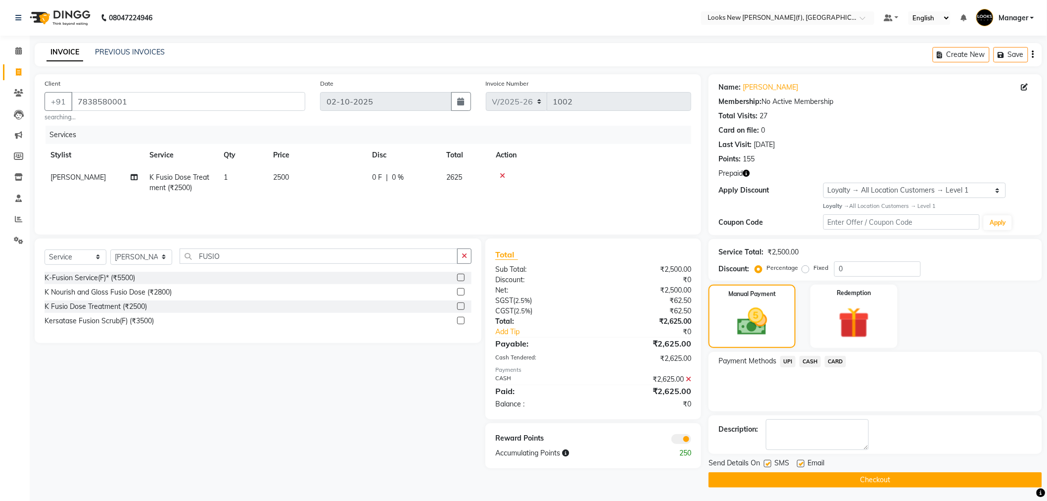
scroll to position [1, 0]
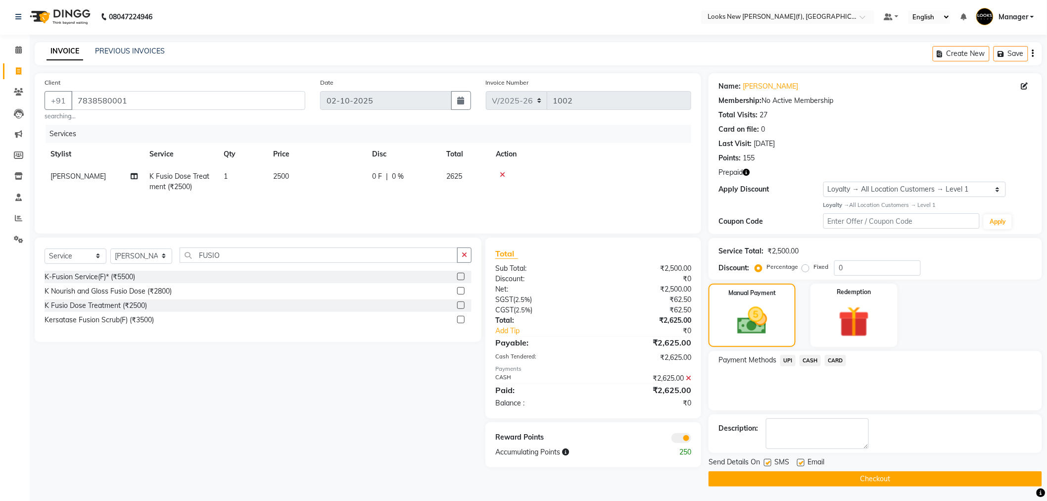
click at [724, 462] on span "Send Details On" at bounding box center [733, 463] width 51 height 12
click at [732, 478] on button "Checkout" at bounding box center [874, 478] width 333 height 15
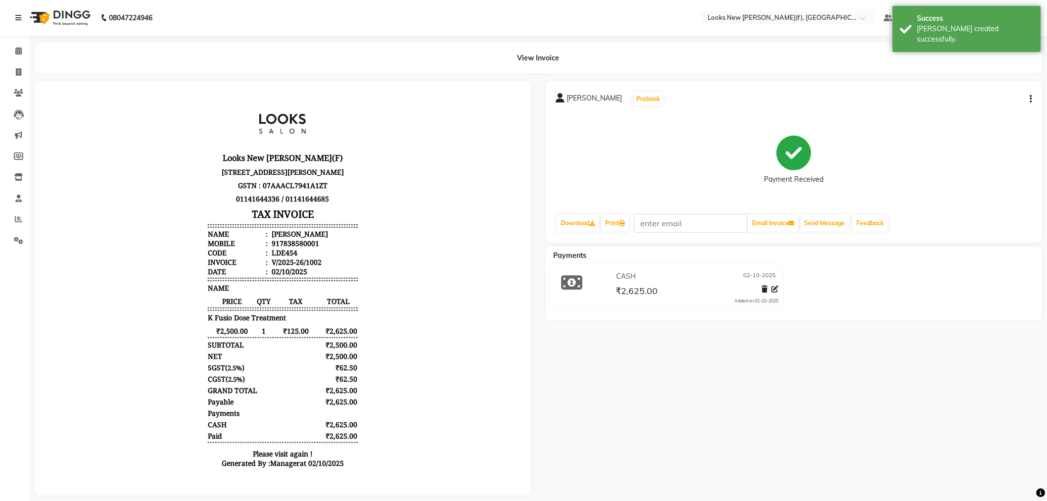
click at [54, 11] on img at bounding box center [59, 18] width 68 height 28
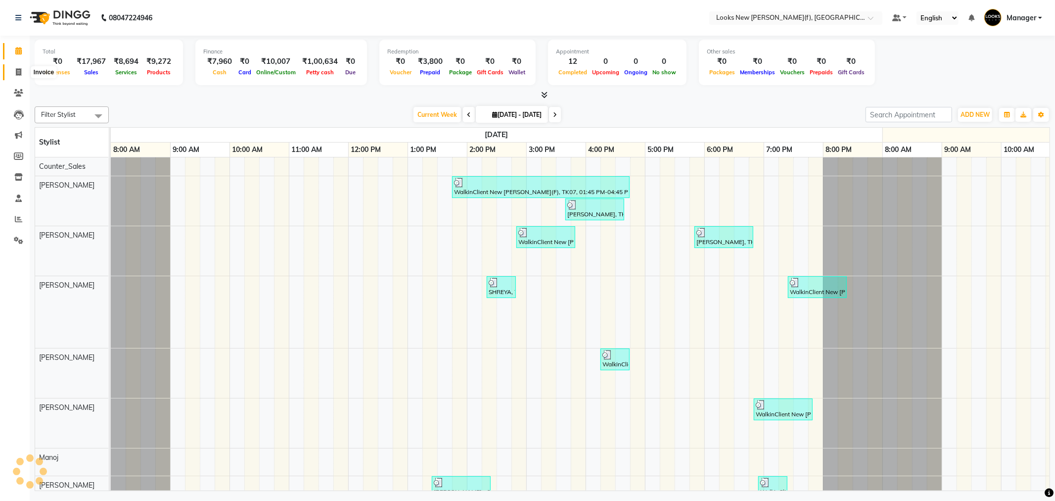
click at [11, 67] on span at bounding box center [18, 72] width 17 height 11
select select "8659"
select select "service"
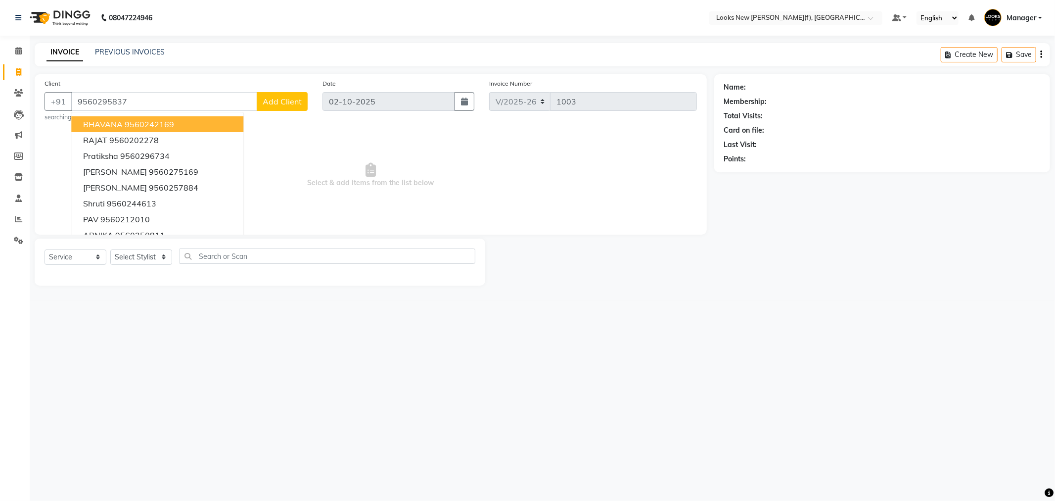
type input "9560295837"
select select "1: Object"
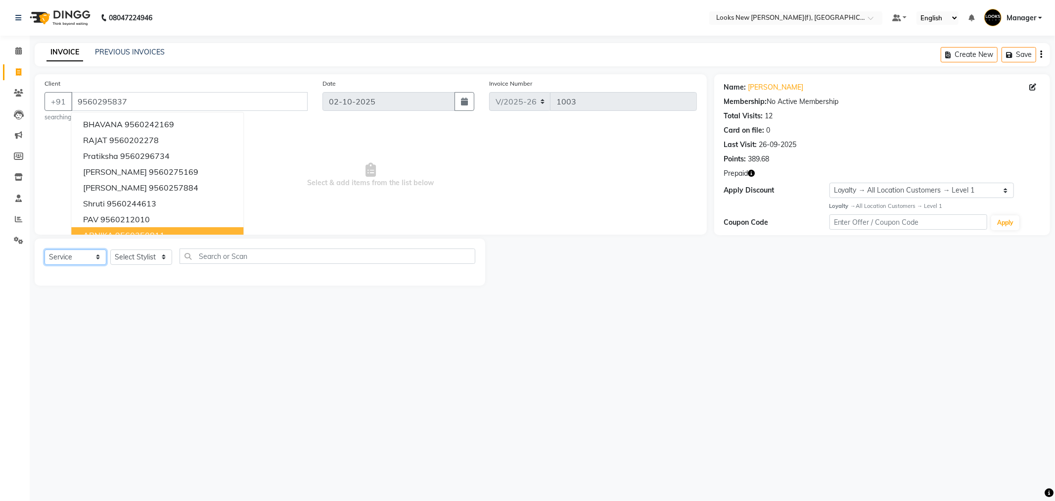
click at [57, 254] on select "Select Service Product Membership Package Voucher Prepaid Gift Card" at bounding box center [76, 256] width 62 height 15
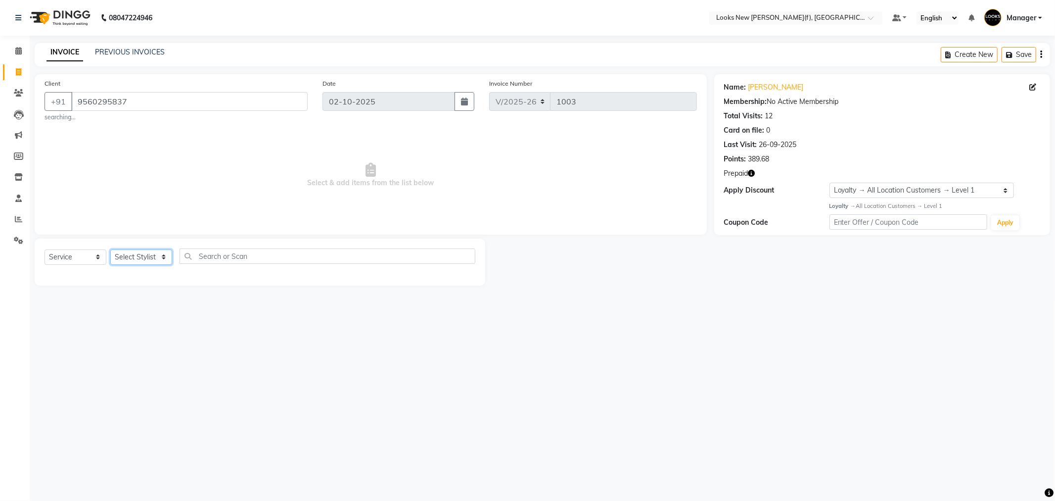
click at [135, 253] on select "Select Stylist Aakash_Pdct [PERSON_NAME] [PERSON_NAME] [PERSON_NAME] Counter_Sa…" at bounding box center [141, 256] width 62 height 15
select select "87315"
click at [110, 249] on select "Select Stylist Aakash_Pdct [PERSON_NAME] [PERSON_NAME] [PERSON_NAME] Counter_Sa…" at bounding box center [141, 256] width 62 height 15
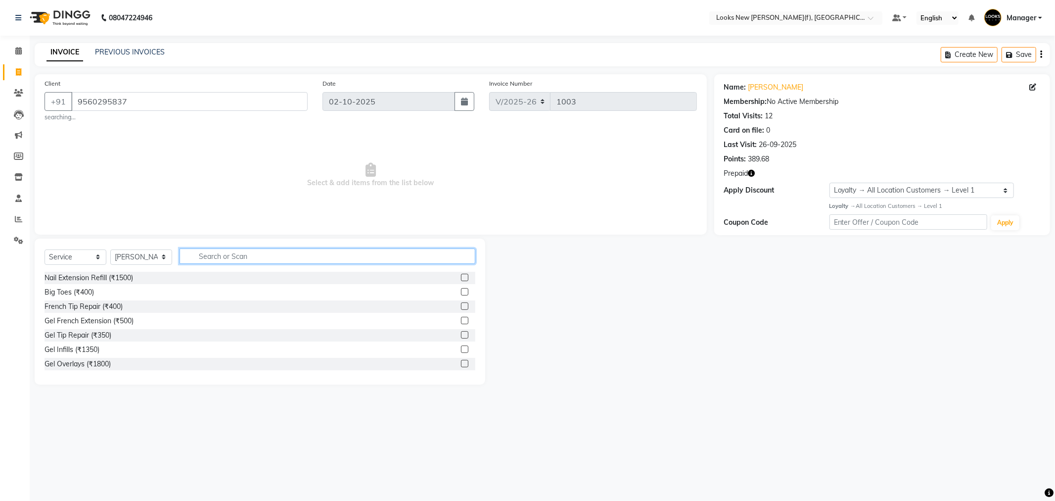
click at [254, 255] on input "text" at bounding box center [328, 255] width 296 height 15
type input "TOUCH"
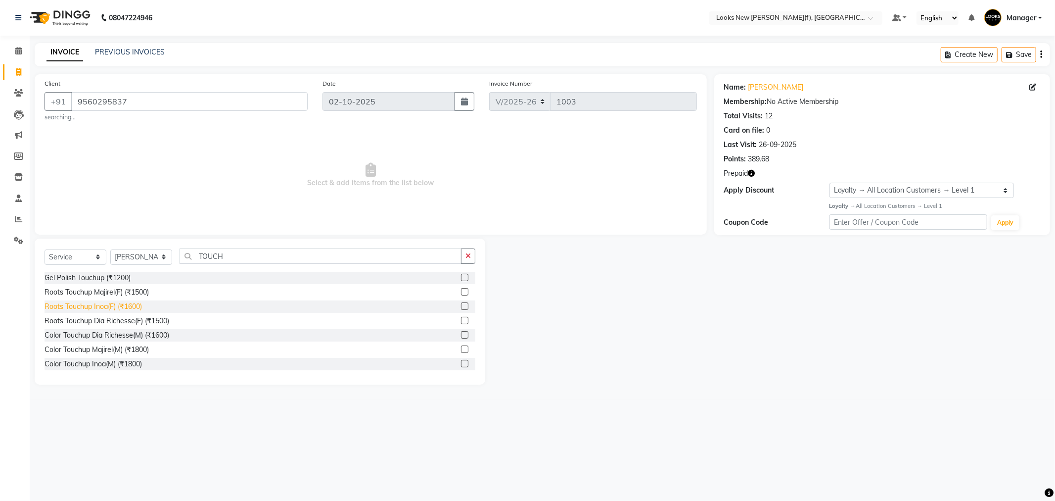
click at [87, 305] on div "Roots Touchup Inoa(F) (₹1600)" at bounding box center [93, 306] width 97 height 10
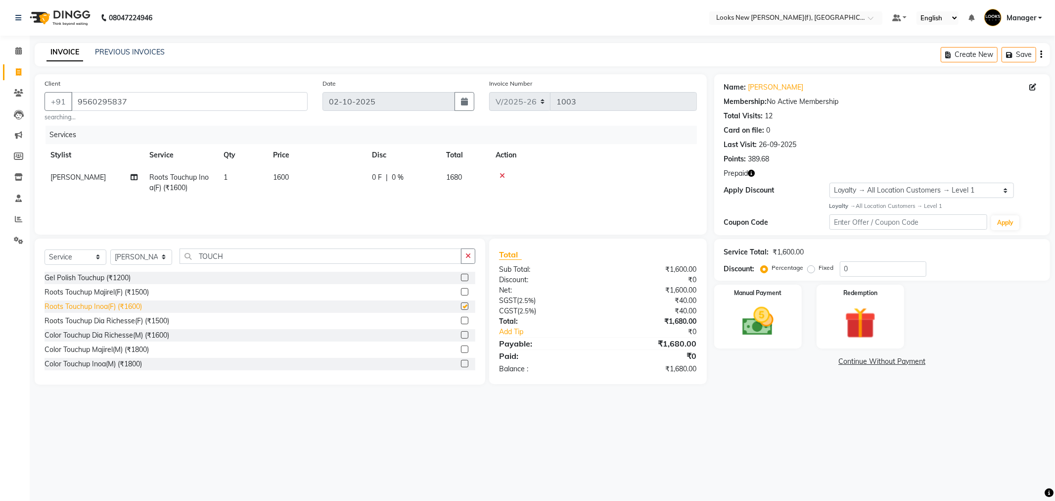
checkbox input "false"
click at [770, 332] on img at bounding box center [758, 322] width 53 height 38
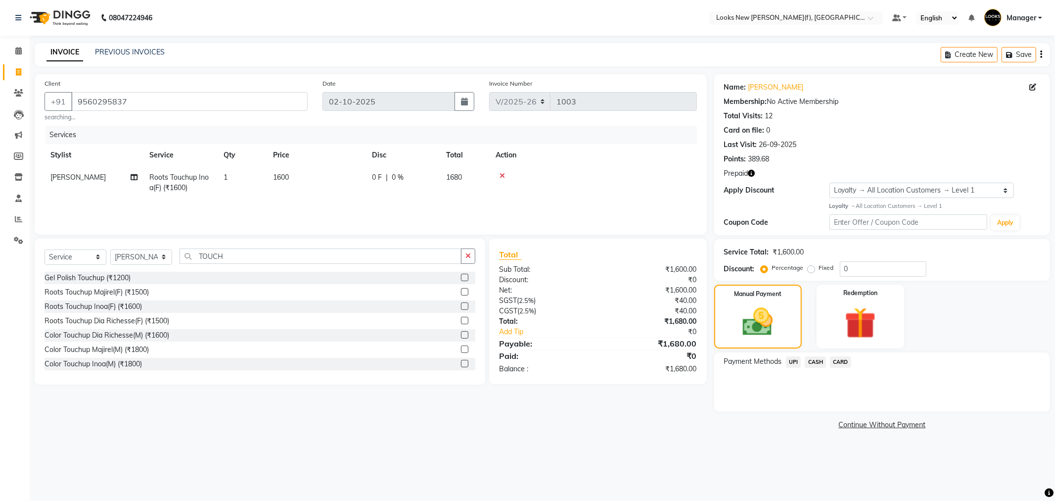
click at [789, 360] on span "UPI" at bounding box center [793, 361] width 15 height 11
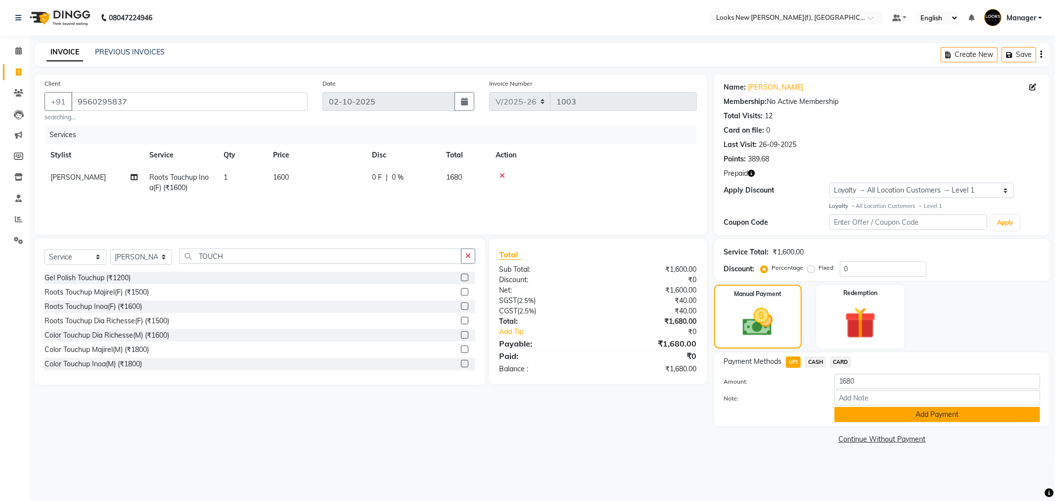
click at [850, 416] on button "Add Payment" at bounding box center [937, 414] width 206 height 15
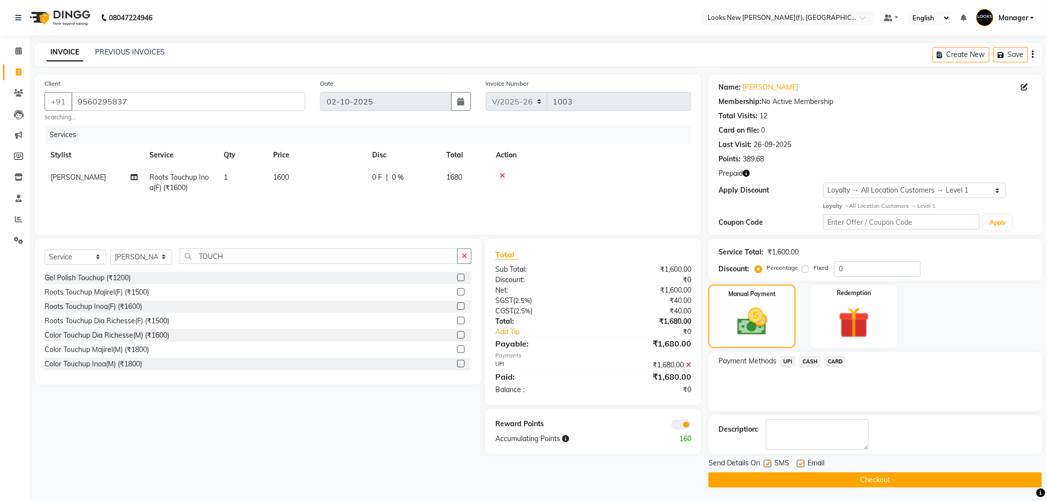
click at [767, 476] on button "Checkout" at bounding box center [874, 479] width 333 height 15
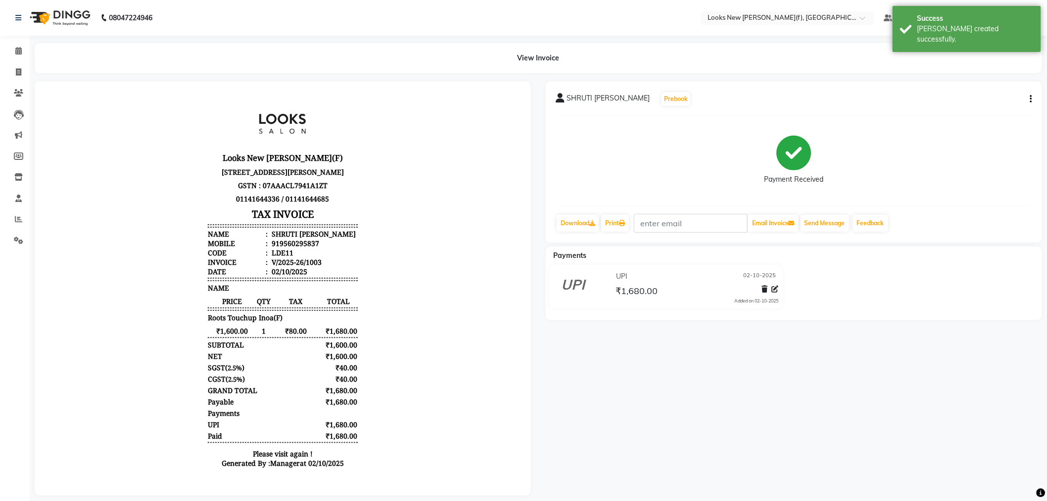
click at [70, 14] on img at bounding box center [59, 18] width 68 height 28
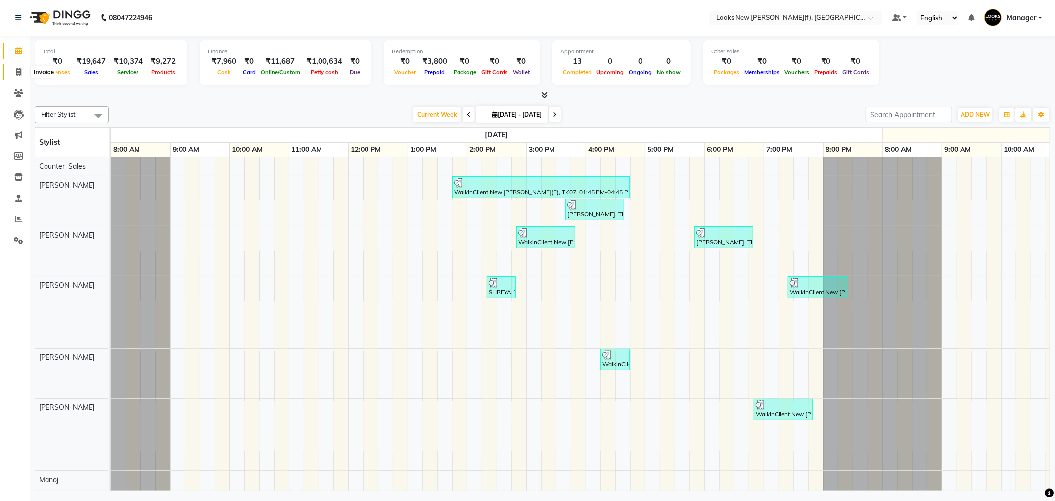
click at [20, 69] on icon at bounding box center [18, 71] width 5 height 7
select select "8659"
select select "service"
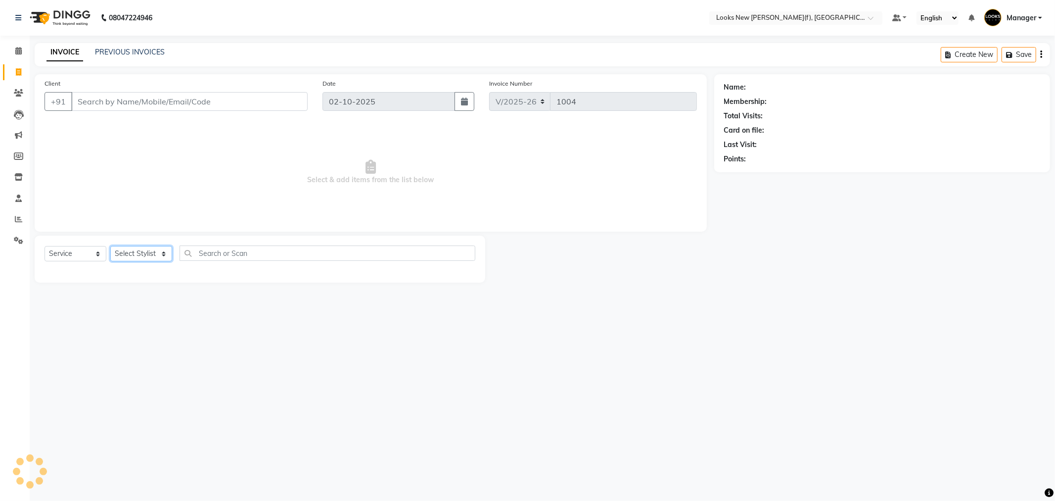
click at [148, 254] on select "Select Stylist" at bounding box center [141, 253] width 62 height 15
select select "87319"
click at [110, 246] on select "Select Stylist Aakash_Pdct [PERSON_NAME] [PERSON_NAME] [PERSON_NAME] Counter_Sa…" at bounding box center [141, 253] width 62 height 15
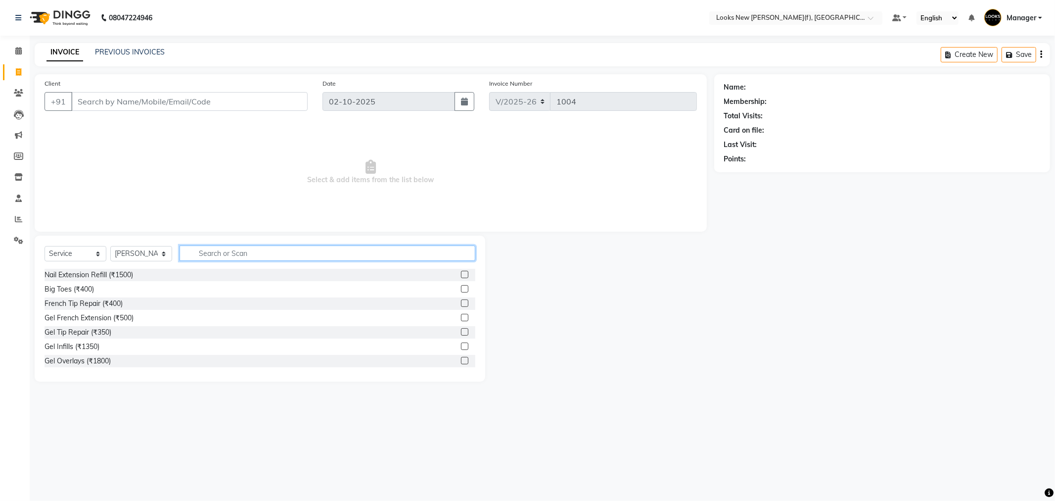
click at [233, 255] on input "text" at bounding box center [328, 252] width 296 height 15
type input "EYE"
click at [100, 317] on div "Eyebrows & Upperlips (₹150)" at bounding box center [91, 318] width 92 height 10
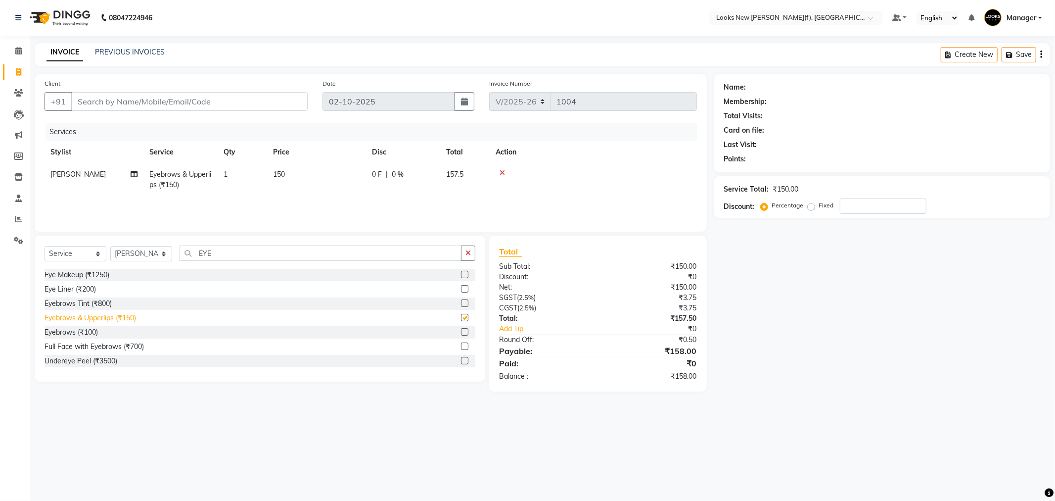
checkbox input "false"
click at [181, 99] on input "Client" at bounding box center [189, 101] width 236 height 19
click at [210, 95] on input "Client" at bounding box center [189, 101] width 236 height 19
click at [185, 112] on div "Client +91" at bounding box center [176, 98] width 278 height 41
click at [185, 102] on input "Client" at bounding box center [189, 101] width 236 height 19
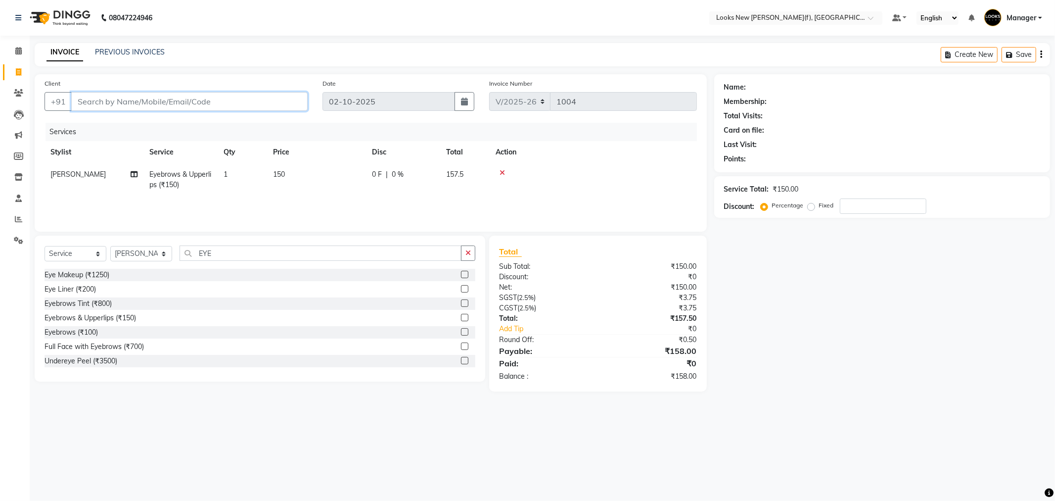
click at [180, 95] on input "Client" at bounding box center [189, 101] width 236 height 19
type input "9"
type input "0"
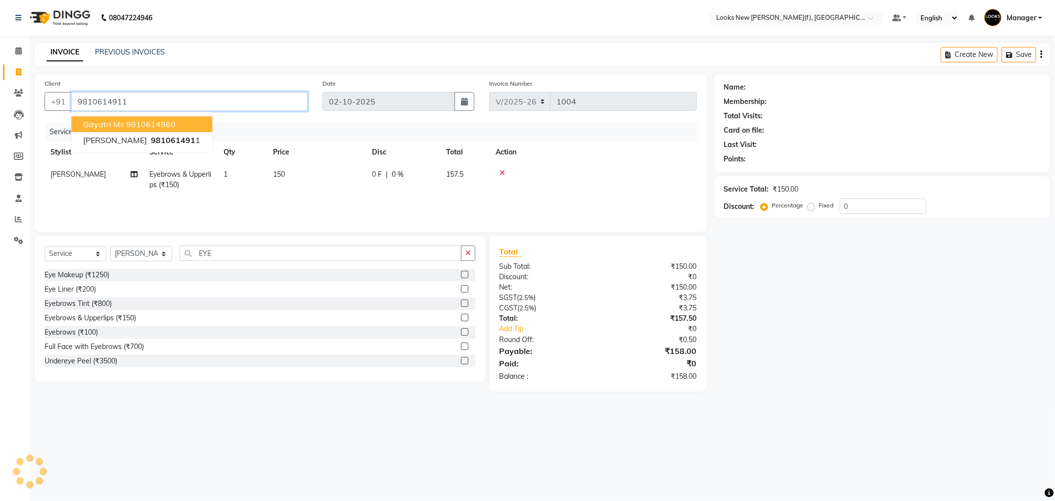
type input "9810614911"
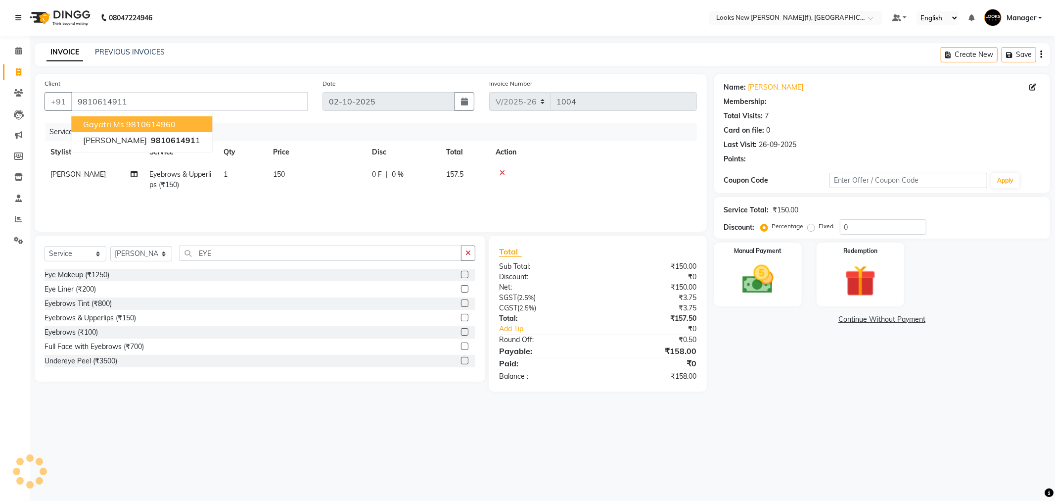
select select "1: Object"
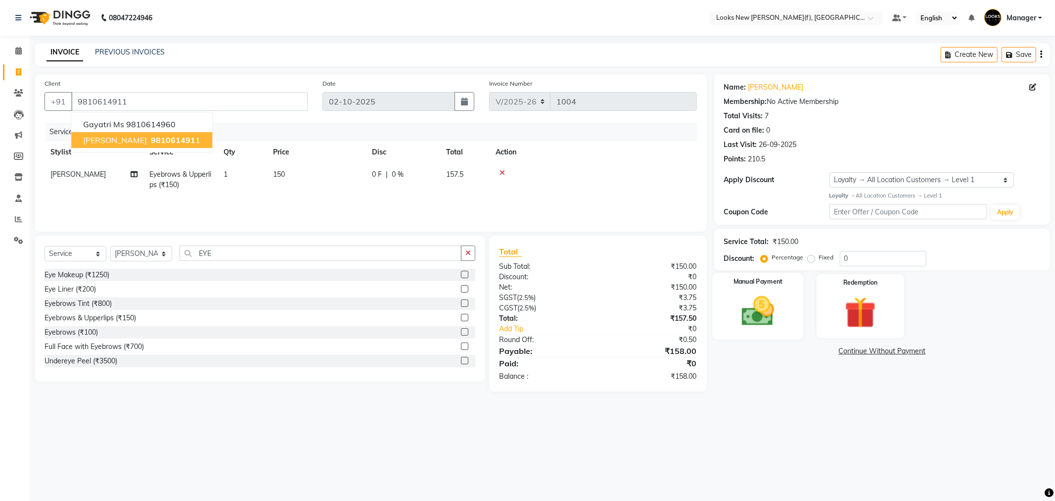
click at [766, 314] on img at bounding box center [758, 311] width 53 height 38
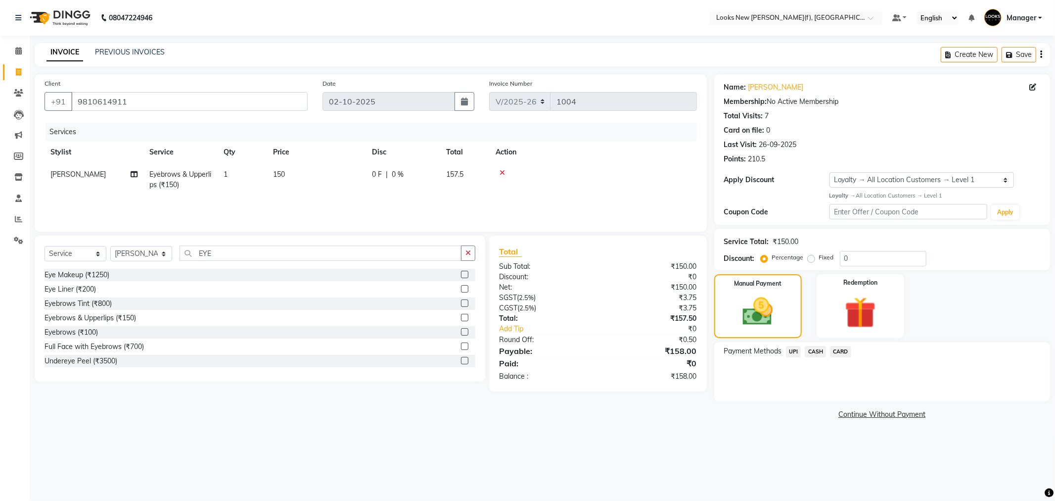
click at [811, 350] on span "CASH" at bounding box center [815, 351] width 21 height 11
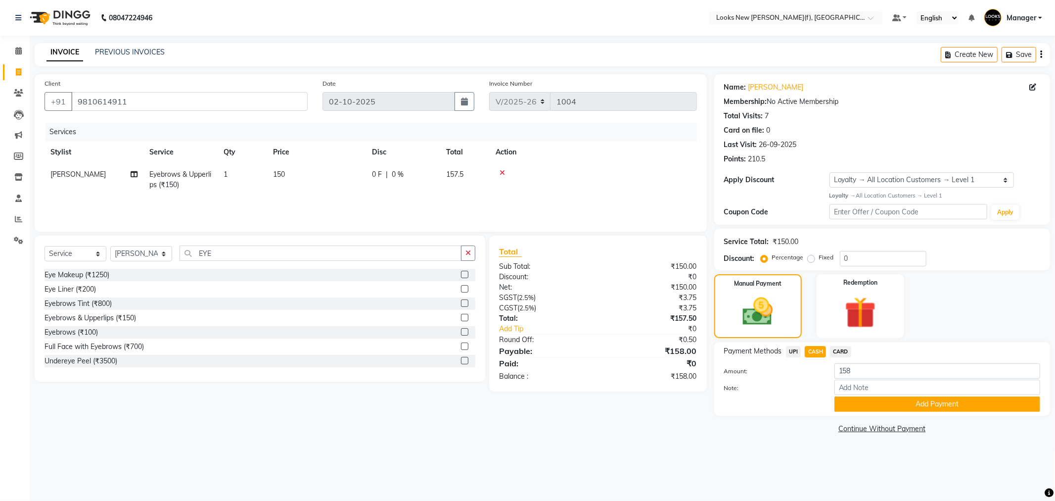
drag, startPoint x: 865, startPoint y: 402, endPoint x: 858, endPoint y: 402, distance: 6.4
click at [865, 401] on button "Add Payment" at bounding box center [937, 403] width 206 height 15
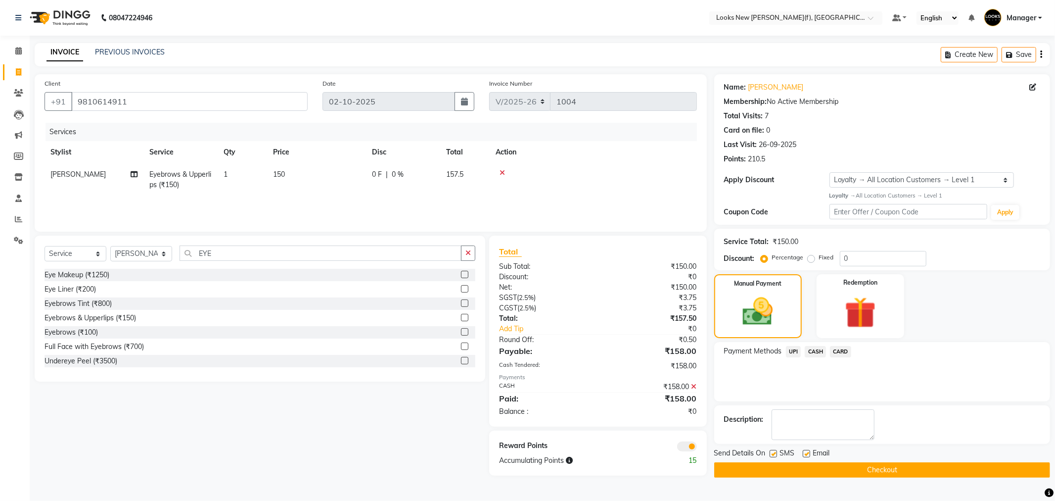
click at [757, 470] on button "Checkout" at bounding box center [882, 469] width 336 height 15
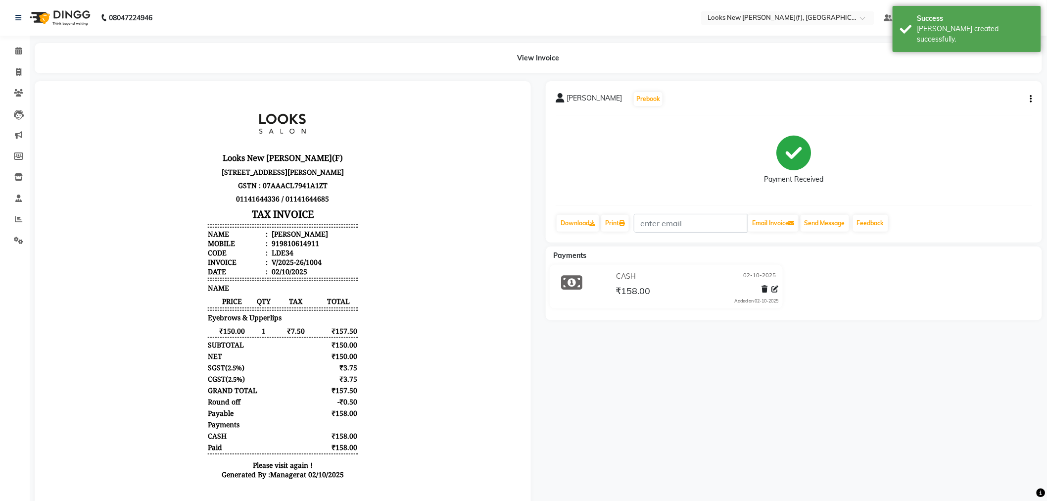
click at [60, 17] on img at bounding box center [59, 18] width 68 height 28
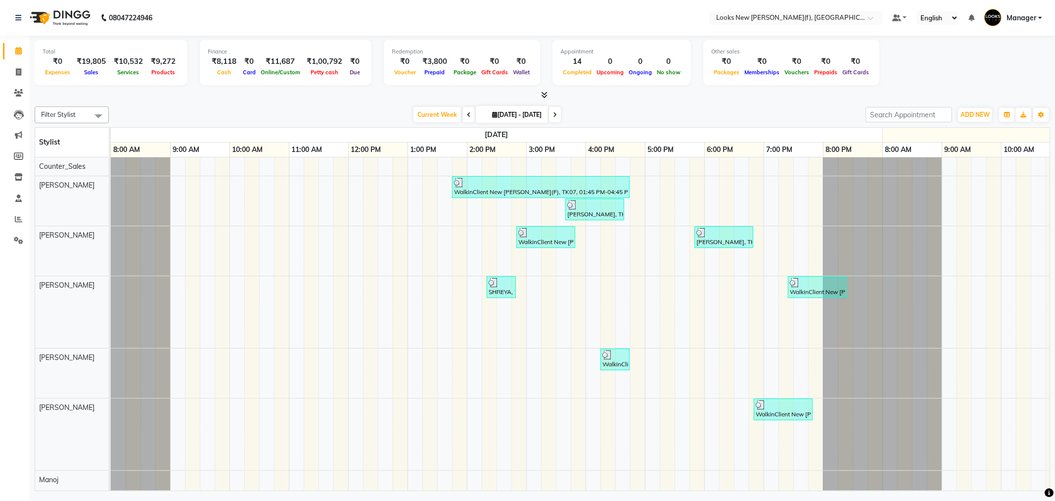
click at [89, 8] on img at bounding box center [59, 18] width 68 height 28
click at [16, 71] on icon at bounding box center [18, 71] width 5 height 7
select select "8659"
select select "service"
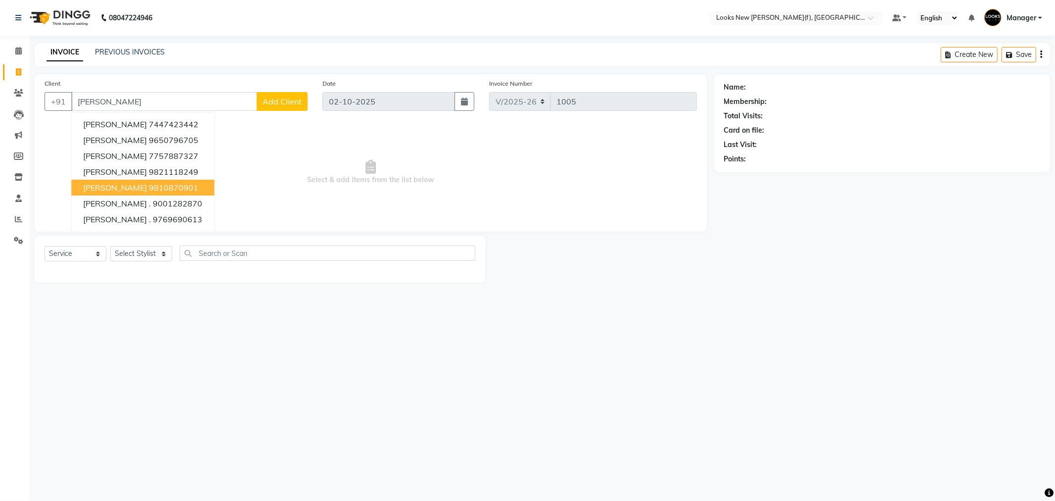
click at [163, 187] on ngb-highlight "9810870901" at bounding box center [173, 188] width 49 height 10
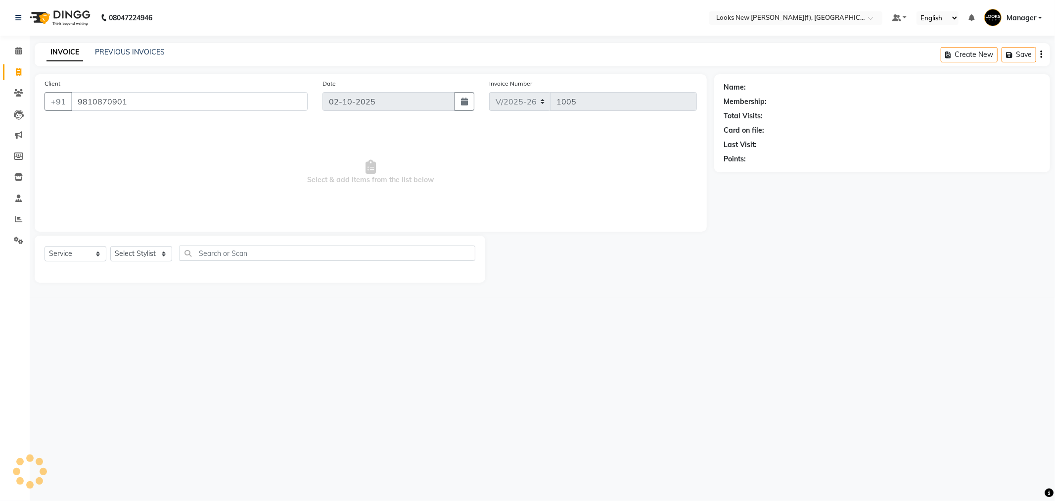
type input "9810870901"
select select "1: Object"
click at [143, 243] on div "Select Service Product Membership Package Voucher Prepaid Gift Card Select Styl…" at bounding box center [260, 258] width 451 height 47
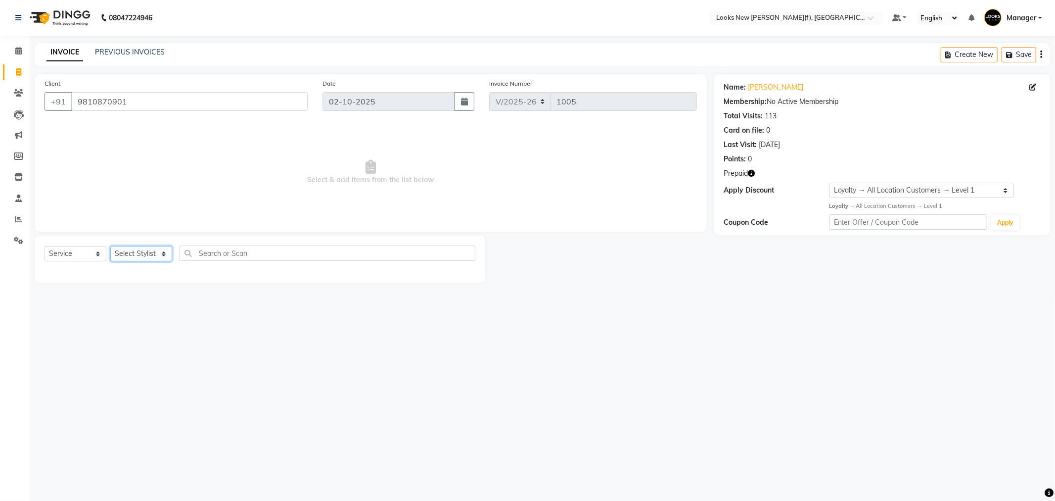
click at [147, 253] on select "Select Stylist Aakash_Pdct [PERSON_NAME] [PERSON_NAME] [PERSON_NAME] Counter_Sa…" at bounding box center [141, 253] width 62 height 15
click at [110, 246] on select "Select Stylist Aakash_Pdct [PERSON_NAME] [PERSON_NAME] [PERSON_NAME] Counter_Sa…" at bounding box center [141, 253] width 62 height 15
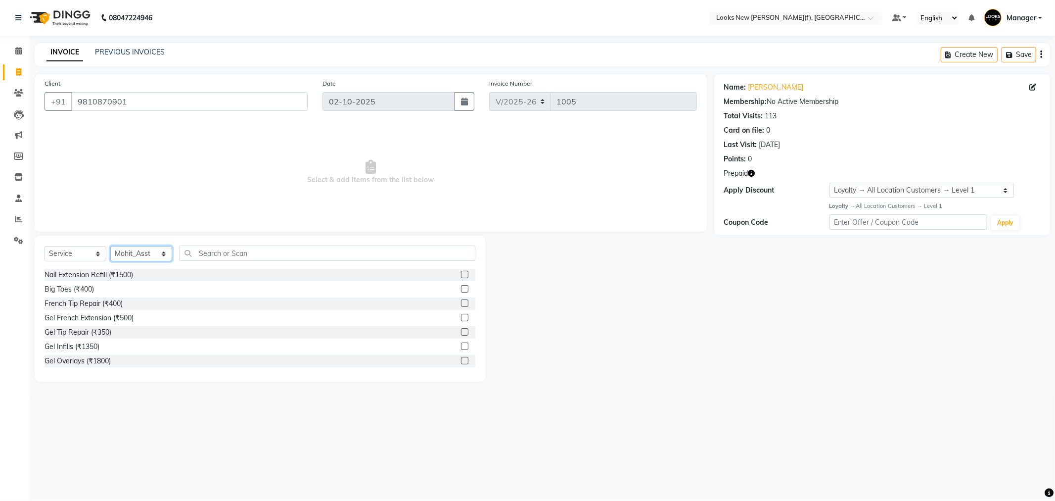
click at [146, 251] on select "Select Stylist Aakash_Pdct [PERSON_NAME] [PERSON_NAME] [PERSON_NAME] Counter_Sa…" at bounding box center [141, 253] width 62 height 15
select select "87319"
click at [110, 246] on select "Select Stylist Aakash_Pdct [PERSON_NAME] [PERSON_NAME] [PERSON_NAME] Counter_Sa…" at bounding box center [141, 253] width 62 height 15
click at [215, 252] on input "text" at bounding box center [328, 252] width 296 height 15
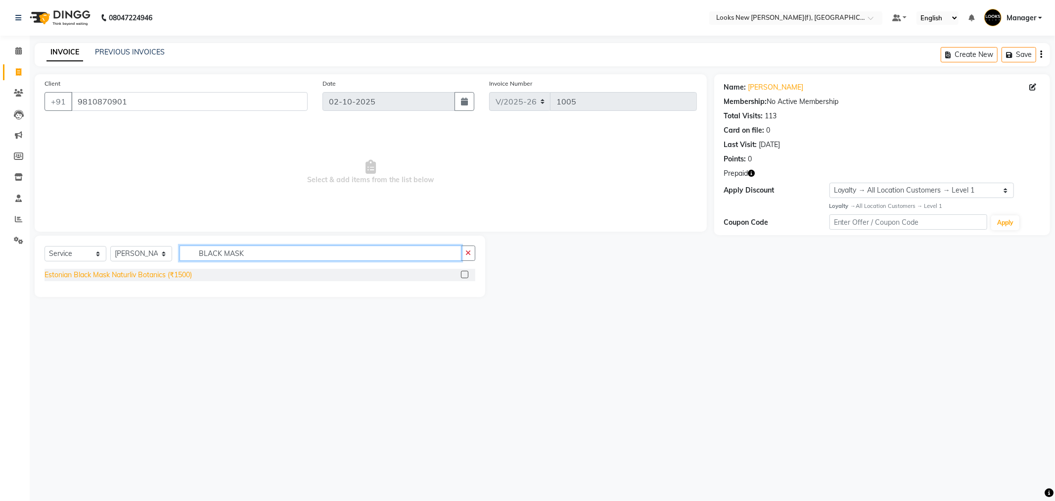
type input "BLACK MASK"
click at [146, 274] on div "Estonian Black Mask Naturliv Botanics (₹1500)" at bounding box center [118, 275] width 147 height 10
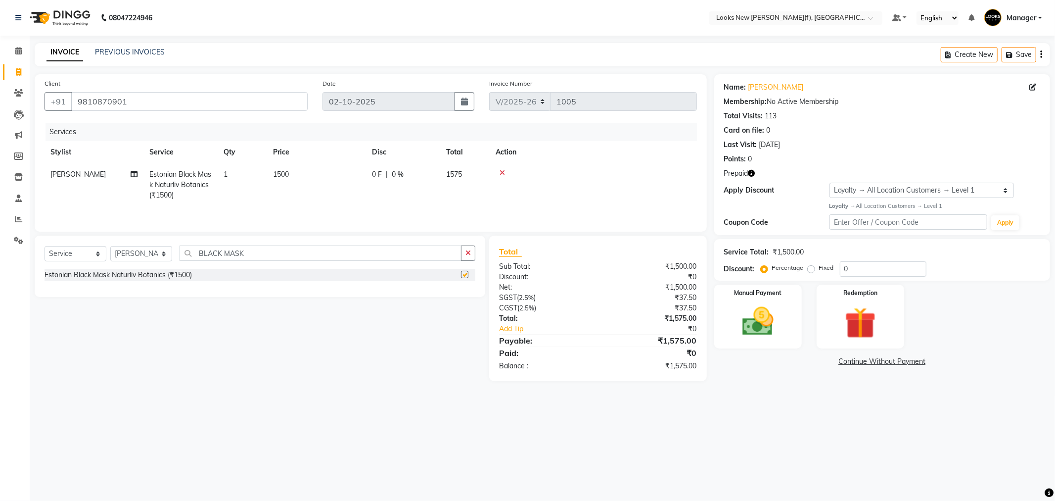
checkbox input "false"
drag, startPoint x: 278, startPoint y: 250, endPoint x: 161, endPoint y: 252, distance: 117.3
click at [161, 252] on div "Select Service Product Membership Package Voucher Prepaid Gift Card Select Styl…" at bounding box center [260, 256] width 431 height 23
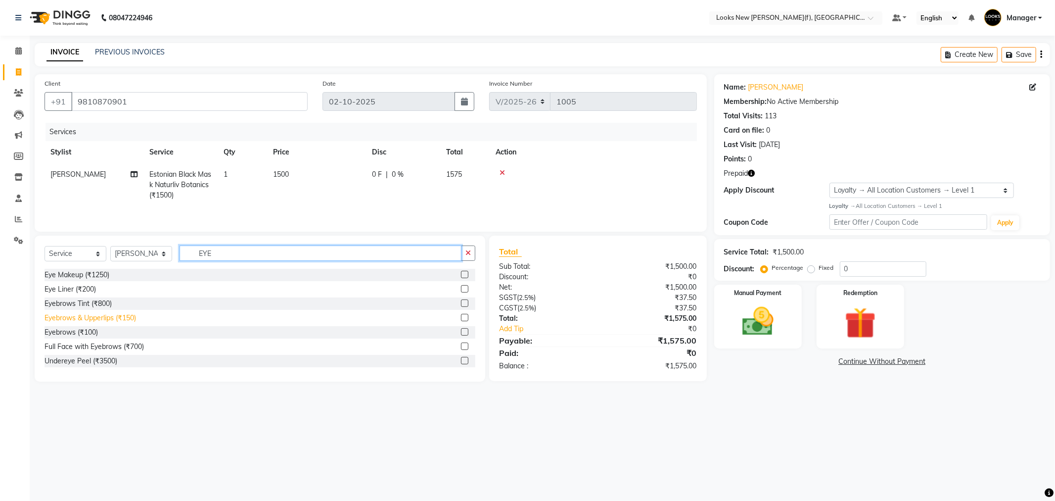
type input "EYE"
click at [80, 320] on div "Eyebrows & Upperlips (₹150)" at bounding box center [91, 318] width 92 height 10
checkbox input "false"
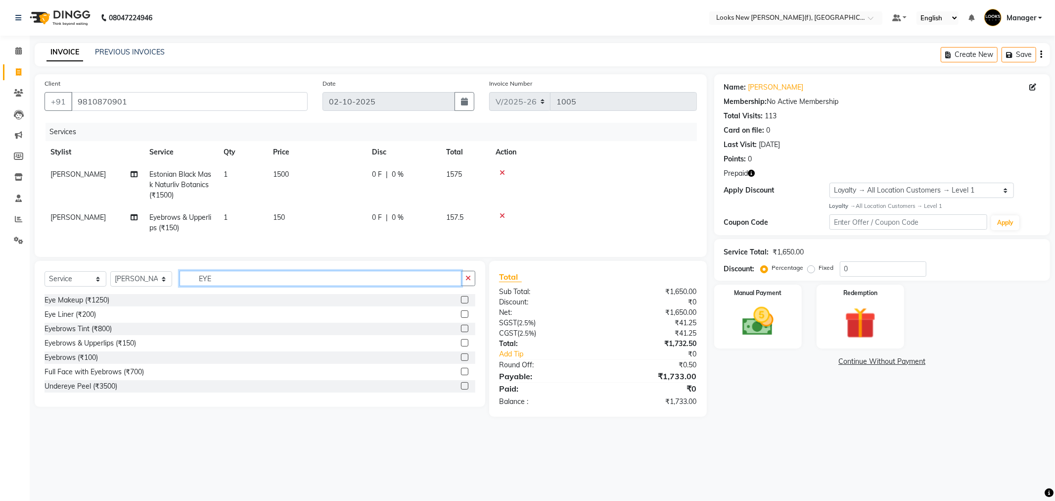
drag, startPoint x: 240, startPoint y: 284, endPoint x: 179, endPoint y: 291, distance: 61.7
click at [180, 286] on input "EYE" at bounding box center [321, 278] width 282 height 15
type input "INSPI"
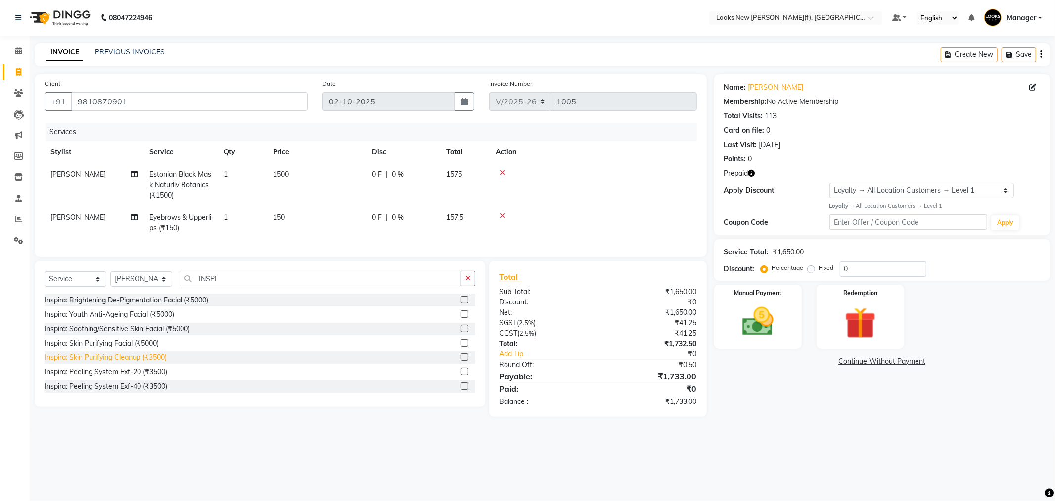
click at [127, 363] on div "Inspira: Skin Purifying Cleanup (₹3500)" at bounding box center [106, 357] width 122 height 10
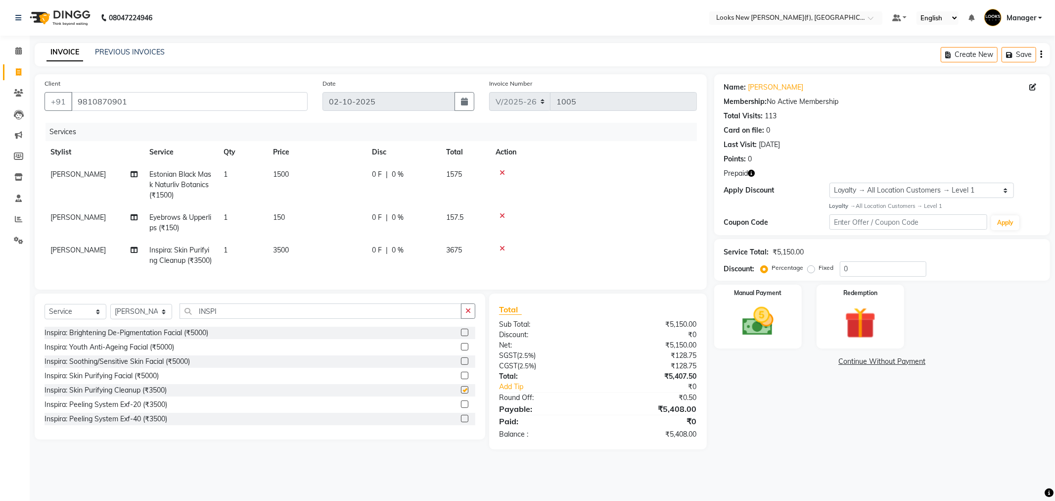
checkbox input "false"
drag, startPoint x: 216, startPoint y: 329, endPoint x: 166, endPoint y: 336, distance: 50.0
click at [178, 326] on div "Select Service Product Membership Package Voucher Prepaid Gift Card Select Styl…" at bounding box center [260, 314] width 431 height 23
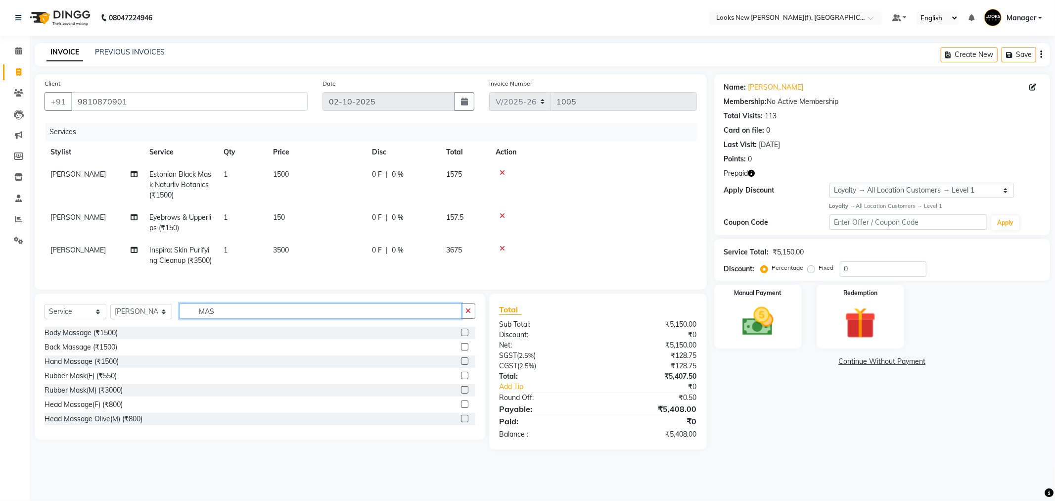
type input "MASK"
drag, startPoint x: 270, startPoint y: 329, endPoint x: 180, endPoint y: 324, distance: 90.2
click at [180, 319] on input "MASK" at bounding box center [321, 310] width 282 height 15
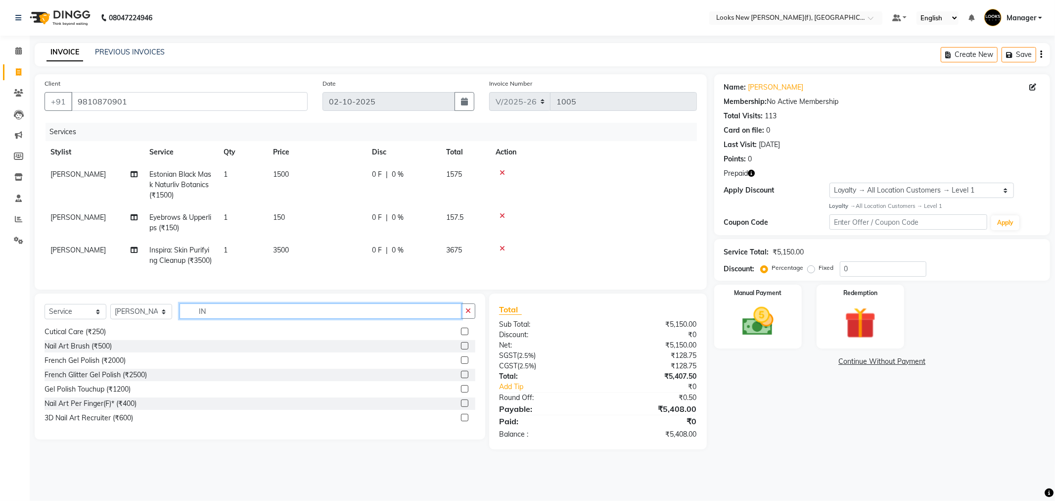
scroll to position [0, 0]
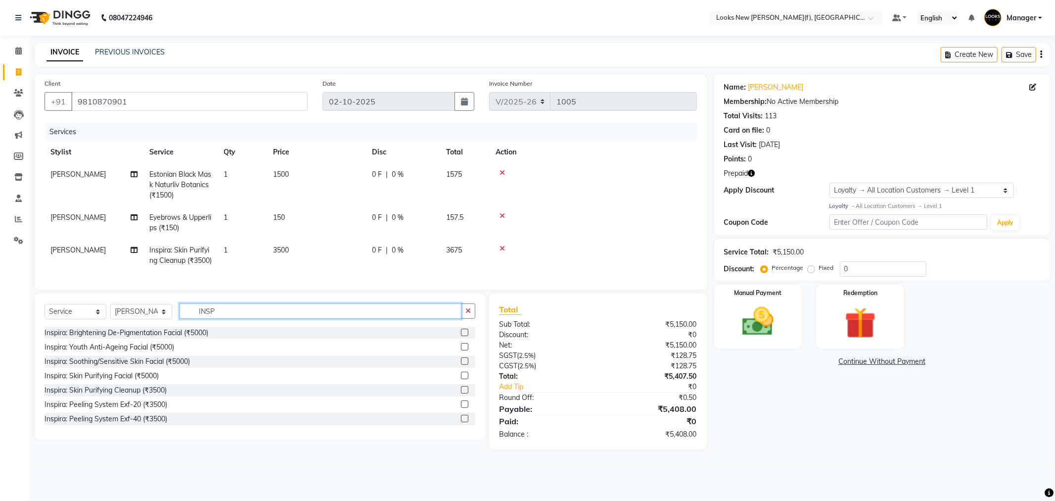
type input "INSPI"
drag, startPoint x: 226, startPoint y: 328, endPoint x: 172, endPoint y: 335, distance: 54.9
click at [172, 326] on div "Select Service Product Membership Package Voucher Prepaid Gift Card Select Styl…" at bounding box center [260, 314] width 431 height 23
type input "INSPIR"
click at [224, 170] on span "1" at bounding box center [226, 174] width 4 height 9
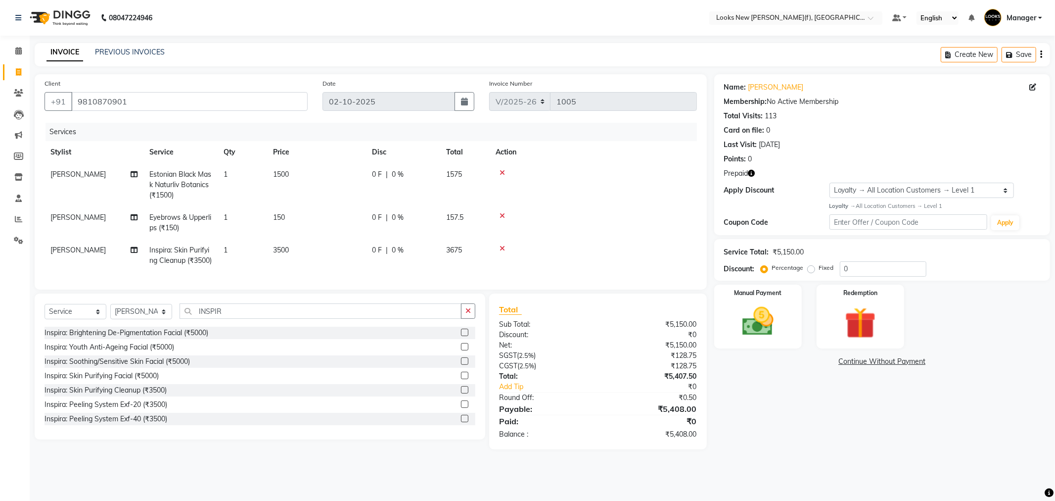
select select "87319"
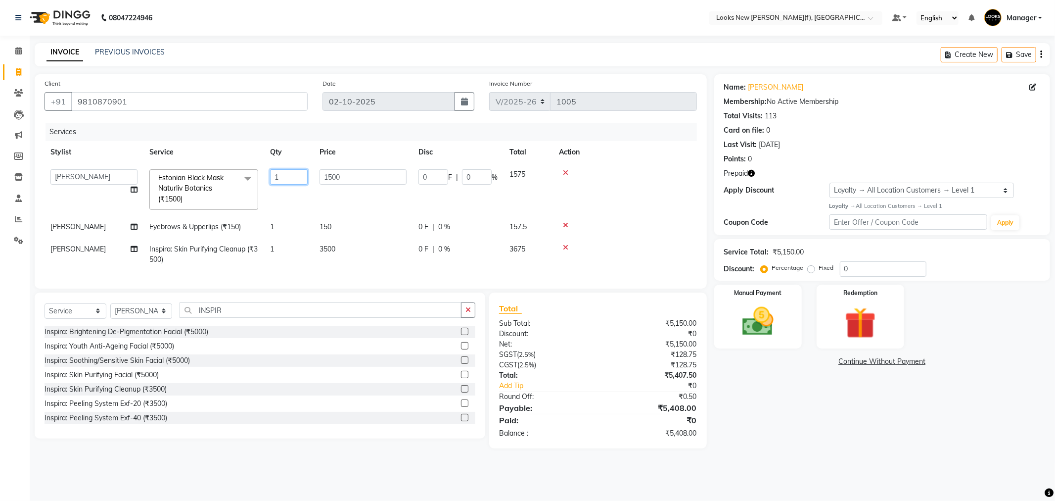
drag, startPoint x: 294, startPoint y: 170, endPoint x: 250, endPoint y: 174, distance: 43.8
click at [251, 174] on tr "Aakash_Pdct Afsar Ahmad Ashmita Ayesha Bobby_Asst Bobby_Khan Counter_Sales Kama…" at bounding box center [371, 189] width 652 height 52
type input "2"
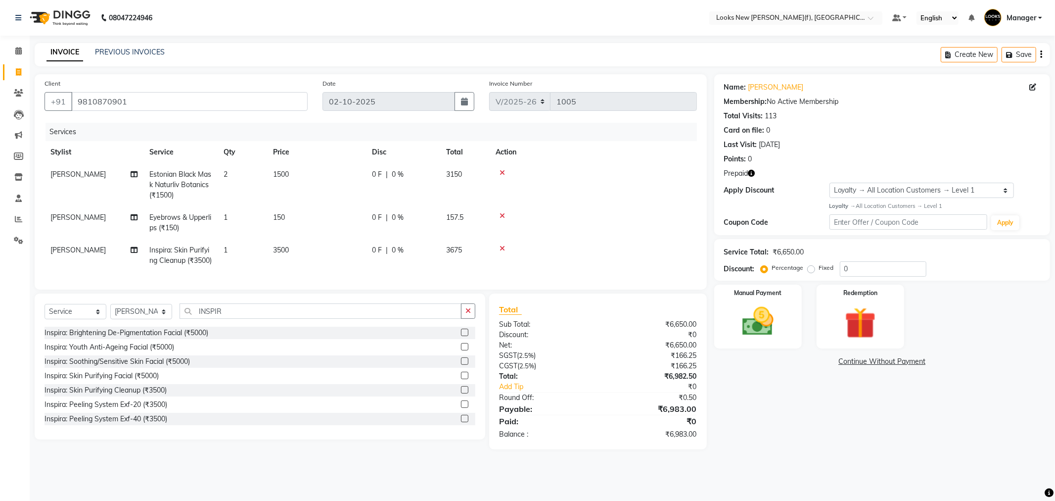
click at [778, 404] on div "Name: Devika Khosla Membership: No Active Membership Total Visits: 113 Card on …" at bounding box center [885, 261] width 343 height 375
drag, startPoint x: 244, startPoint y: 327, endPoint x: 177, endPoint y: 325, distance: 67.3
click at [177, 325] on div "Select Service Product Membership Package Voucher Prepaid Gift Card Select Styl…" at bounding box center [260, 314] width 431 height 23
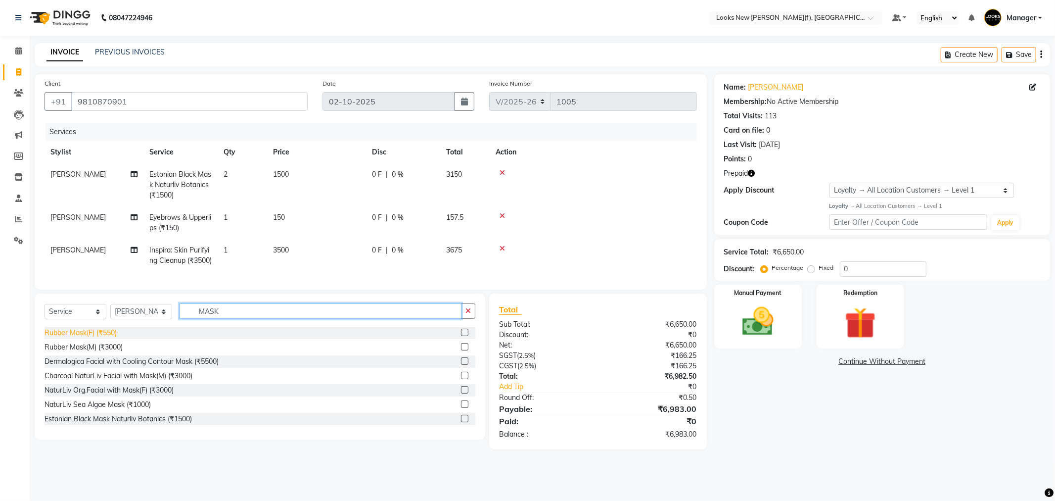
type input "MASK"
click at [78, 338] on div "Rubber Mask(F) (₹550)" at bounding box center [81, 332] width 72 height 10
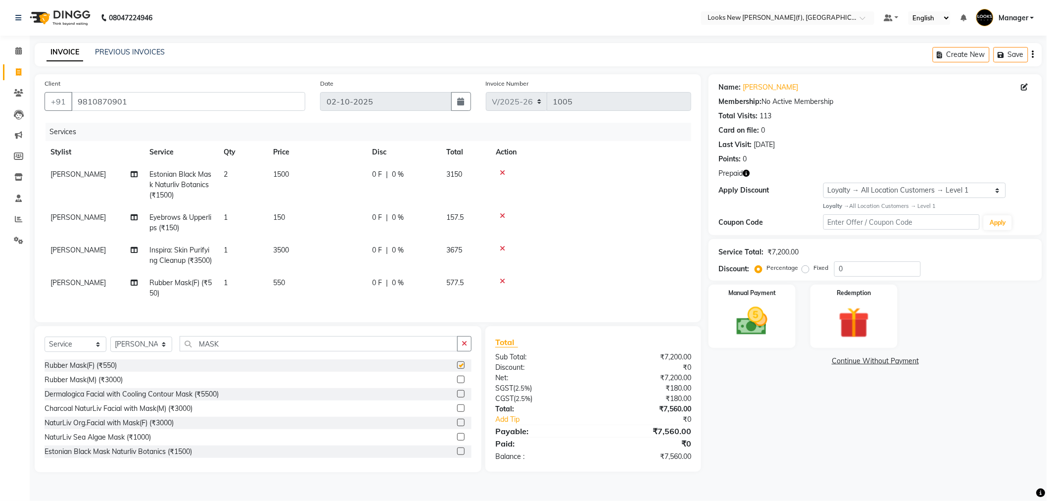
checkbox input "false"
click at [247, 174] on td "2" at bounding box center [242, 184] width 49 height 43
select select "87319"
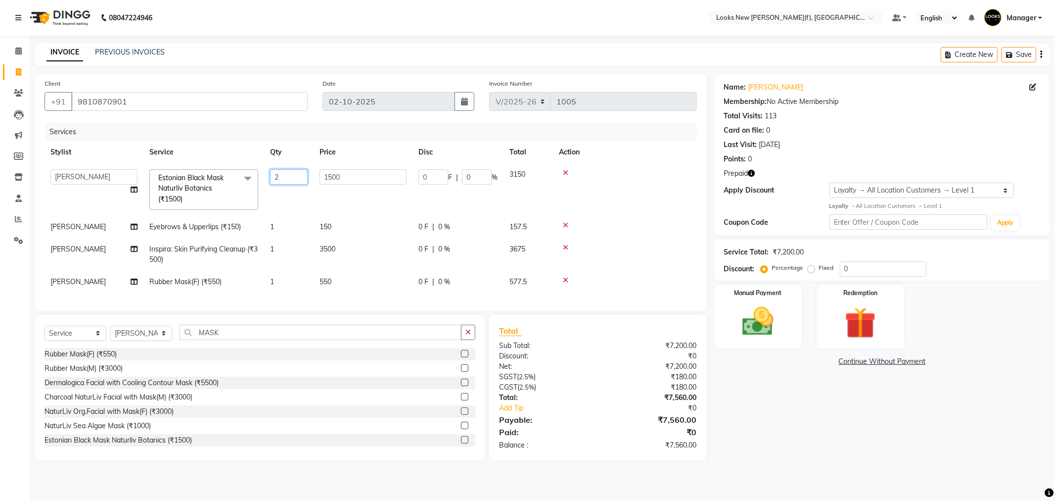
drag, startPoint x: 283, startPoint y: 174, endPoint x: 250, endPoint y: 177, distance: 33.8
click at [251, 175] on tr "Aakash_Pdct Afsar Ahmad Ashmita Ayesha Bobby_Asst Bobby_Khan Counter_Sales Kama…" at bounding box center [371, 189] width 652 height 52
type input "1"
click at [354, 272] on tbody "Aakash_Pdct Afsar Ahmad Ashmita Ayesha Bobby_Asst Bobby_Khan Counter_Sales Kama…" at bounding box center [368, 228] width 647 height 130
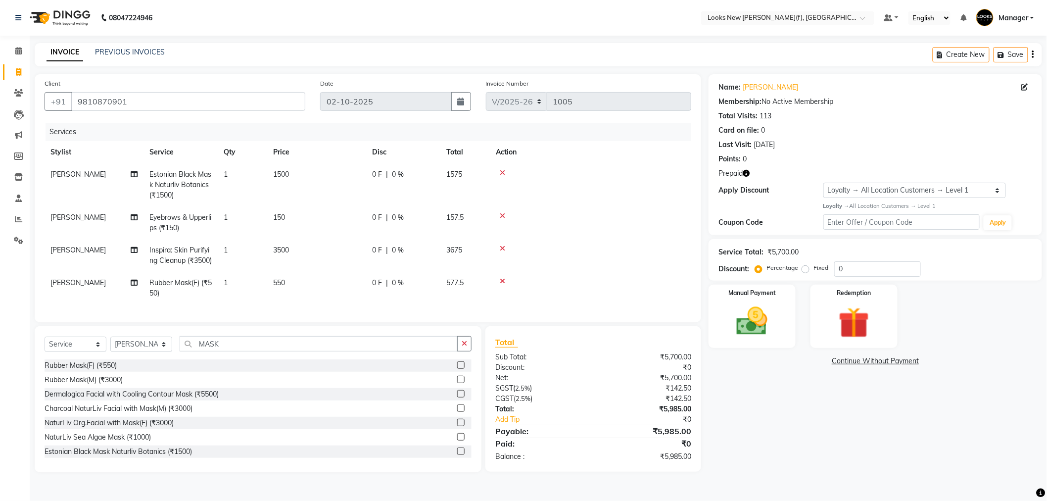
click at [304, 294] on td "550" at bounding box center [316, 288] width 99 height 33
select select "87319"
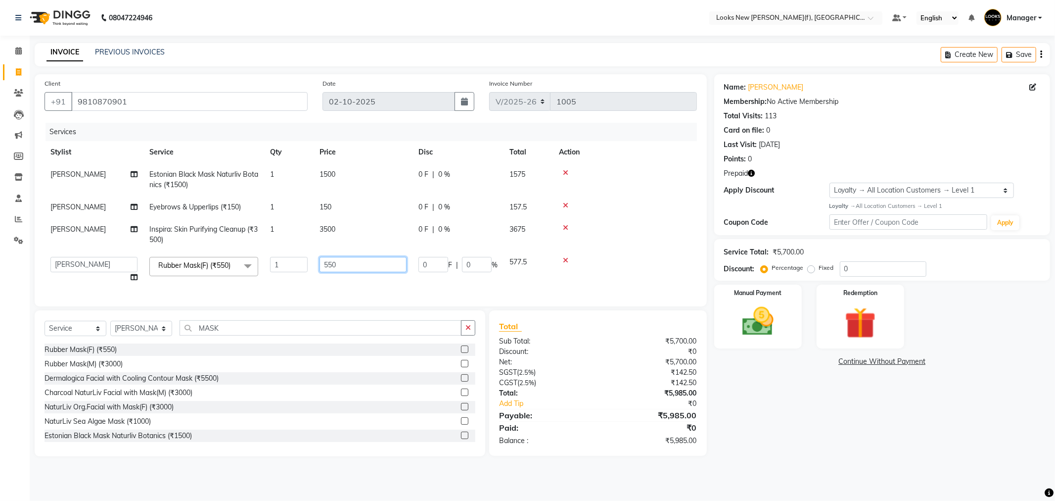
drag, startPoint x: 347, startPoint y: 264, endPoint x: 267, endPoint y: 264, distance: 79.6
click at [270, 264] on tr "Aakash_Pdct Afsar Ahmad Ashmita Ayesha Bobby_Asst Bobby_Khan Counter_Sales Kama…" at bounding box center [371, 270] width 652 height 38
type input "1500"
click at [149, 335] on div "Client +91 9810870901 Date 02-10-2025 Invoice Number V/2025 V/2025-26 1005 Serv…" at bounding box center [370, 265] width 687 height 382
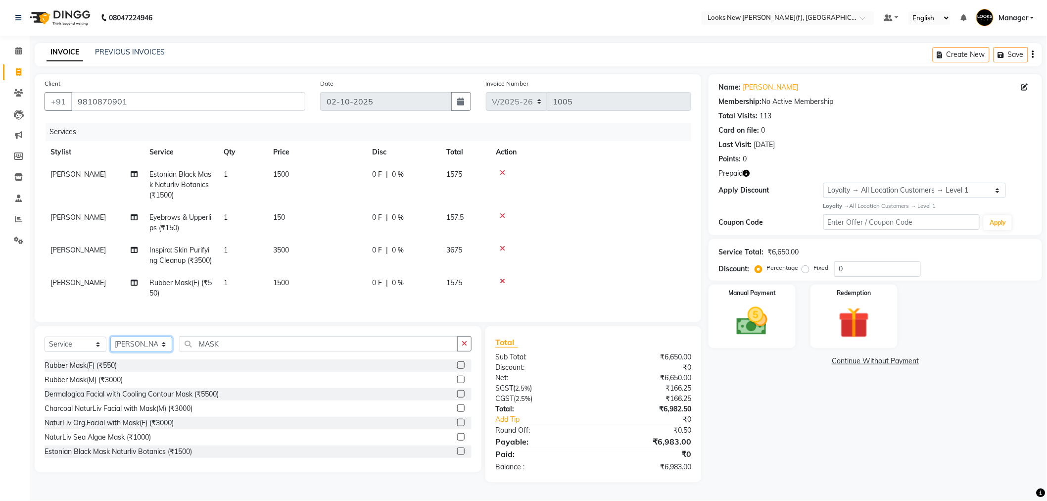
select select "87330"
click at [110, 352] on select "Select Stylist Aakash_Pdct [PERSON_NAME] [PERSON_NAME] [PERSON_NAME] Counter_Sa…" at bounding box center [141, 343] width 62 height 15
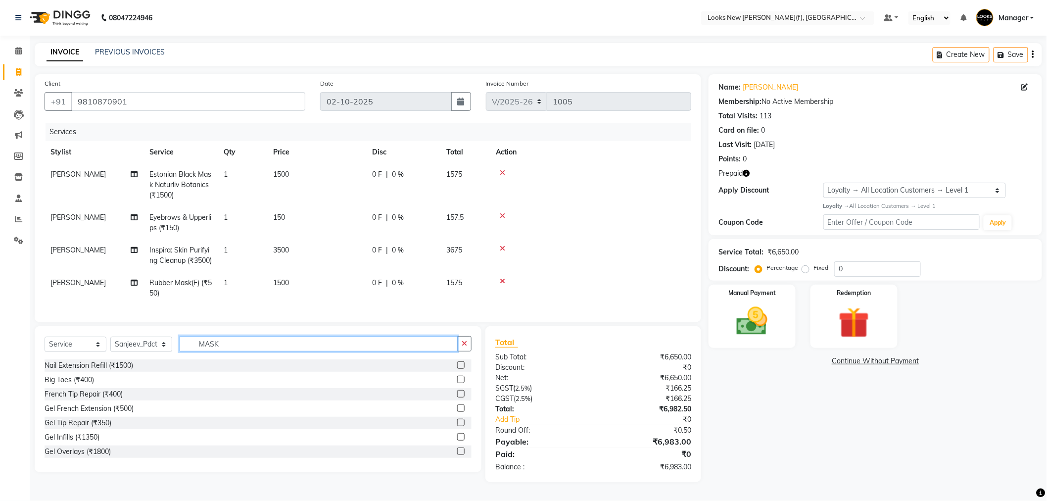
drag, startPoint x: 232, startPoint y: 354, endPoint x: 170, endPoint y: 353, distance: 62.3
click at [170, 353] on div "Select Service Product Membership Package Voucher Prepaid Gift Card Select Styl…" at bounding box center [258, 399] width 447 height 146
type input "FOOT"
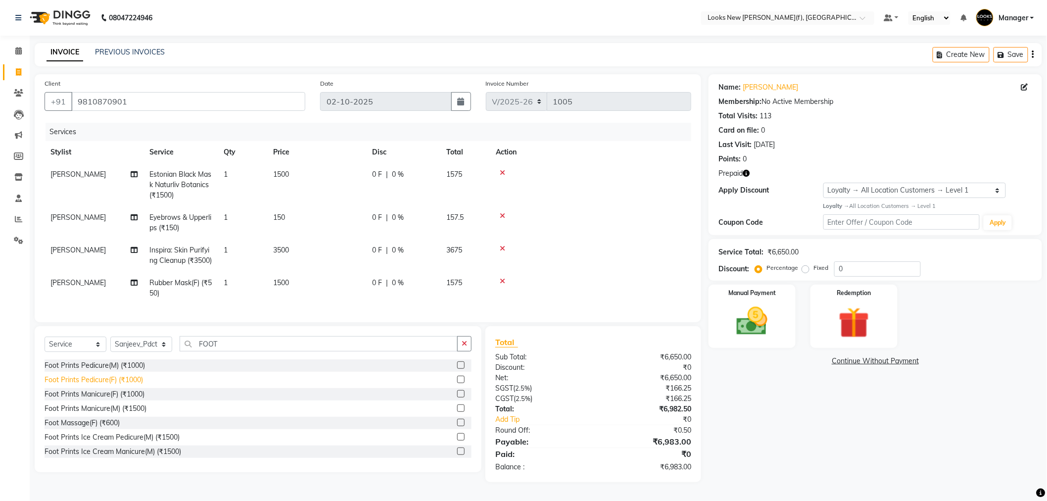
click at [97, 385] on div "Foot Prints Pedicure(F) (₹1000)" at bounding box center [94, 379] width 98 height 10
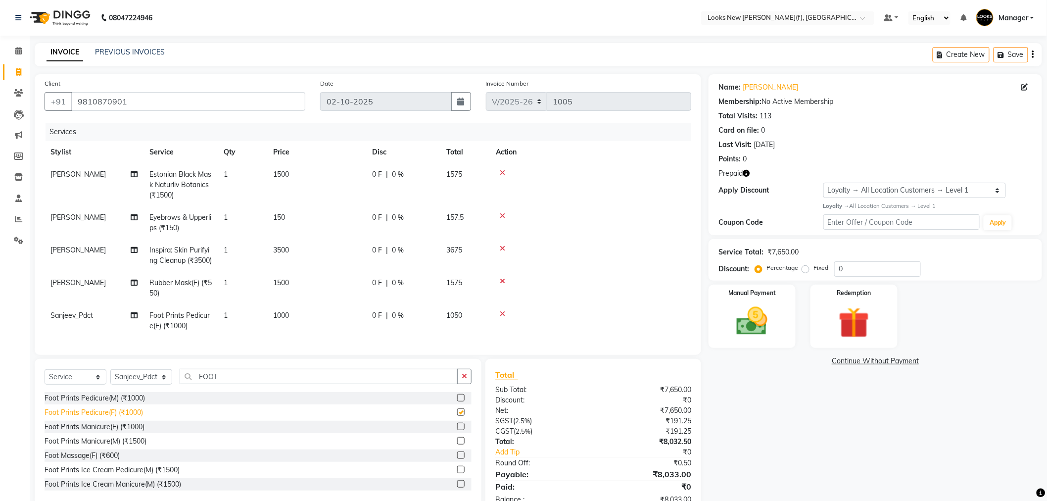
checkbox input "false"
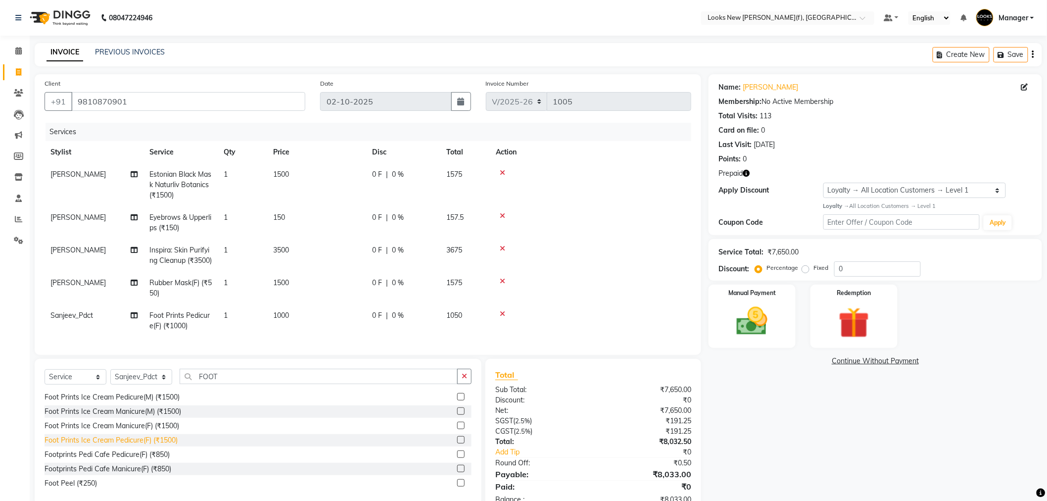
click at [130, 445] on div "Foot Prints Ice Cream Pedicure(F) (₹1500)" at bounding box center [111, 440] width 133 height 10
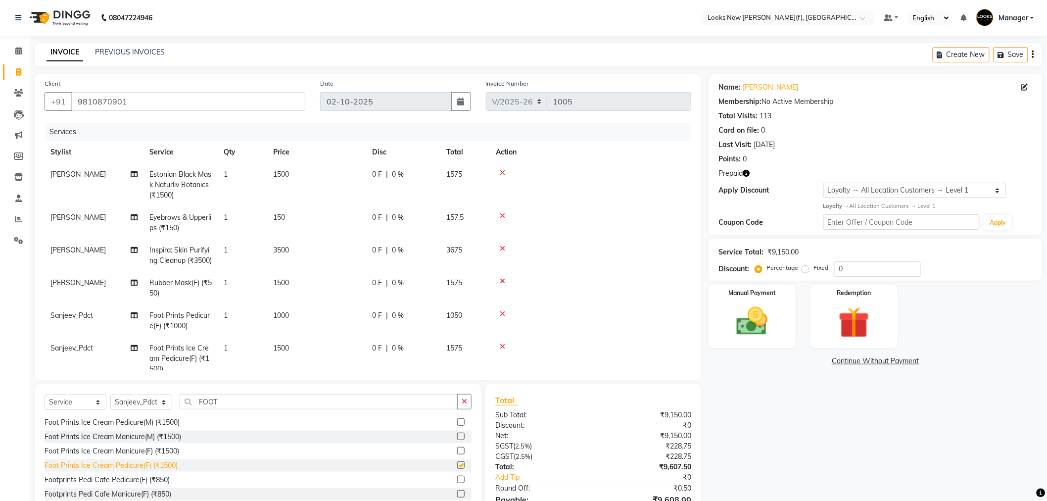
checkbox input "false"
click at [131, 450] on div "Foot Prints Ice Cream Manicure(F) (₹1500)" at bounding box center [112, 451] width 135 height 10
checkbox input "false"
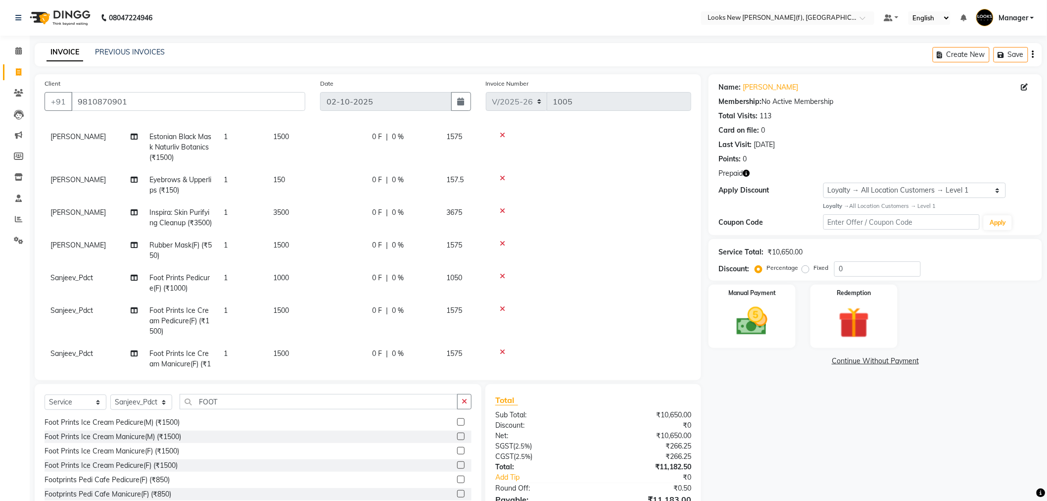
scroll to position [79, 0]
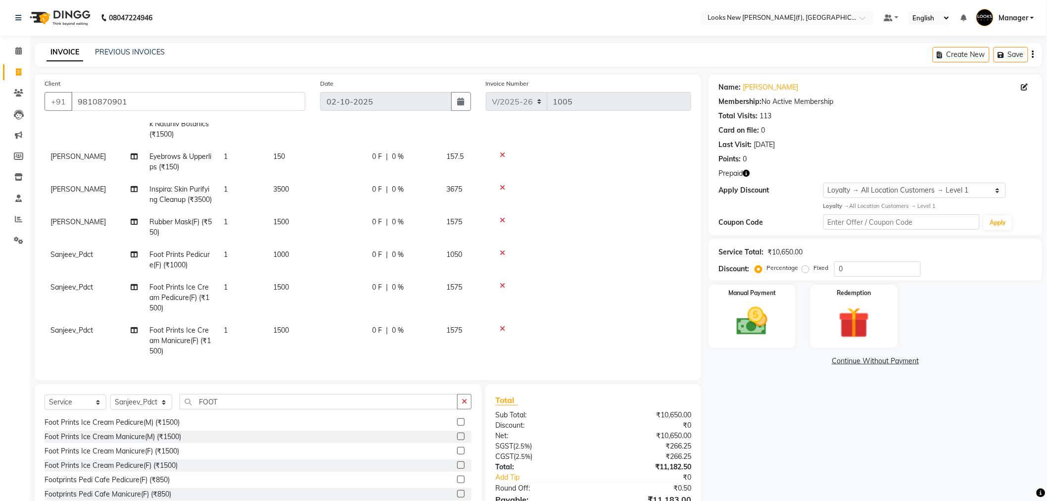
click at [502, 249] on icon at bounding box center [502, 252] width 5 height 7
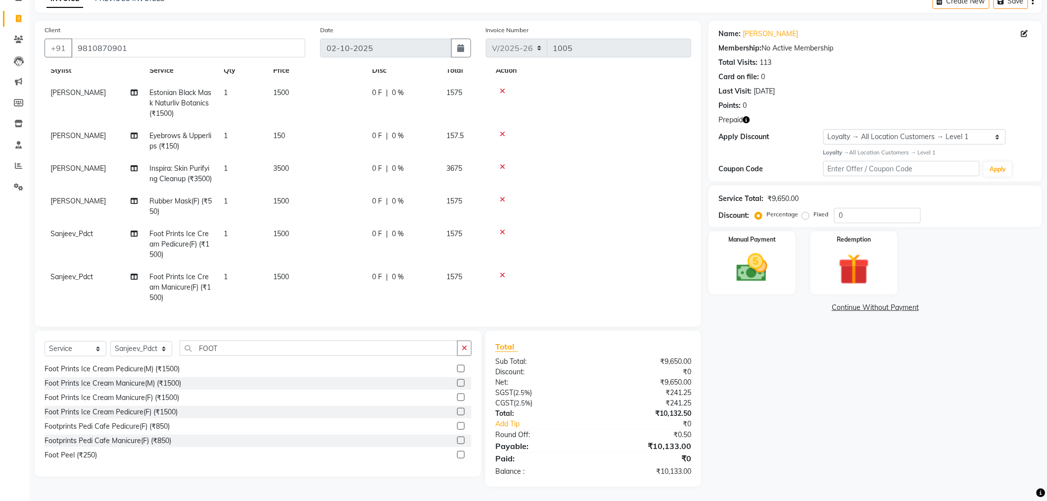
scroll to position [46, 0]
drag, startPoint x: 242, startPoint y: 344, endPoint x: 162, endPoint y: 338, distance: 80.8
click at [164, 338] on div "Select Service Product Membership Package Voucher Prepaid Gift Card Select Styl…" at bounding box center [258, 403] width 447 height 146
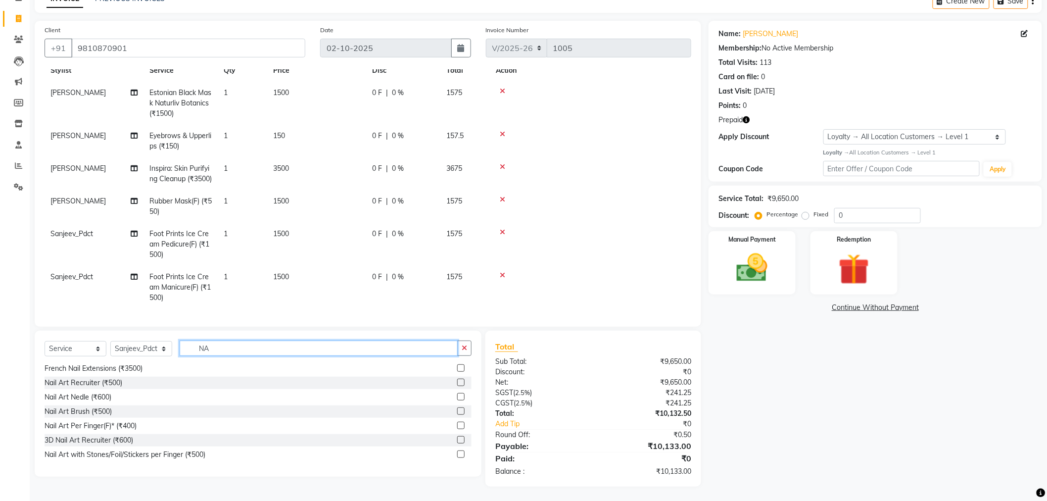
scroll to position [0, 0]
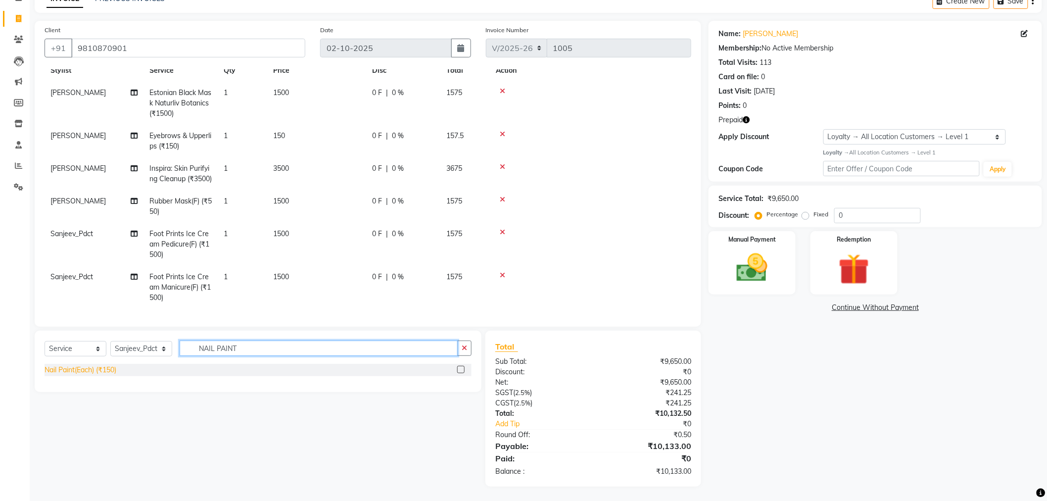
type input "NAIL PAINT"
click at [92, 365] on div "Nail Paint(Each) (₹150)" at bounding box center [81, 370] width 72 height 10
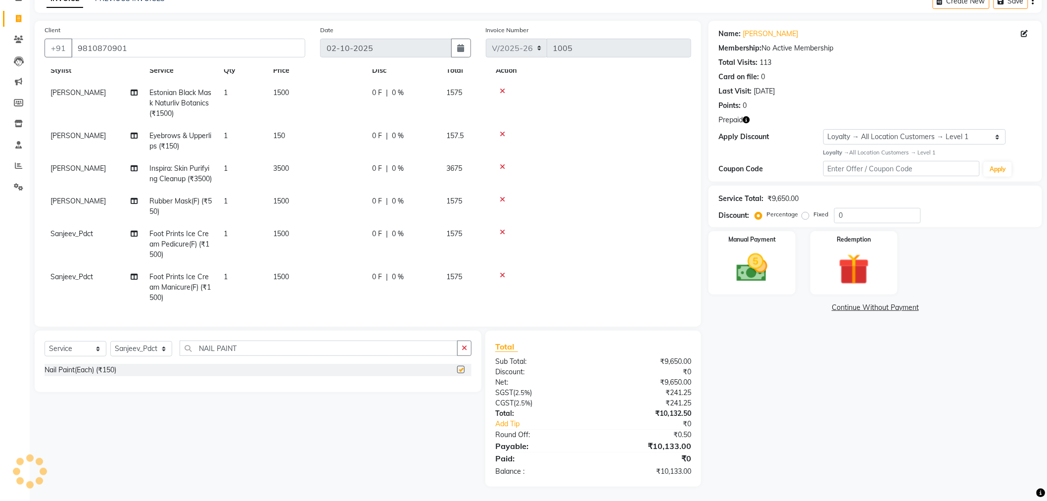
scroll to position [43, 0]
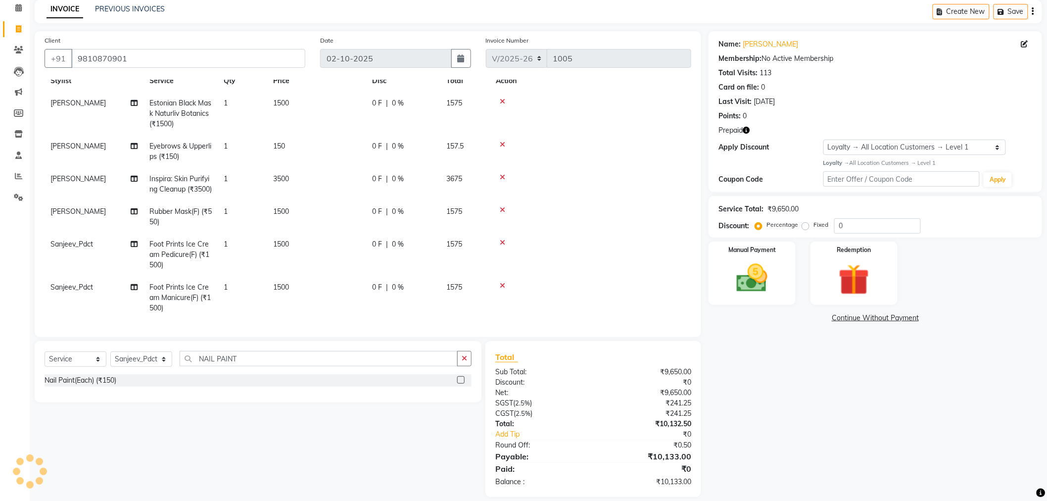
checkbox input "false"
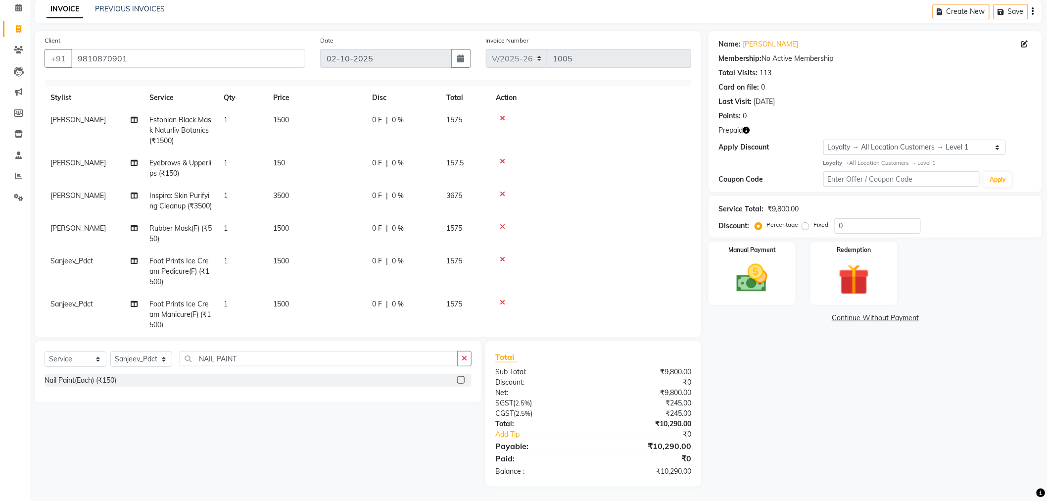
scroll to position [0, 0]
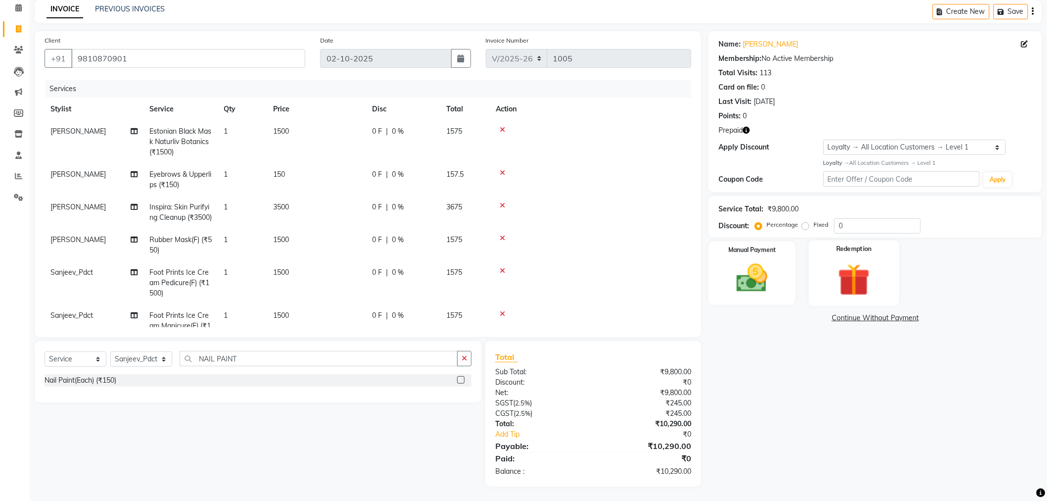
click at [843, 278] on img at bounding box center [854, 280] width 52 height 40
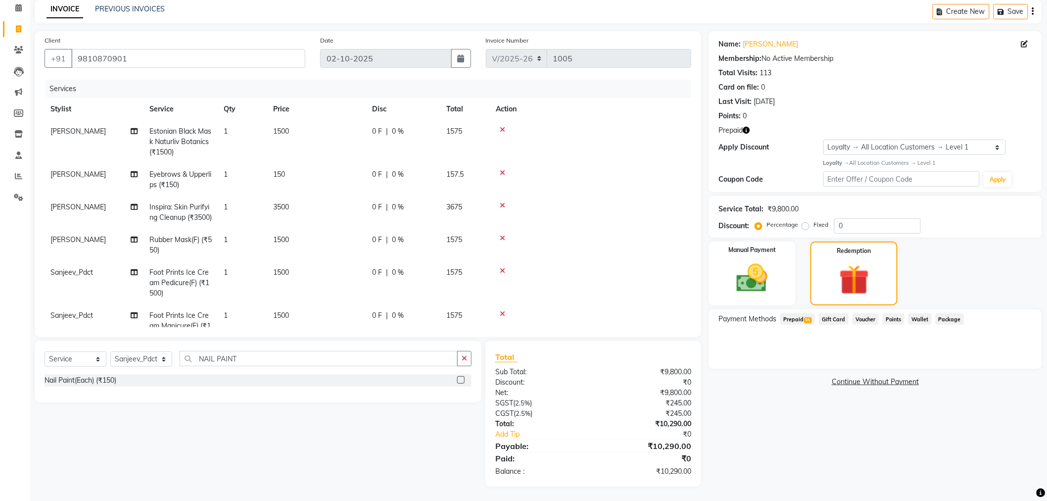
click at [795, 318] on span "Prepaid 55" at bounding box center [797, 318] width 35 height 11
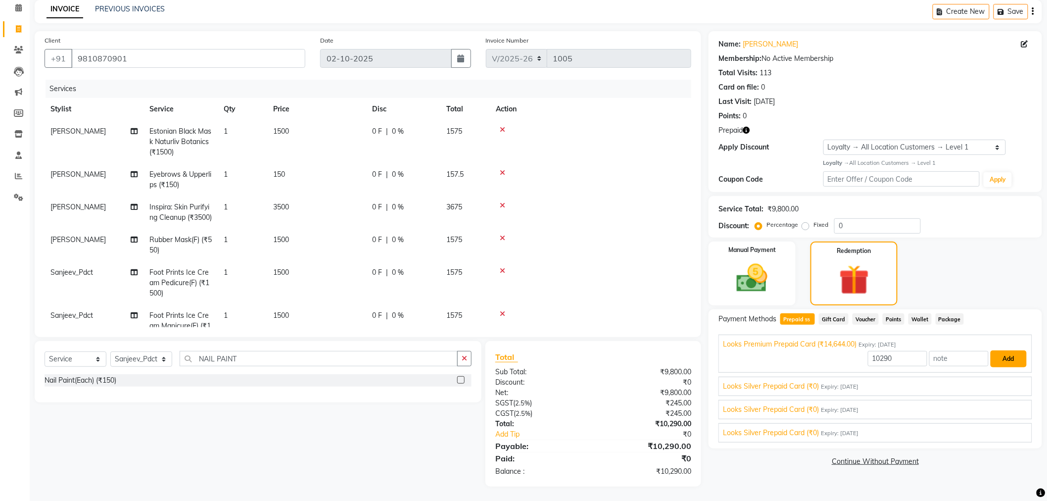
click at [997, 352] on button "Add" at bounding box center [1008, 358] width 36 height 17
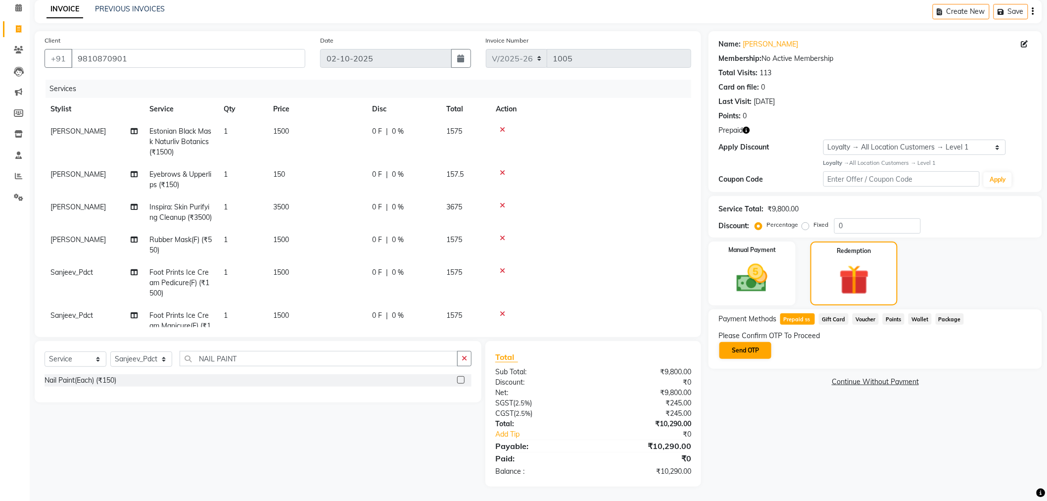
drag, startPoint x: 741, startPoint y: 339, endPoint x: 744, endPoint y: 345, distance: 6.4
click at [741, 340] on div "Please Confirm OTP To Proceed Send OTP" at bounding box center [875, 344] width 314 height 29
click at [754, 350] on button "Send OTP" at bounding box center [745, 350] width 52 height 17
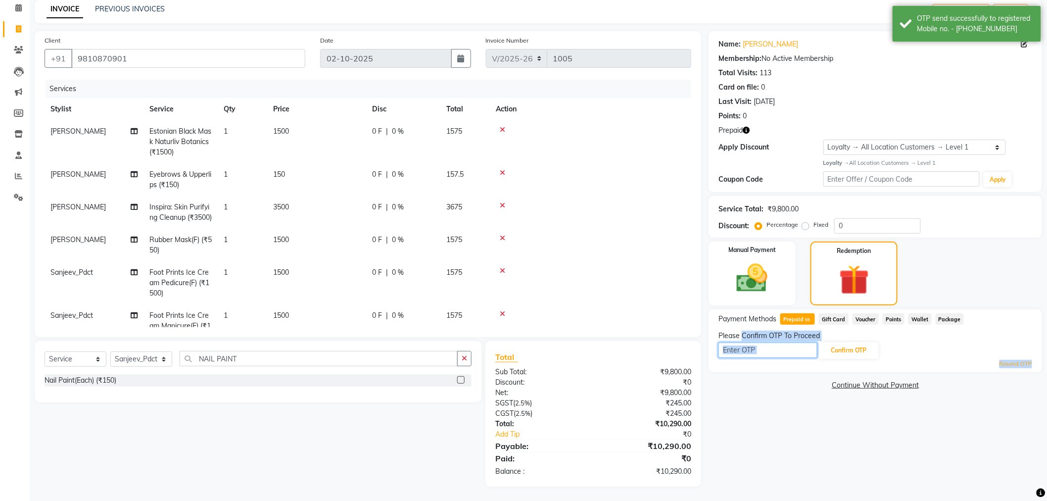
click at [754, 350] on input "text" at bounding box center [767, 349] width 99 height 15
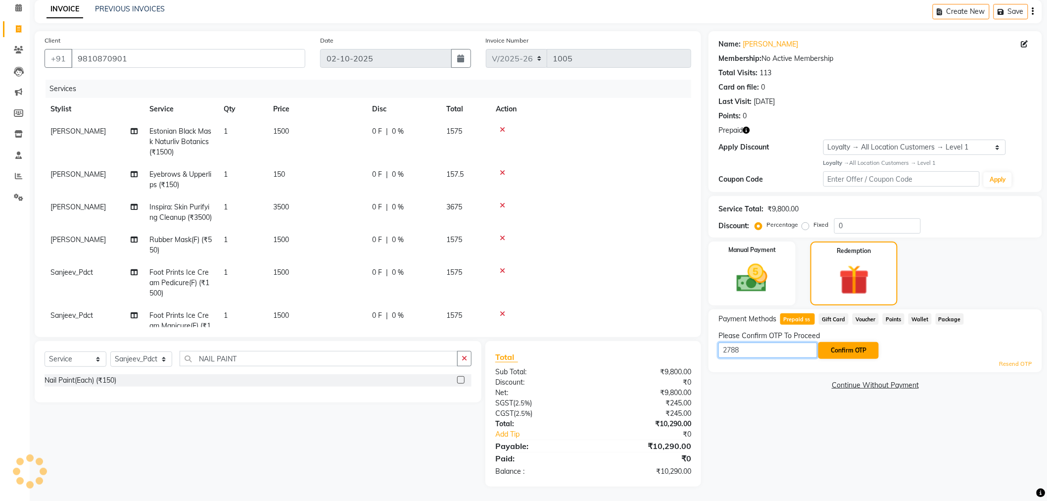
type input "2788"
click at [855, 355] on button "Confirm OTP" at bounding box center [848, 350] width 60 height 17
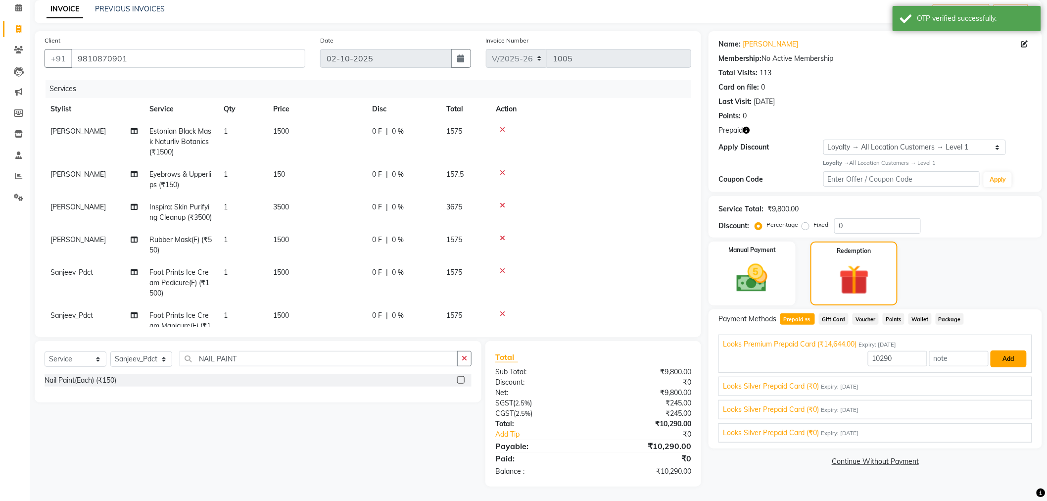
click at [1004, 357] on button "Add" at bounding box center [1008, 358] width 36 height 17
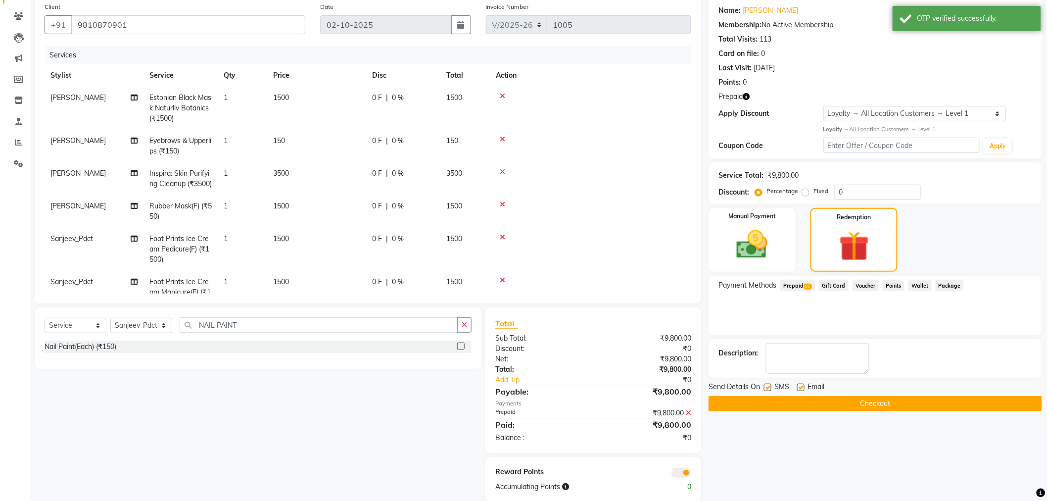
scroll to position [92, 0]
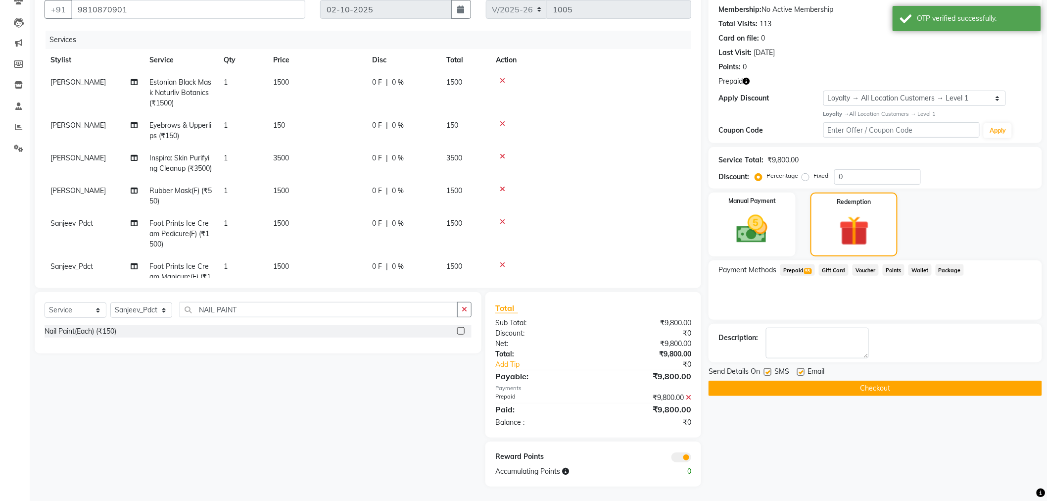
click at [740, 389] on button "Checkout" at bounding box center [874, 387] width 333 height 15
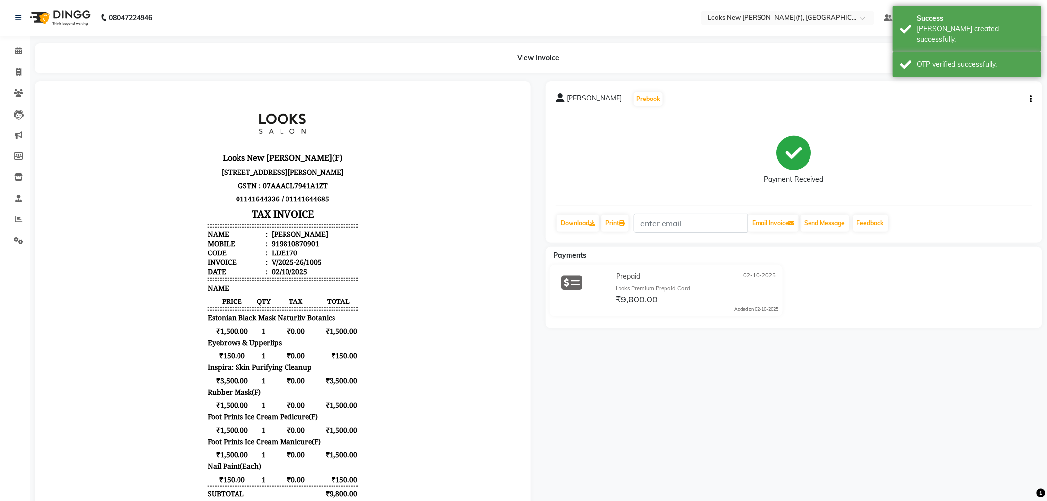
click at [62, 10] on img at bounding box center [59, 18] width 68 height 28
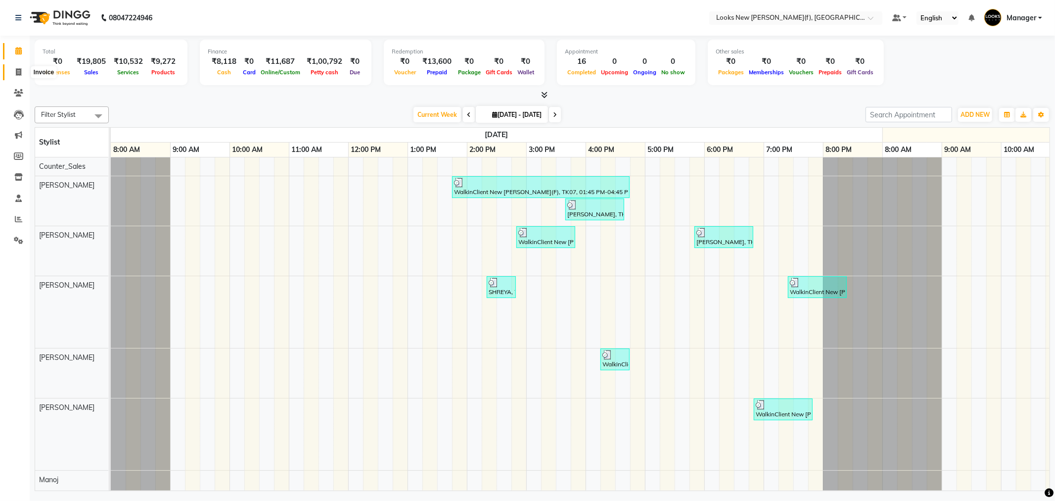
click at [10, 73] on span at bounding box center [18, 72] width 17 height 11
select select "service"
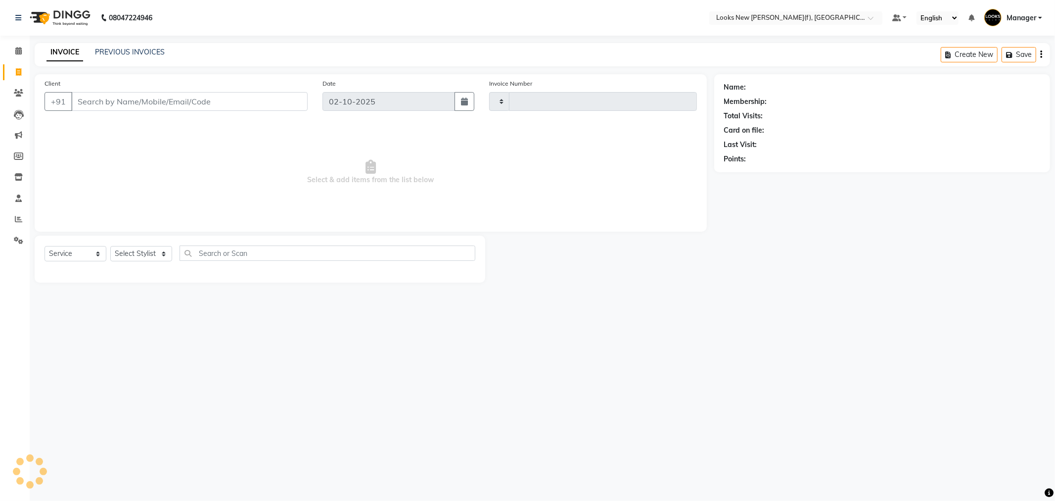
type input "1007"
select select "8659"
click at [148, 249] on select "Select Stylist" at bounding box center [141, 253] width 62 height 15
select select "87334"
click at [110, 246] on select "Select Stylist Aakash_Pdct [PERSON_NAME] [PERSON_NAME] [PERSON_NAME] Counter_Sa…" at bounding box center [141, 253] width 62 height 15
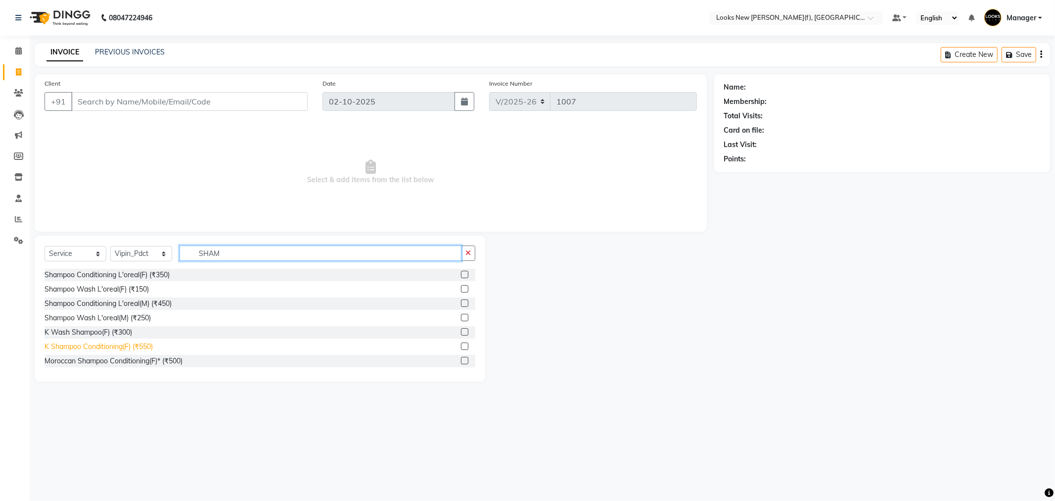
type input "SHAM"
click at [125, 350] on div "K Shampoo Conditioning(F) (₹550)" at bounding box center [99, 346] width 108 height 10
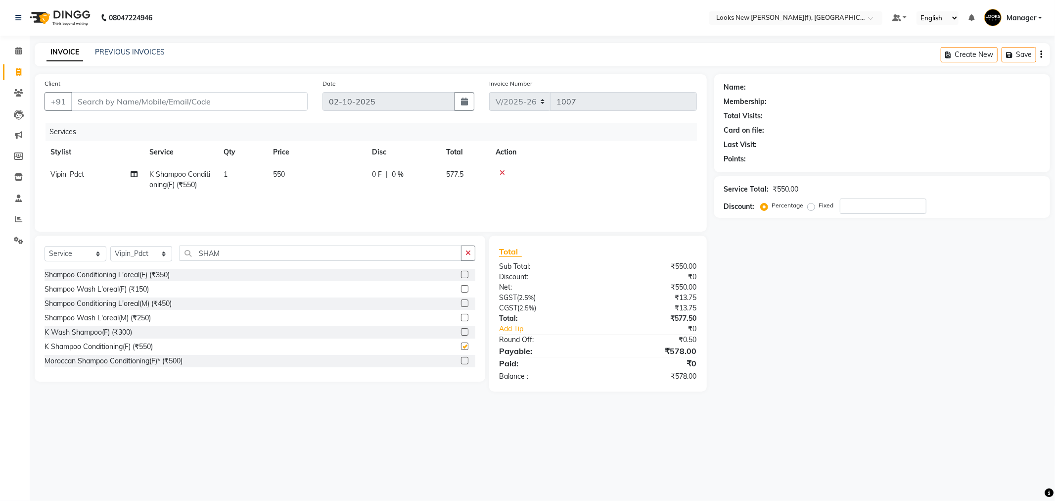
checkbox input "false"
click at [146, 256] on select "Select Stylist Aakash_Pdct [PERSON_NAME] [PERSON_NAME] [PERSON_NAME] Counter_Sa…" at bounding box center [141, 253] width 62 height 15
select select "87309"
click at [110, 246] on select "Select Stylist Aakash_Pdct [PERSON_NAME] [PERSON_NAME] [PERSON_NAME] Counter_Sa…" at bounding box center [141, 253] width 62 height 15
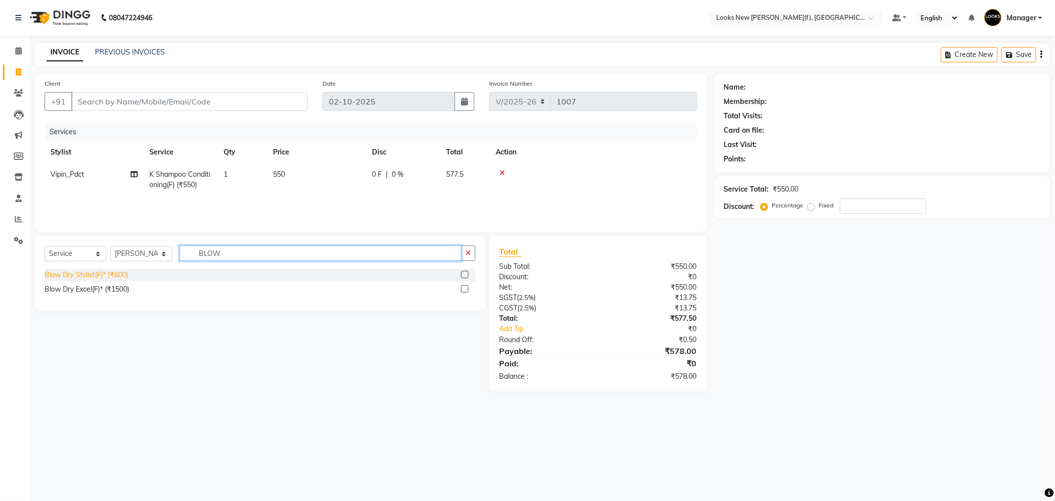
type input "BLOW"
click at [122, 277] on div "Blow Dry Stylist(F)* (₹600)" at bounding box center [87, 275] width 84 height 10
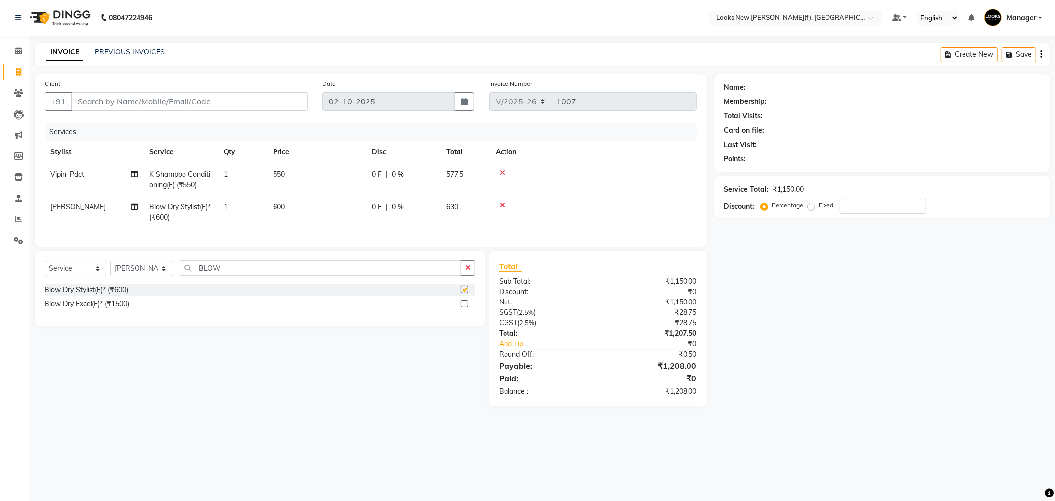
checkbox input "false"
click at [158, 106] on input "Client" at bounding box center [189, 101] width 236 height 19
type input "T"
type input "0"
type input "9811055757"
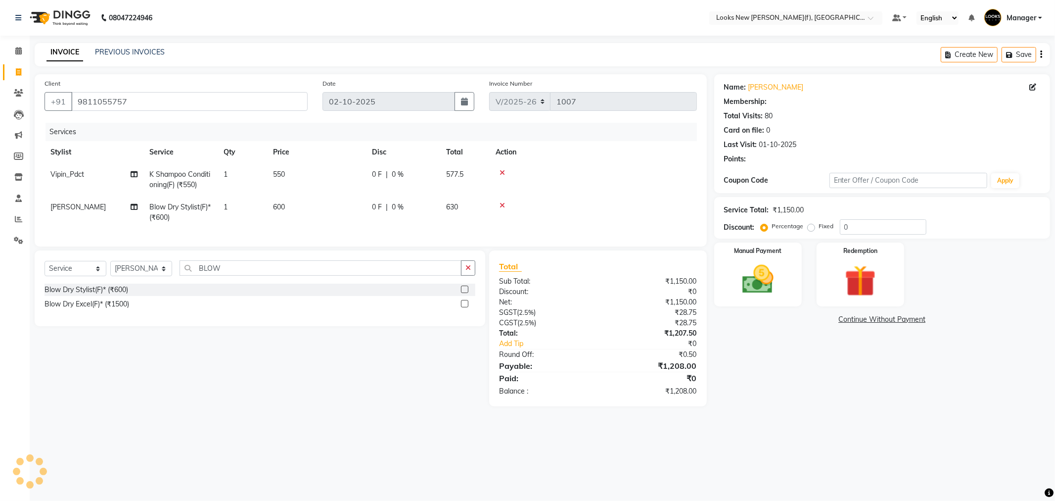
select select "1: Object"
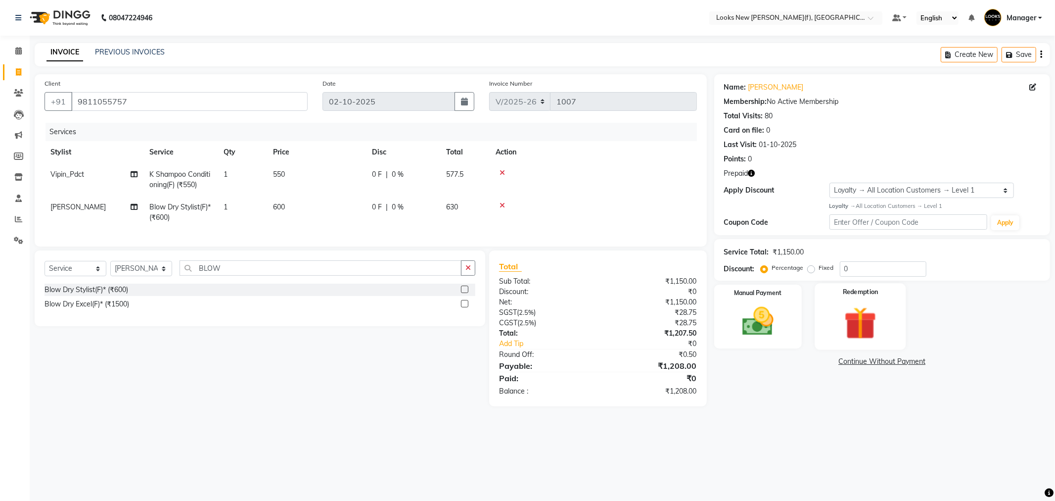
click at [863, 304] on img at bounding box center [860, 323] width 53 height 41
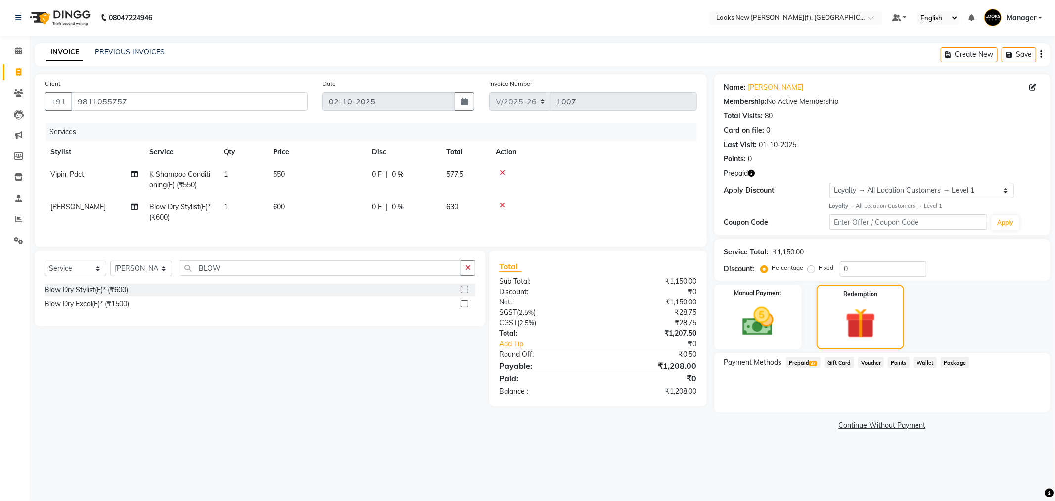
drag, startPoint x: 792, startPoint y: 364, endPoint x: 806, endPoint y: 362, distance: 14.6
click at [792, 364] on span "Prepaid 37" at bounding box center [803, 362] width 35 height 11
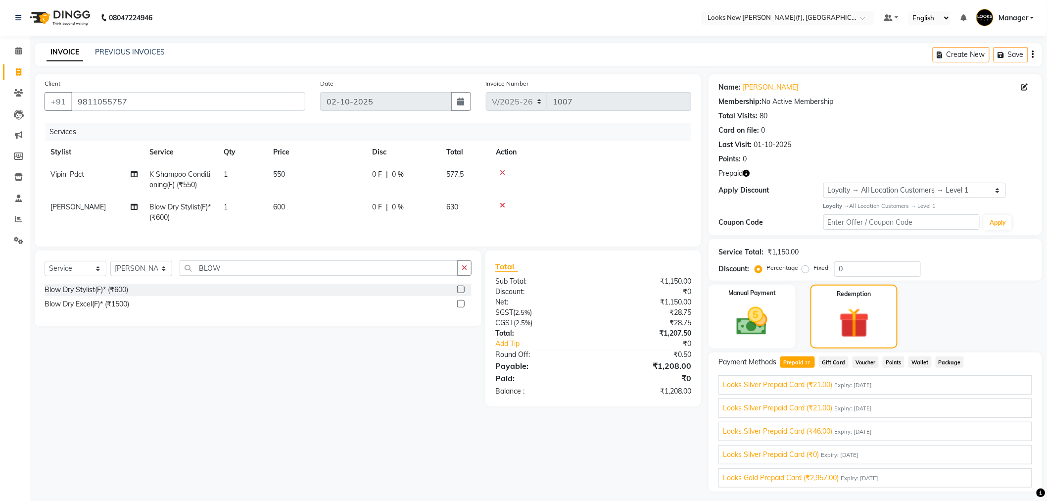
scroll to position [25, 0]
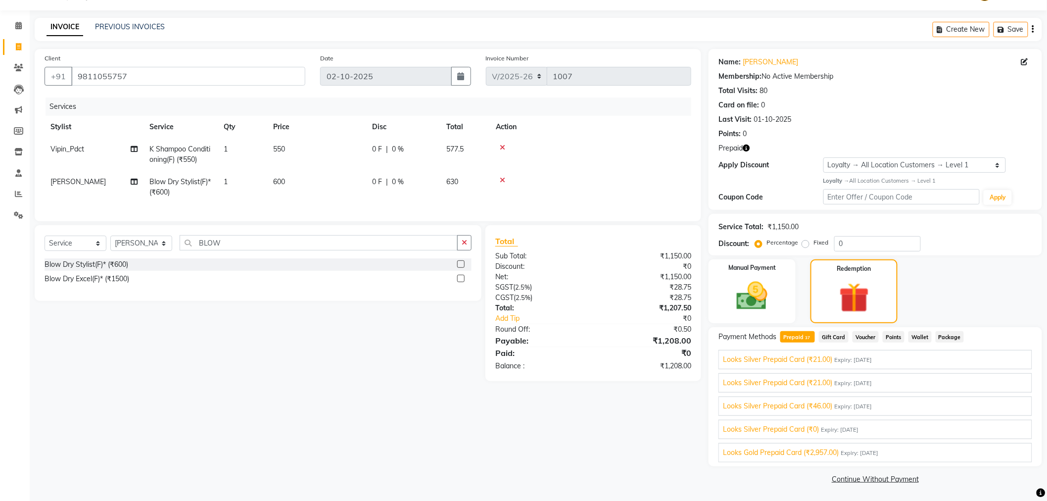
click at [975, 454] on div "Looks Gold Prepaid Card (₹2,957.00) Expiry: 31-12-2028" at bounding box center [875, 452] width 305 height 10
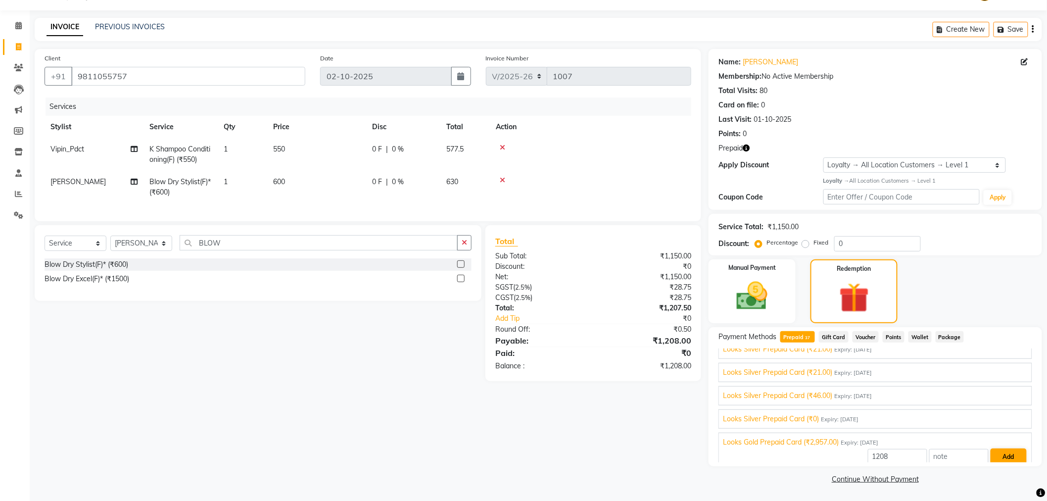
scroll to position [768, 0]
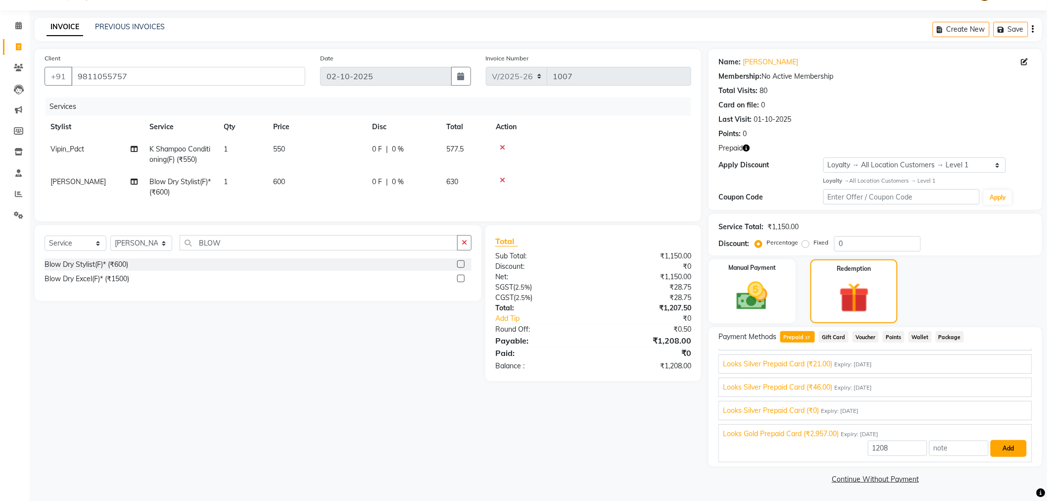
click at [998, 449] on button "Add" at bounding box center [1008, 448] width 36 height 17
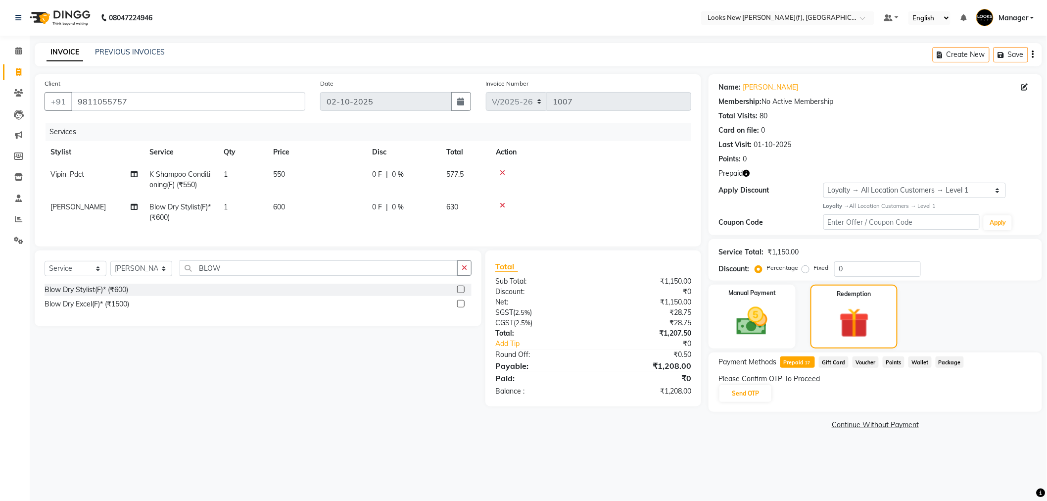
scroll to position [0, 0]
click at [767, 391] on button "Send OTP" at bounding box center [751, 393] width 52 height 17
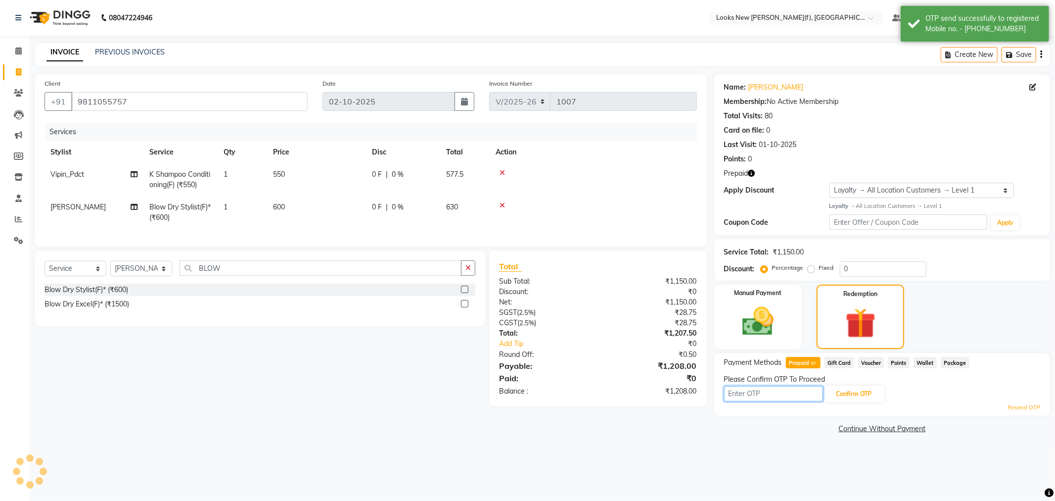
click at [772, 392] on input "text" at bounding box center [773, 393] width 99 height 15
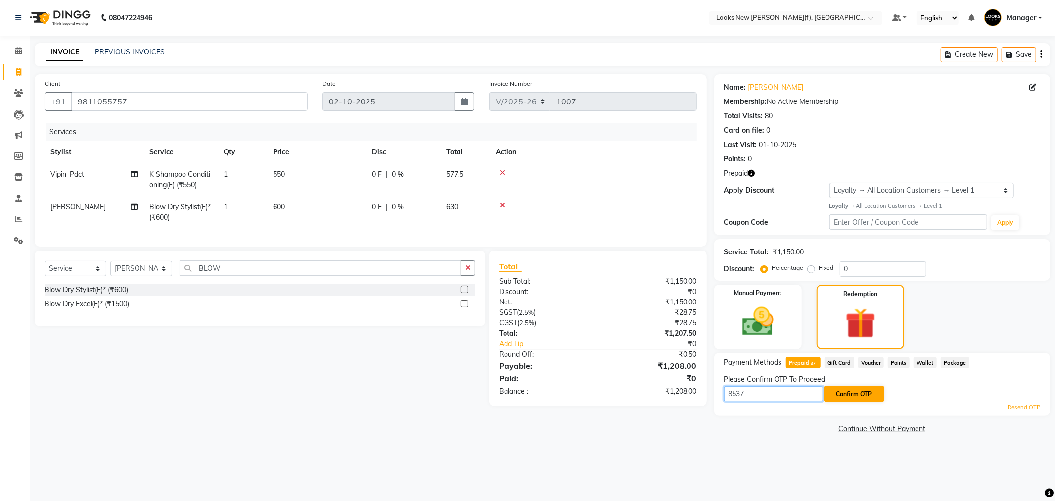
type input "8537"
click at [872, 389] on button "Confirm OTP" at bounding box center [854, 393] width 60 height 17
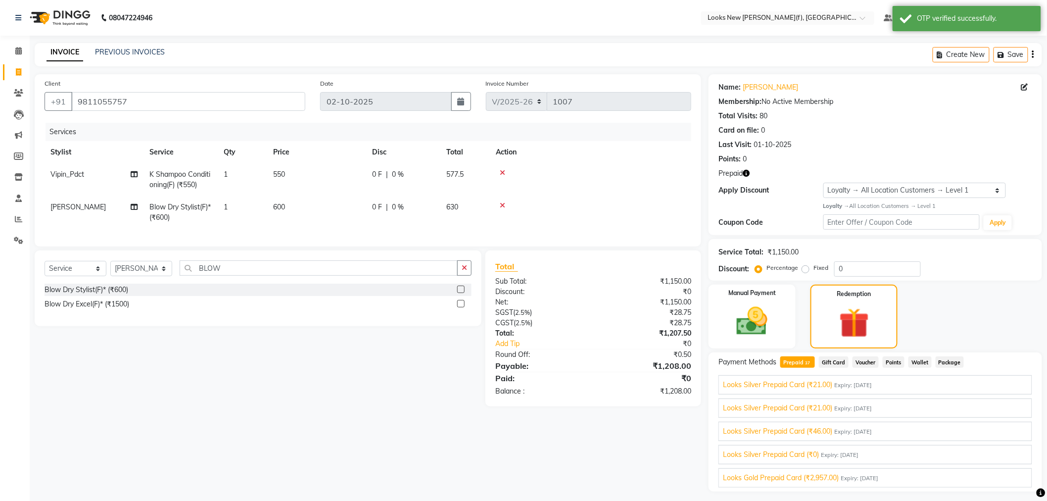
click at [988, 476] on div "Looks Gold Prepaid Card (₹2,957.00) Expiry: 31-12-2028" at bounding box center [875, 477] width 305 height 10
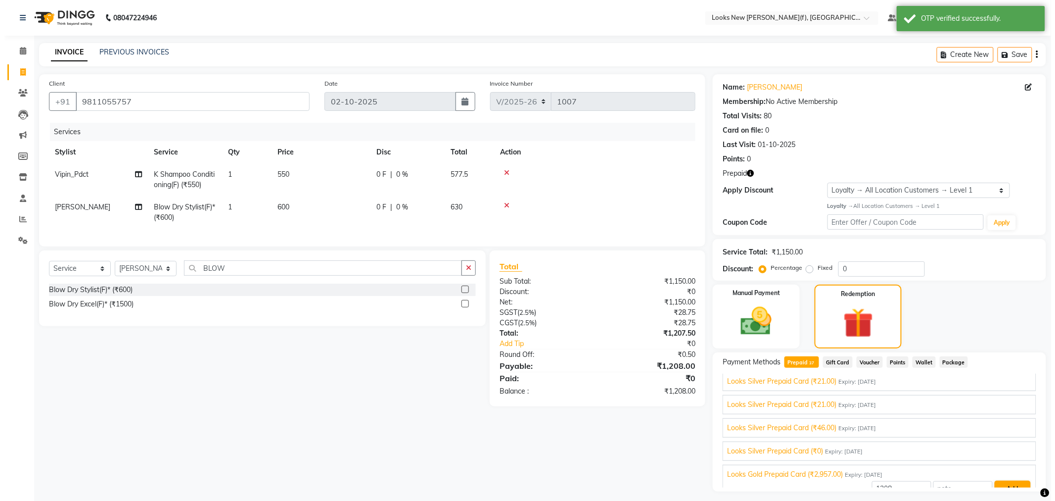
scroll to position [749, 0]
click at [1006, 483] on button "Add" at bounding box center [1008, 489] width 36 height 17
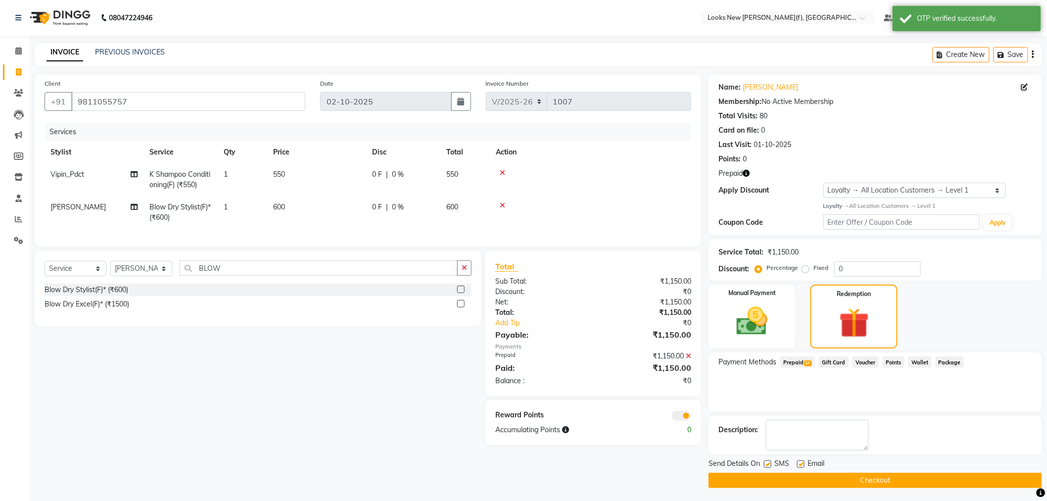
click at [824, 482] on button "Checkout" at bounding box center [874, 479] width 333 height 15
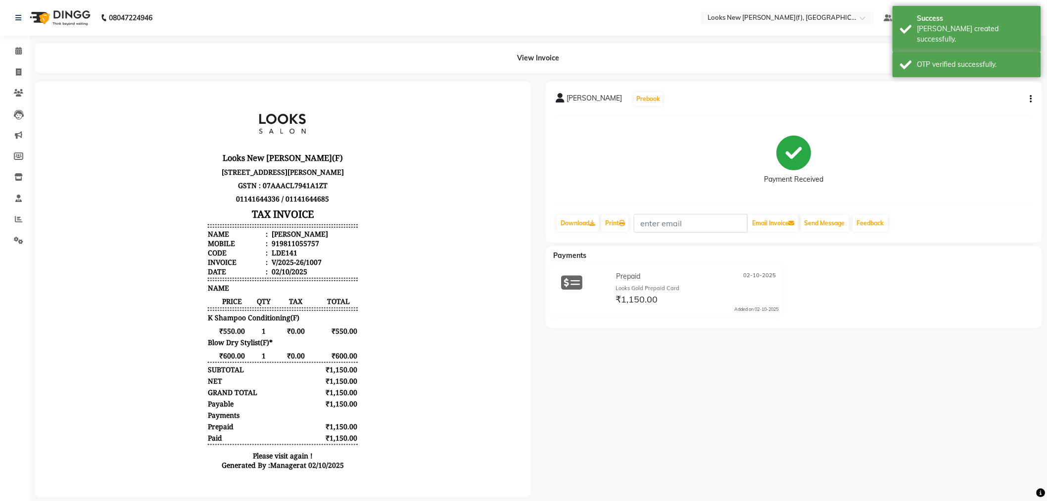
click at [68, 12] on img at bounding box center [59, 18] width 68 height 28
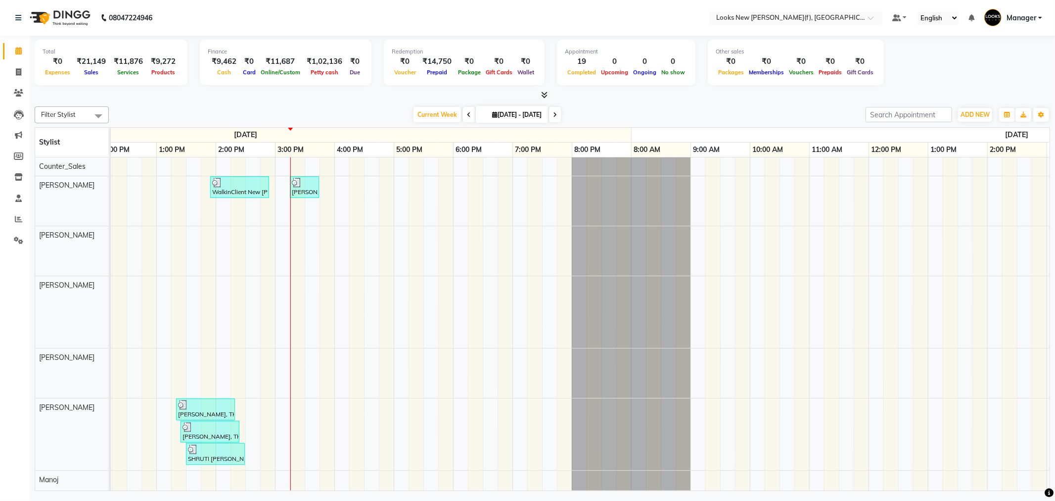
click at [177, 110] on div "Current Week 2025-10-02 29-09-2025 - 05-10-2025" at bounding box center [487, 114] width 747 height 15
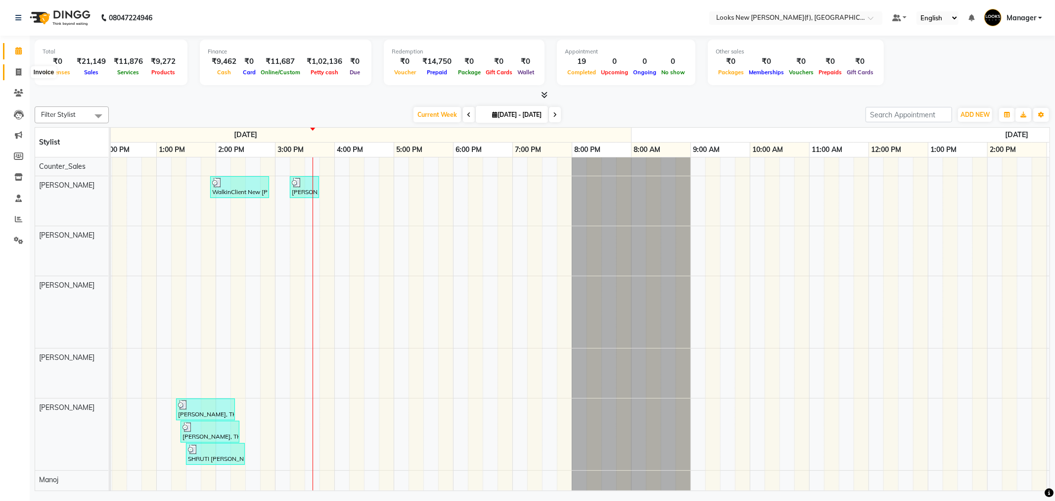
click at [12, 67] on span at bounding box center [18, 72] width 17 height 11
select select "8659"
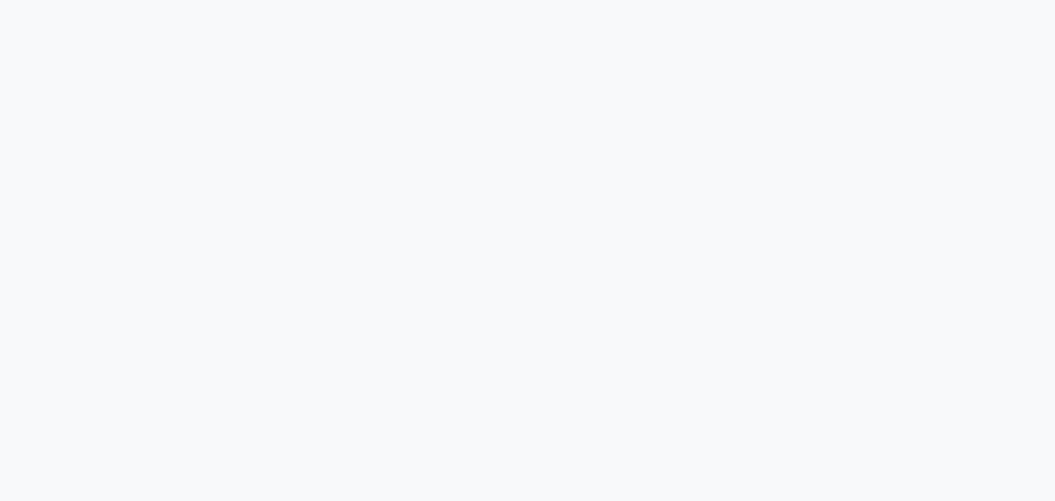
select select "service"
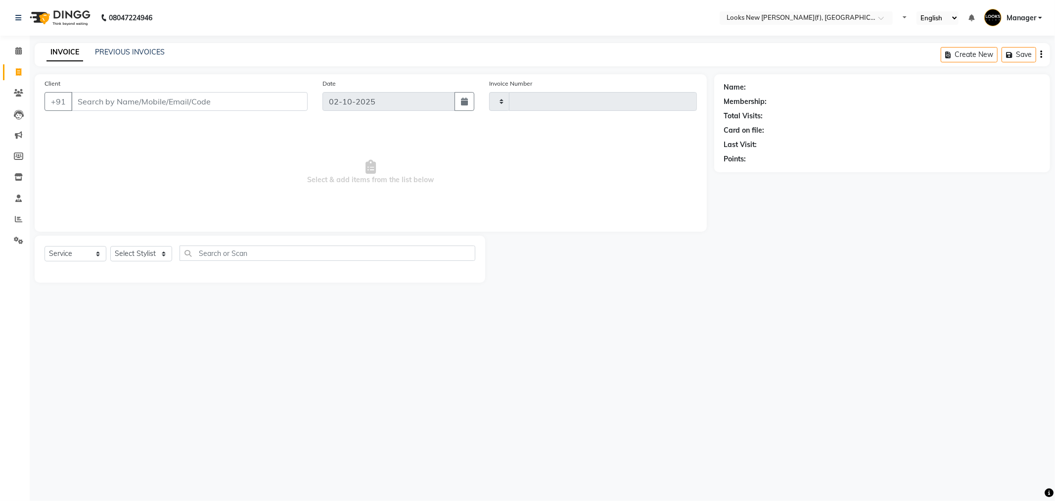
type input "1001"
select select "8659"
click at [156, 102] on input "Client" at bounding box center [189, 101] width 236 height 19
click at [15, 94] on icon at bounding box center [18, 92] width 9 height 7
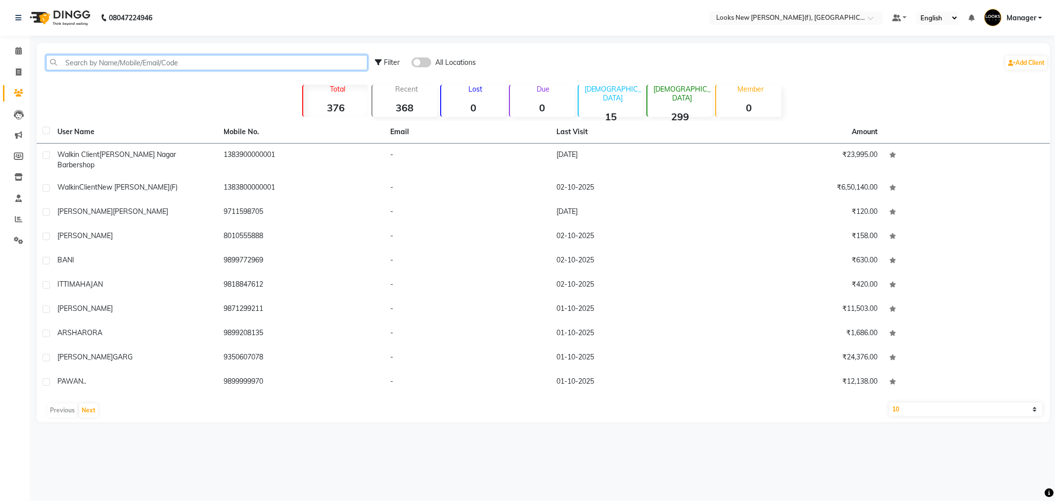
click at [144, 65] on input "text" at bounding box center [207, 62] width 322 height 15
paste input "9910410617"
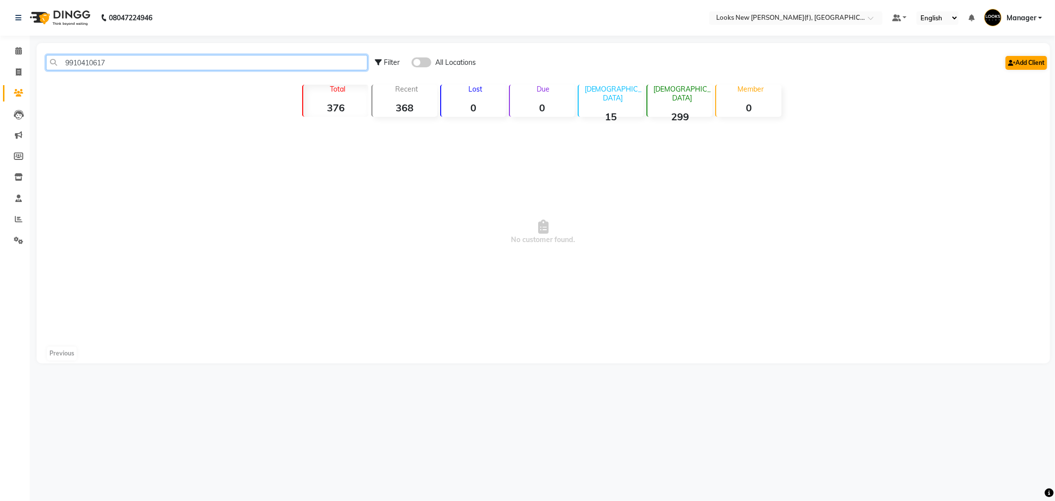
type input "9910410617"
click at [1008, 61] on icon at bounding box center [1011, 63] width 7 height 6
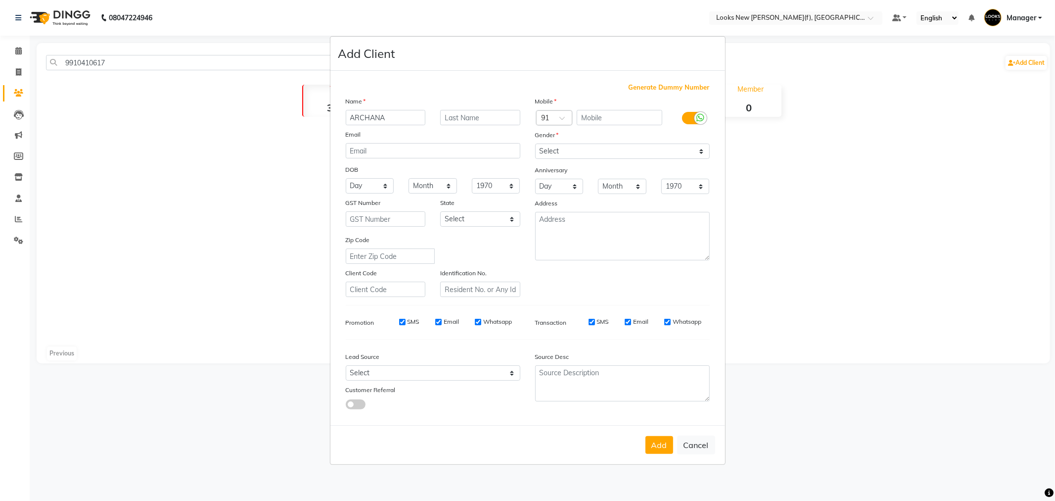
type input "ARCHANA"
type input "SOOD"
click at [586, 118] on input "text" at bounding box center [620, 117] width 86 height 15
paste input "9910410617"
type input "9910410617"
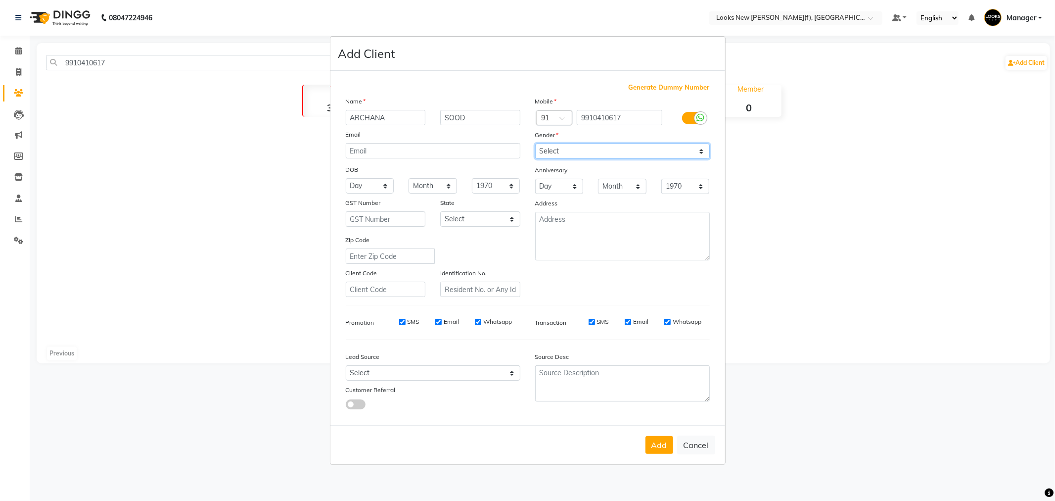
click at [570, 145] on select "Select Male Female Other Prefer Not To Say" at bounding box center [622, 150] width 175 height 15
select select "female"
click at [535, 143] on select "Select Male Female Other Prefer Not To Say" at bounding box center [622, 150] width 175 height 15
click at [475, 209] on div "State" at bounding box center [480, 204] width 95 height 14
drag, startPoint x: 470, startPoint y: 219, endPoint x: 470, endPoint y: 224, distance: 5.5
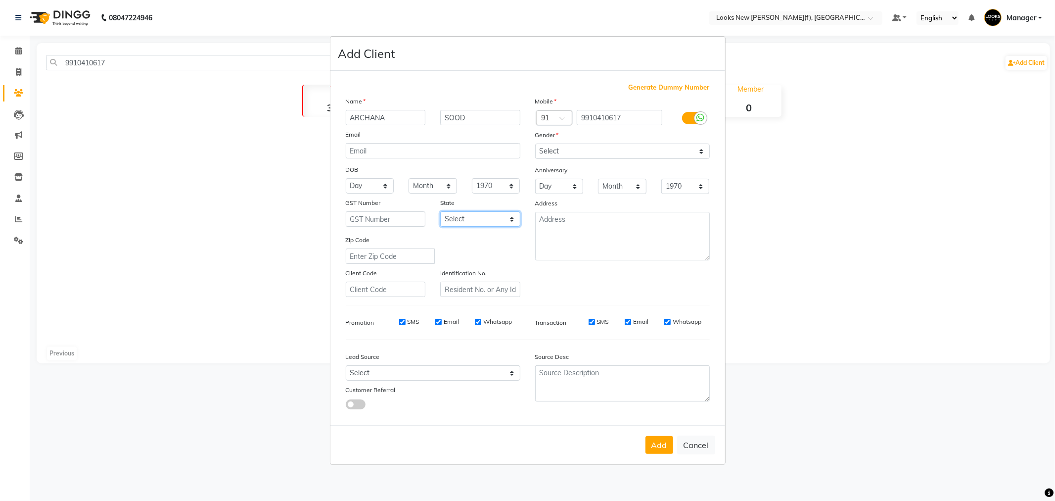
click at [470, 219] on select "Select Andaman and Nicobar Islands Andhra Pradesh Arunachal Pradesh Assam Bihar…" at bounding box center [480, 218] width 80 height 15
select select "10"
click at [440, 211] on select "Select Andaman and Nicobar Islands Andhra Pradesh Arunachal Pradesh Assam Bihar…" at bounding box center [480, 218] width 80 height 15
click at [655, 443] on button "Add" at bounding box center [660, 445] width 28 height 18
select select
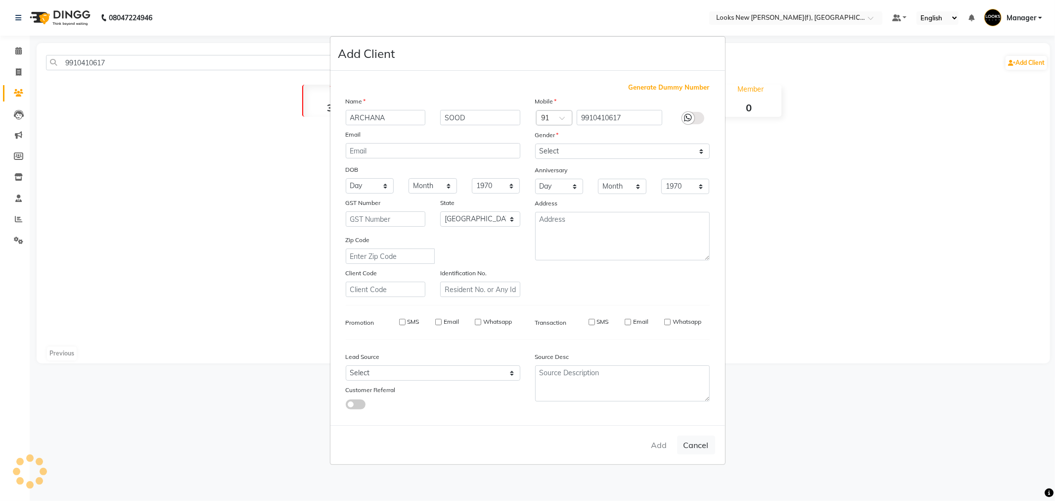
select select
select select "null"
select select
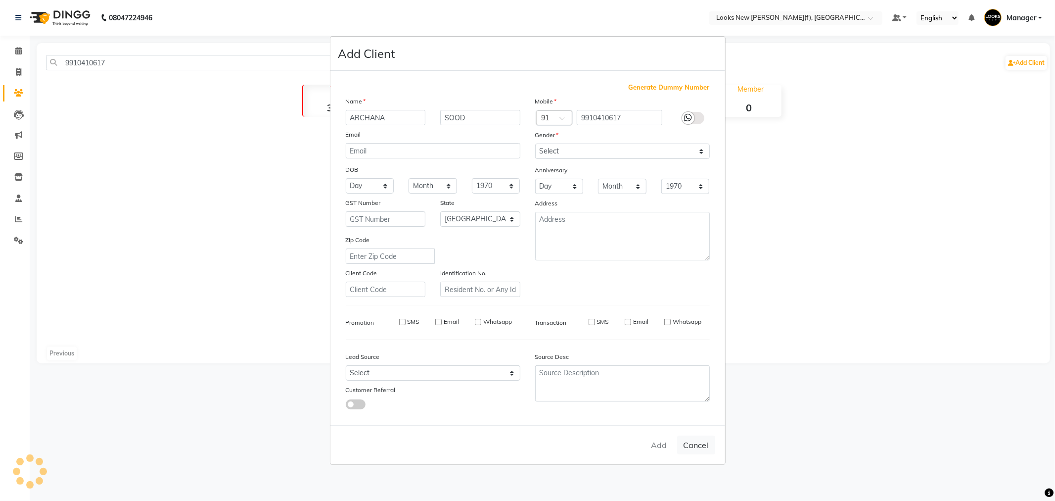
select select
checkbox input "false"
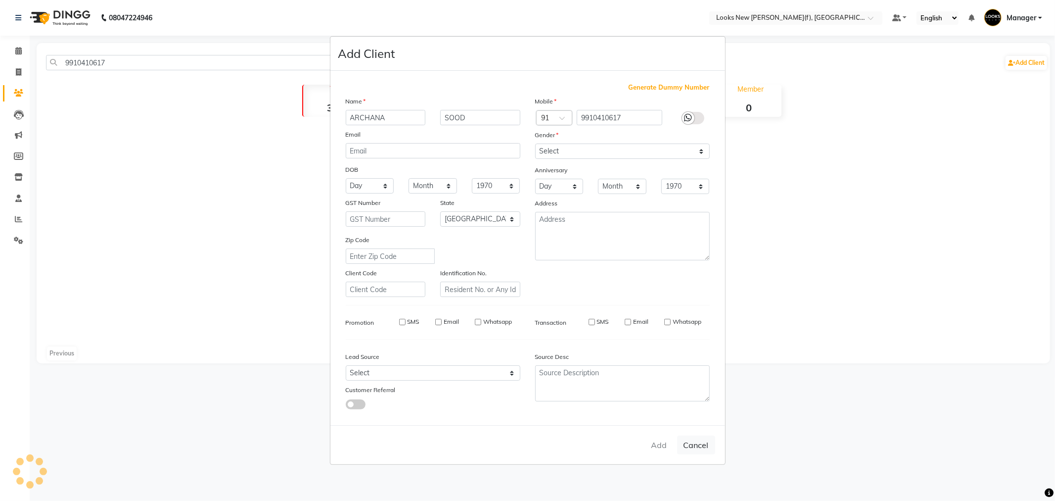
checkbox input "false"
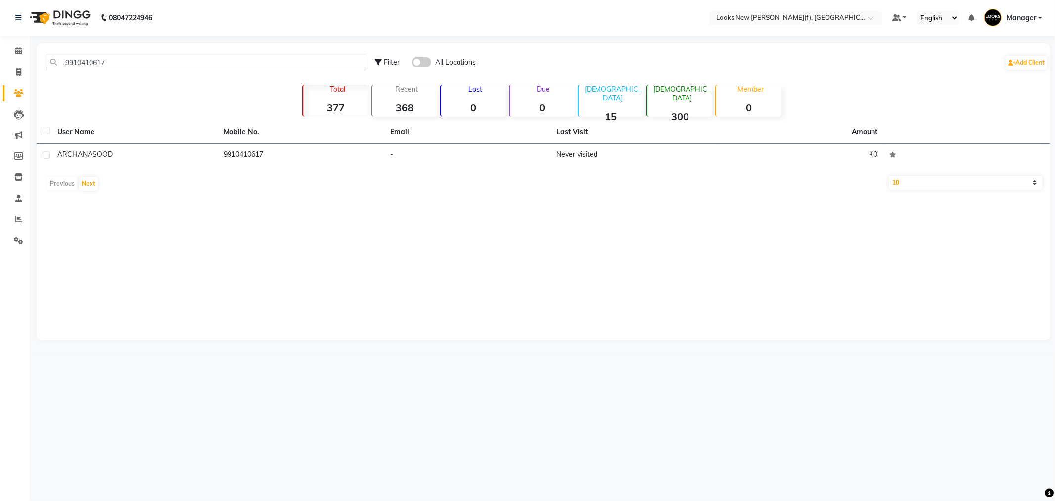
click at [83, 10] on img at bounding box center [59, 18] width 68 height 28
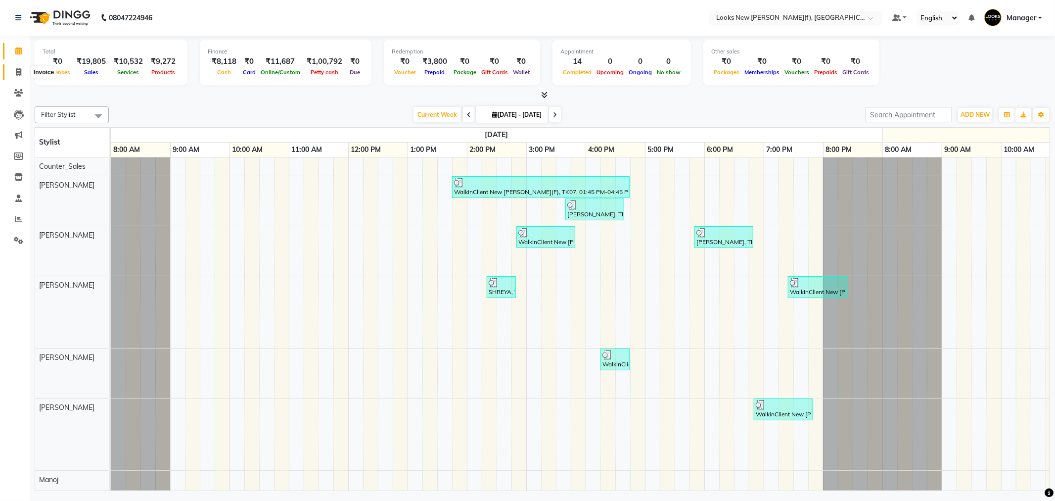
click at [14, 71] on span at bounding box center [18, 72] width 17 height 11
select select "service"
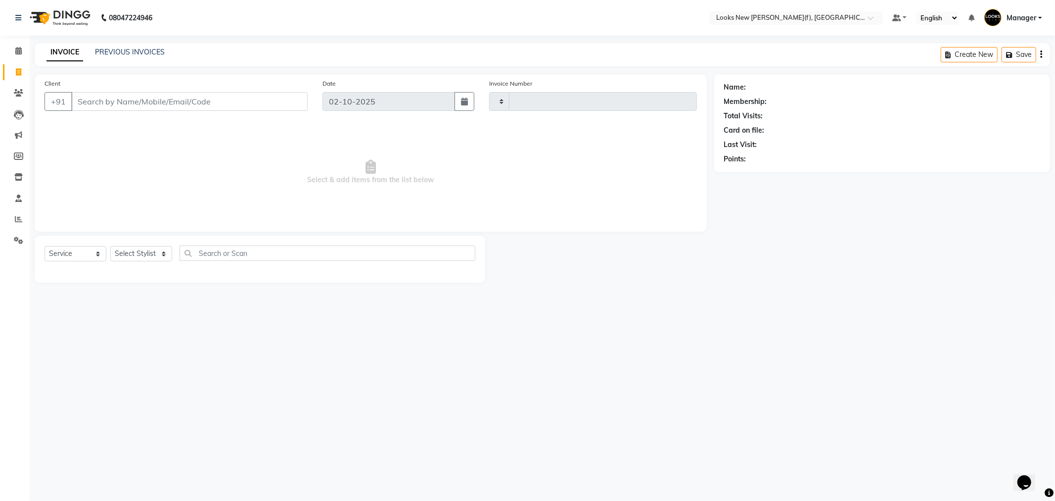
type input "1005"
select select "8659"
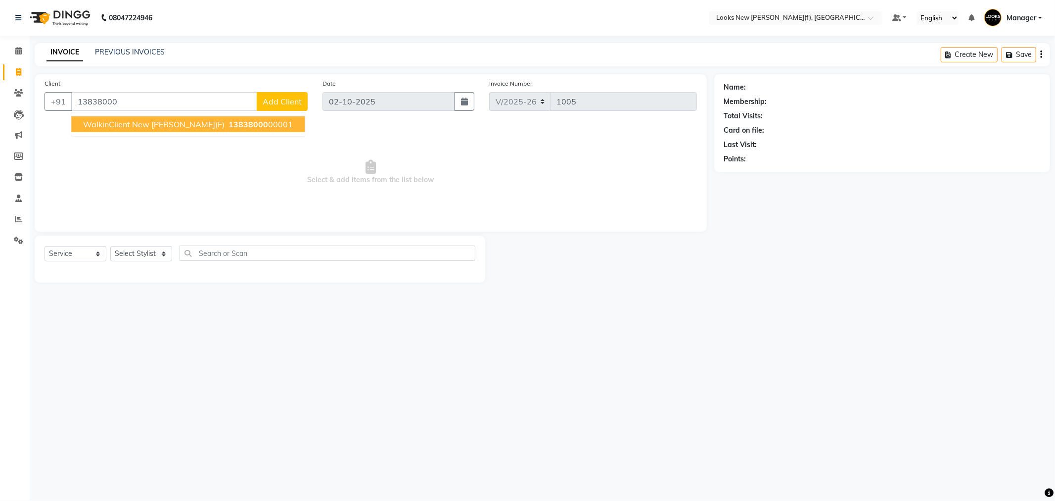
click at [145, 122] on span "WalkinClient New [PERSON_NAME](F)" at bounding box center [153, 124] width 141 height 10
type input "1383800000001"
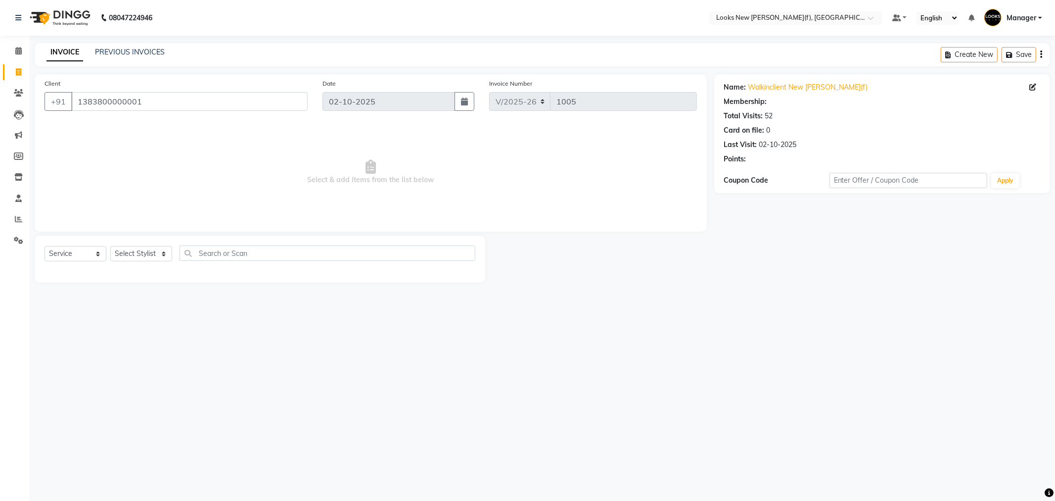
select select "1: Object"
click at [152, 252] on select "Select Stylist Aakash_Pdct [PERSON_NAME] [PERSON_NAME] [PERSON_NAME] Counter_Sa…" at bounding box center [141, 253] width 62 height 15
select select "87309"
click at [110, 246] on select "Select Stylist Aakash_Pdct [PERSON_NAME] [PERSON_NAME] [PERSON_NAME] Counter_Sa…" at bounding box center [141, 253] width 62 height 15
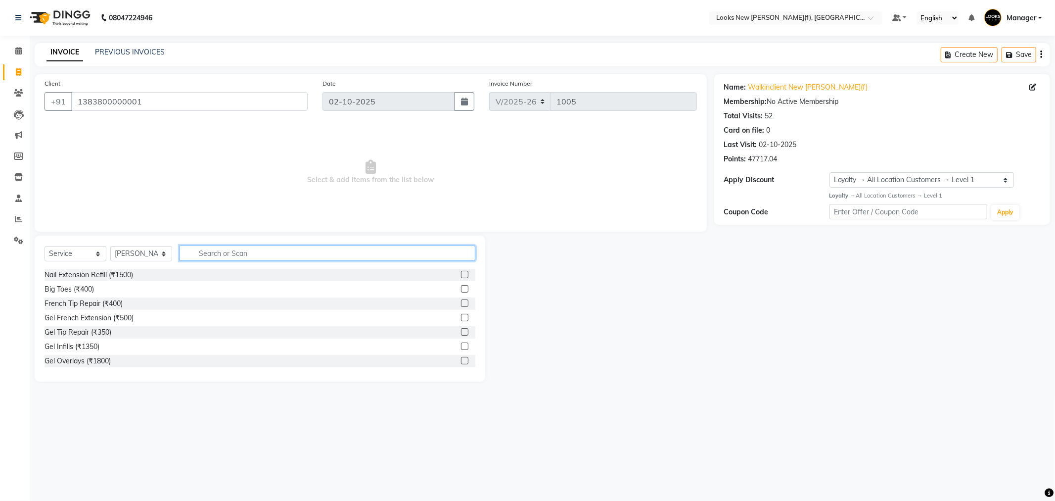
click at [250, 256] on input "text" at bounding box center [328, 252] width 296 height 15
type input "INO"
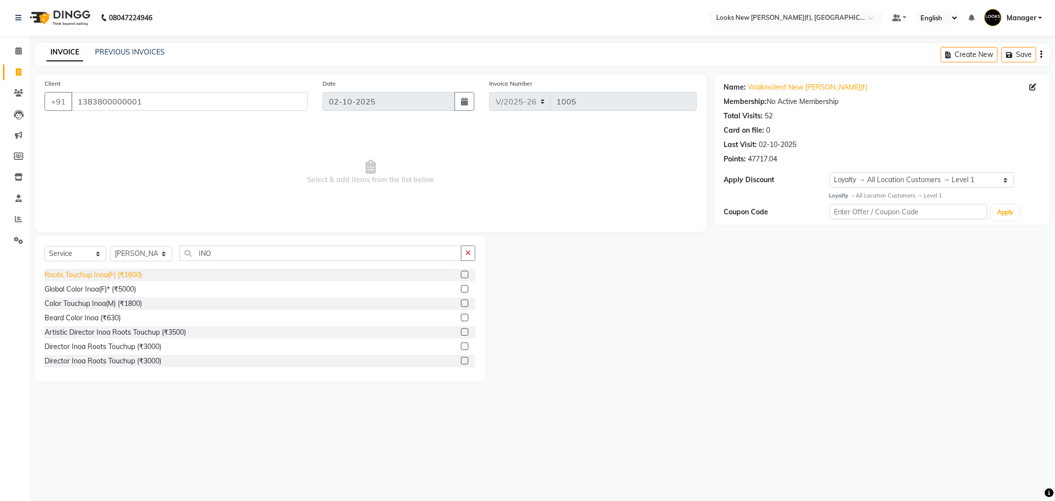
click at [67, 276] on div "Roots Touchup Inoa(F) (₹1600)" at bounding box center [93, 275] width 97 height 10
checkbox input "false"
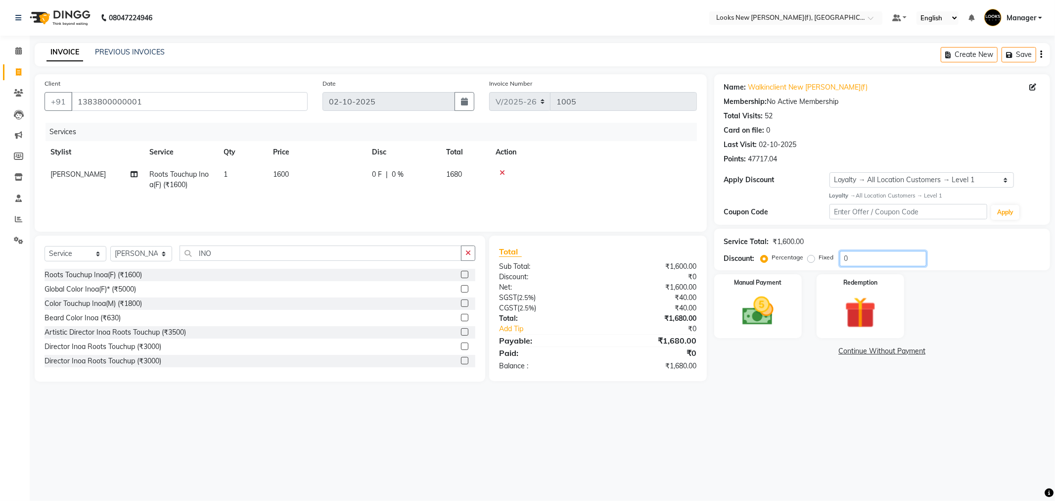
drag, startPoint x: 853, startPoint y: 258, endPoint x: 815, endPoint y: 260, distance: 38.1
click at [815, 260] on div "Percentage Fixed 0" at bounding box center [845, 258] width 164 height 15
type input "20"
click at [774, 396] on main "INVOICE PREVIOUS INVOICES Create New Save Client [PHONE_NUMBER] Date [DATE] Inv…" at bounding box center [542, 219] width 1025 height 353
click at [742, 302] on img at bounding box center [758, 311] width 53 height 38
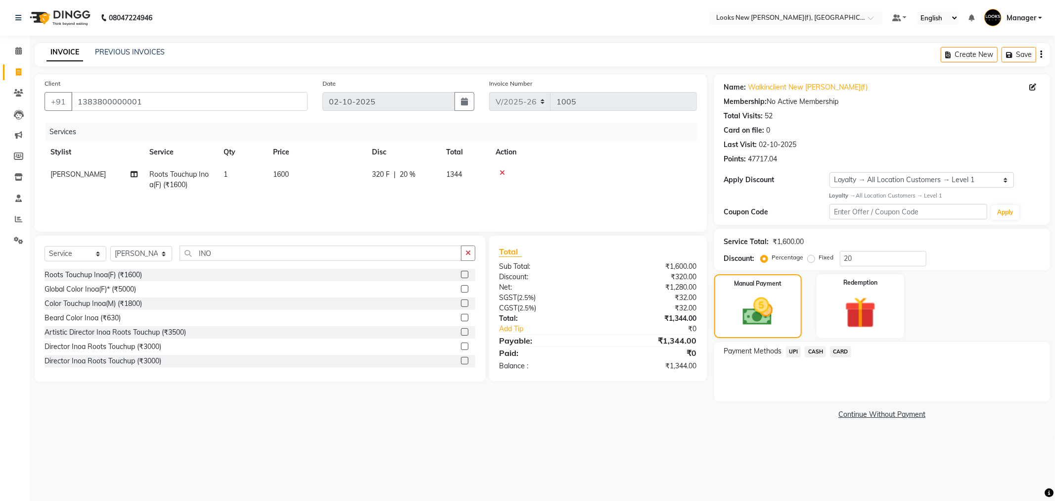
click at [811, 348] on span "CASH" at bounding box center [815, 351] width 21 height 11
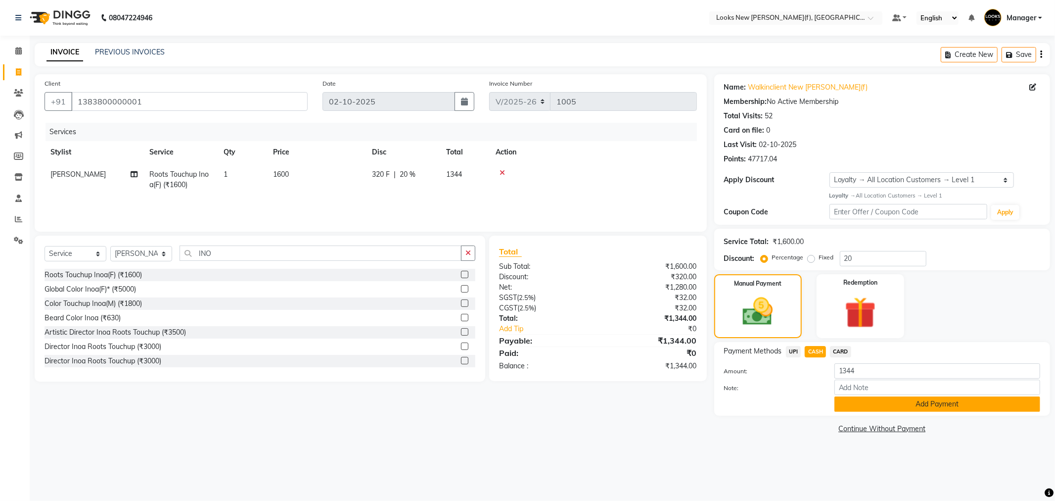
click at [878, 403] on button "Add Payment" at bounding box center [937, 403] width 206 height 15
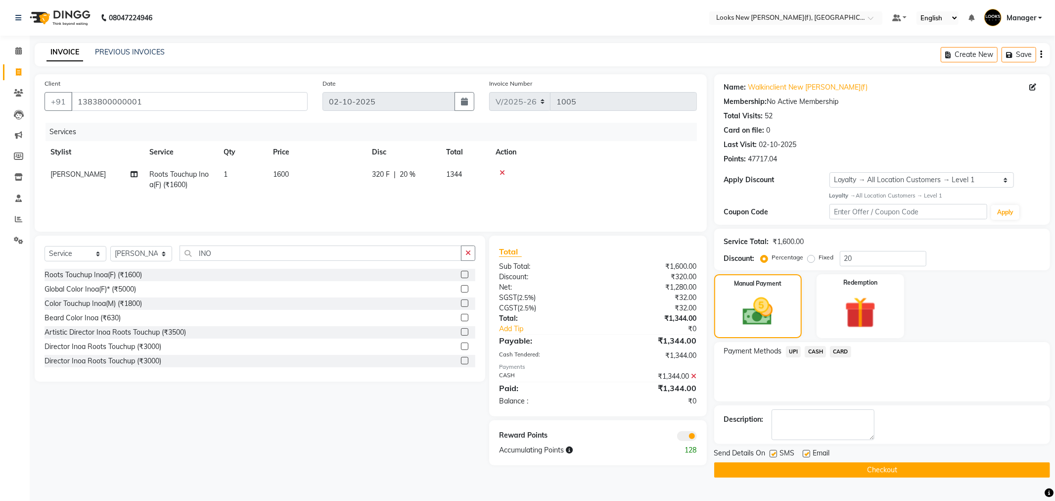
click at [758, 468] on button "Checkout" at bounding box center [882, 469] width 336 height 15
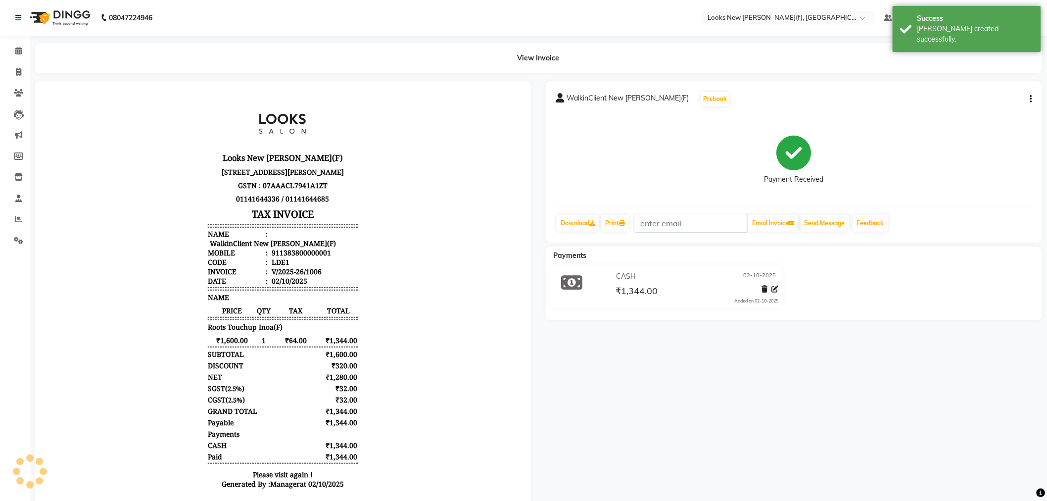
click at [65, 11] on img at bounding box center [59, 18] width 68 height 28
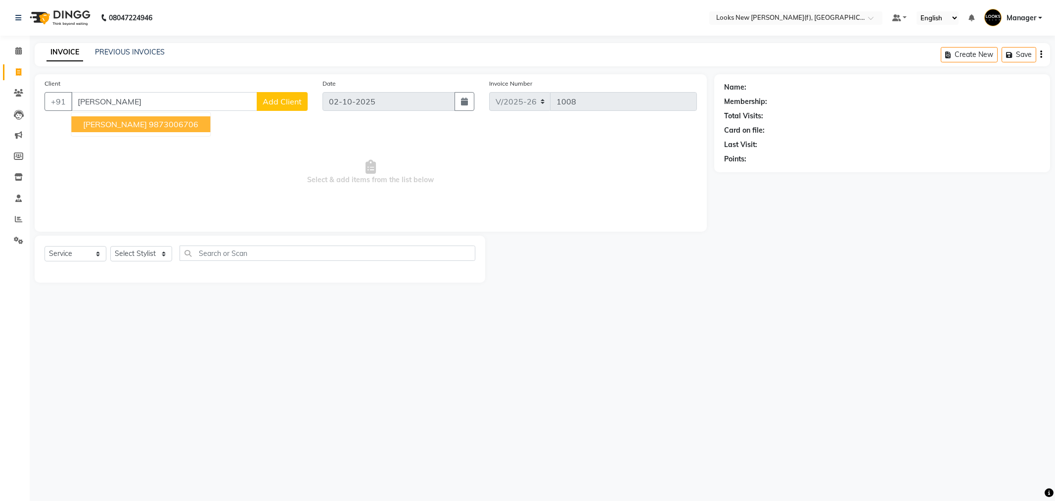
select select "8659"
select select "service"
drag, startPoint x: 154, startPoint y: 97, endPoint x: 52, endPoint y: 92, distance: 102.0
click at [52, 92] on div "+91 [PERSON_NAME] [PERSON_NAME] 9873006706 Add Client" at bounding box center [176, 101] width 263 height 19
type input "9818391787"
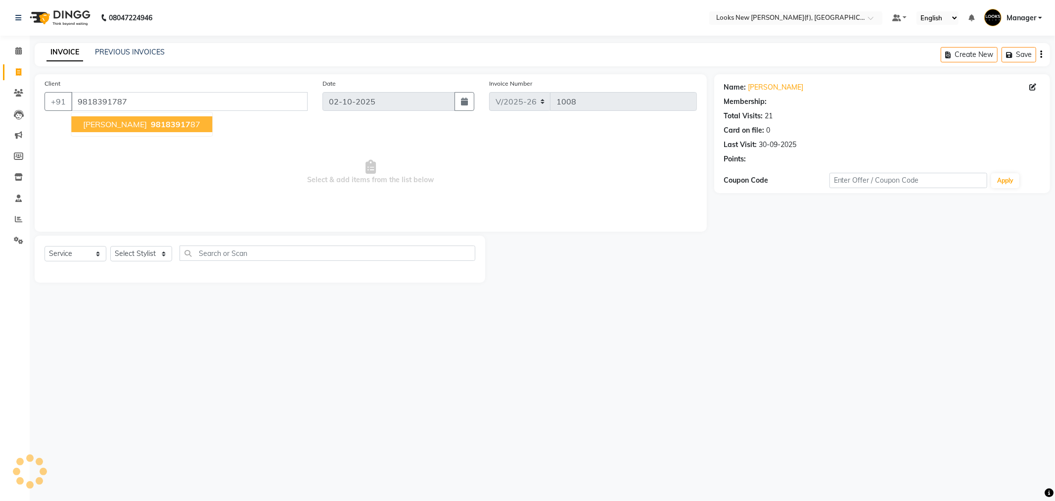
select select "1: Object"
click at [123, 258] on select "Select Stylist Aakash_Pdct [PERSON_NAME] [PERSON_NAME] [PERSON_NAME] Counter_Sa…" at bounding box center [141, 253] width 62 height 15
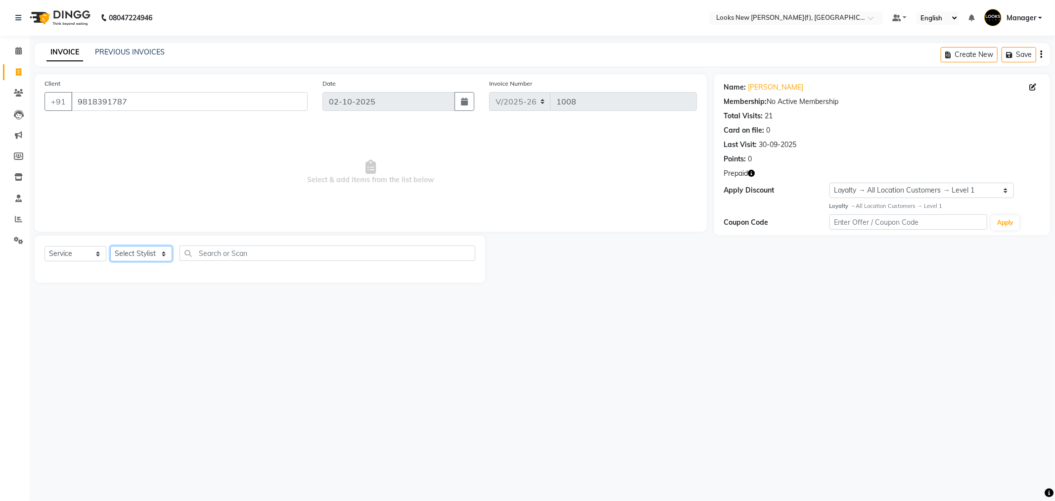
select select "87322"
click at [110, 246] on select "Select Stylist Aakash_Pdct [PERSON_NAME] [PERSON_NAME] [PERSON_NAME] Counter_Sa…" at bounding box center [141, 253] width 62 height 15
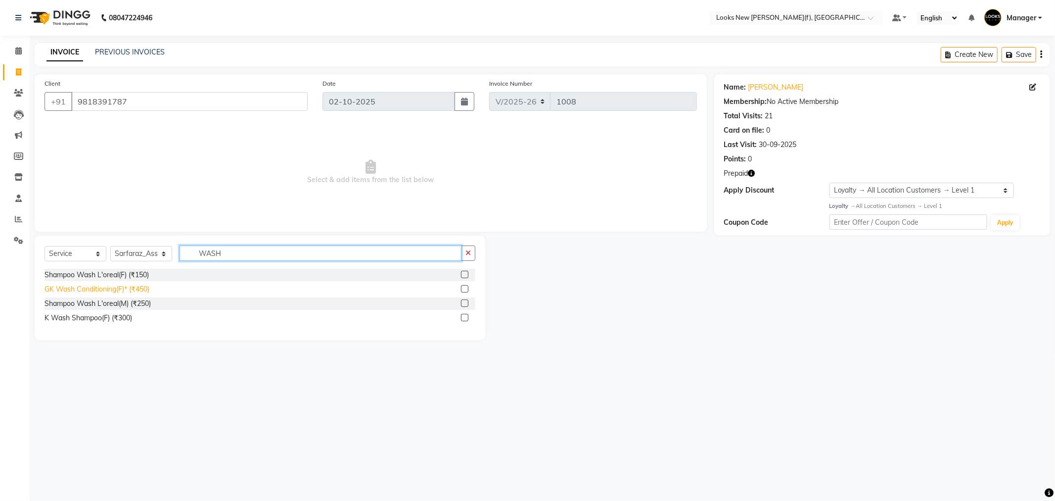
type input "WASH"
click at [130, 287] on div "GK Wash Conditioning(F)* (₹450)" at bounding box center [97, 289] width 105 height 10
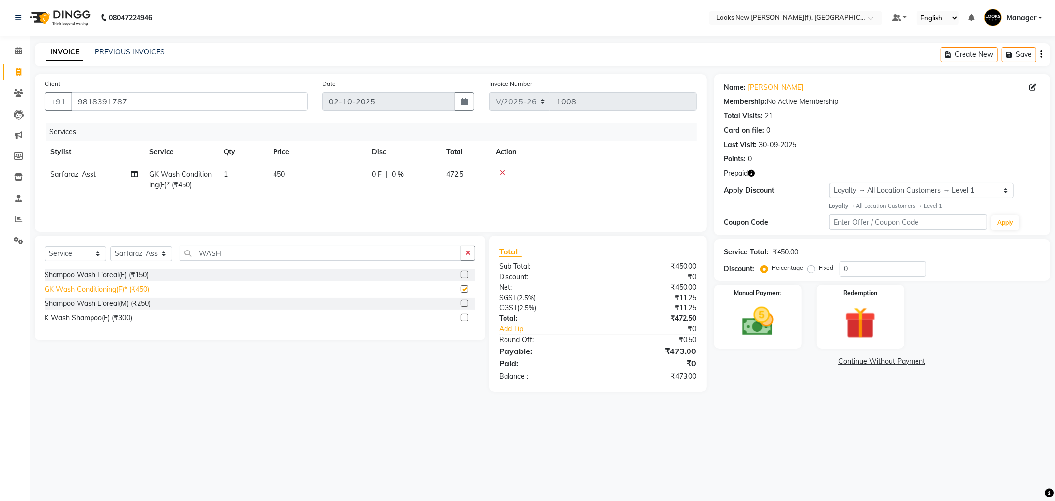
checkbox input "false"
click at [853, 332] on img at bounding box center [860, 323] width 53 height 41
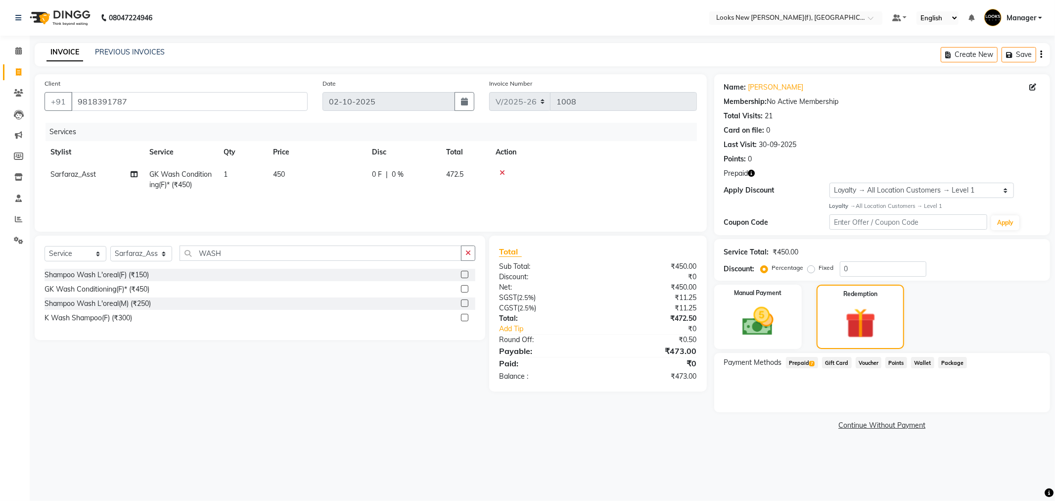
click at [811, 364] on span "7" at bounding box center [811, 364] width 5 height 6
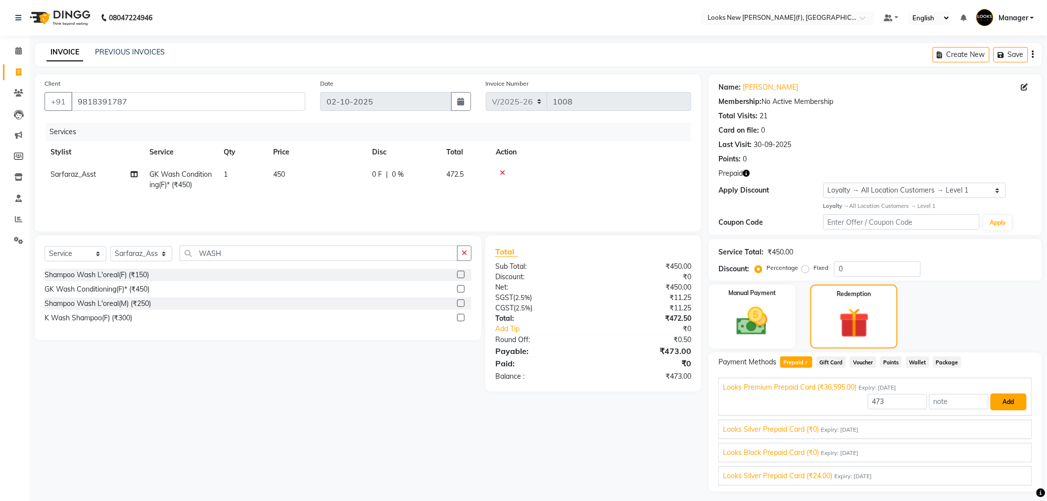
click at [990, 404] on button "Add" at bounding box center [1008, 401] width 36 height 17
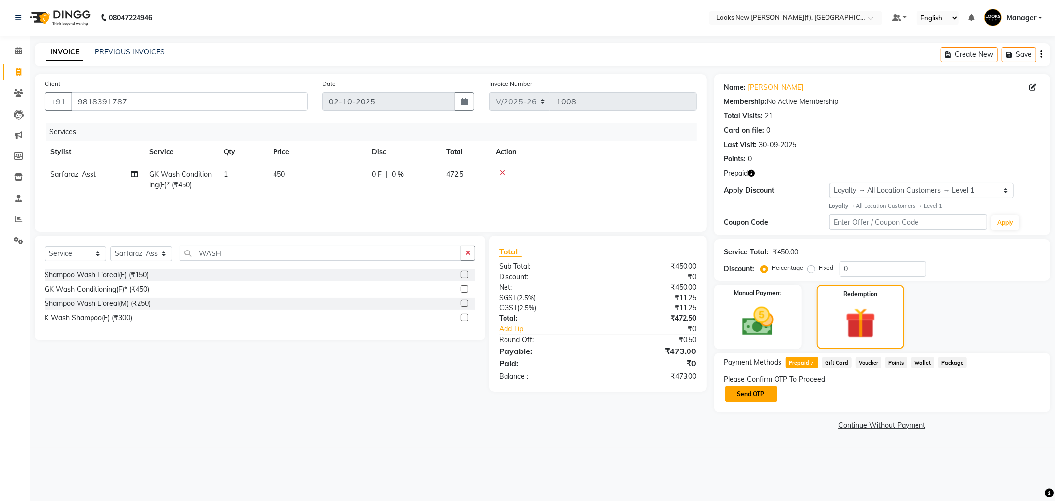
click at [743, 386] on button "Send OTP" at bounding box center [751, 393] width 52 height 17
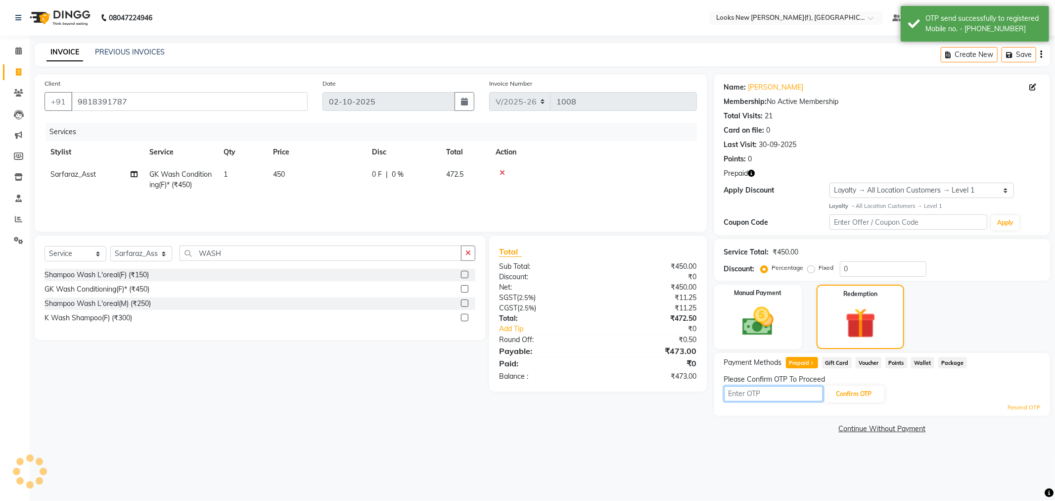
click at [762, 394] on input "text" at bounding box center [773, 393] width 99 height 15
type input "3458"
click at [829, 390] on button "Confirm OTP" at bounding box center [854, 393] width 60 height 17
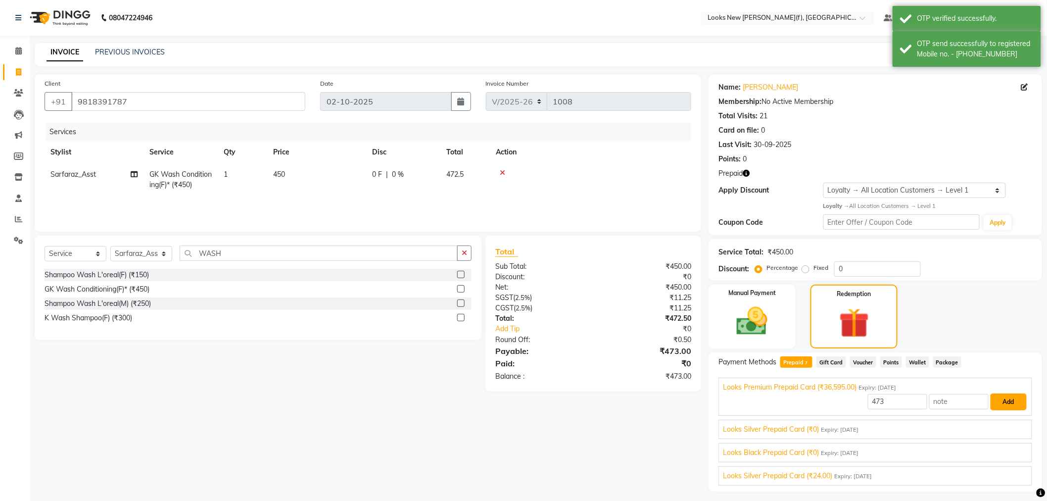
click at [1000, 403] on button "Add" at bounding box center [1008, 401] width 36 height 17
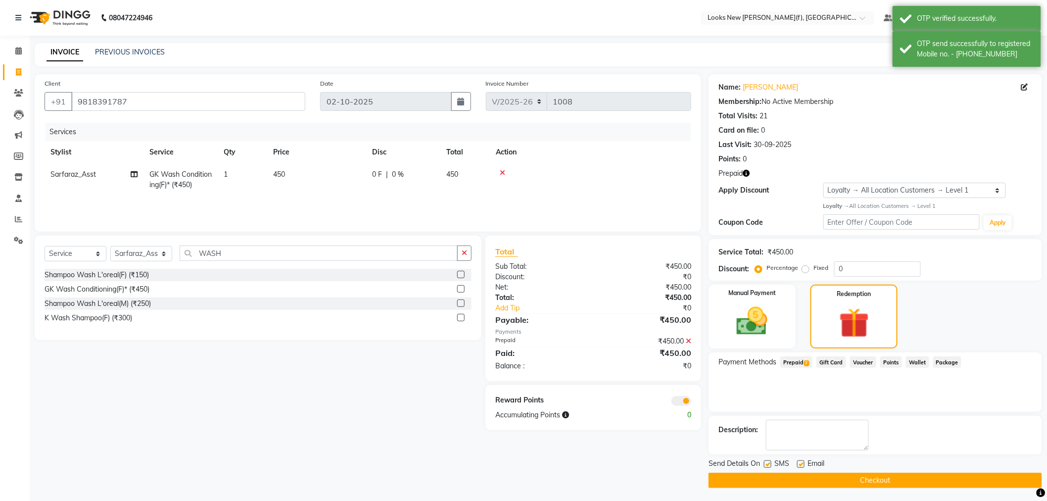
click at [877, 482] on button "Checkout" at bounding box center [874, 479] width 333 height 15
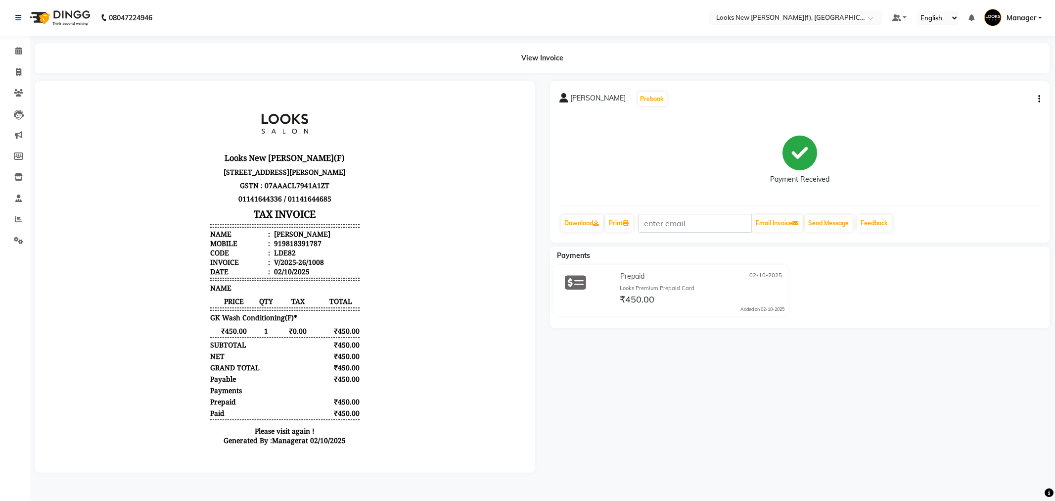
click at [66, 23] on img at bounding box center [59, 18] width 68 height 28
